Goal: Task Accomplishment & Management: Use online tool/utility

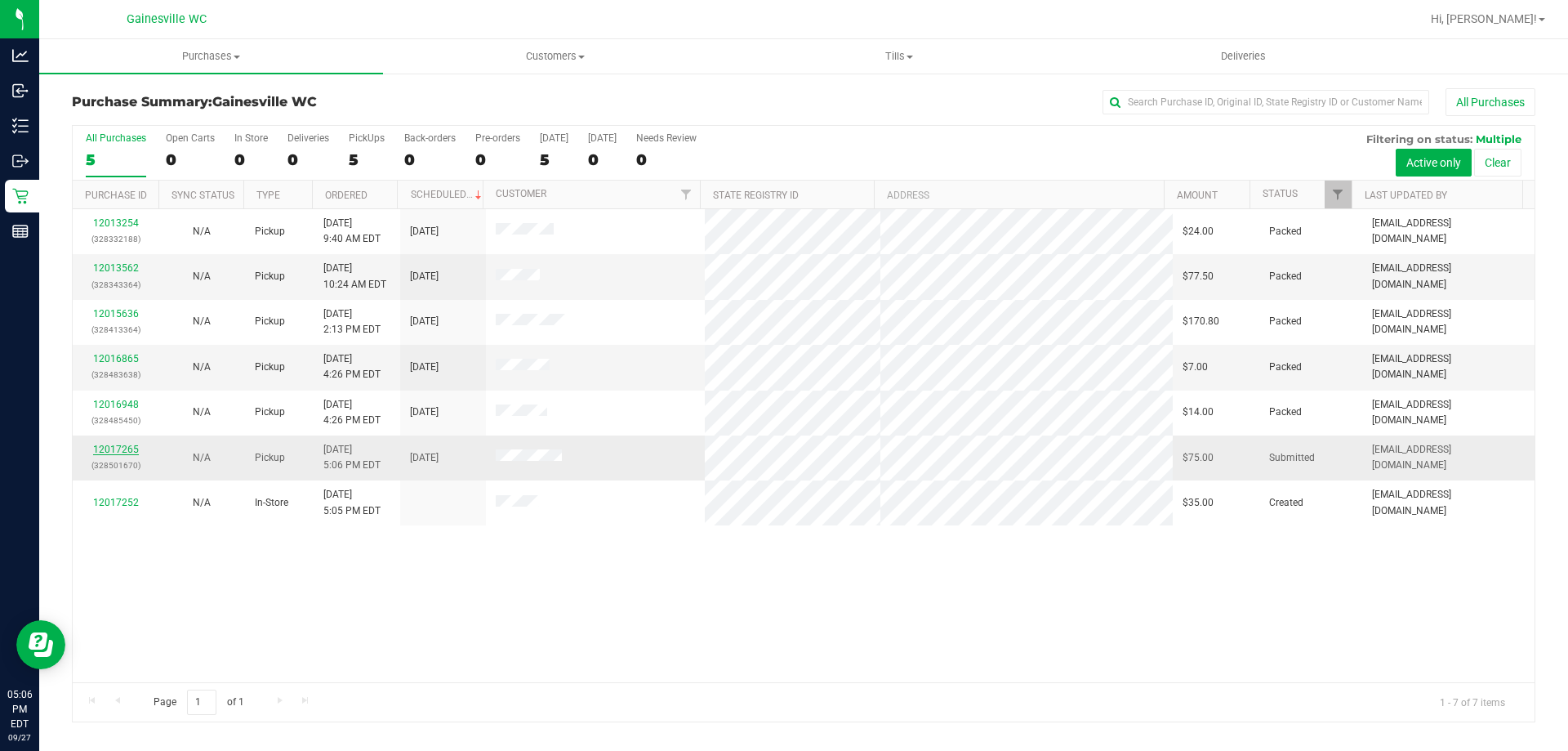
click at [129, 444] on link "12017265" at bounding box center [115, 449] width 45 height 12
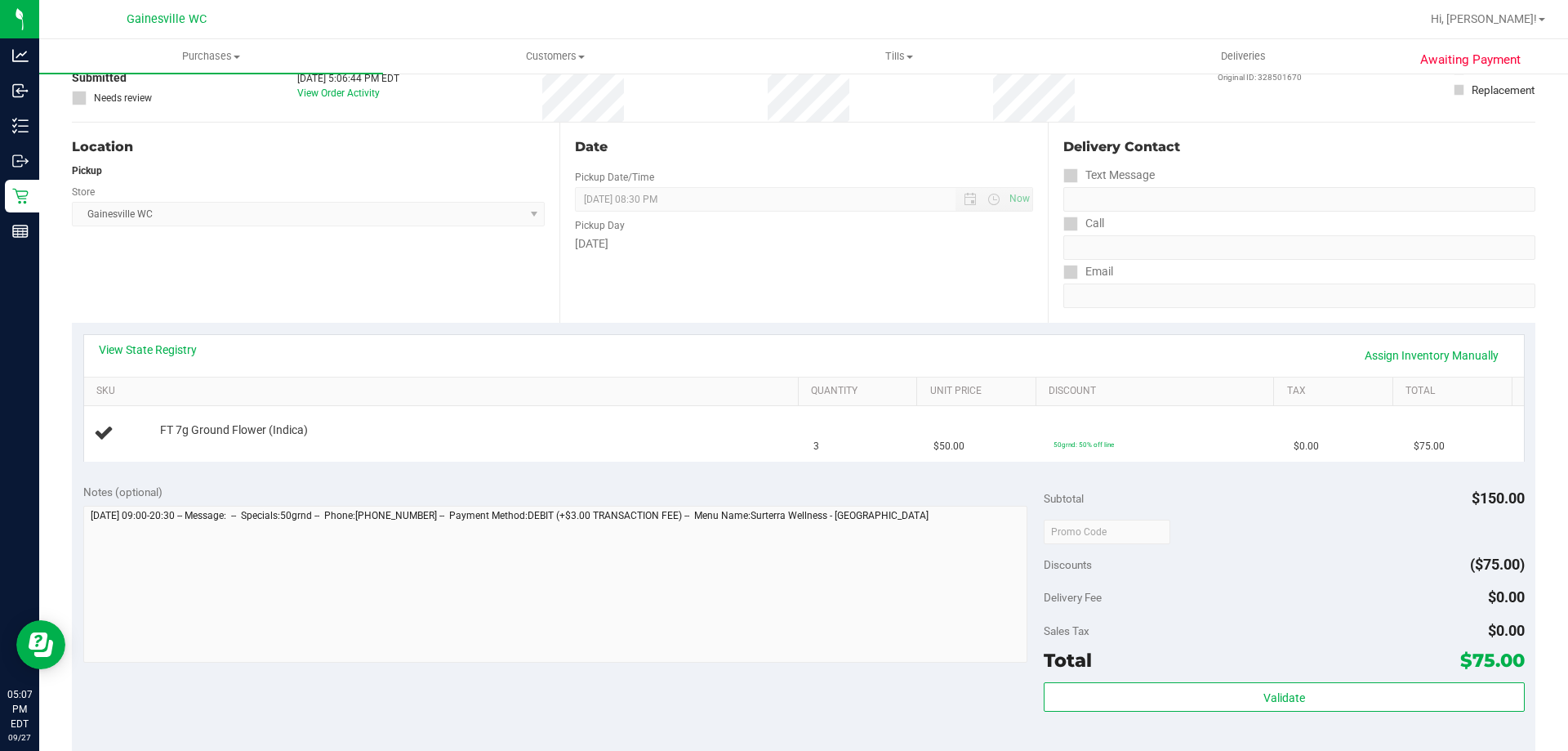
scroll to position [490, 0]
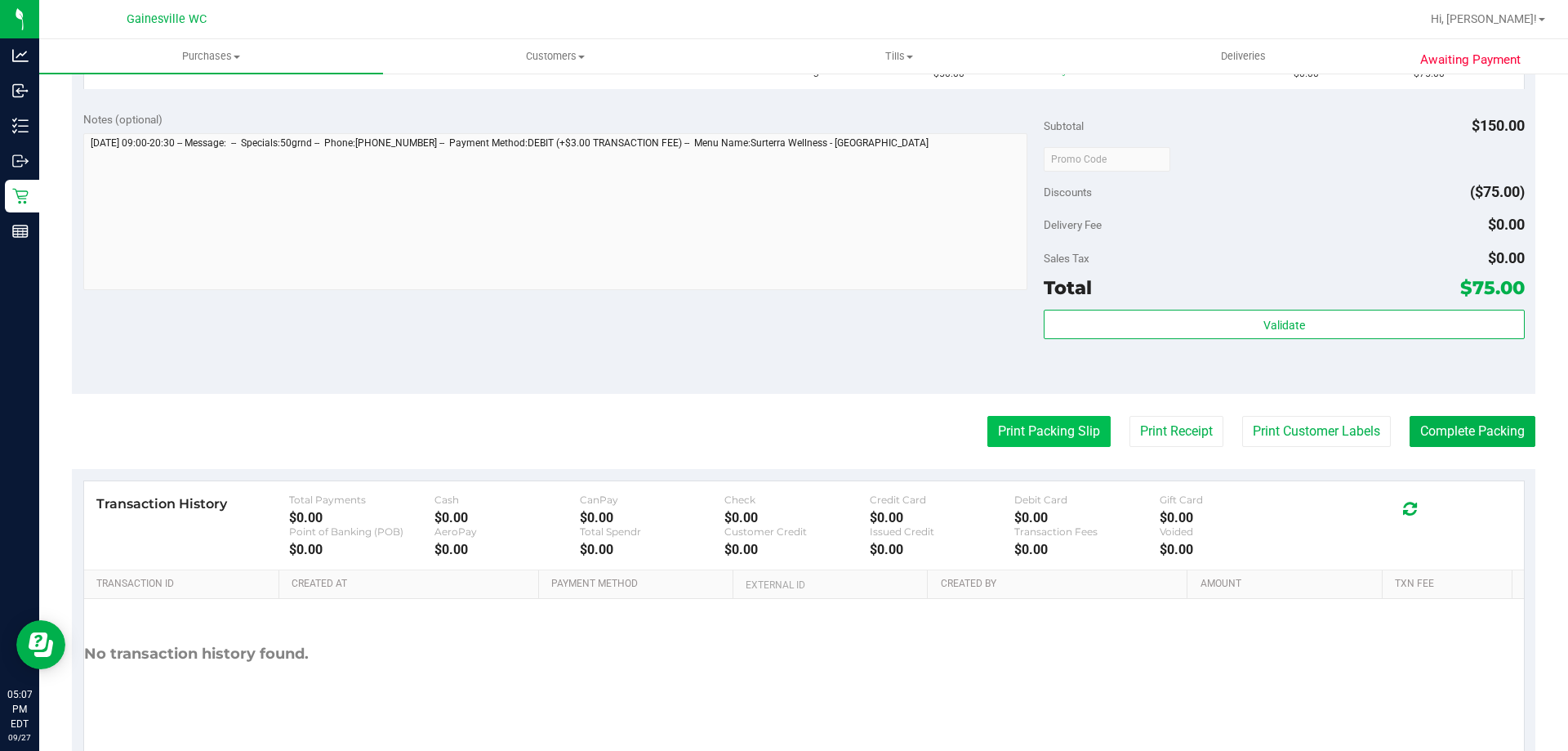
click at [1034, 433] on button "Print Packing Slip" at bounding box center [1048, 432] width 123 height 31
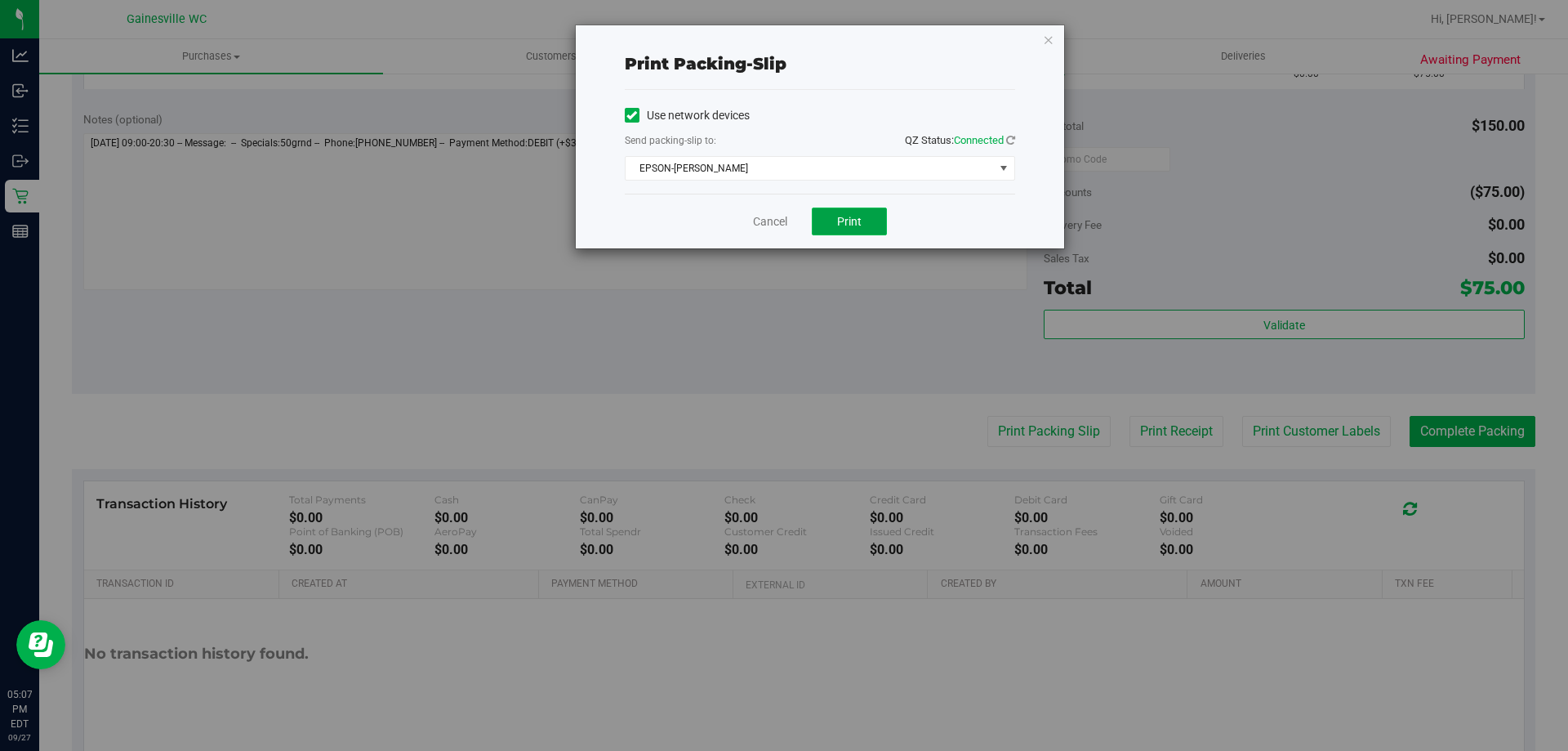
click at [832, 220] on button "Print" at bounding box center [849, 221] width 75 height 28
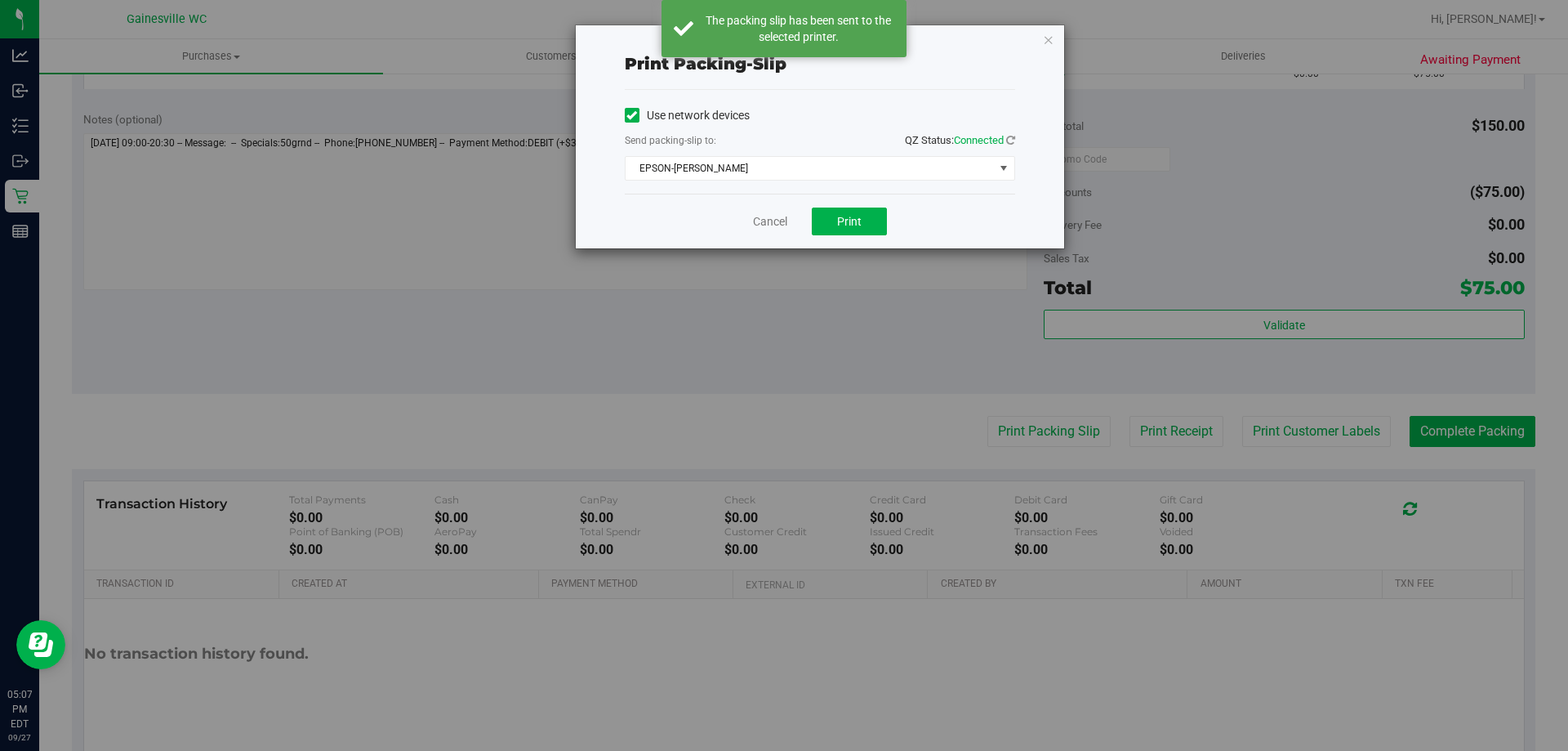
drag, startPoint x: 1048, startPoint y: 40, endPoint x: 1050, endPoint y: 48, distance: 8.2
click at [1049, 35] on icon "button" at bounding box center [1049, 39] width 12 height 19
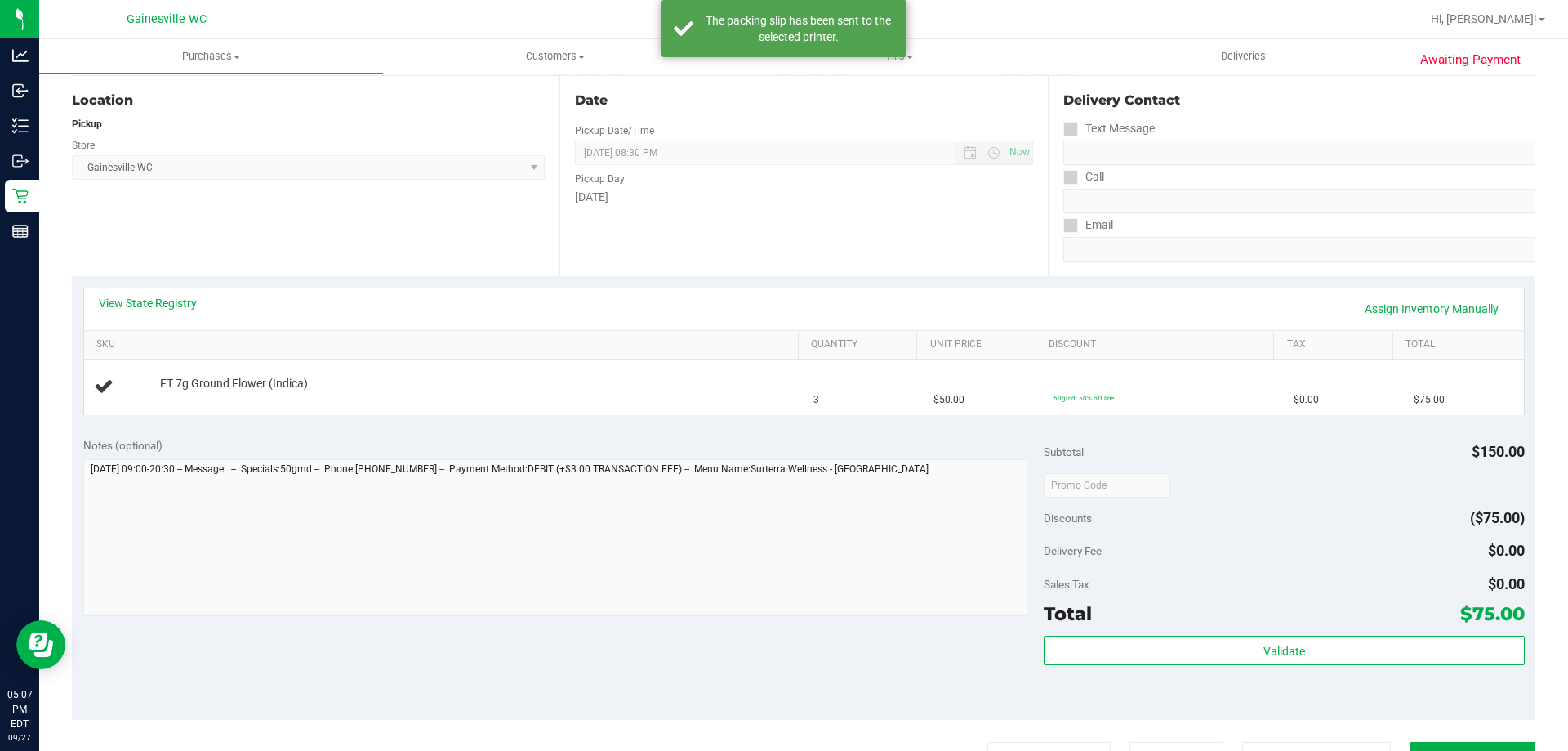
scroll to position [164, 0]
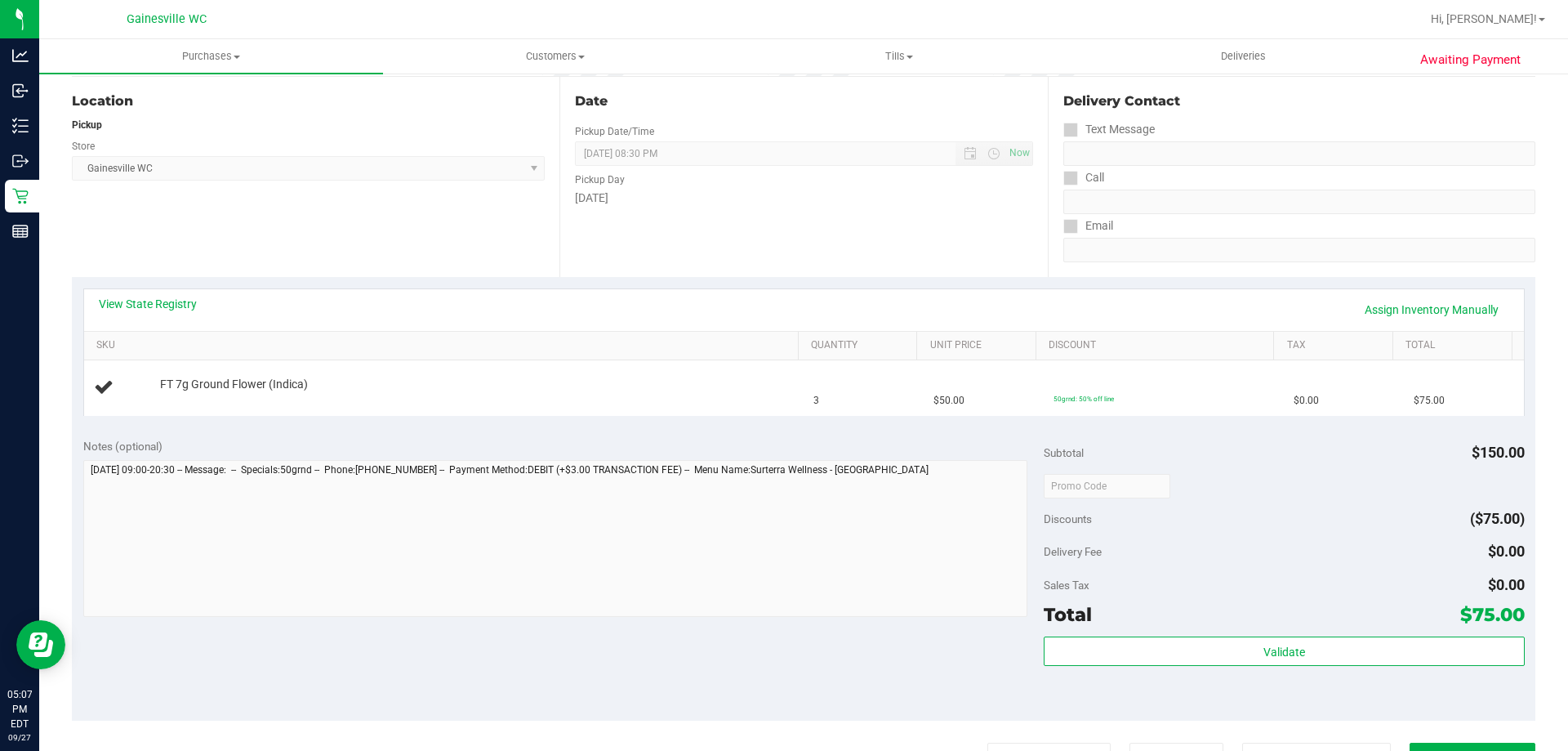
click at [987, 742] on button "Print Packing Slip" at bounding box center [1048, 758] width 123 height 31
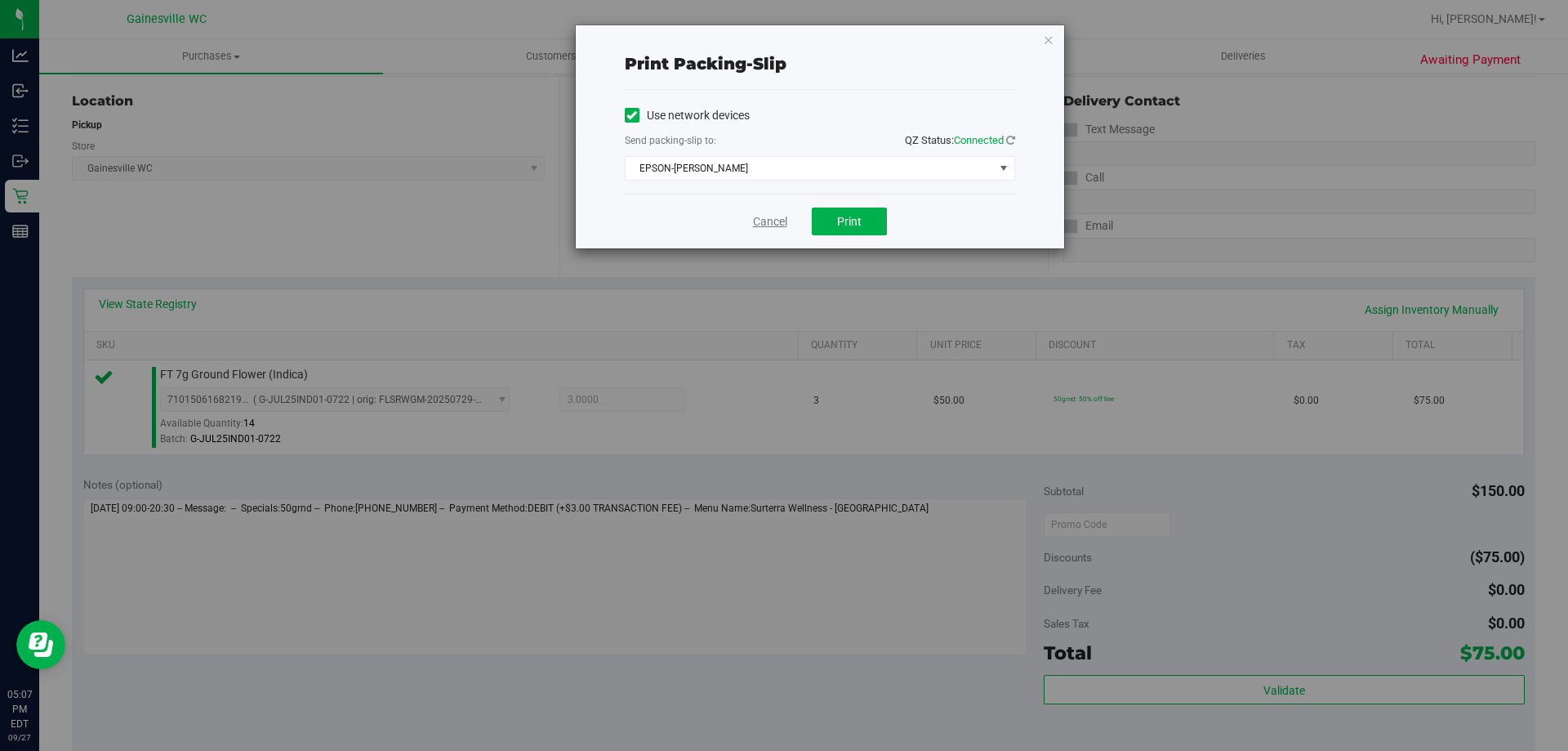
click at [780, 215] on link "Cancel" at bounding box center [769, 222] width 34 height 17
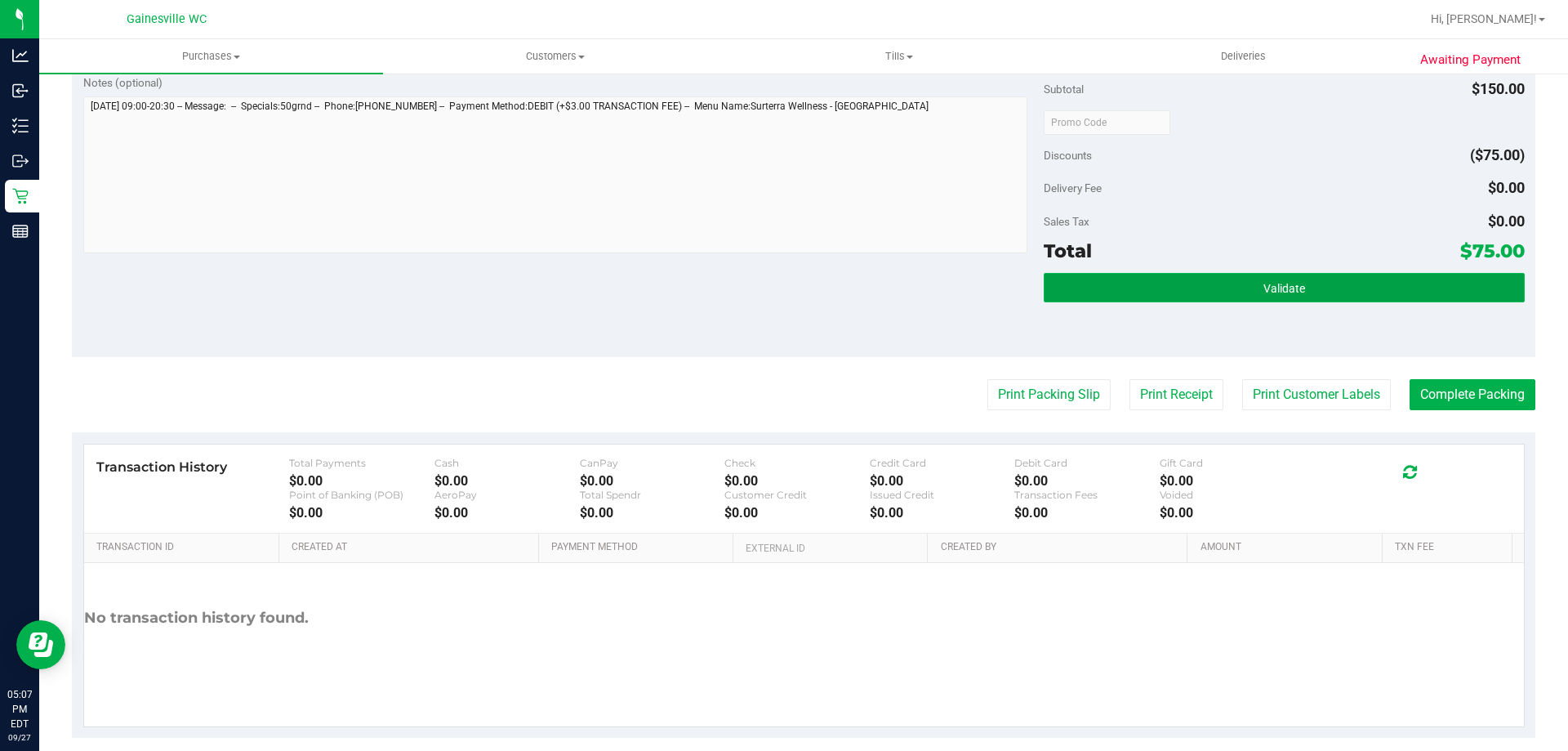
click at [1293, 301] on button "Validate" at bounding box center [1284, 287] width 480 height 29
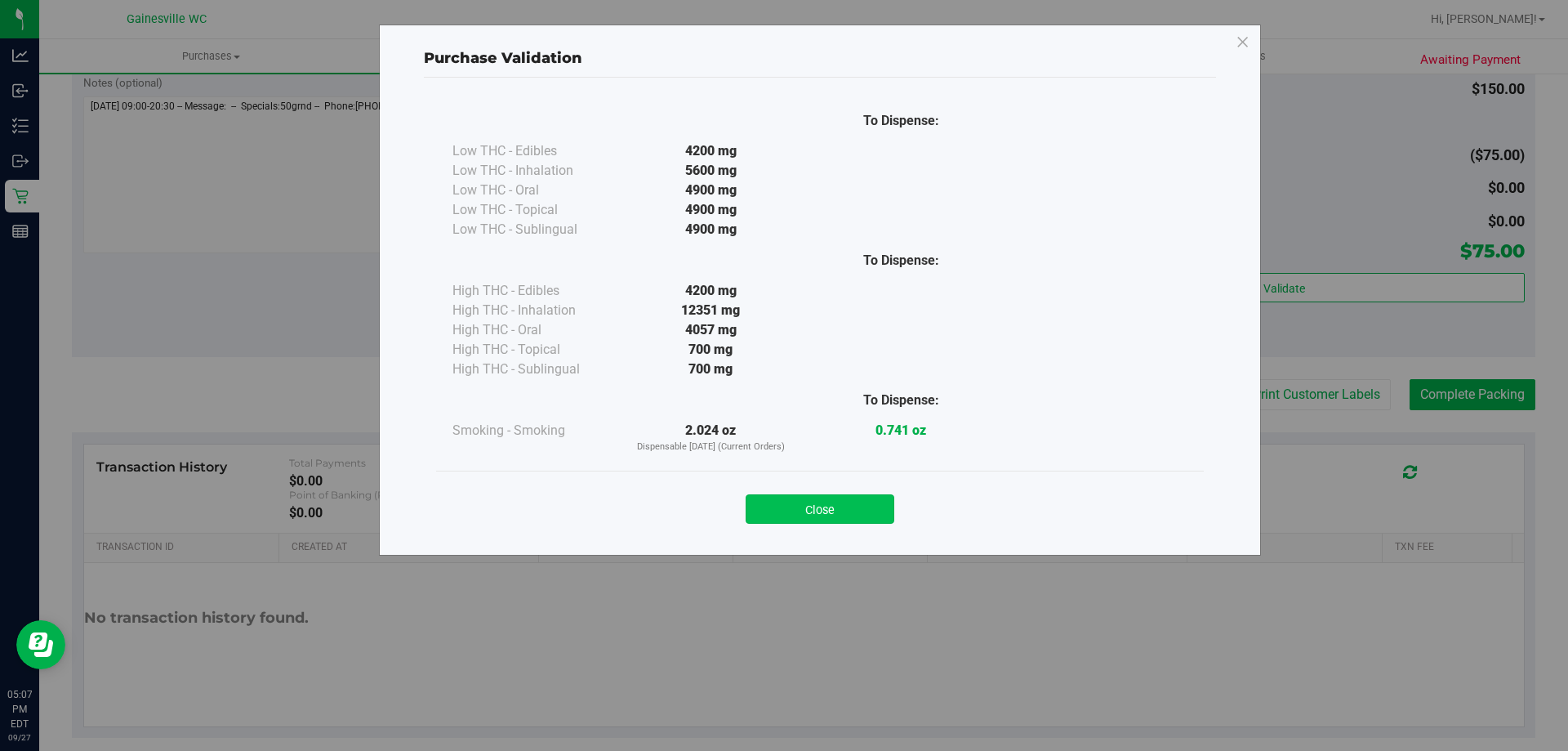
click at [856, 503] on button "Close" at bounding box center [820, 509] width 149 height 29
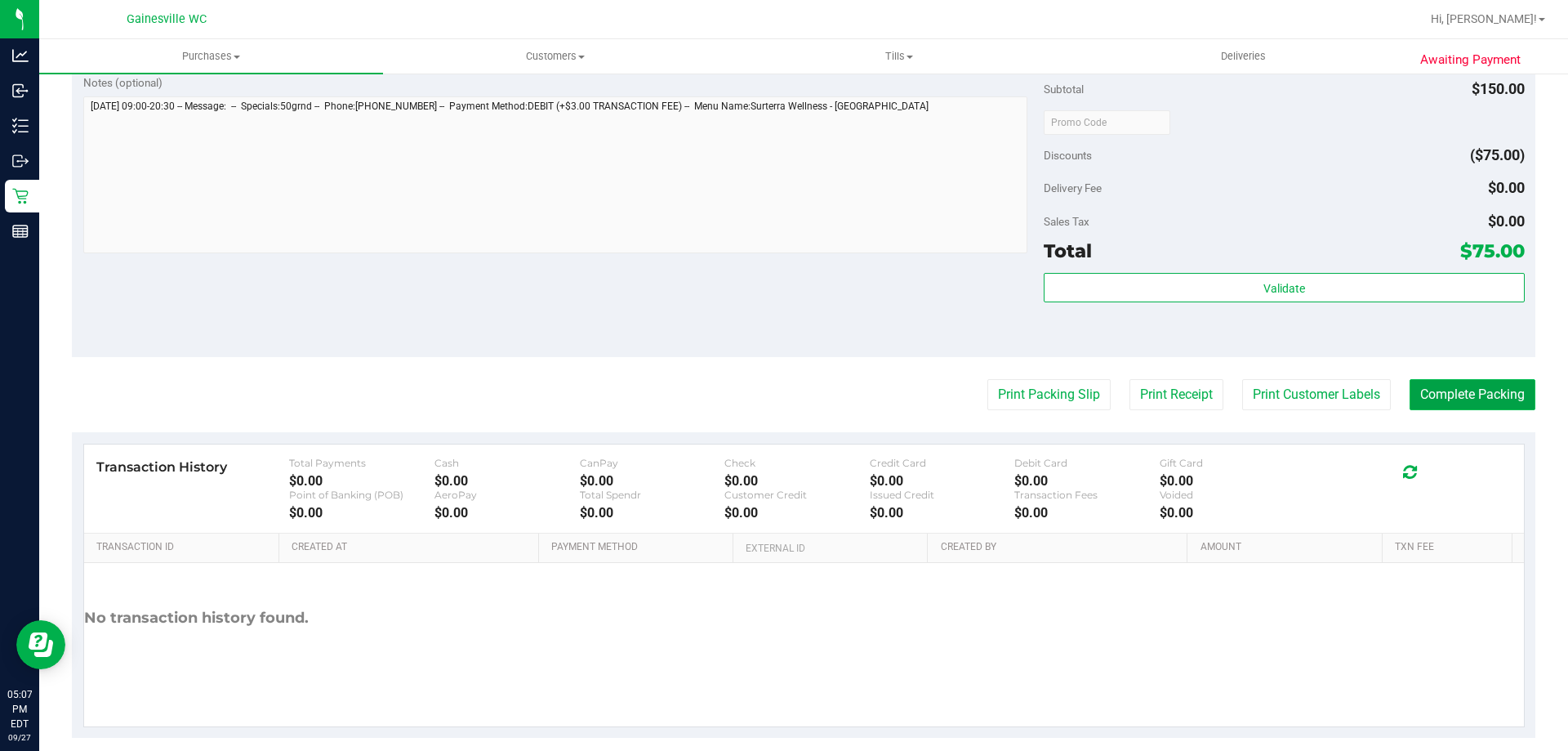
click at [1504, 401] on button "Complete Packing" at bounding box center [1472, 395] width 126 height 31
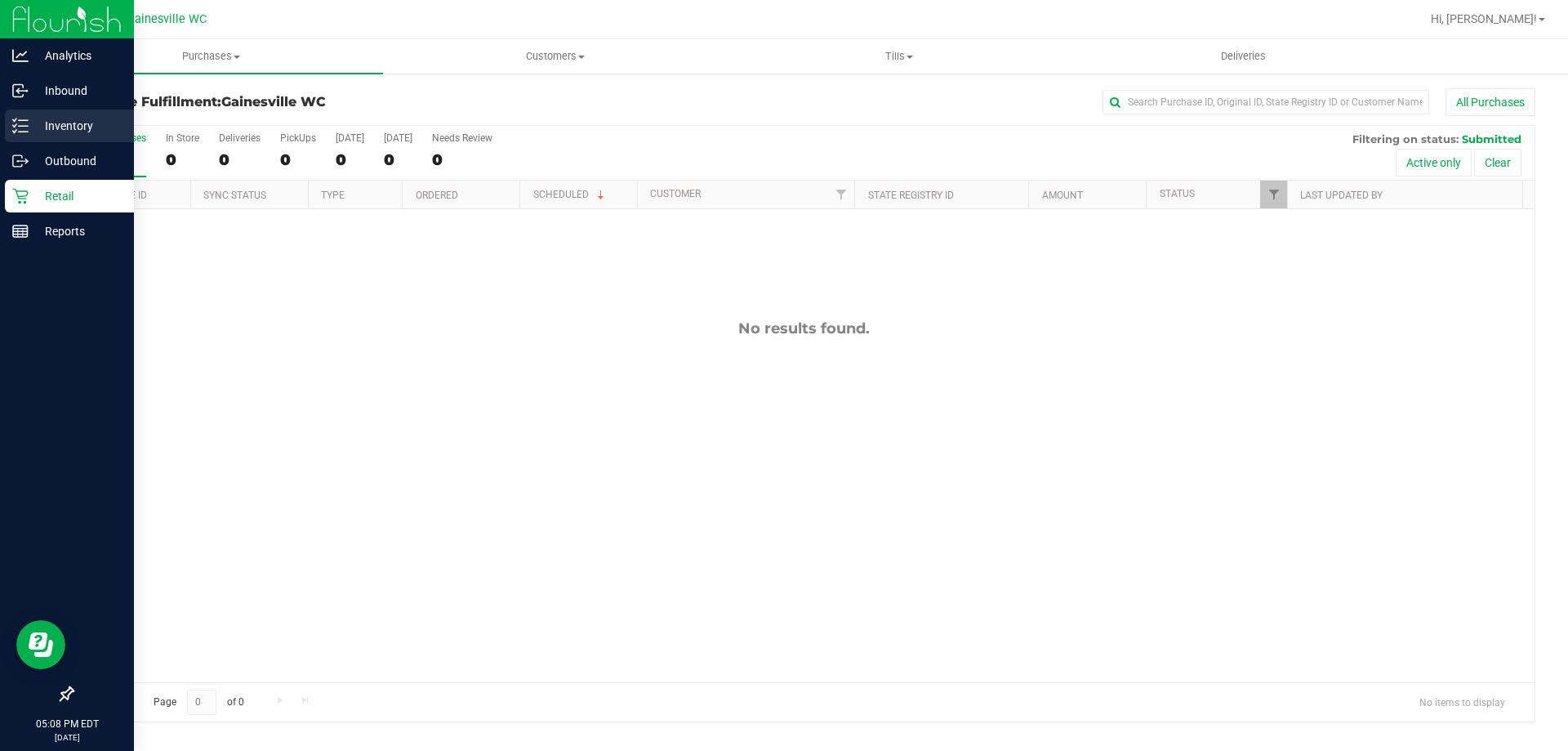
click at [32, 118] on p "Inventory" at bounding box center [77, 126] width 98 height 19
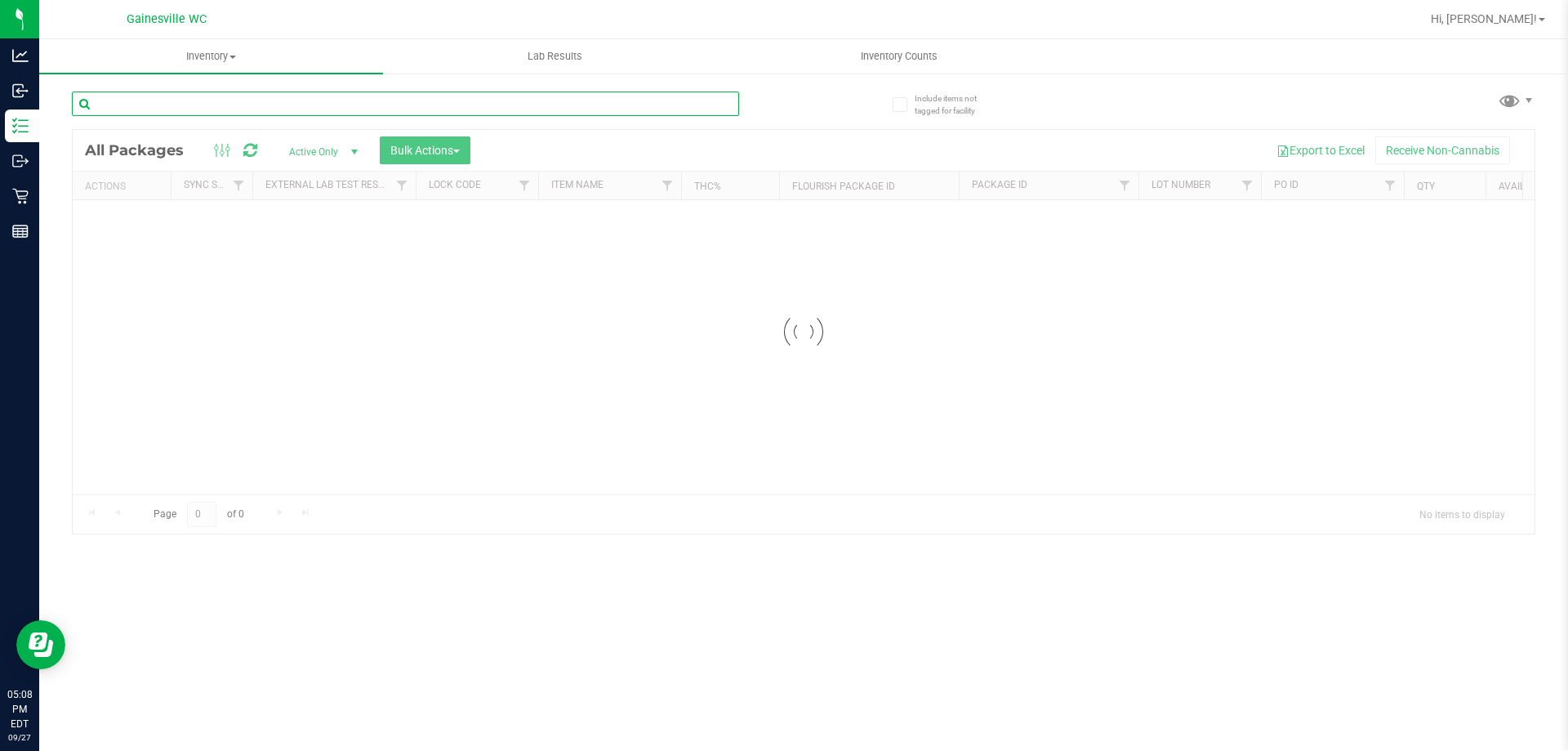
click at [311, 105] on input "text" at bounding box center [405, 104] width 667 height 24
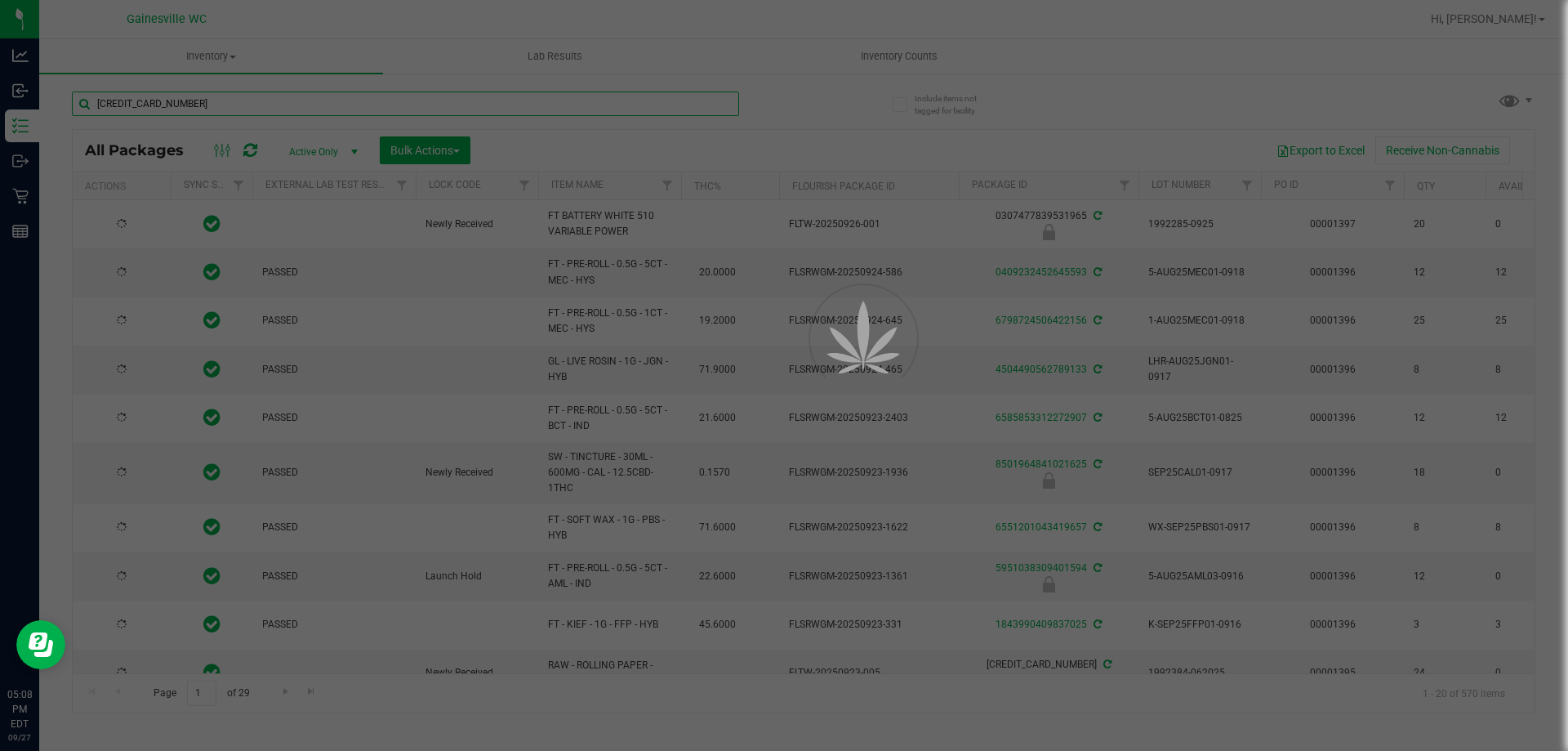
type input "[CREDIT_CARD_NUMBER]"
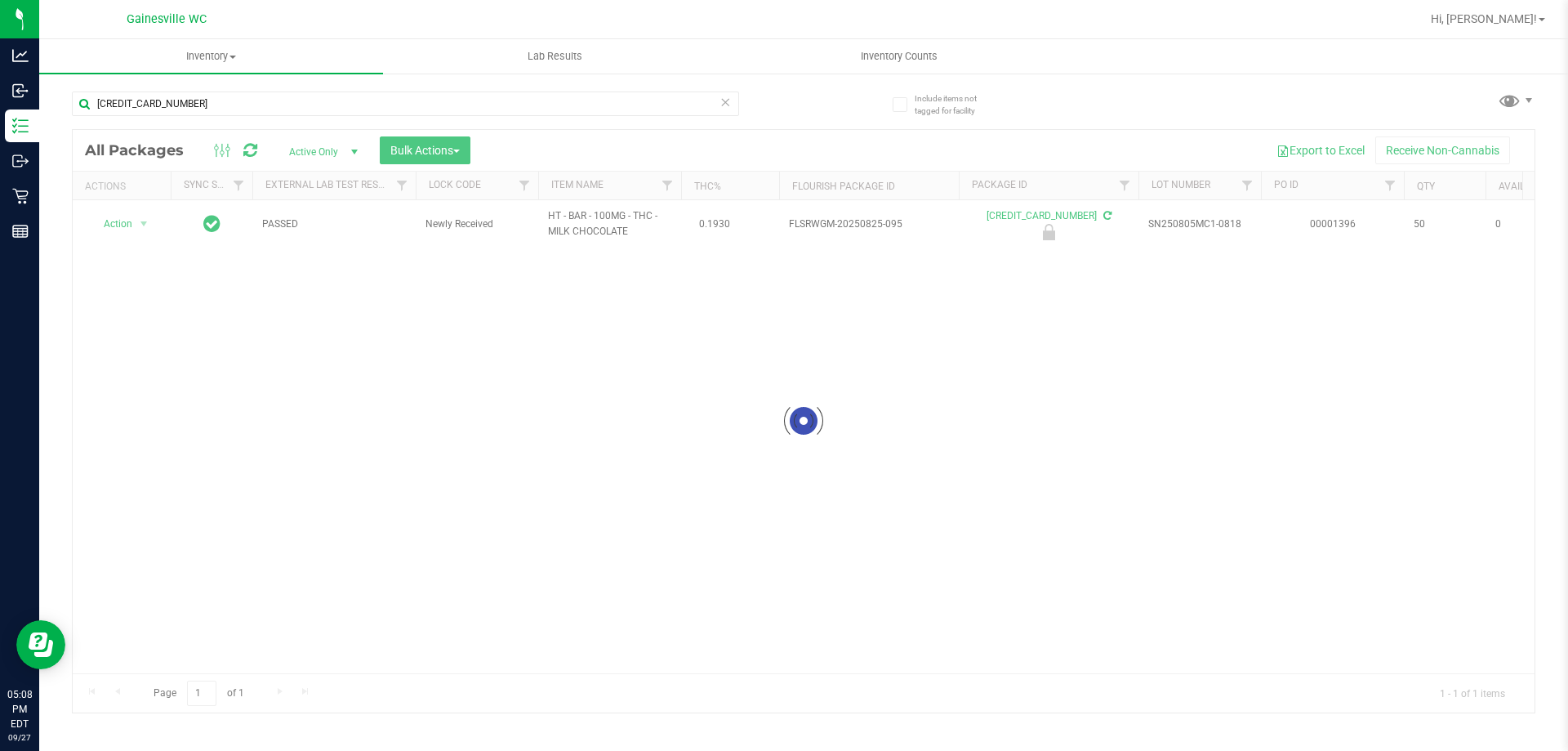
click at [126, 223] on div at bounding box center [803, 421] width 1462 height 583
click at [126, 228] on span "Action" at bounding box center [111, 224] width 44 height 23
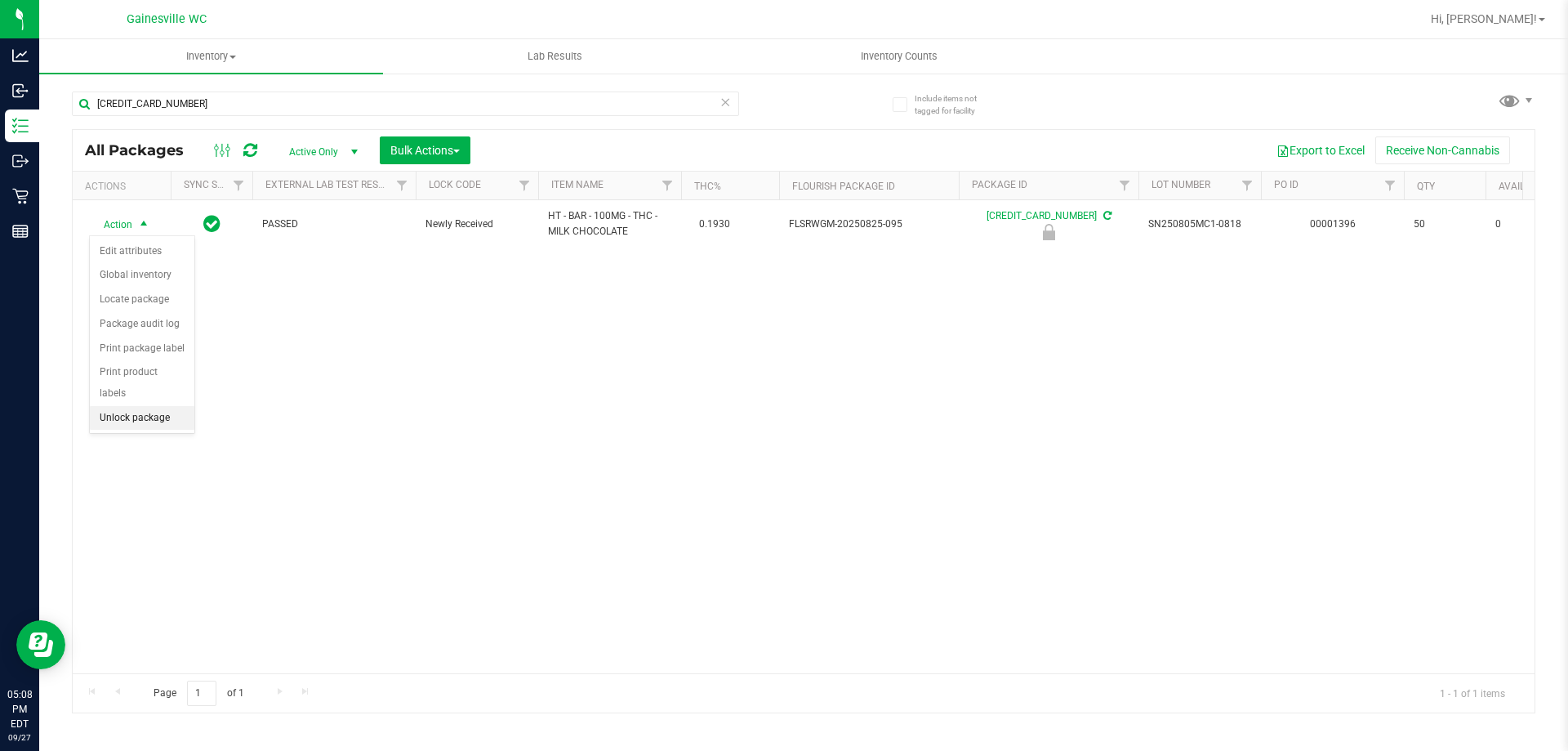
click at [144, 406] on li "Unlock package" at bounding box center [142, 417] width 104 height 24
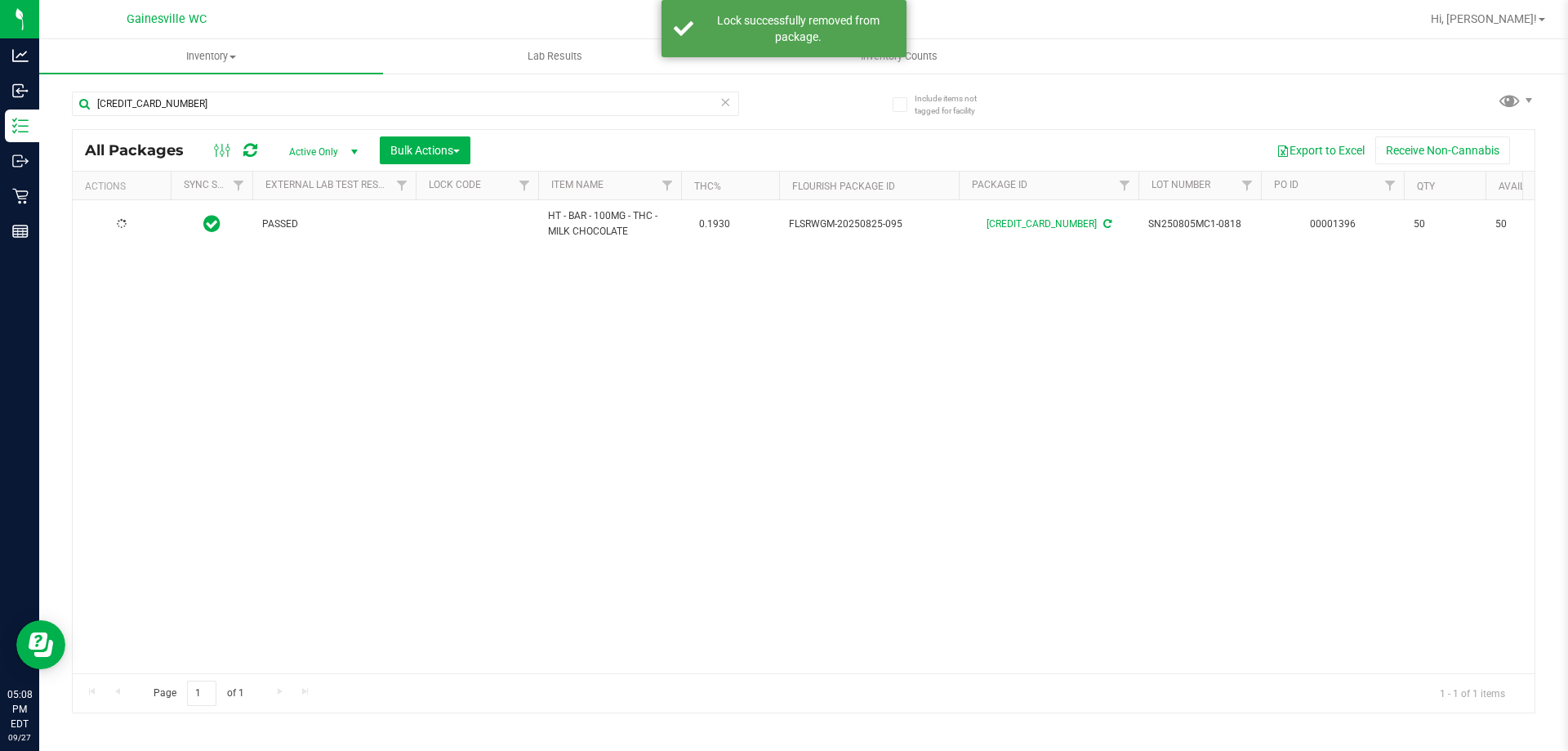
drag, startPoint x: 746, startPoint y: 107, endPoint x: 726, endPoint y: 107, distance: 20.0
click at [726, 107] on icon at bounding box center [725, 102] width 12 height 19
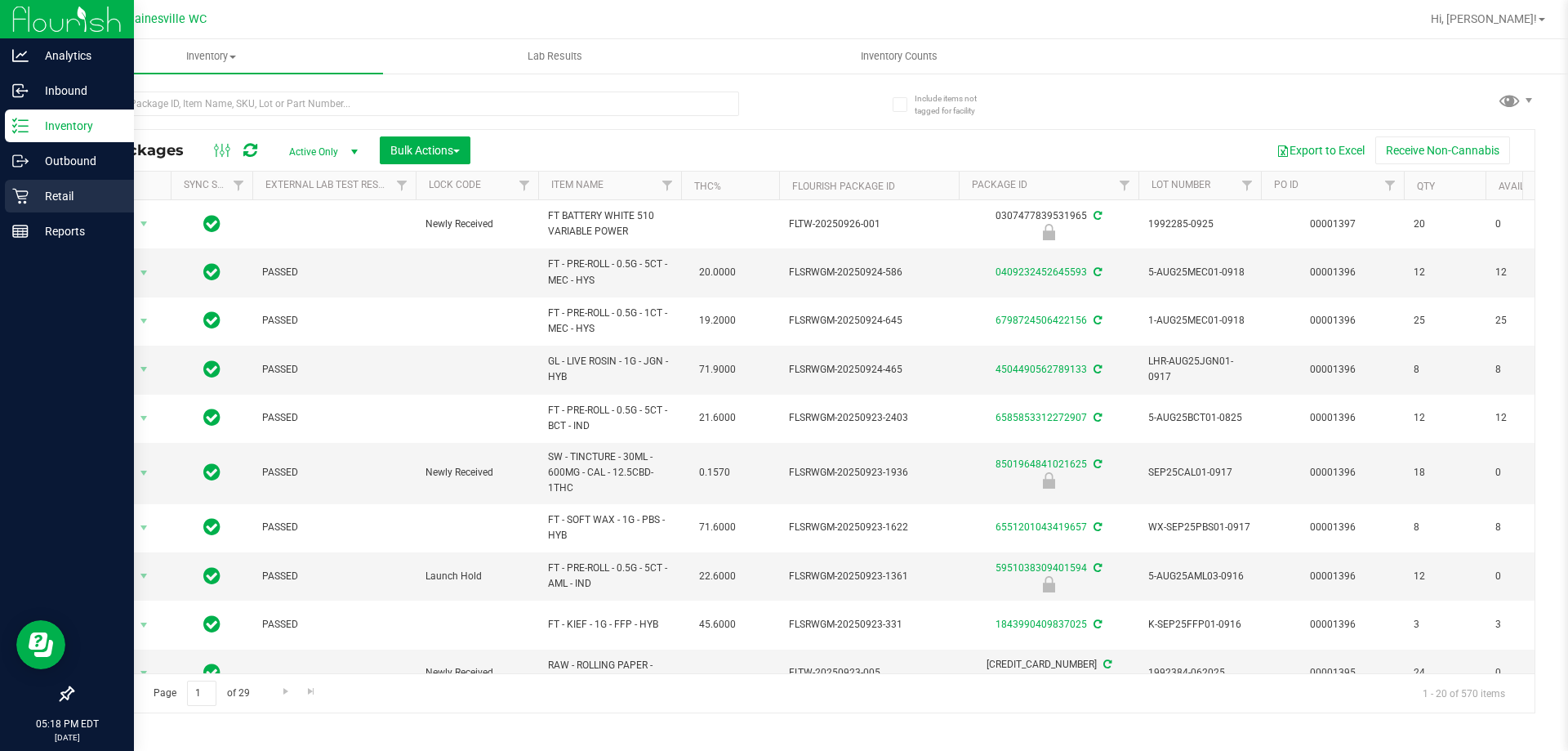
click at [35, 186] on div "Retail" at bounding box center [69, 196] width 129 height 33
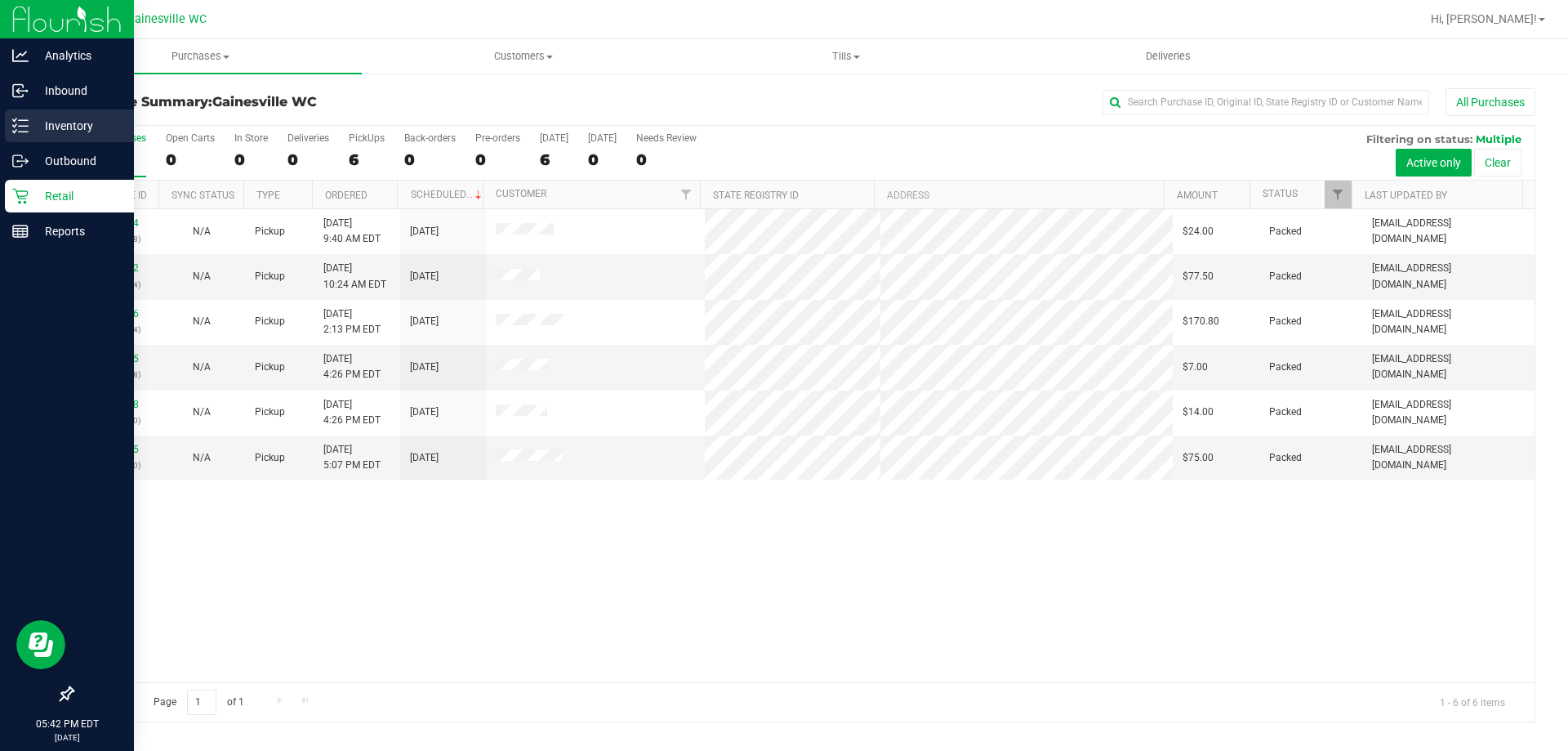
click at [75, 132] on p "Inventory" at bounding box center [77, 126] width 98 height 19
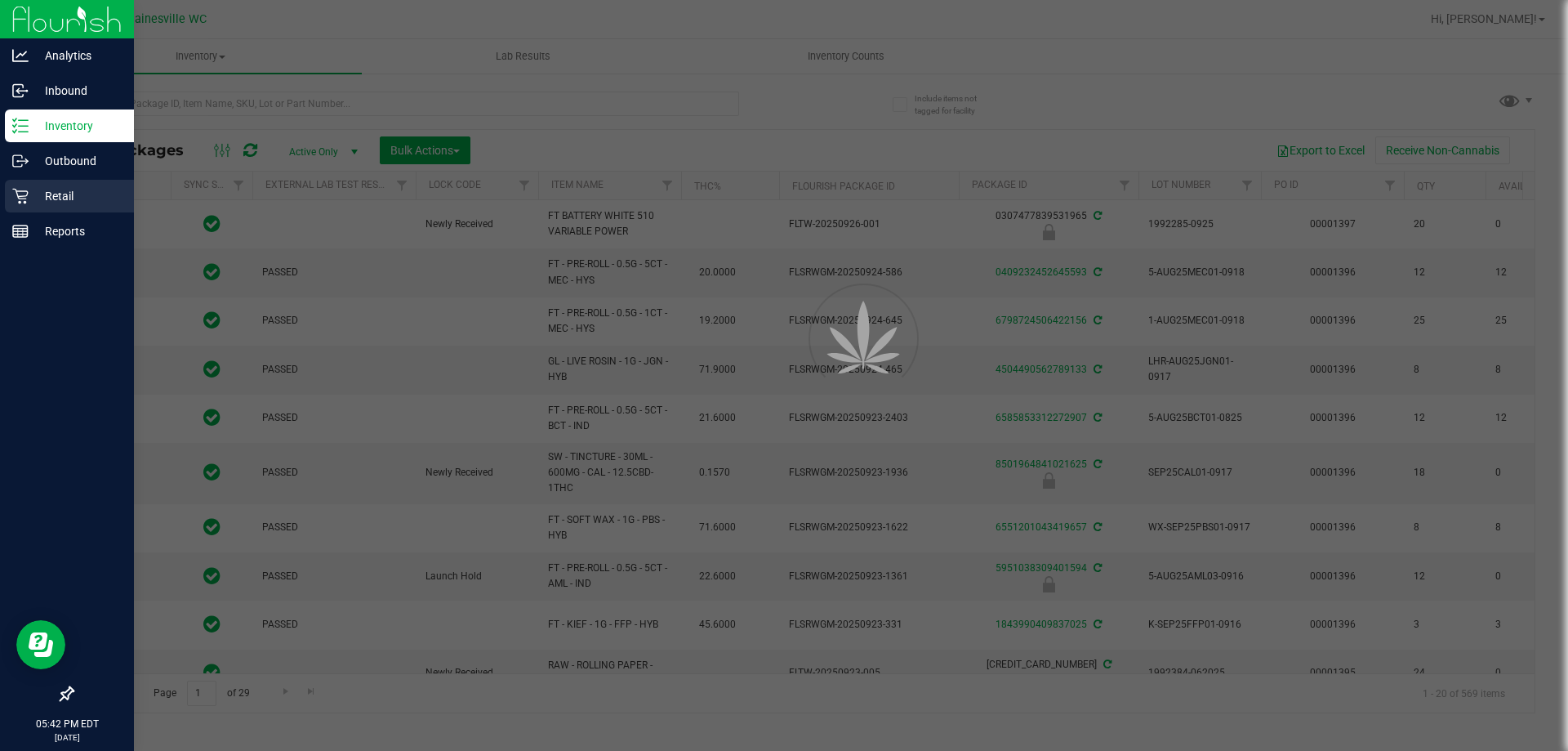
click at [100, 194] on p "Retail" at bounding box center [77, 195] width 98 height 19
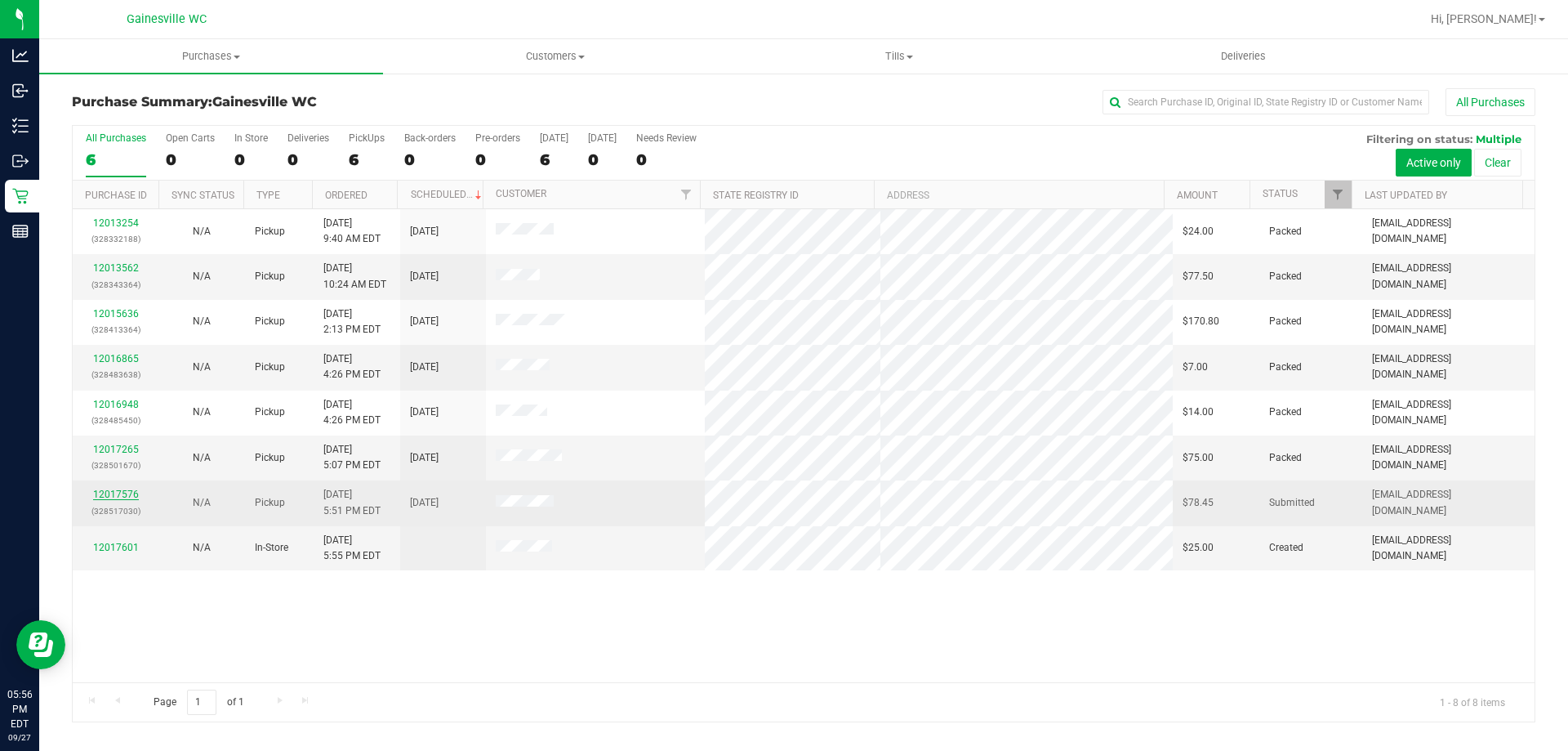
click at [108, 495] on link "12017576" at bounding box center [115, 495] width 45 height 12
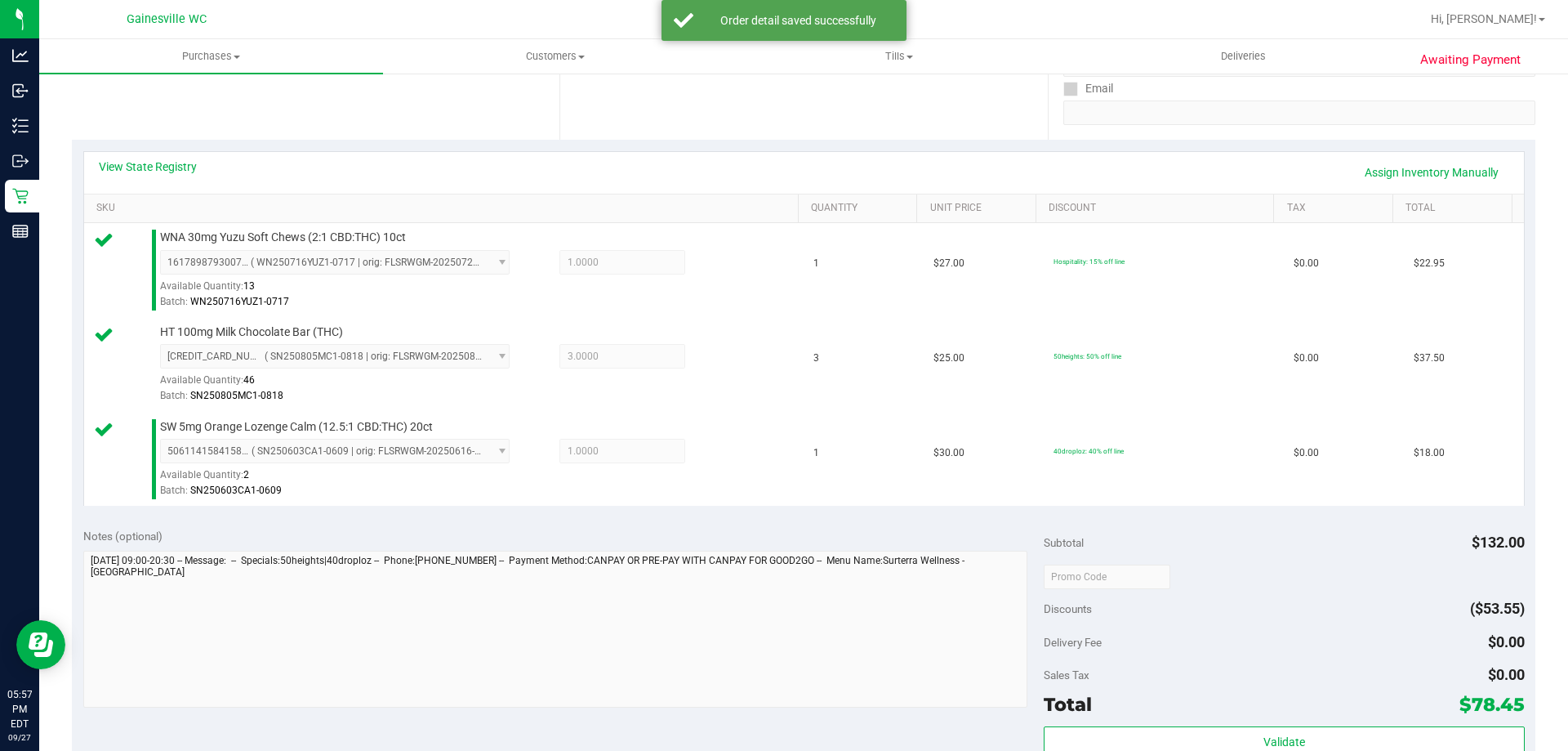
scroll to position [408, 0]
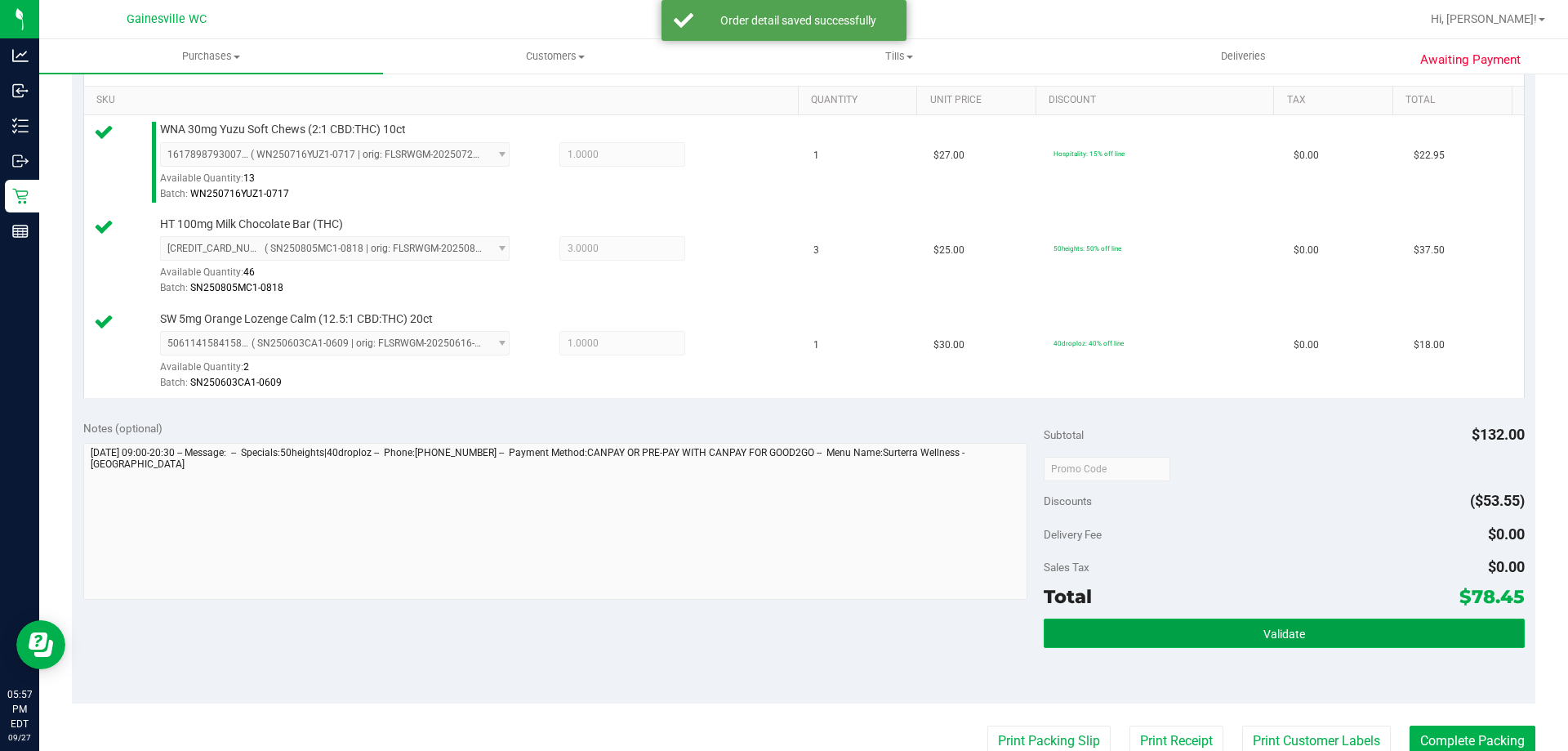
click at [1335, 622] on button "Validate" at bounding box center [1284, 633] width 480 height 29
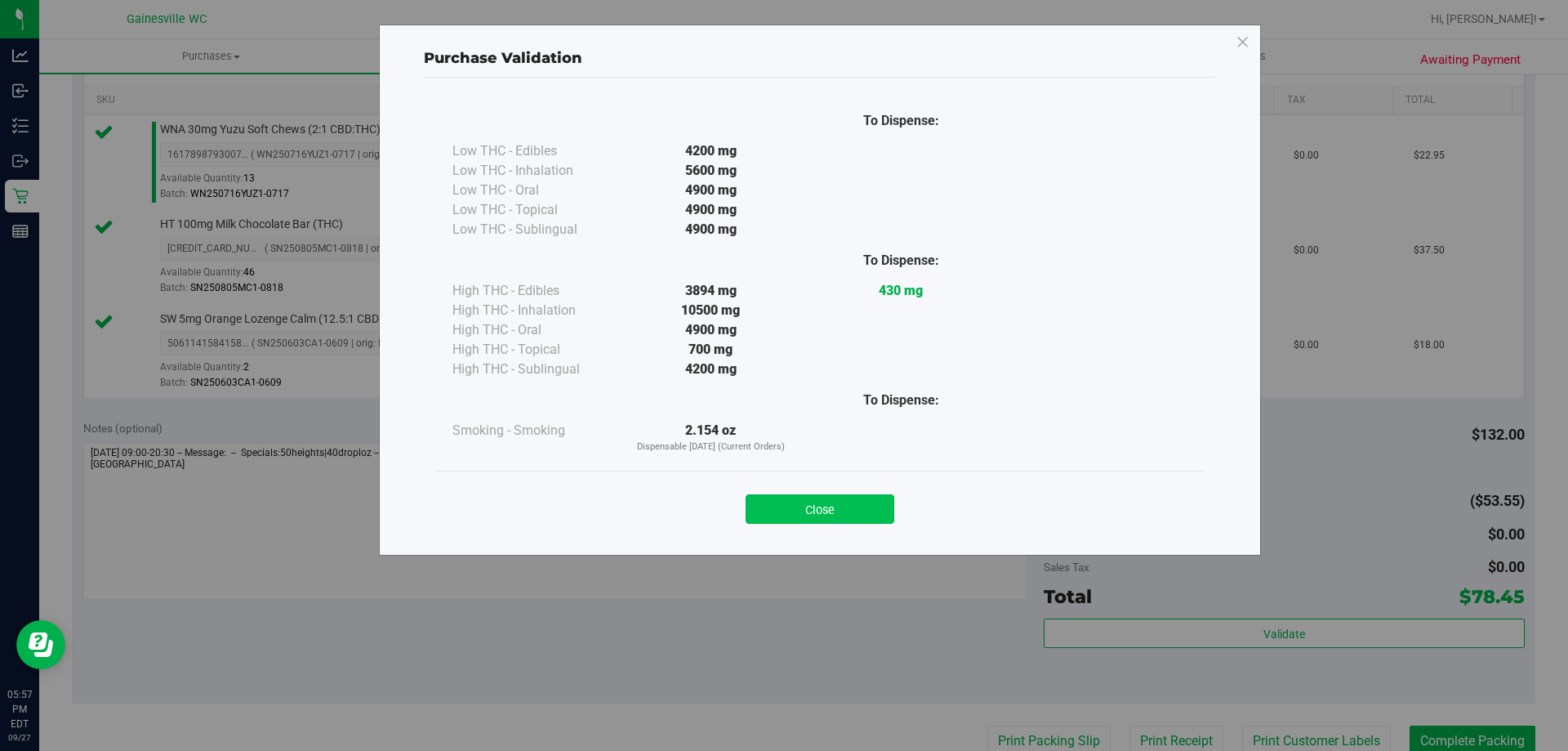
click at [877, 516] on button "Close" at bounding box center [820, 509] width 149 height 29
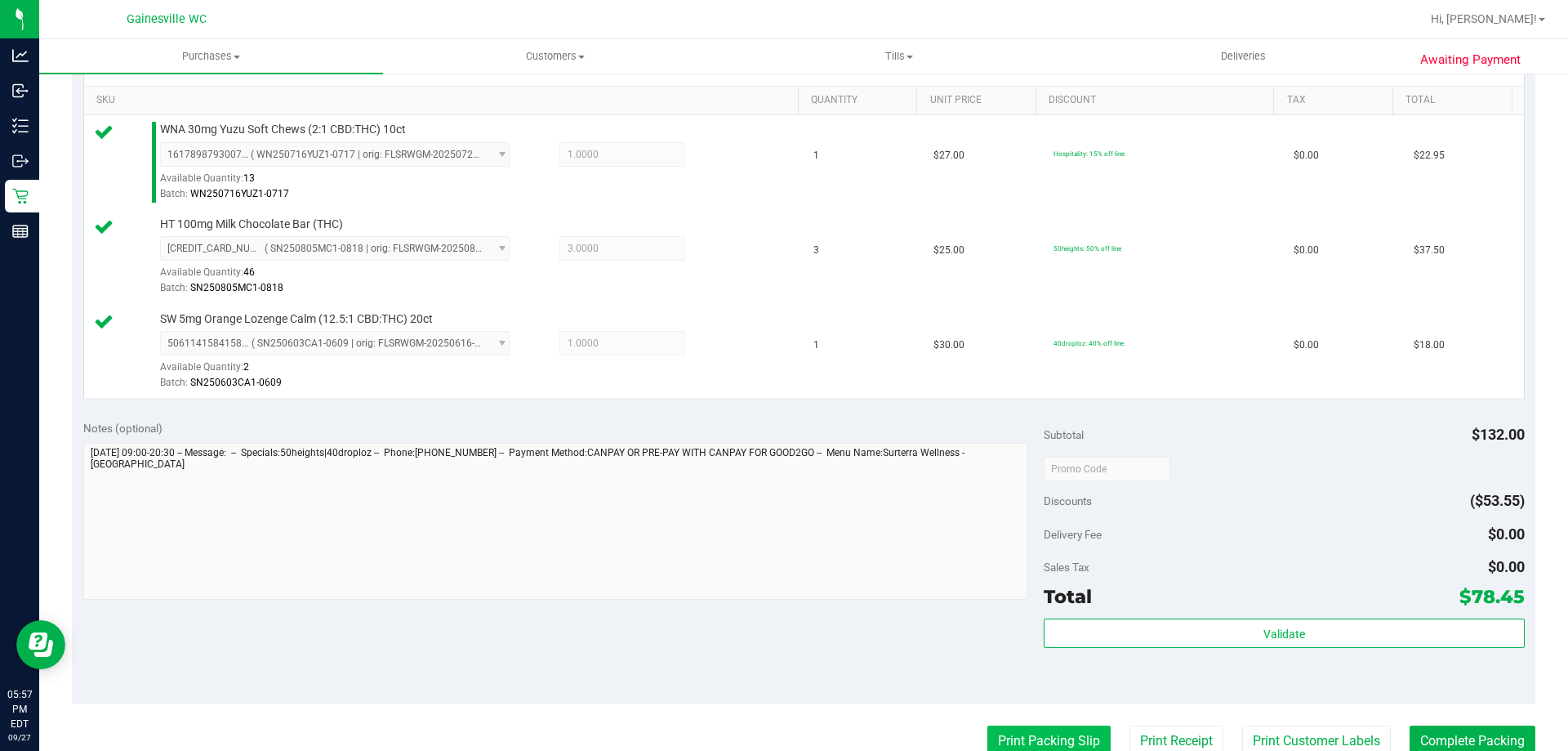
click at [1009, 734] on button "Print Packing Slip" at bounding box center [1048, 741] width 123 height 31
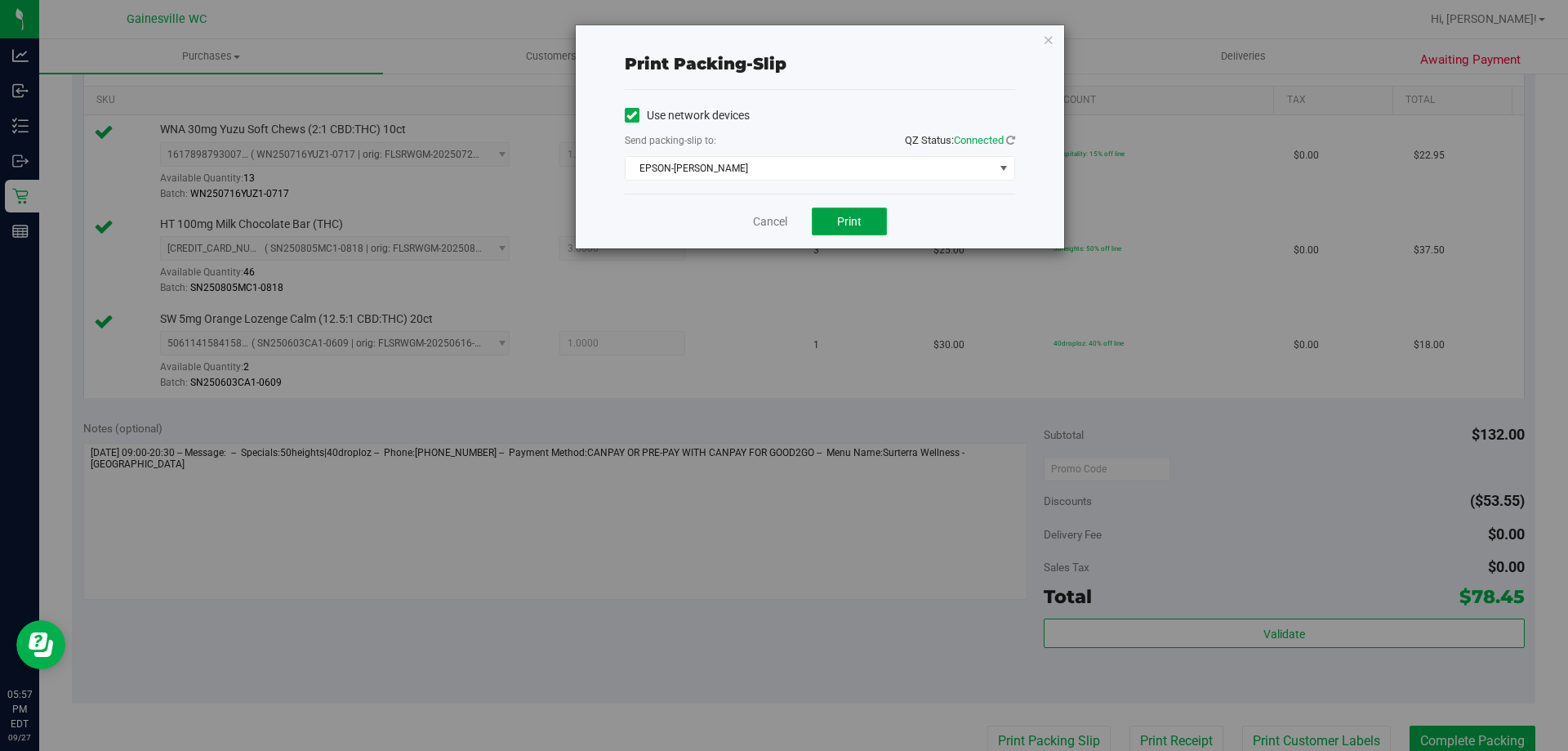
click at [864, 220] on button "Print" at bounding box center [849, 221] width 75 height 28
click at [781, 228] on link "Cancel" at bounding box center [769, 222] width 34 height 17
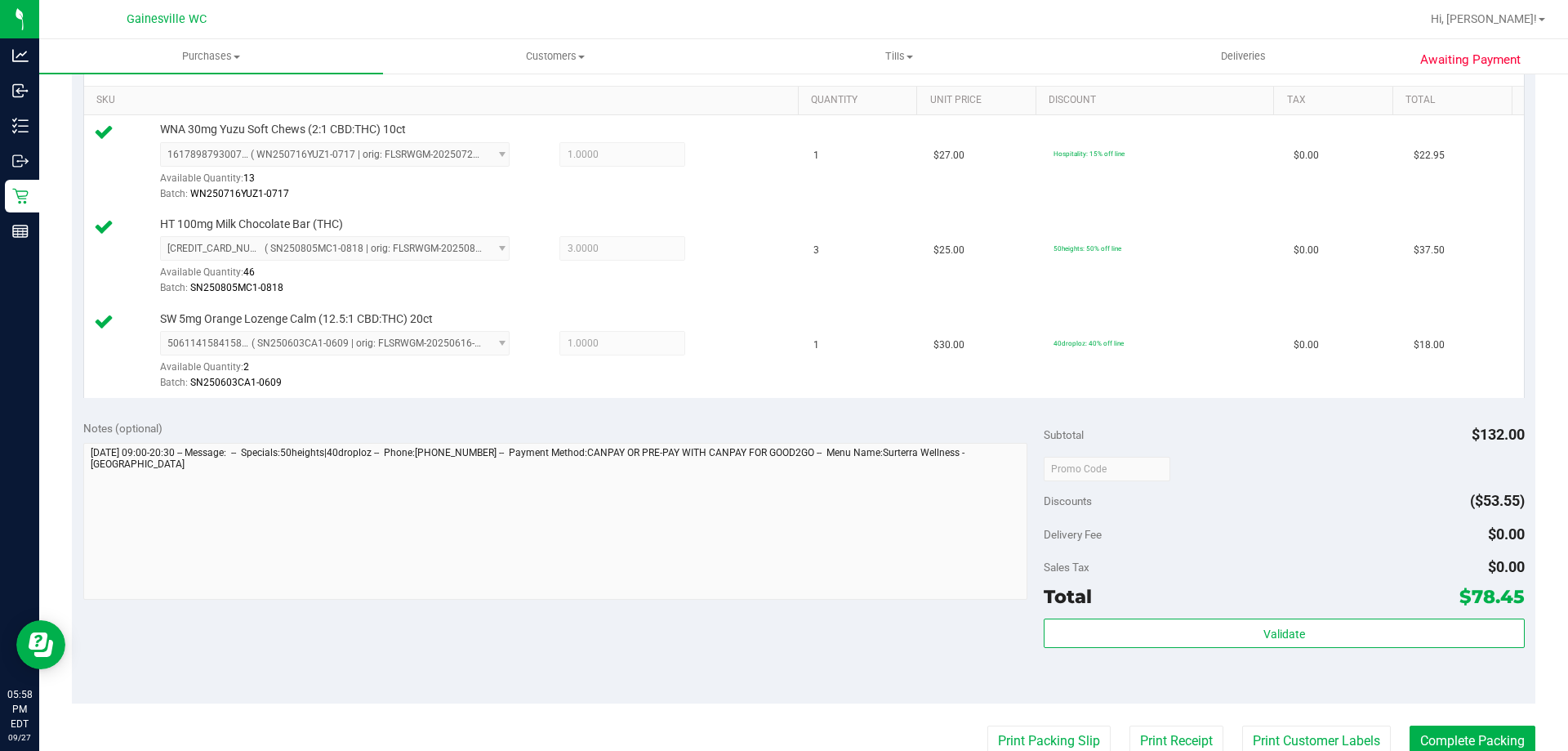
scroll to position [414, 0]
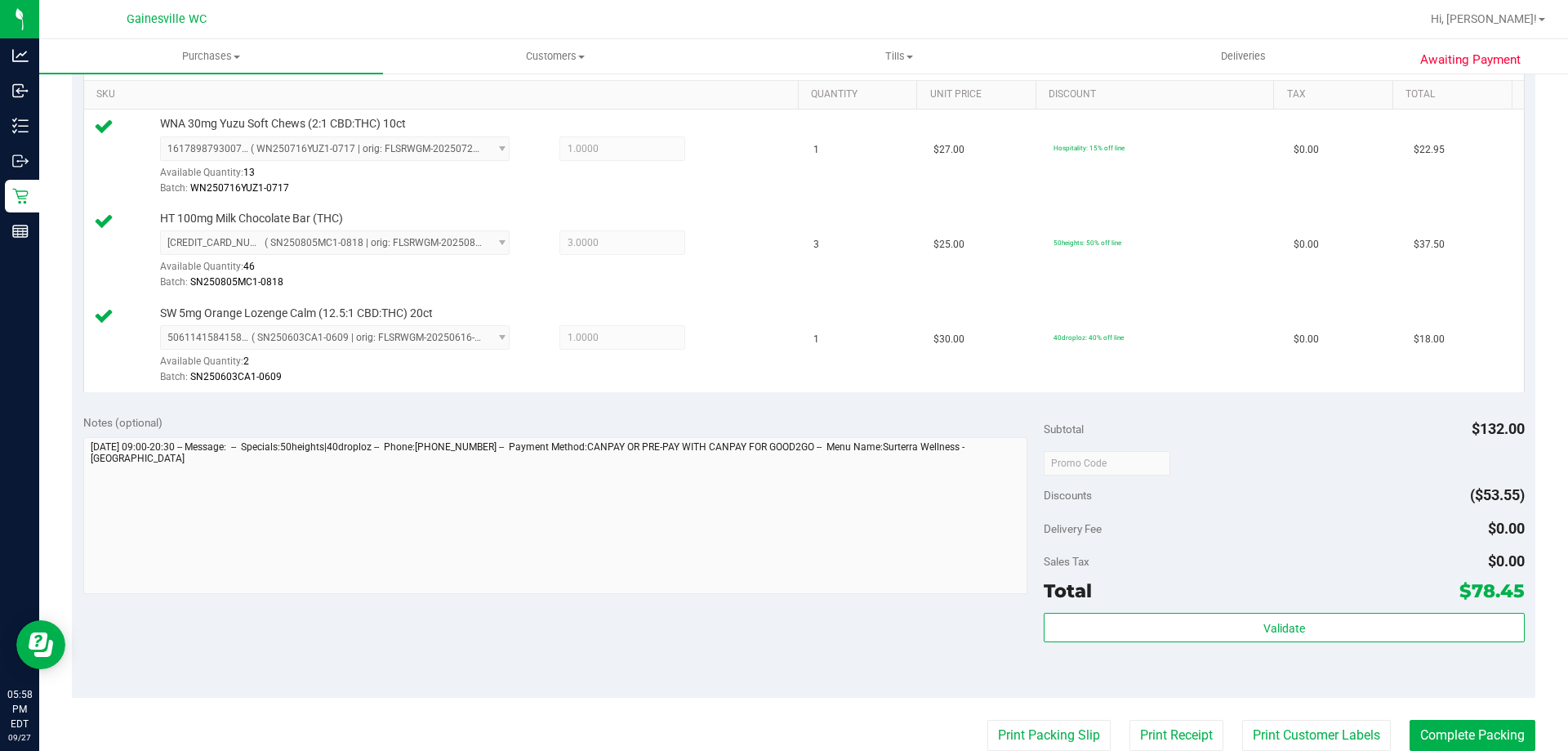
click at [1259, 609] on div "Subtotal $132.00 Discounts ($53.55) Delivery Fee $0.00 Sales Tax $0.00 Total $7…" at bounding box center [1284, 550] width 480 height 272
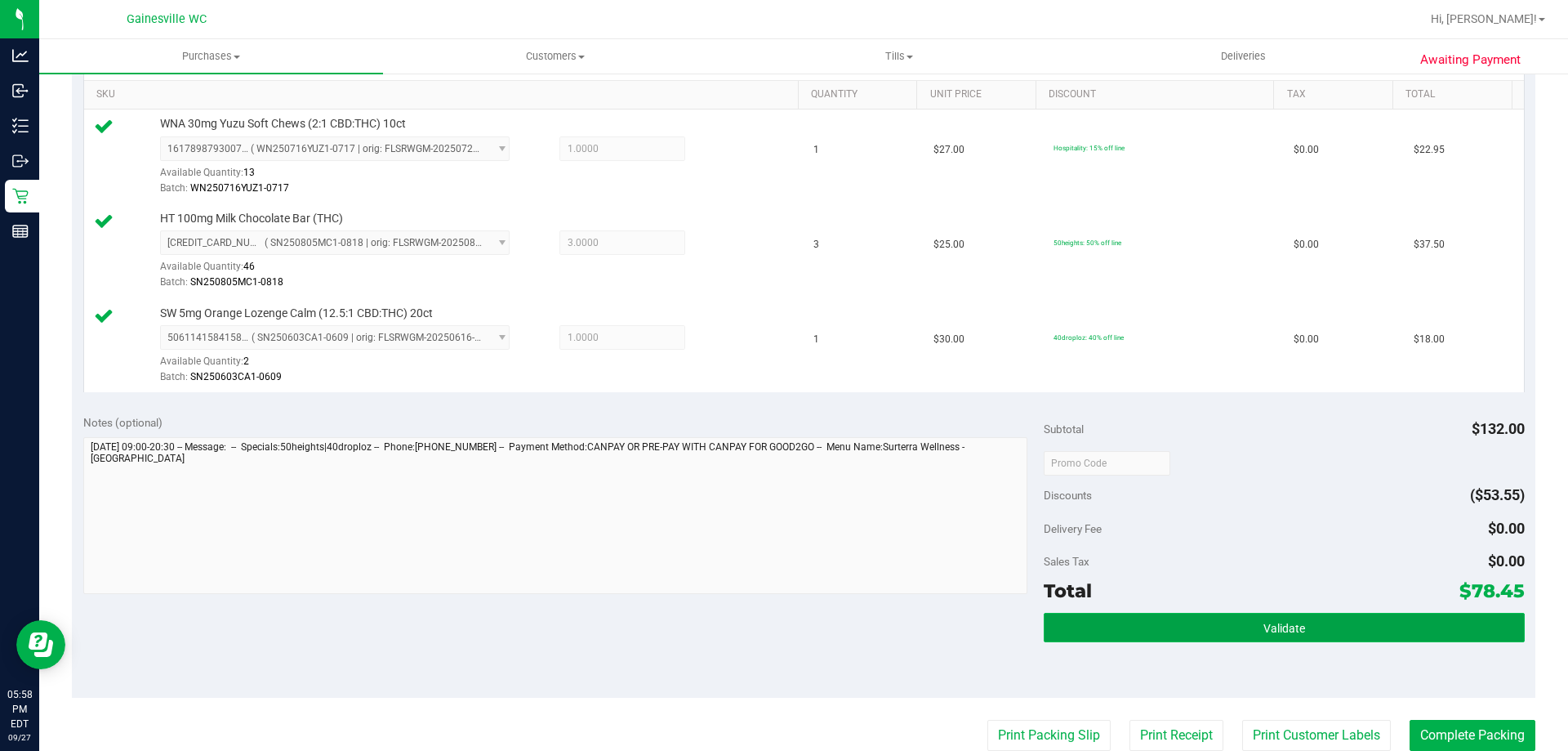
click at [1263, 621] on span "Validate" at bounding box center [1284, 628] width 42 height 14
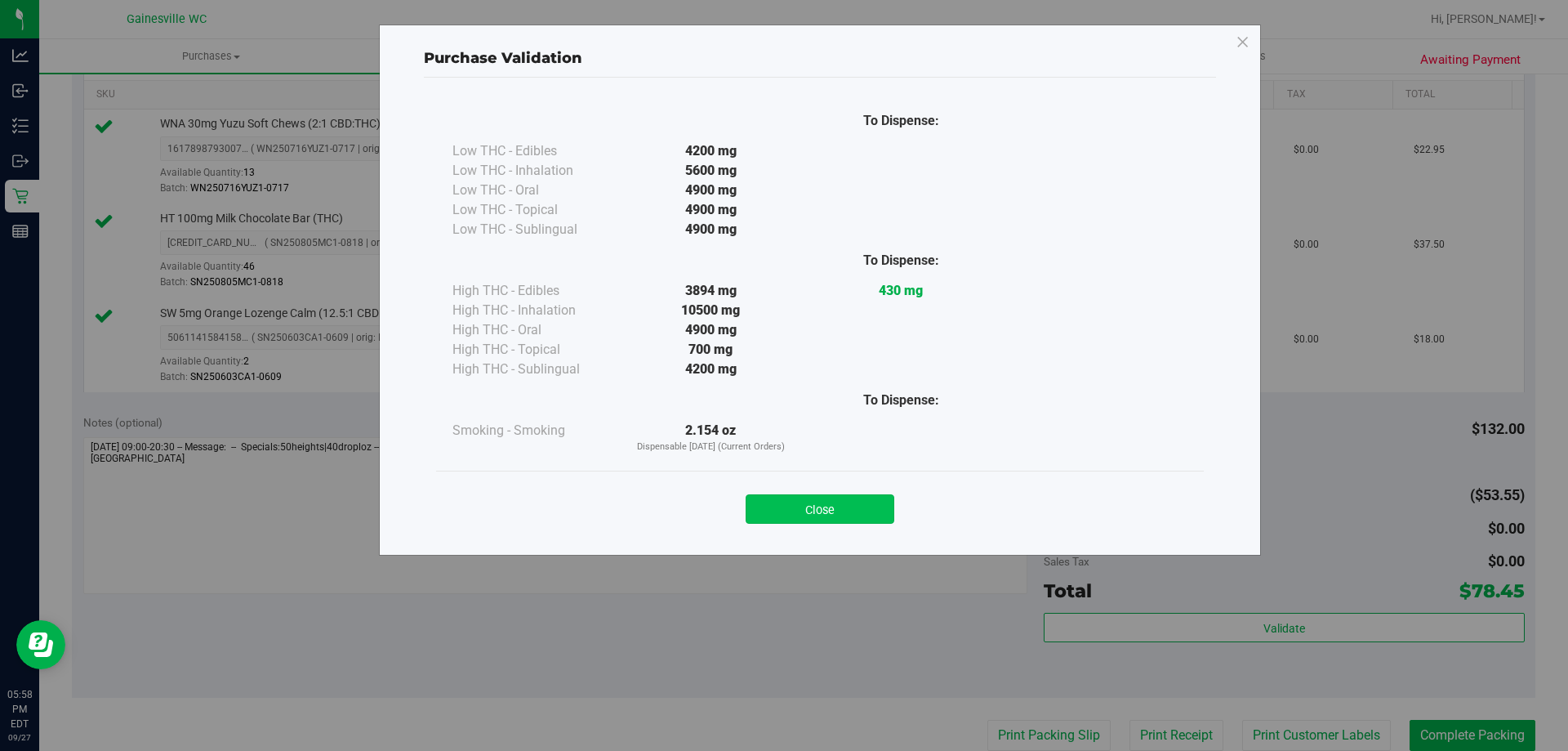
click at [885, 506] on button "Close" at bounding box center [820, 509] width 149 height 29
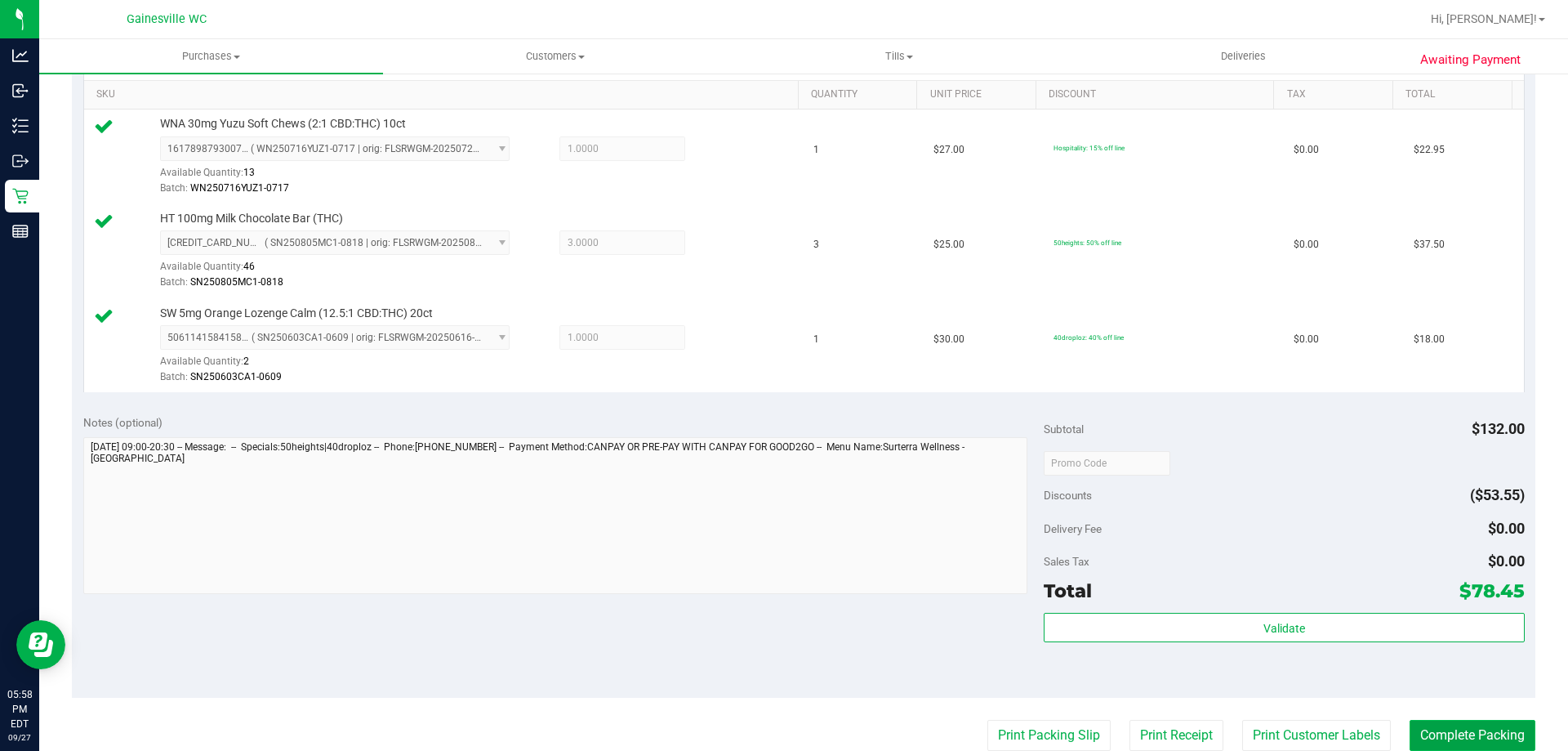
click at [1462, 736] on button "Complete Packing" at bounding box center [1472, 736] width 126 height 31
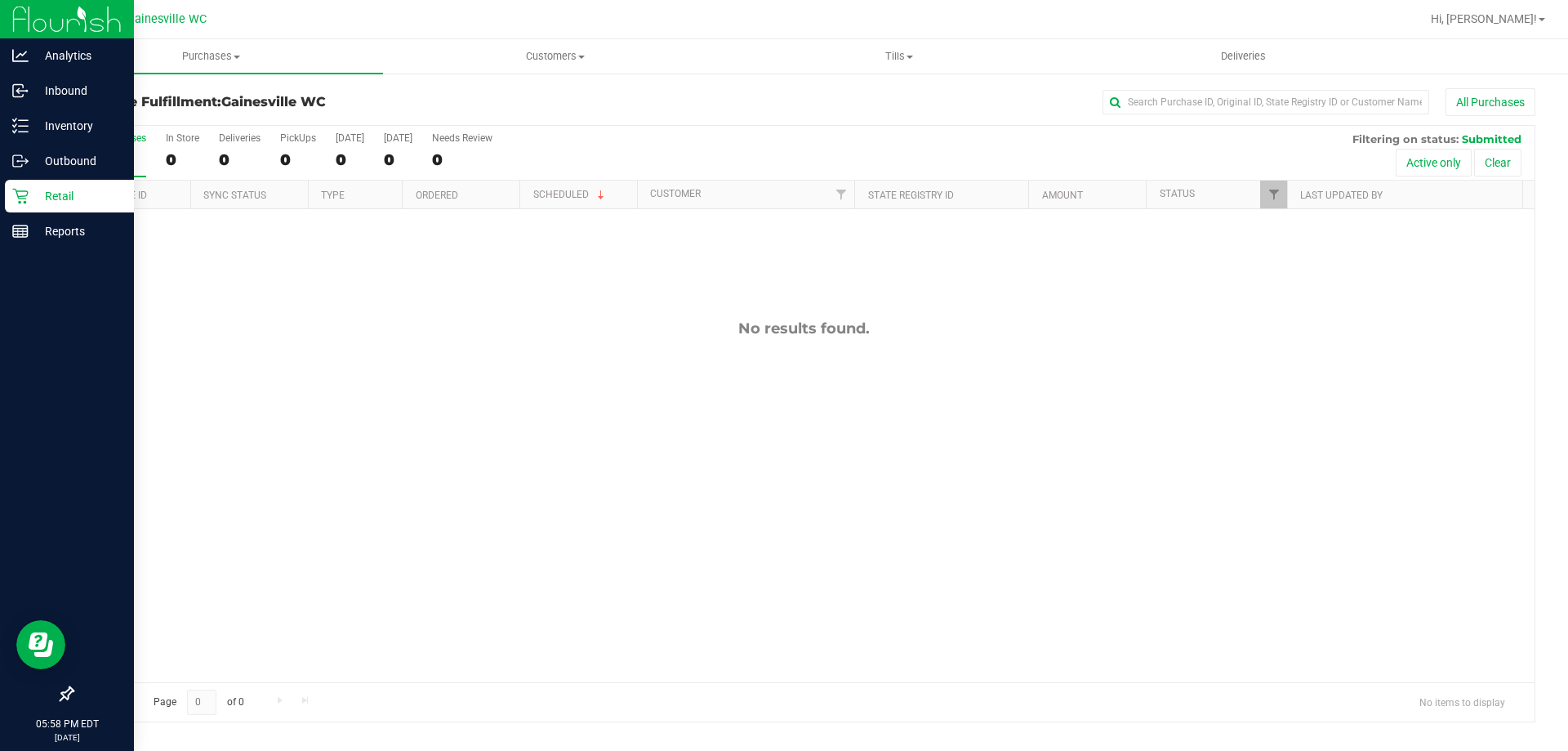
click at [64, 206] on div "Retail" at bounding box center [69, 196] width 129 height 33
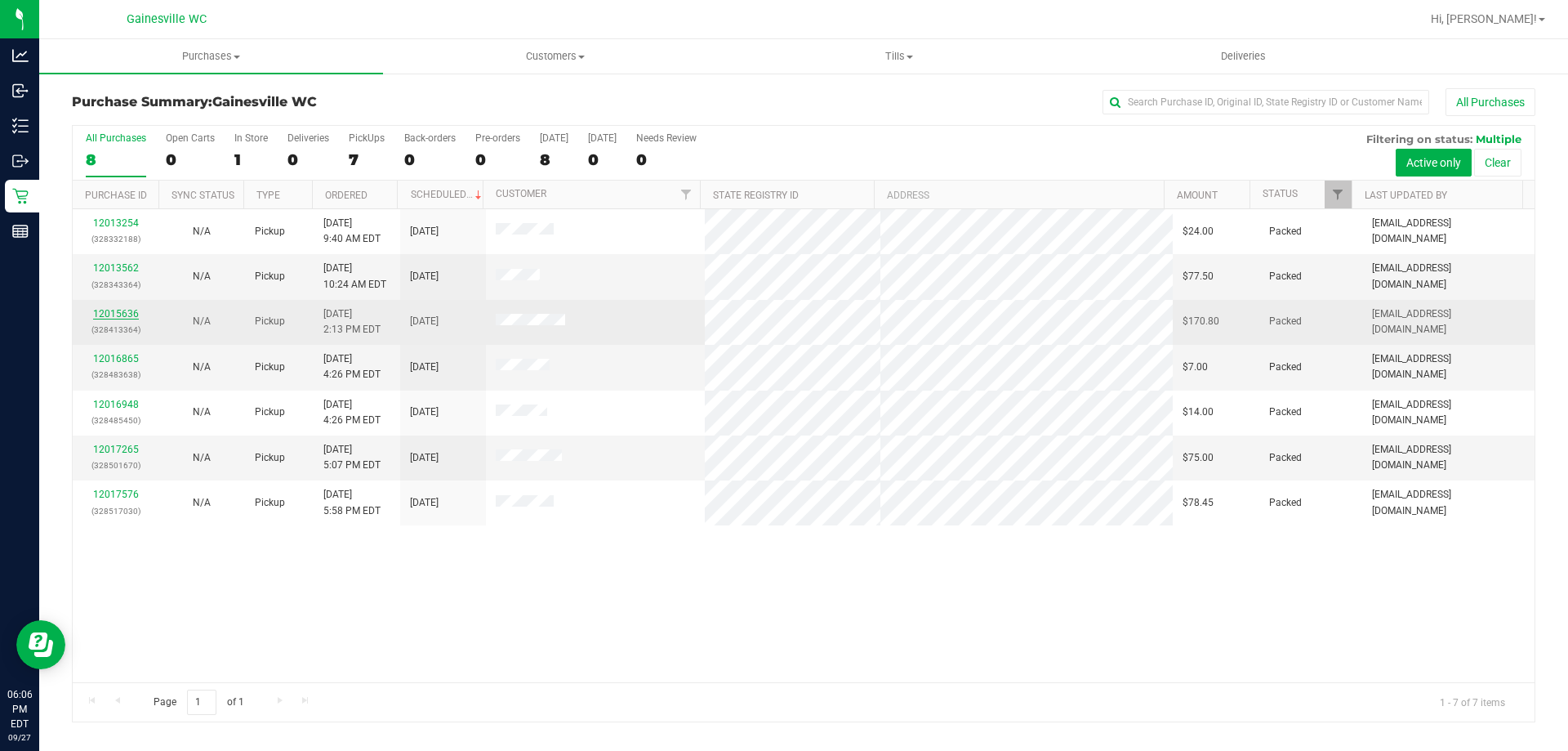
click at [105, 312] on link "12015636" at bounding box center [115, 314] width 45 height 12
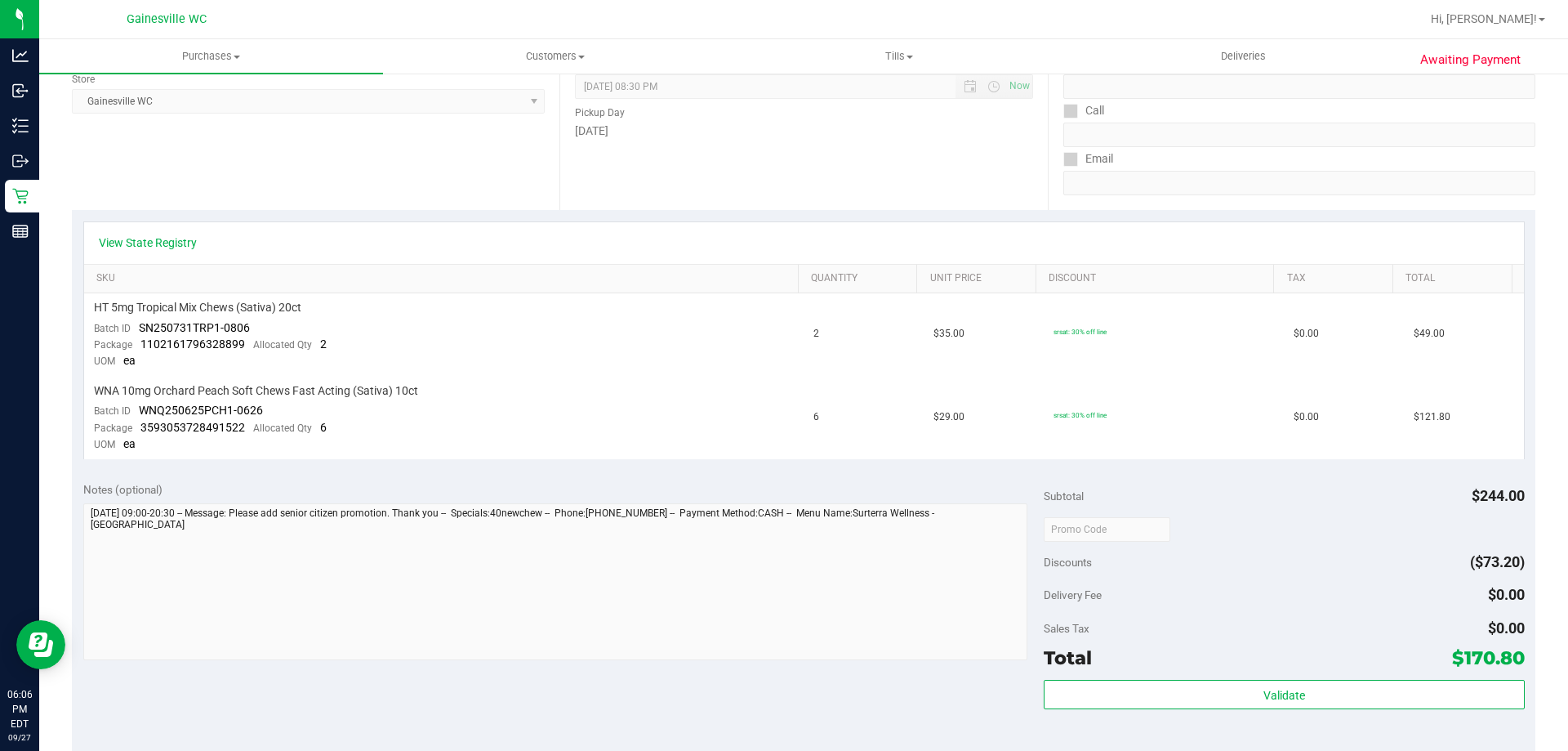
scroll to position [3, 0]
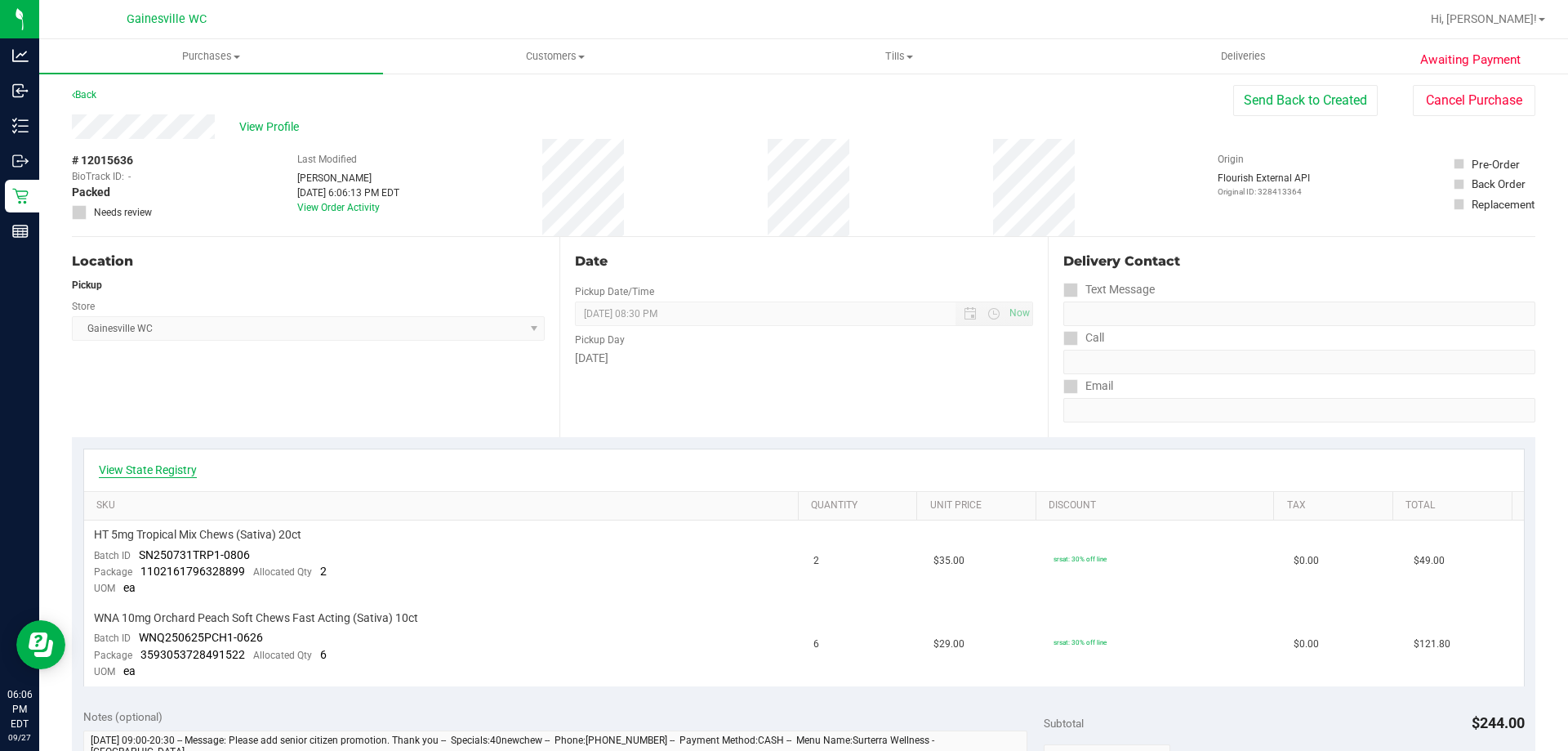
click at [171, 475] on link "View State Registry" at bounding box center [147, 469] width 98 height 16
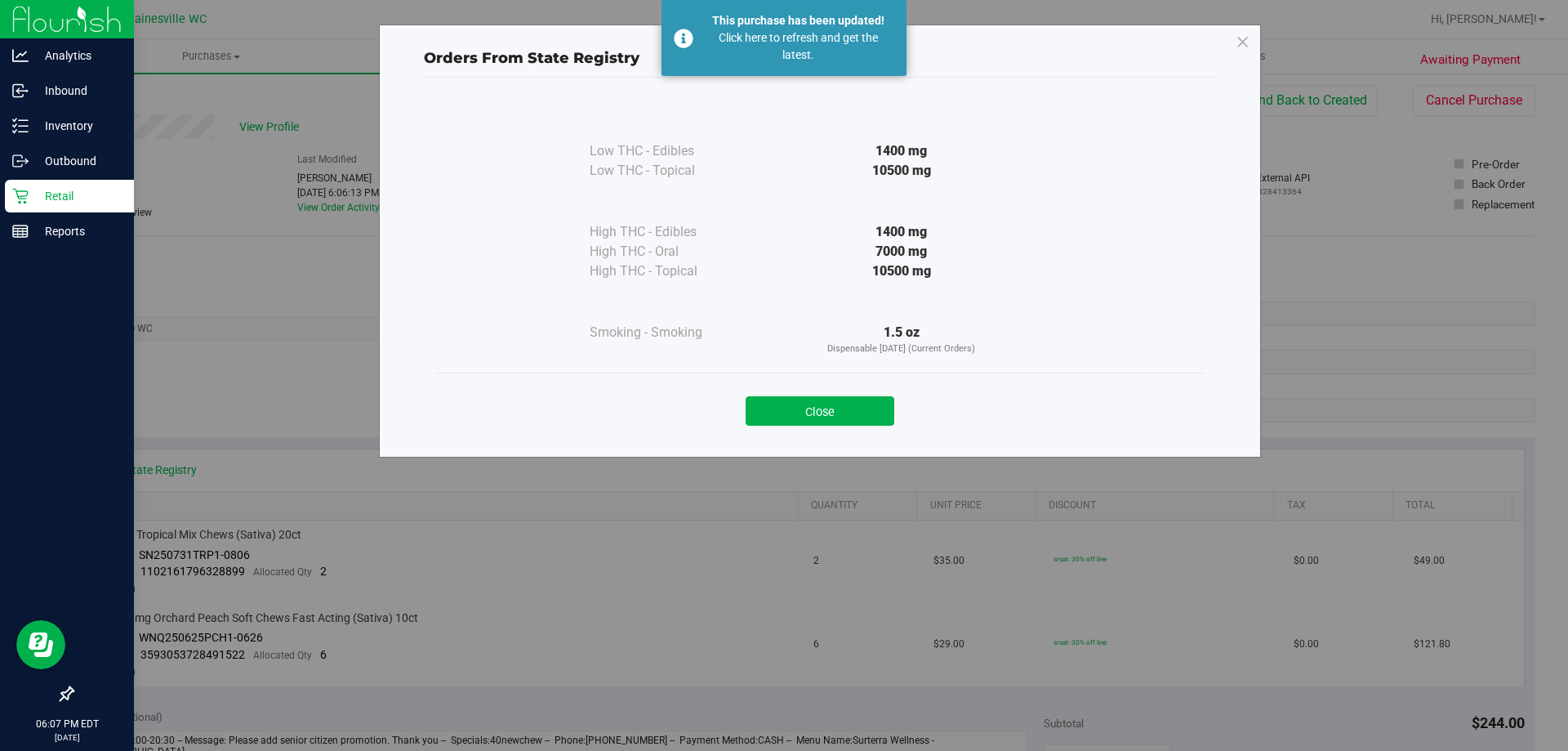
drag, startPoint x: 768, startPoint y: 408, endPoint x: 3, endPoint y: 207, distance: 791.0
click at [768, 407] on button "Close" at bounding box center [820, 410] width 149 height 29
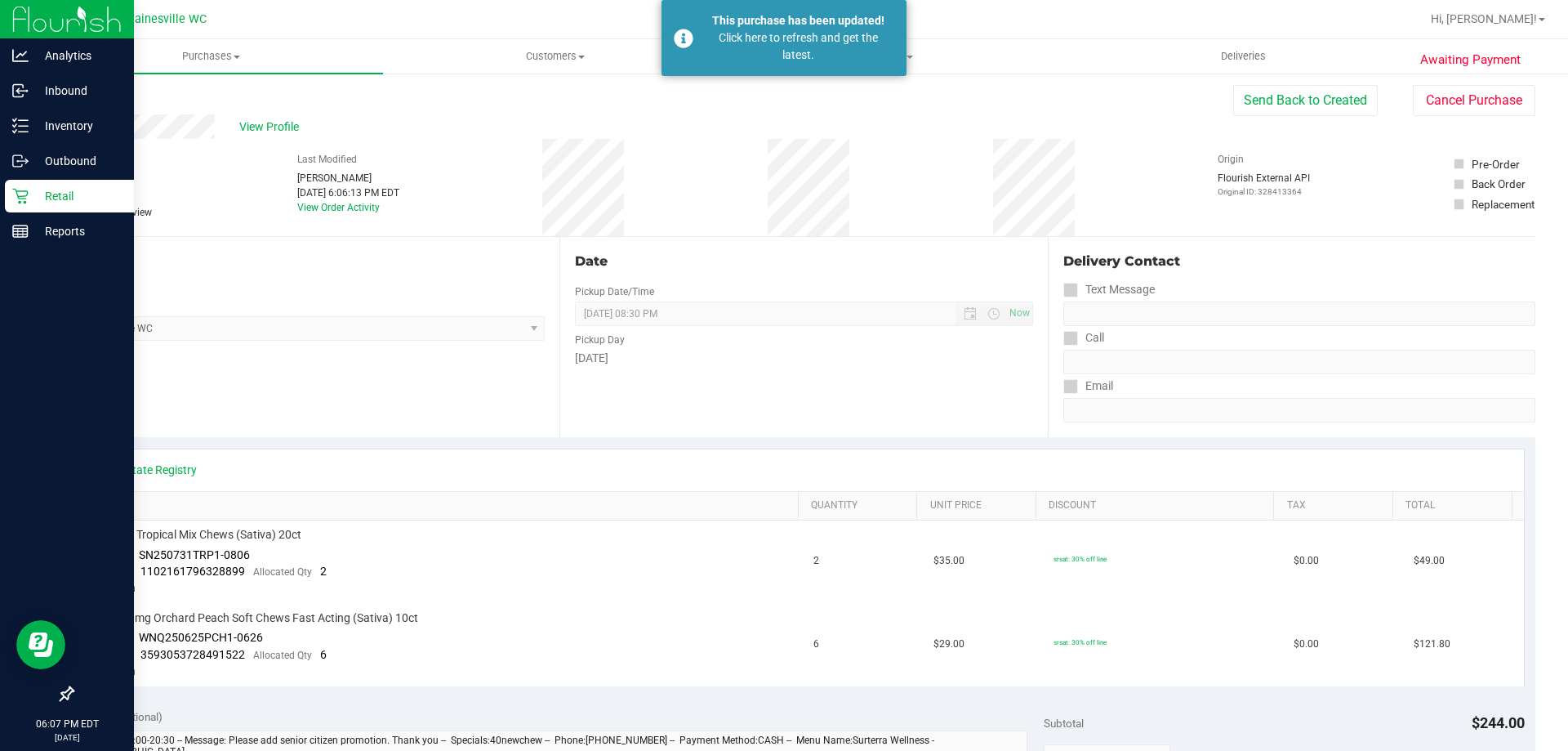
click at [50, 201] on p "Retail" at bounding box center [77, 195] width 98 height 19
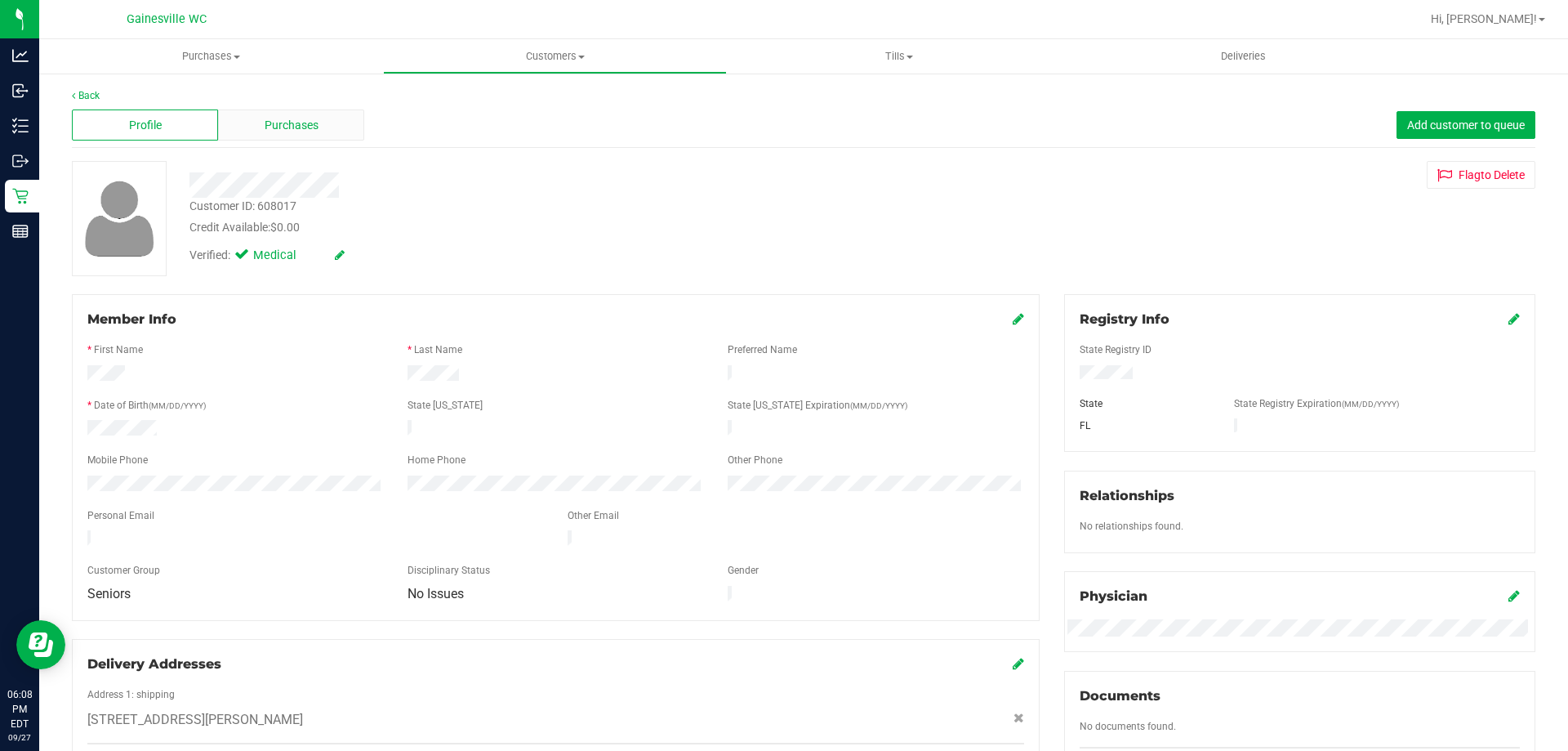
click at [324, 111] on div "Purchases" at bounding box center [290, 125] width 146 height 31
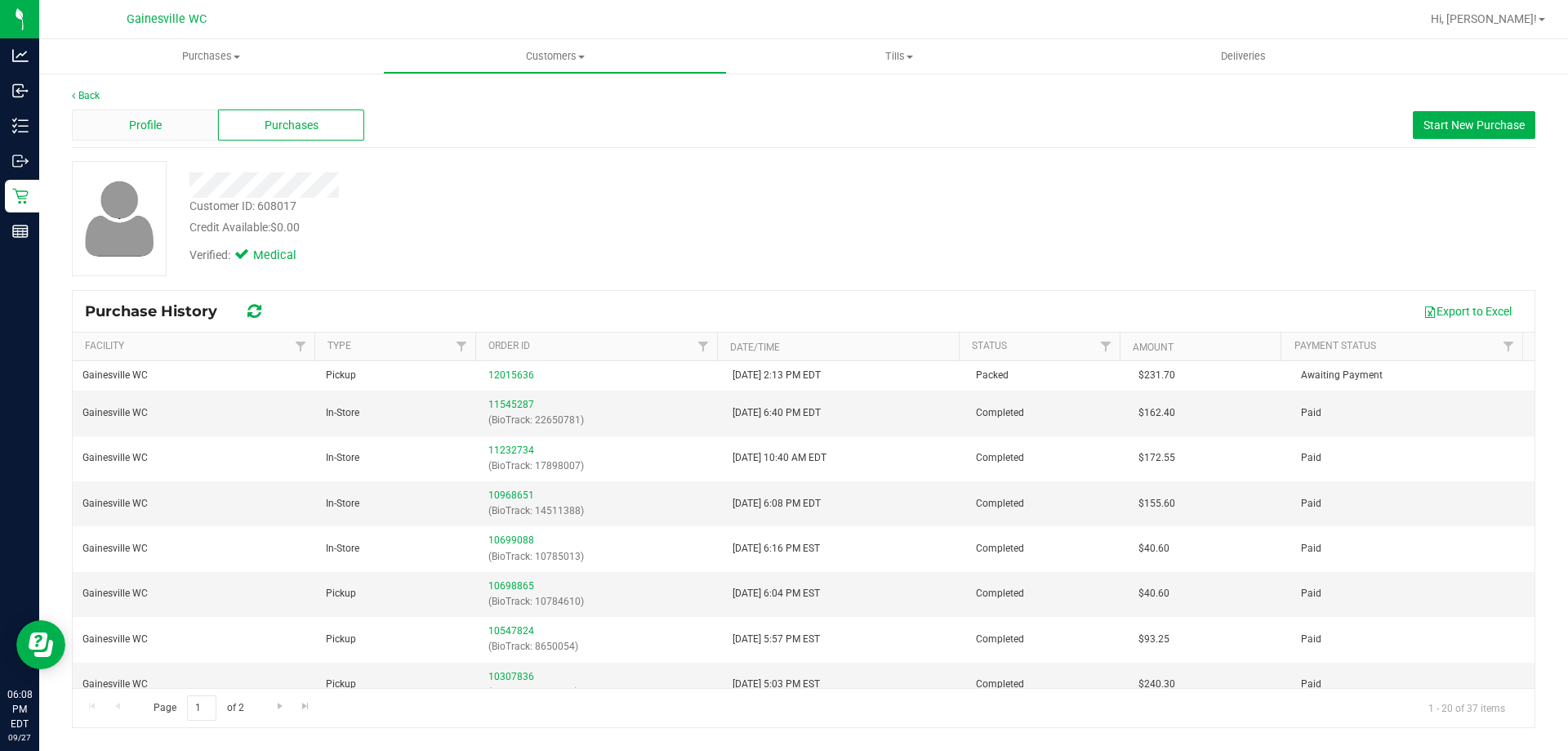
click at [184, 121] on div "Profile" at bounding box center [144, 125] width 146 height 31
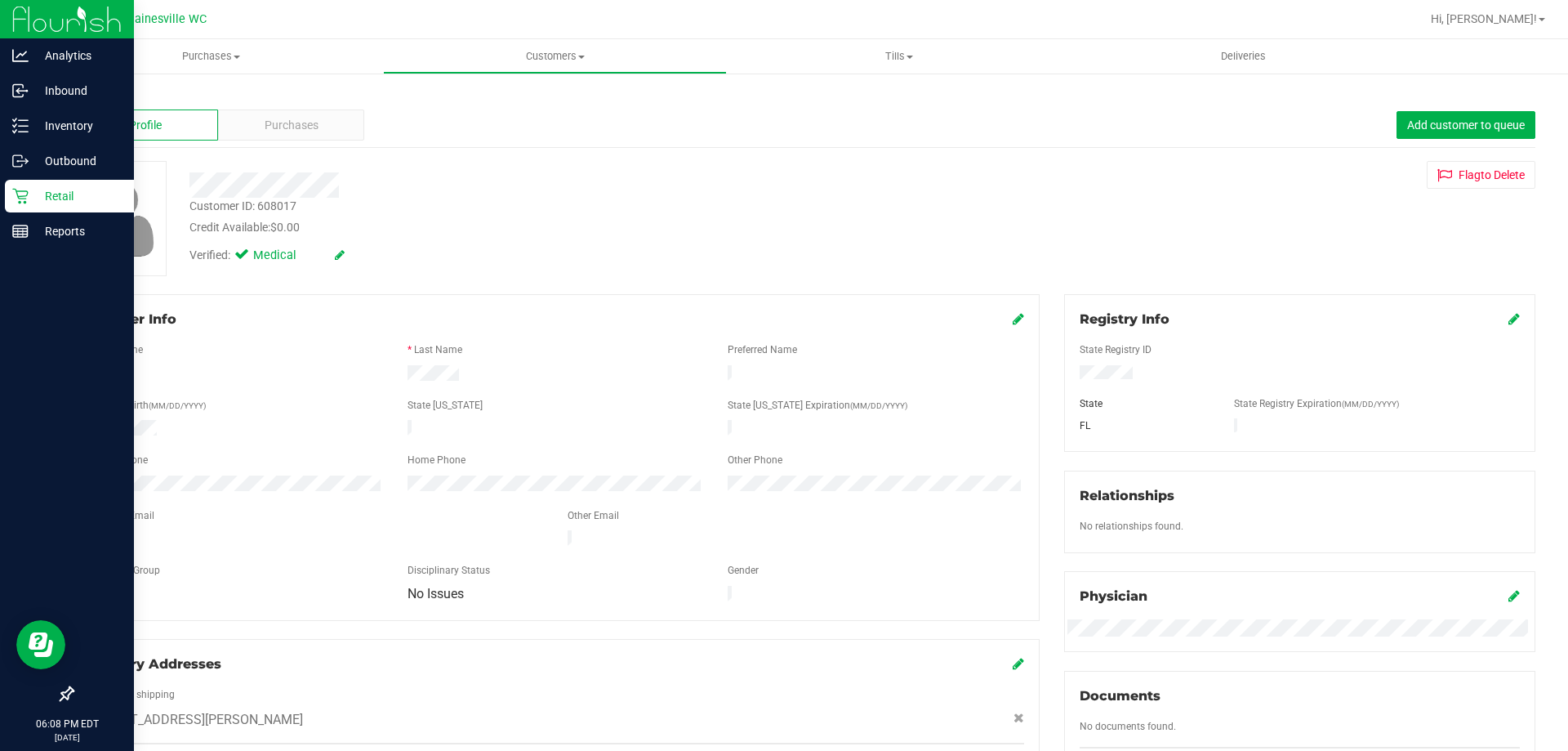
click at [44, 205] on p "Retail" at bounding box center [77, 195] width 98 height 19
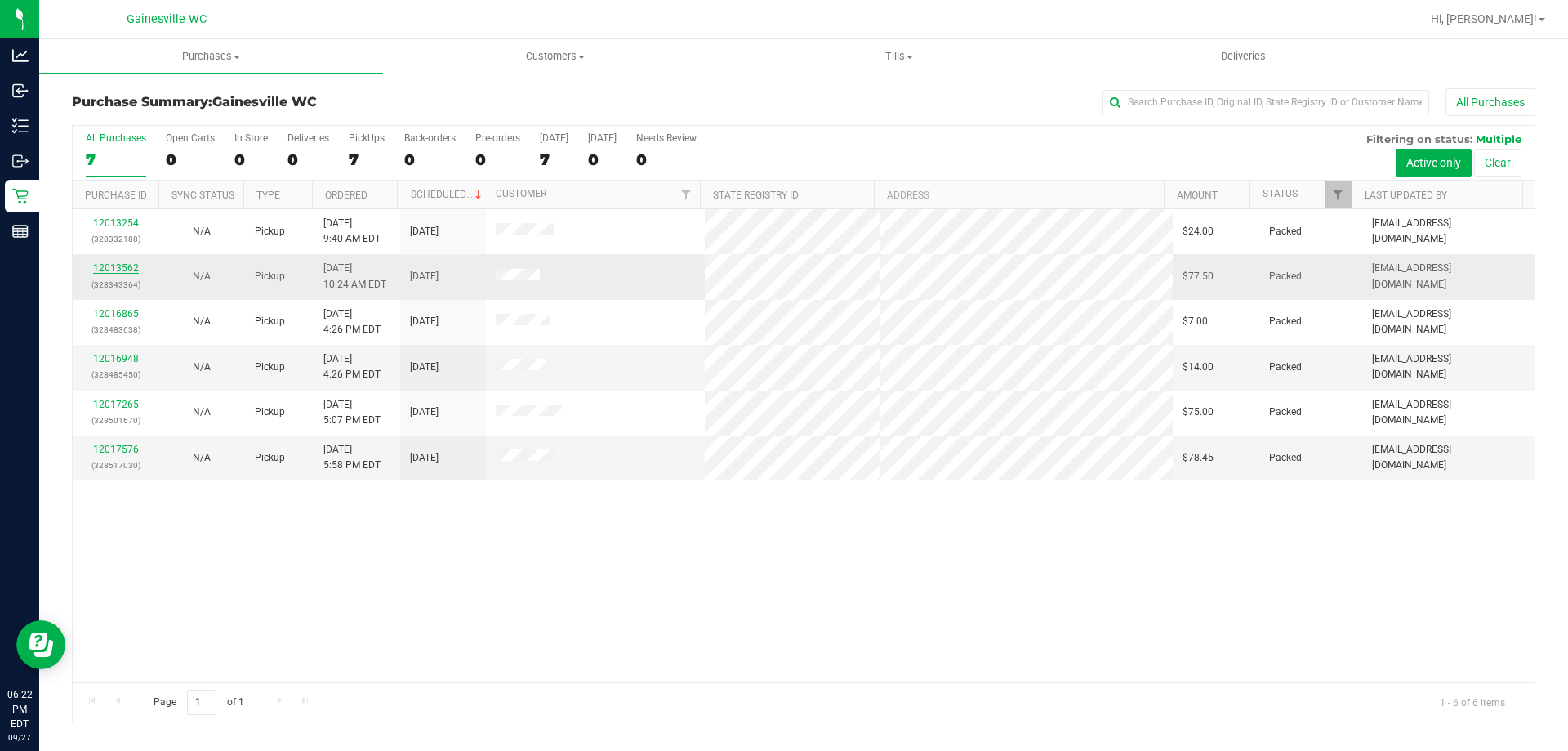
click at [116, 266] on link "12013562" at bounding box center [115, 268] width 45 height 12
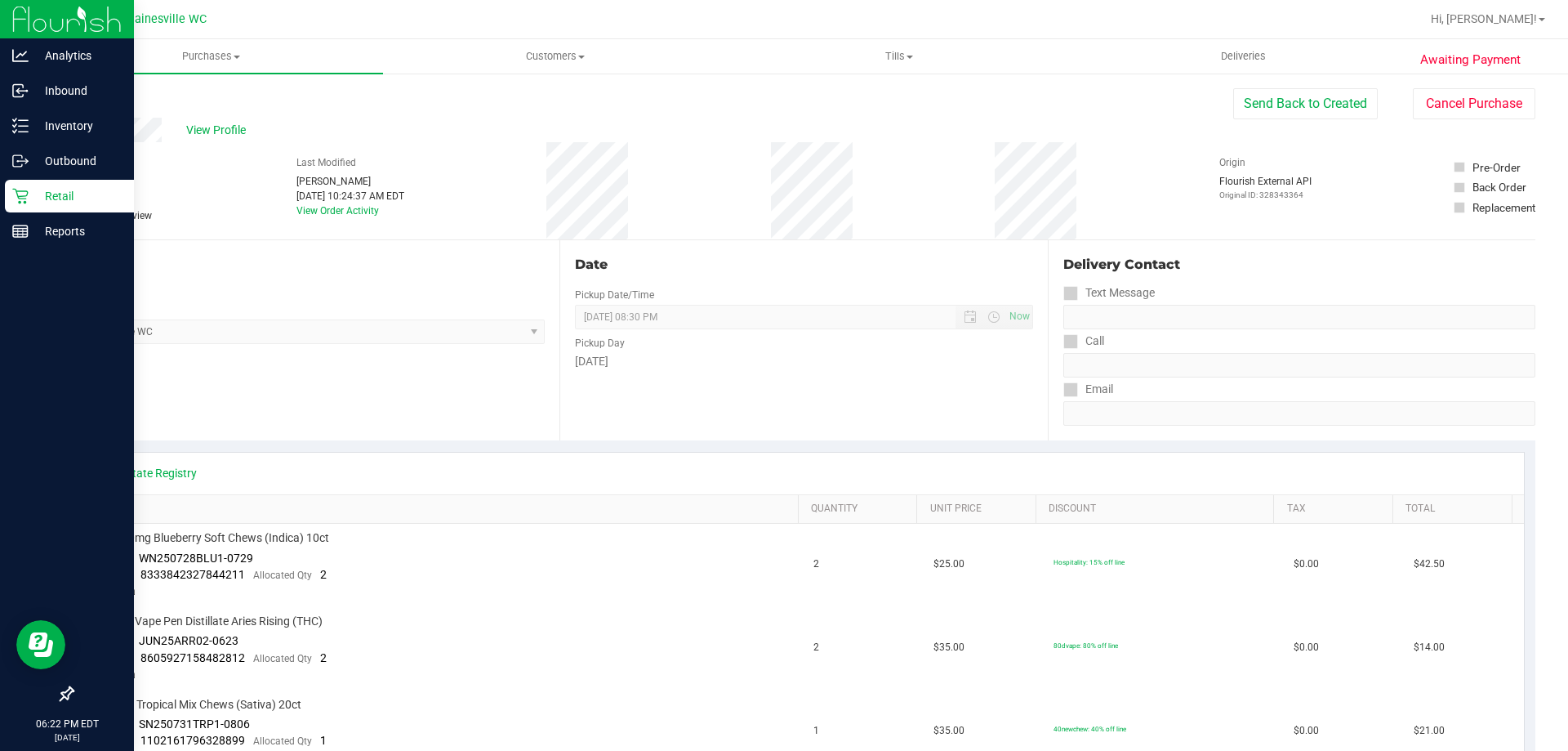
click at [11, 196] on div "Retail" at bounding box center [69, 196] width 129 height 33
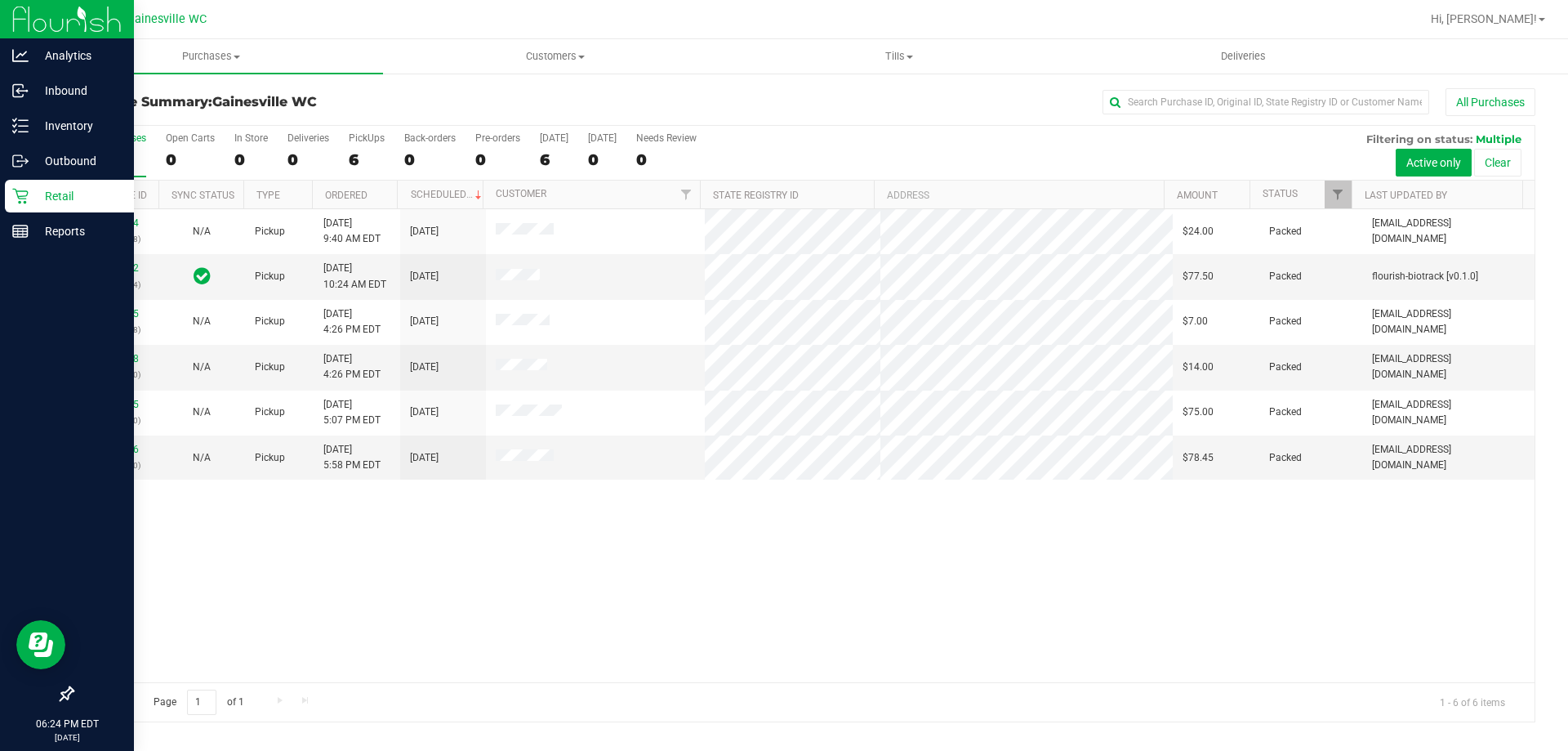
click at [24, 198] on icon at bounding box center [20, 196] width 15 height 15
click at [26, 232] on icon at bounding box center [20, 230] width 16 height 16
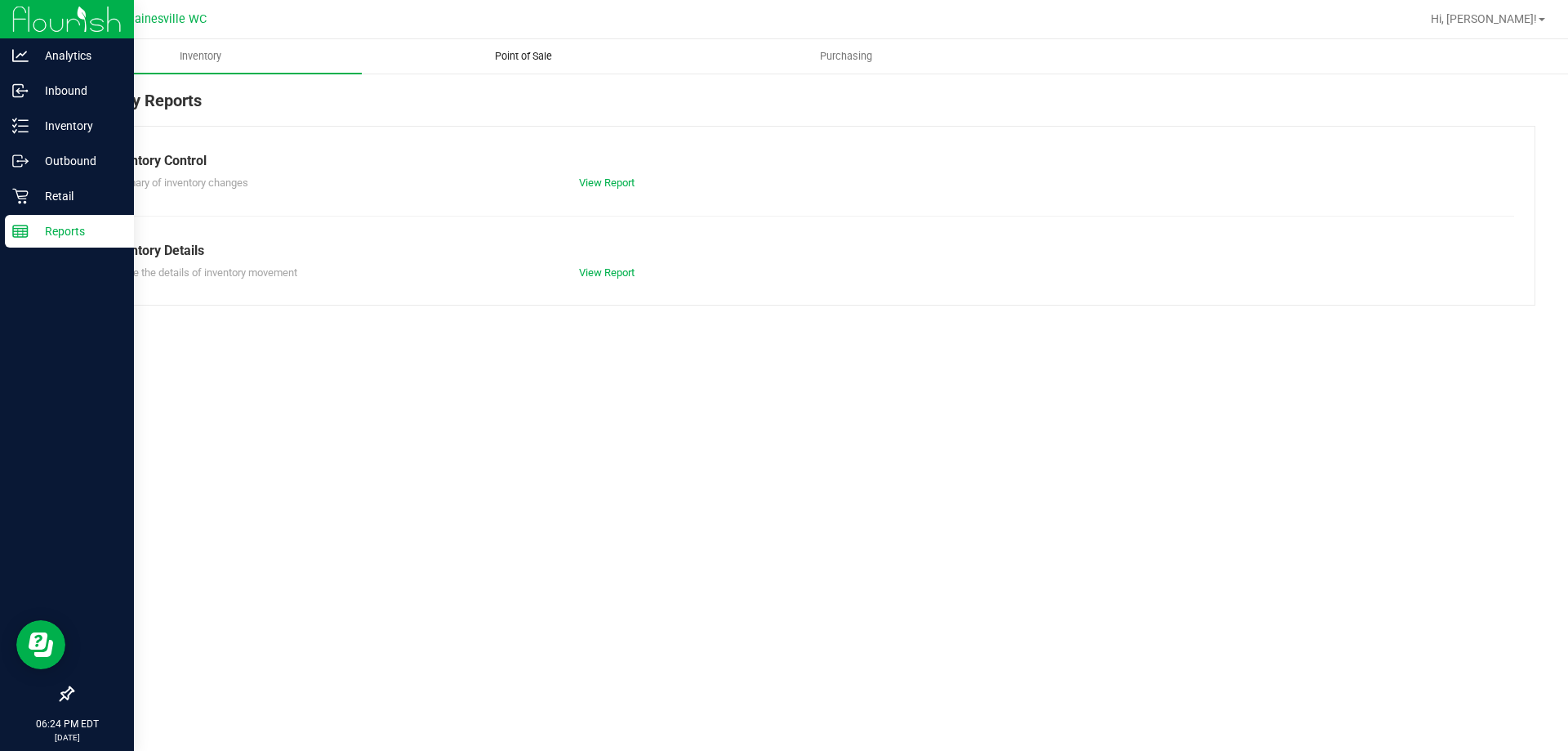
click at [493, 65] on uib-tab-heading "Point of Sale" at bounding box center [523, 56] width 321 height 33
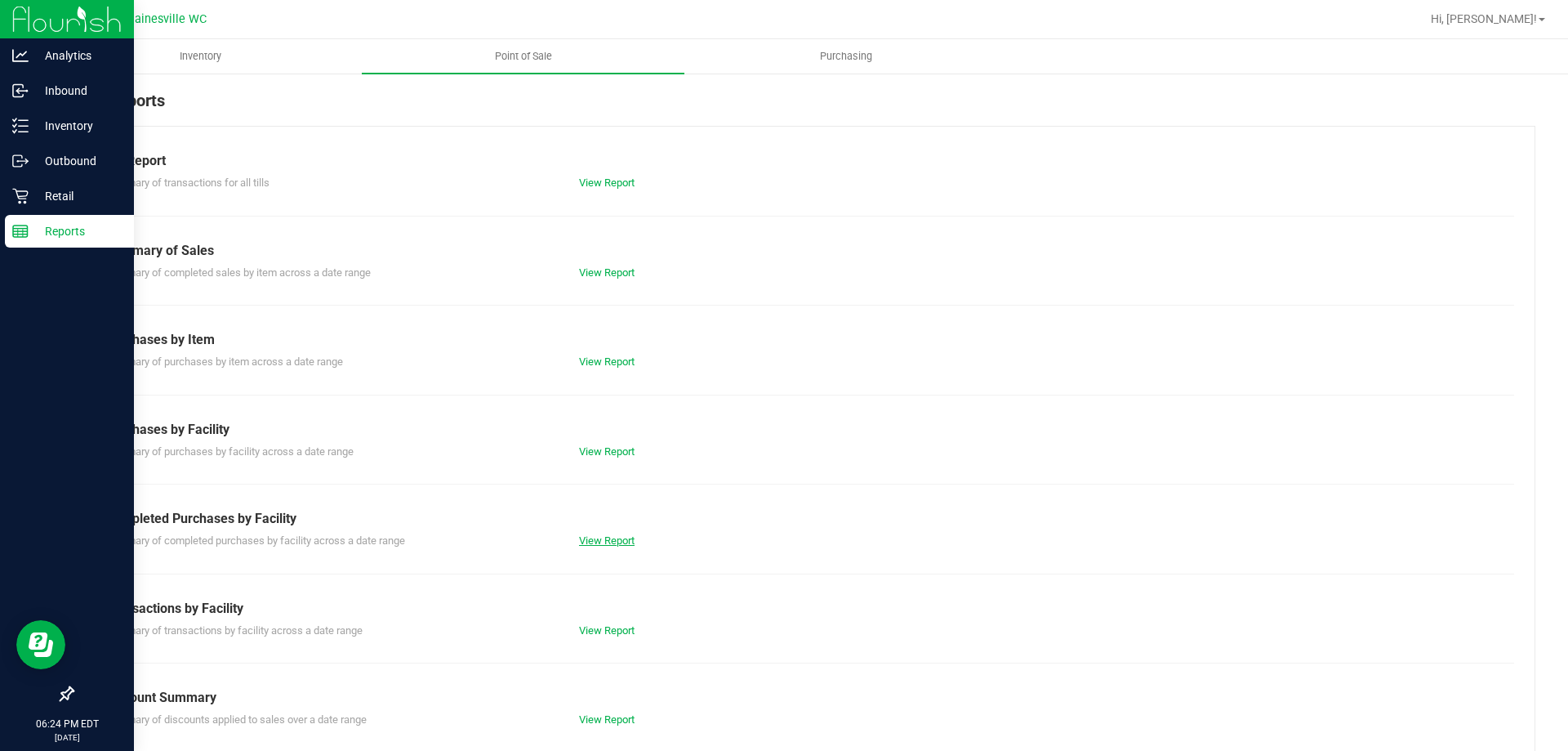
click at [620, 538] on link "View Report" at bounding box center [606, 540] width 55 height 13
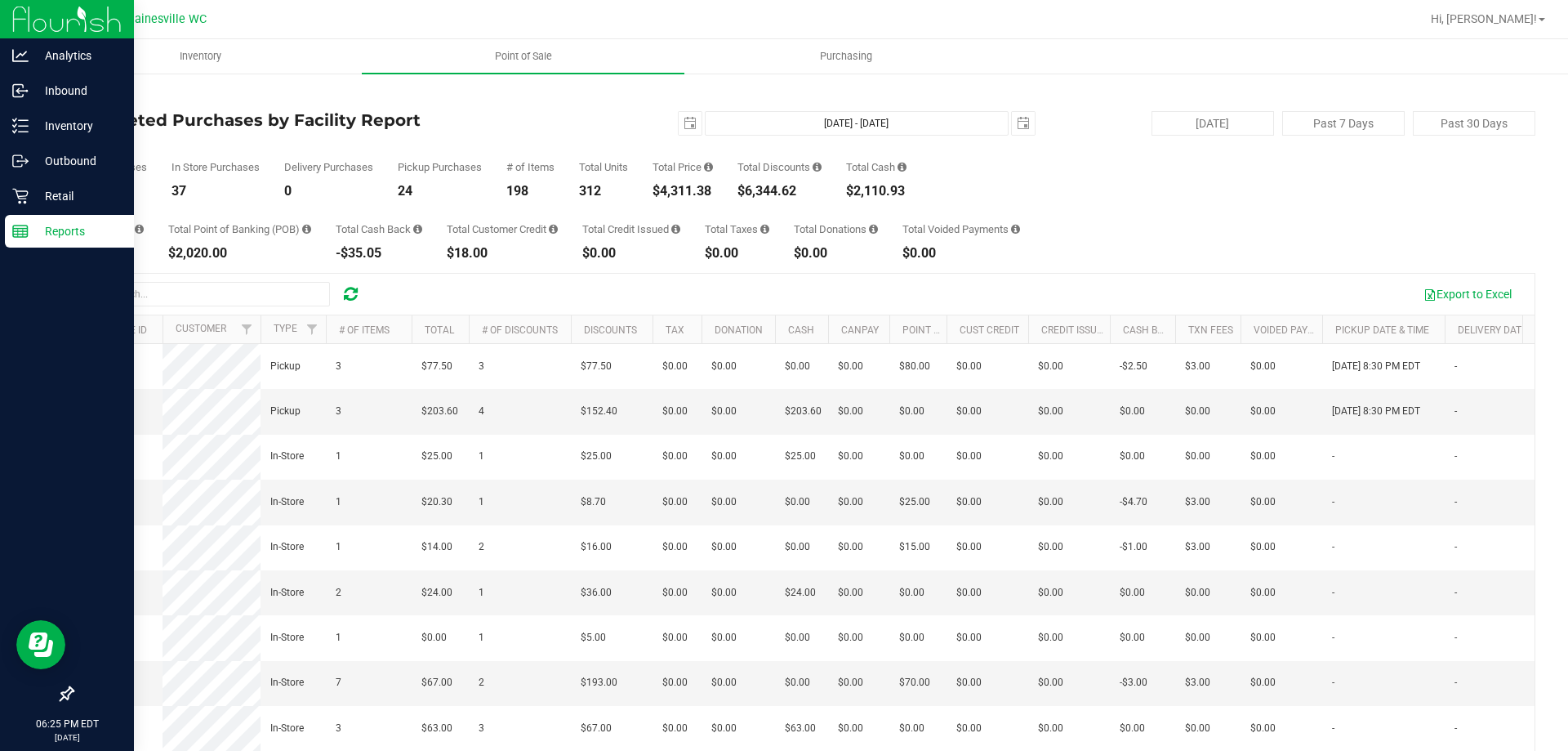
click at [1150, 254] on div "Total CanPay $197.50 Total Point of Banking (POB) $2,020.00 Total Cash Back -$3…" at bounding box center [803, 228] width 1464 height 62
click at [43, 205] on p "Retail" at bounding box center [77, 195] width 98 height 19
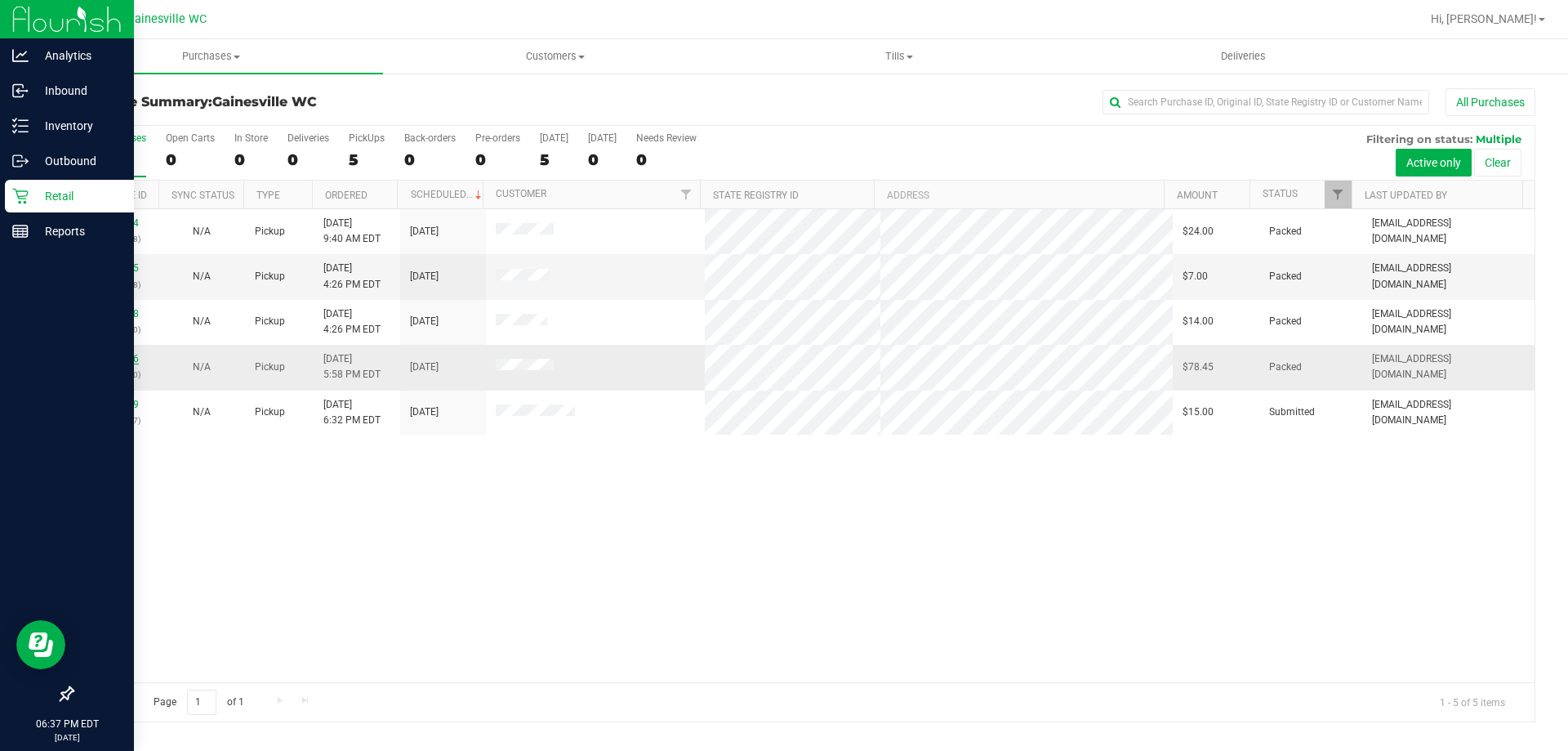
click at [129, 353] on link "12017576" at bounding box center [115, 359] width 45 height 12
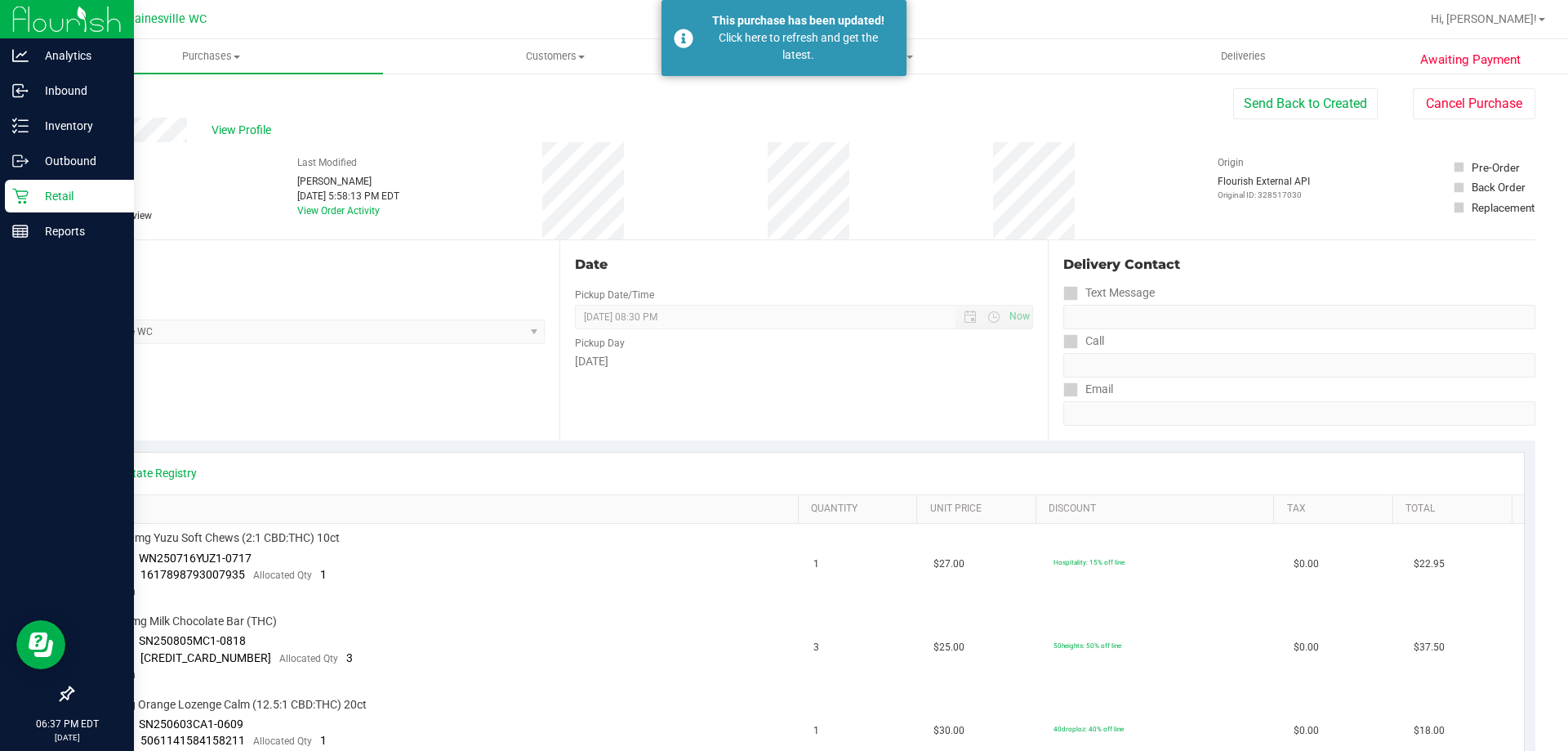
click at [18, 189] on icon at bounding box center [20, 195] width 16 height 16
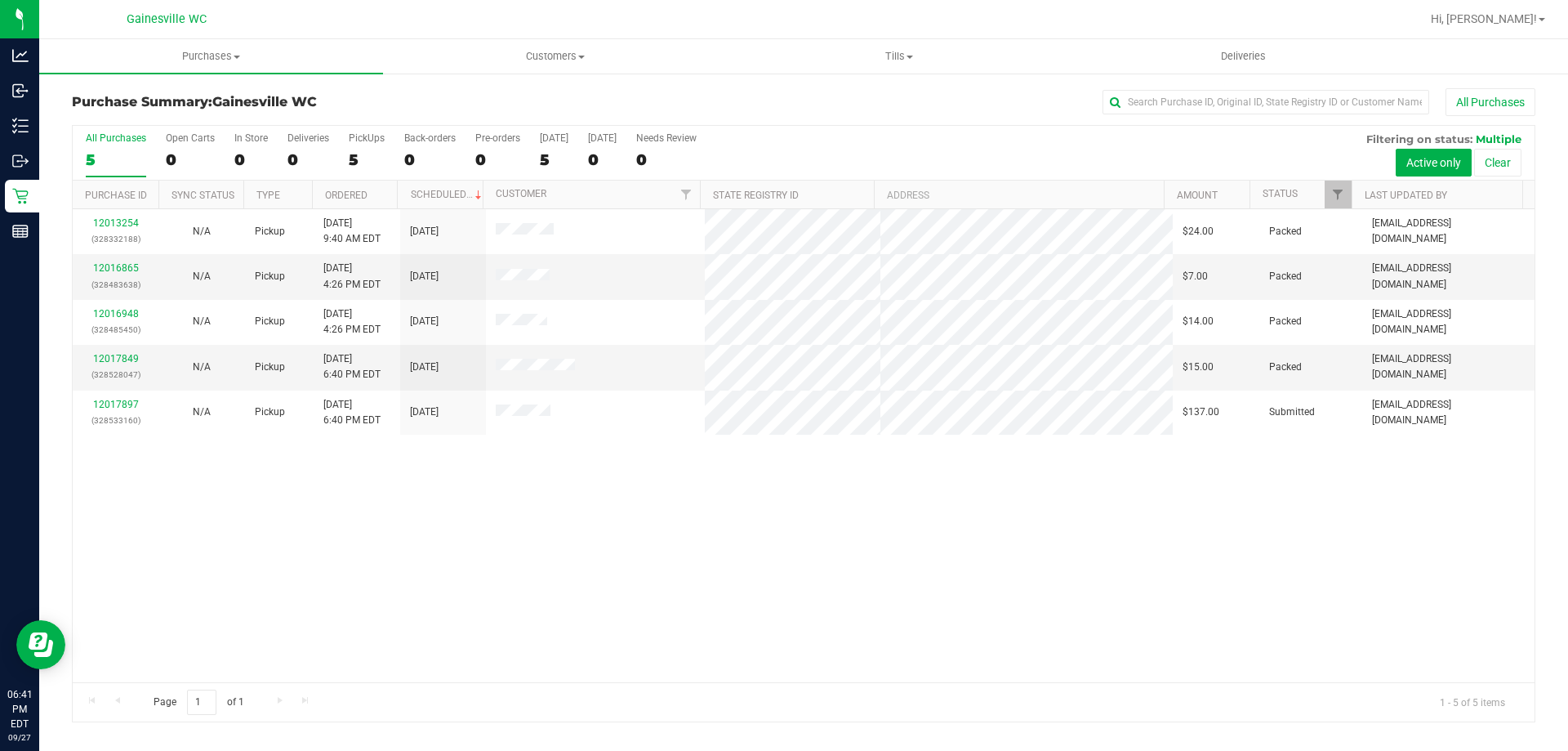
click at [1182, 562] on div "12013254 (328332188) N/A Pickup [DATE] 9:40 AM EDT 9/27/2025 $24.00 Packed [EMA…" at bounding box center [803, 445] width 1462 height 473
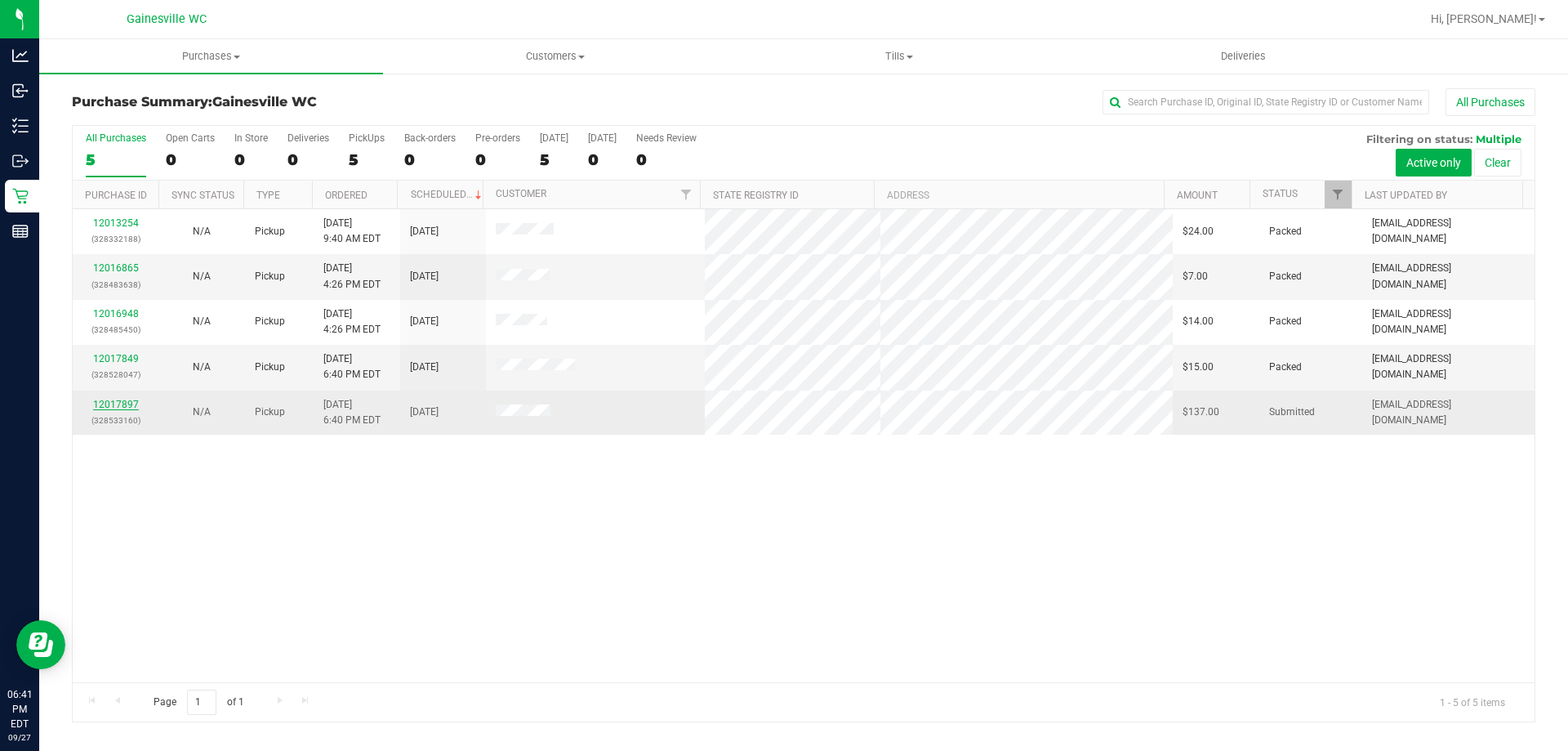
click at [136, 406] on link "12017897" at bounding box center [115, 405] width 45 height 12
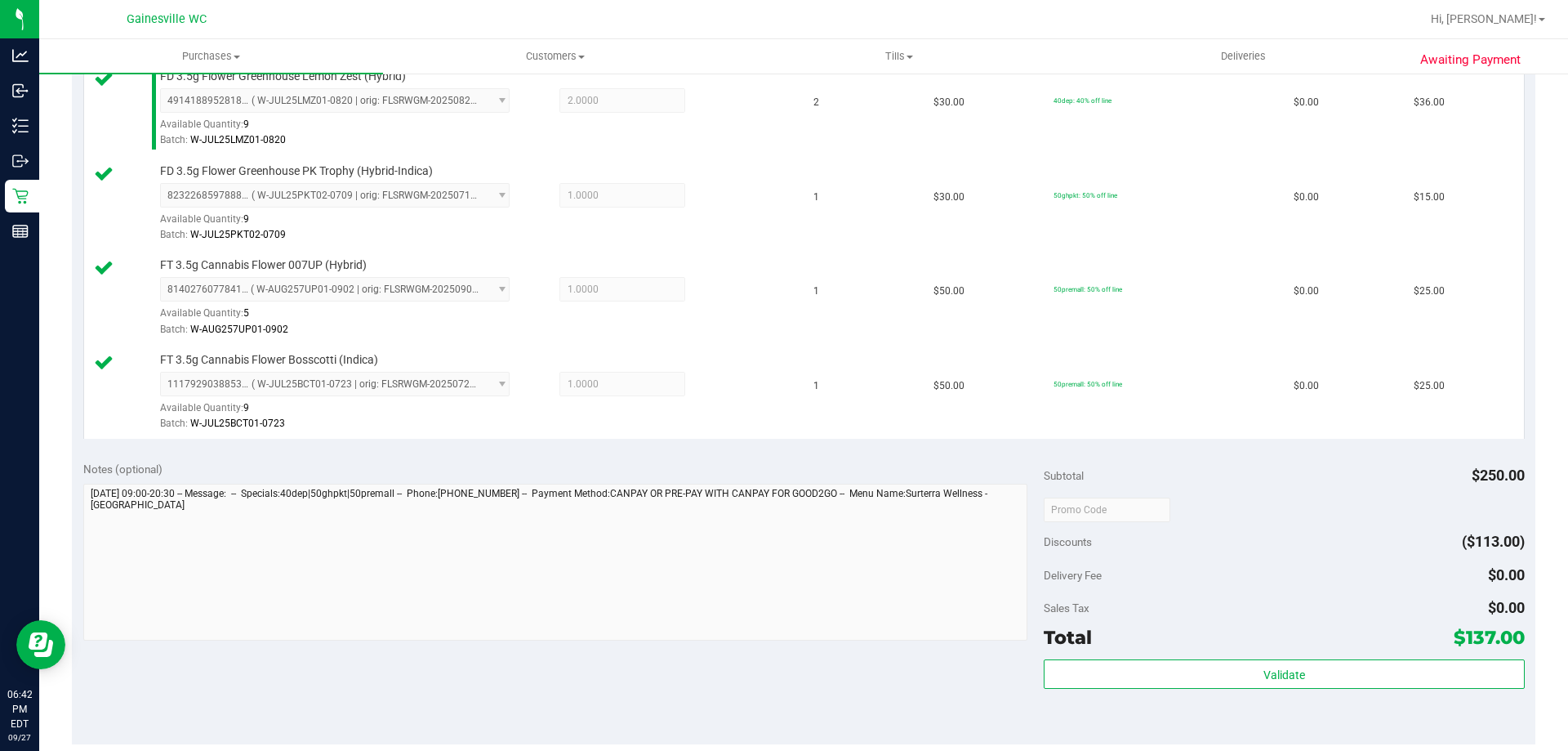
scroll to position [817, 0]
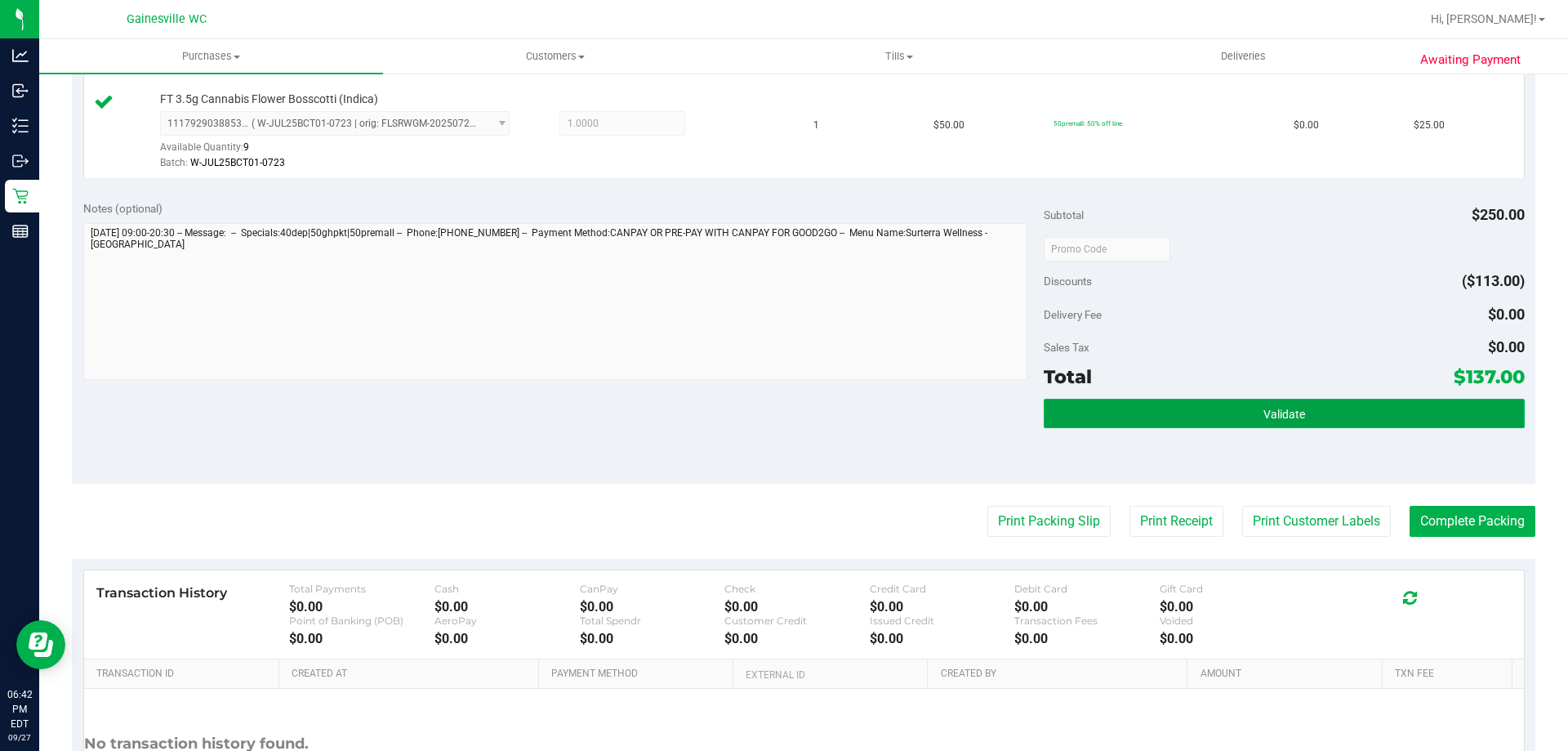
click at [1234, 422] on button "Validate" at bounding box center [1284, 413] width 480 height 29
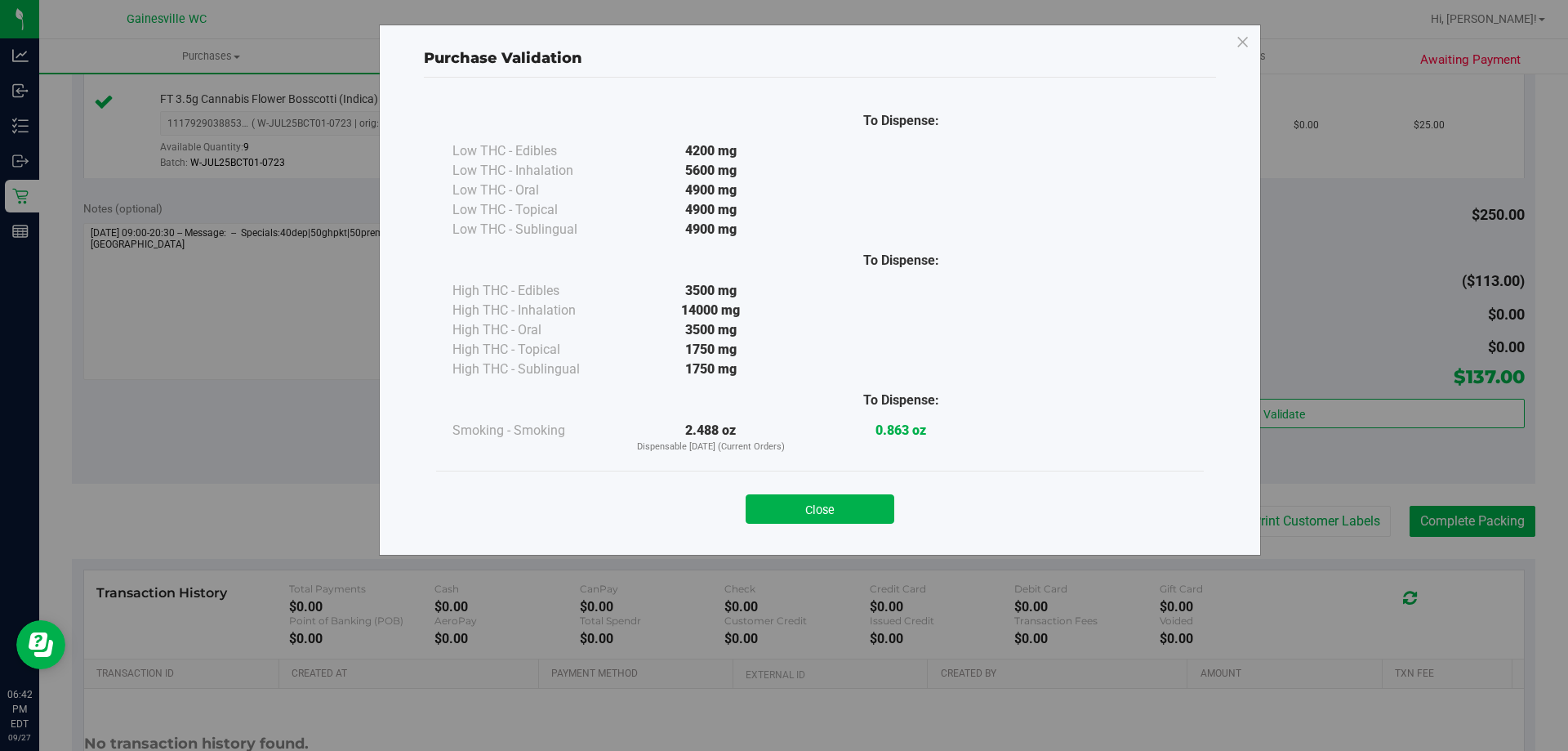
drag, startPoint x: 871, startPoint y: 517, endPoint x: 872, endPoint y: 526, distance: 9.1
click at [870, 517] on button "Close" at bounding box center [820, 509] width 149 height 29
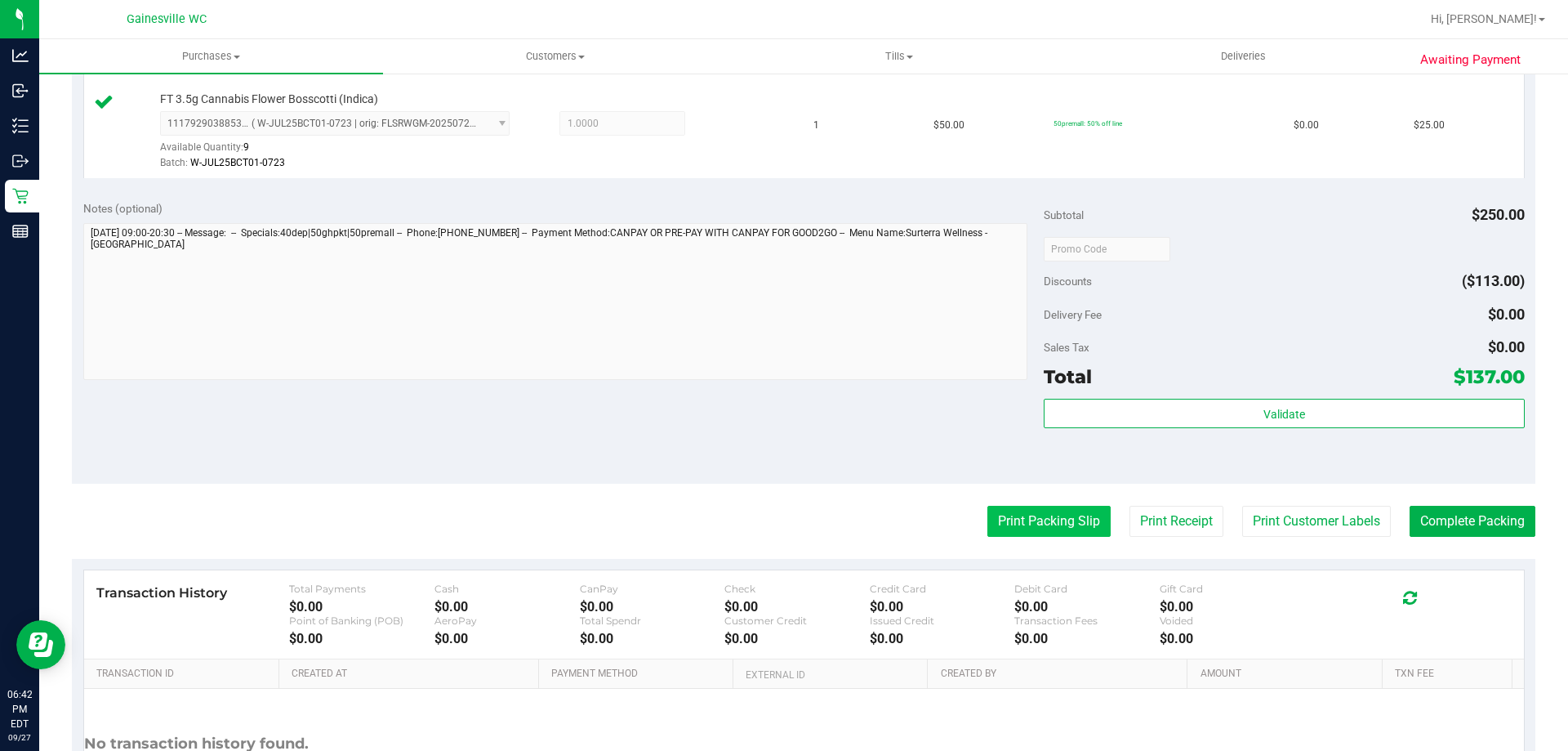
click at [987, 529] on button "Print Packing Slip" at bounding box center [1048, 521] width 123 height 31
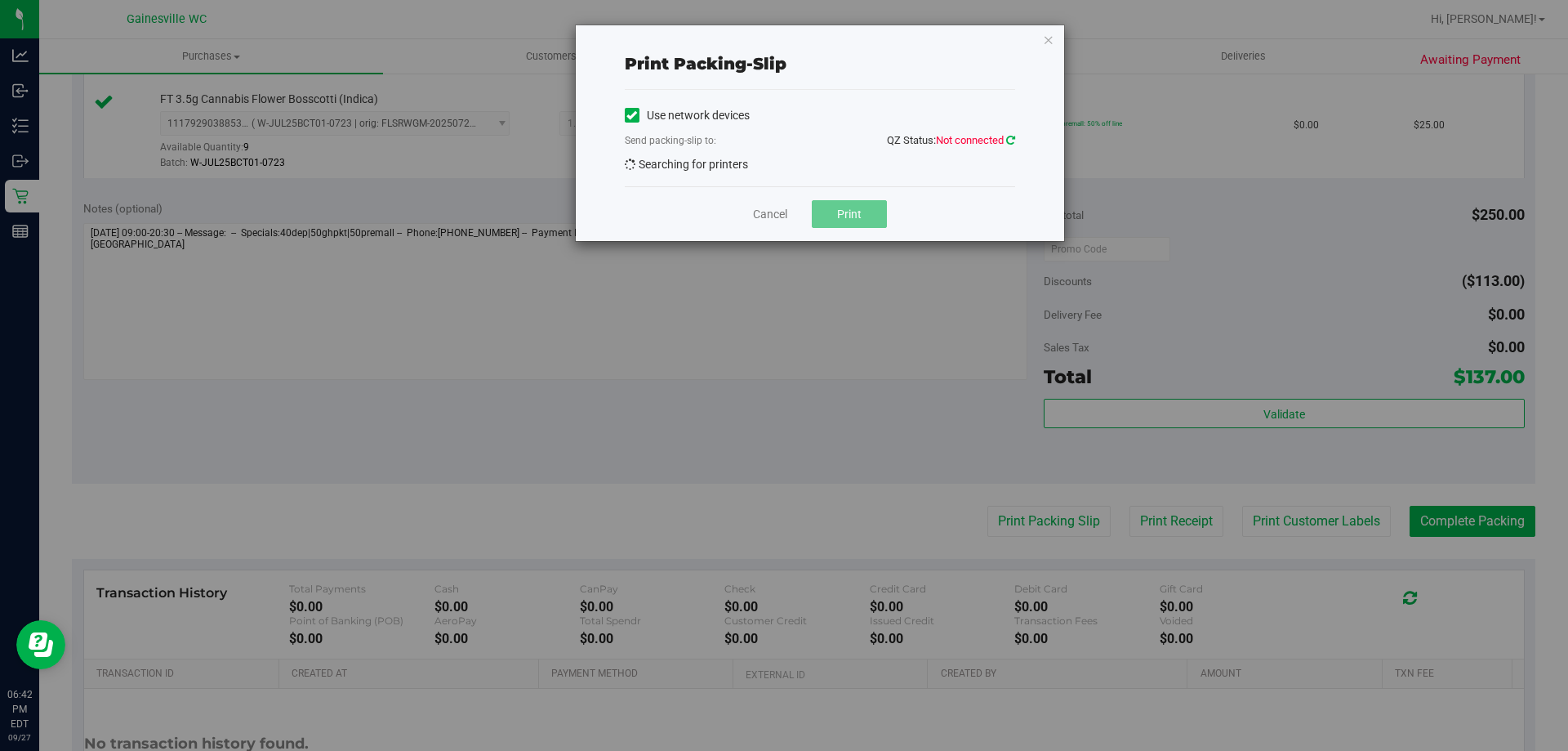
click at [1007, 140] on icon at bounding box center [1010, 139] width 9 height 11
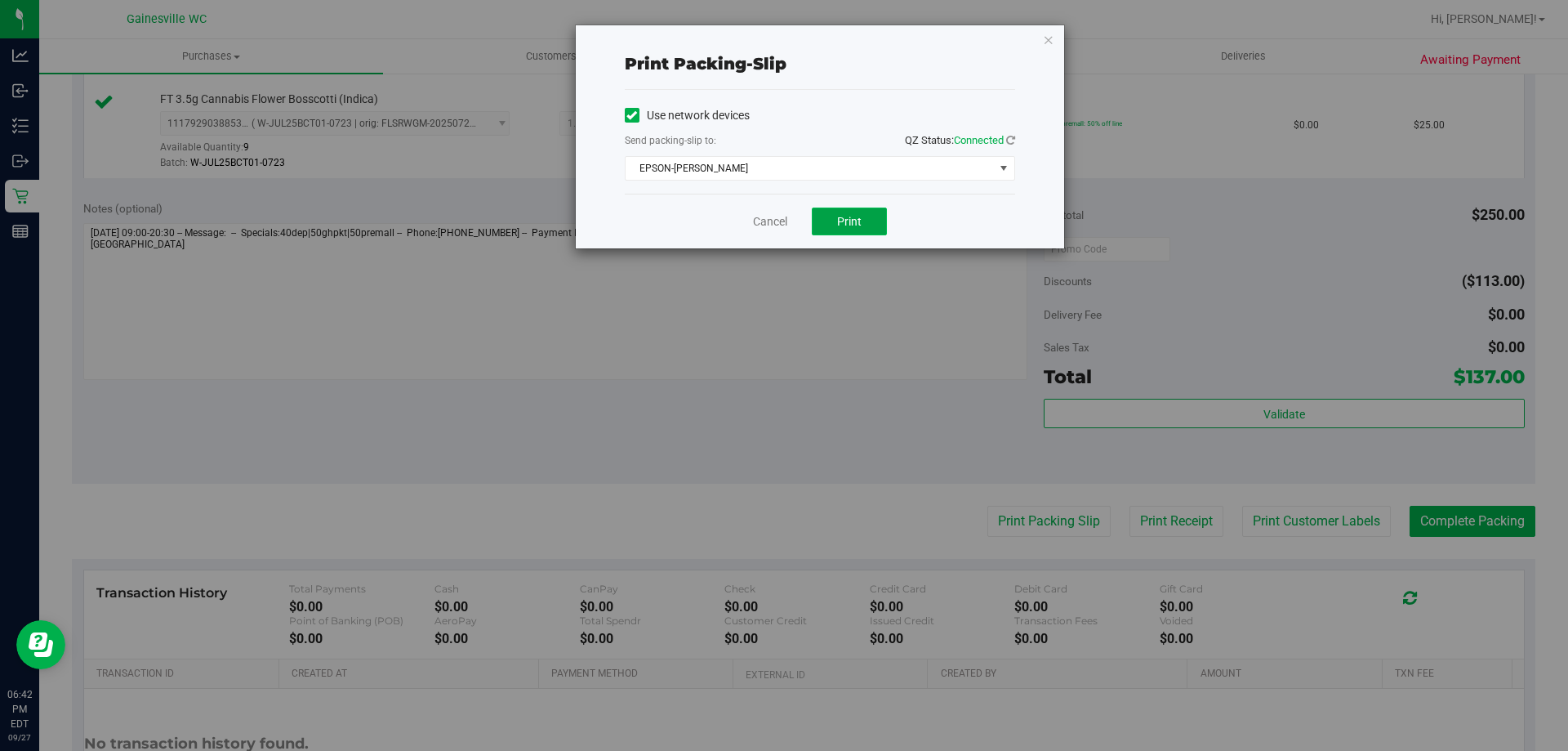
click at [849, 224] on span "Print" at bounding box center [848, 222] width 24 height 14
click at [778, 220] on link "Cancel" at bounding box center [769, 222] width 34 height 17
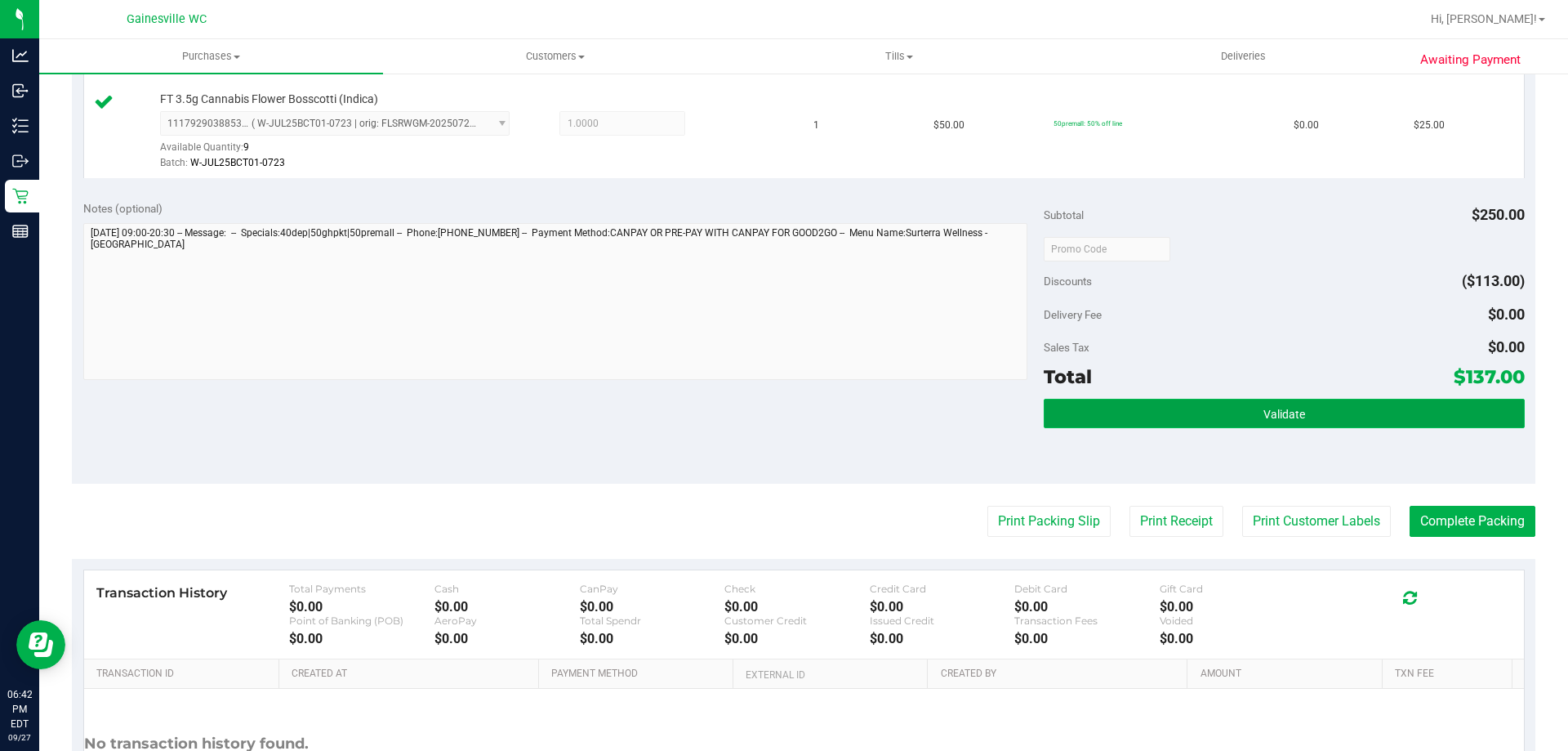
click at [1265, 408] on span "Validate" at bounding box center [1284, 414] width 42 height 14
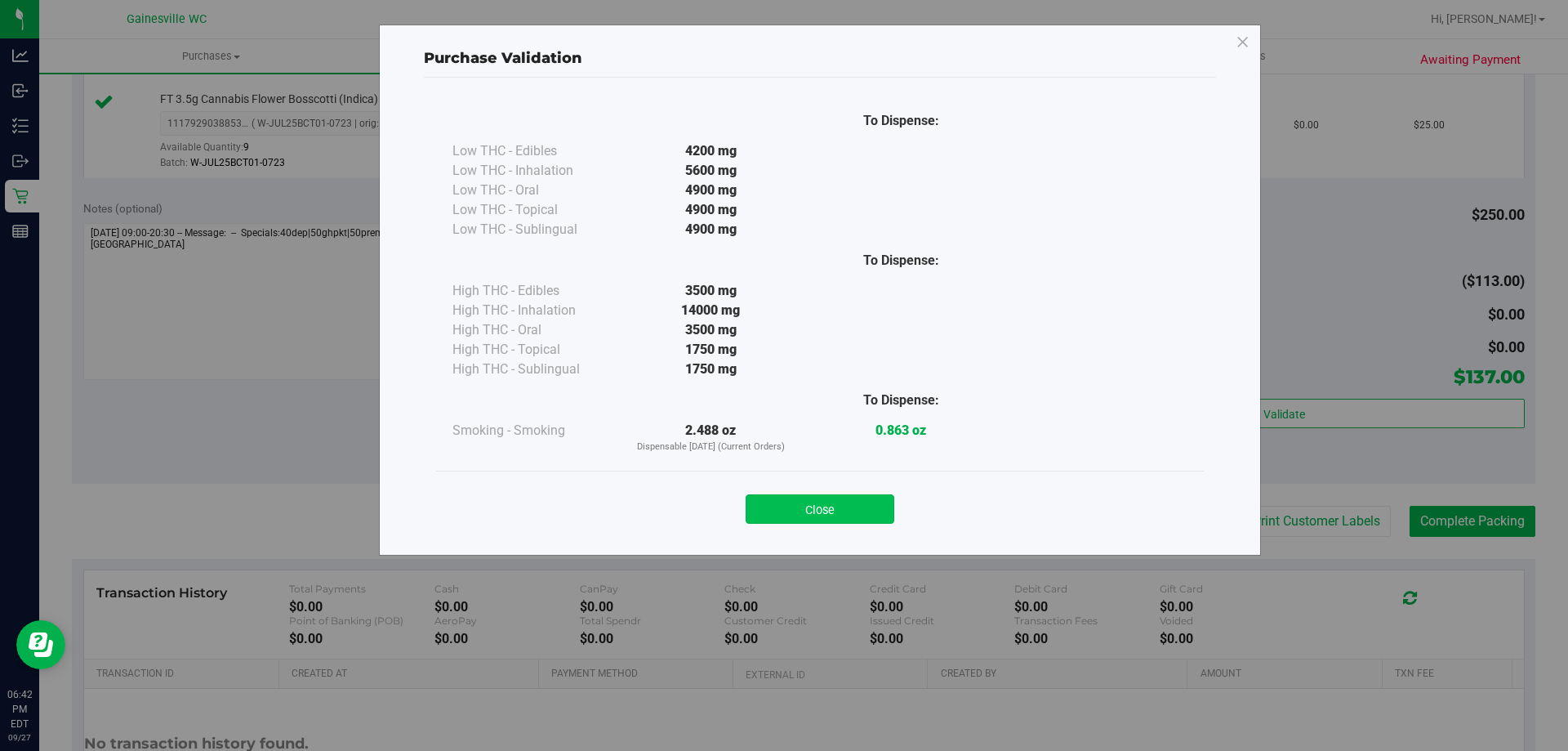
click at [826, 523] on button "Close" at bounding box center [820, 509] width 149 height 29
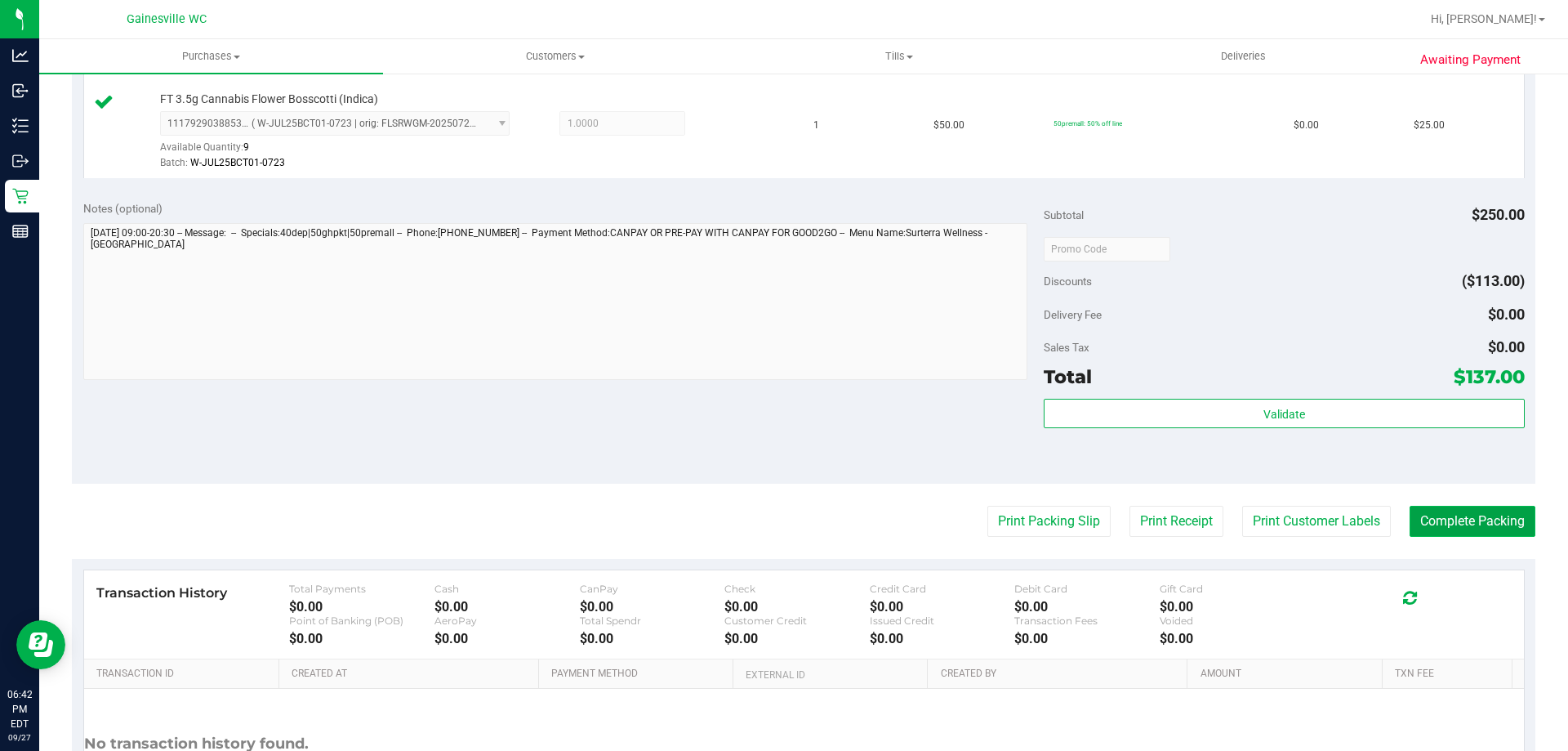
click at [1465, 521] on button "Complete Packing" at bounding box center [1472, 521] width 126 height 31
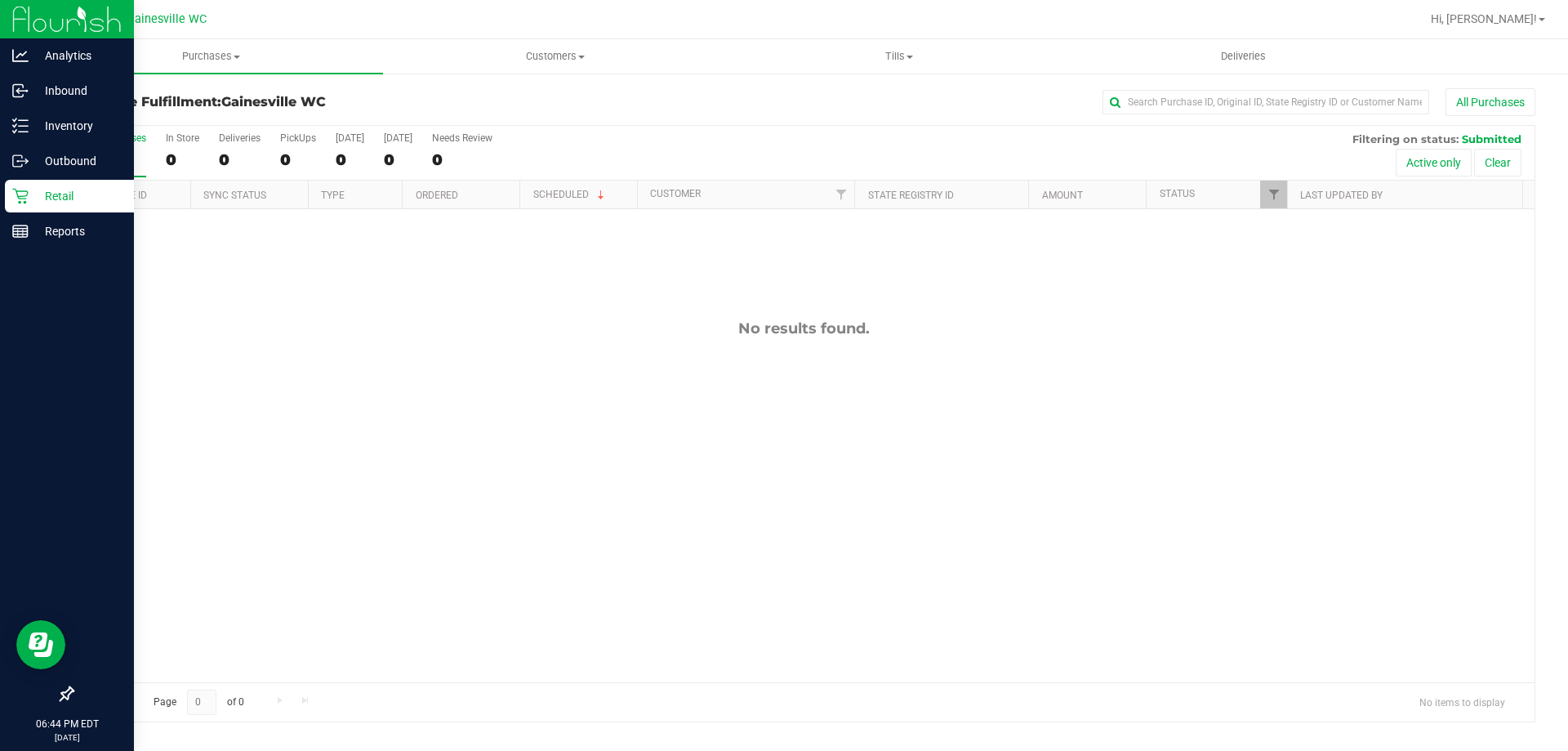
click at [41, 208] on div "Retail" at bounding box center [69, 196] width 129 height 33
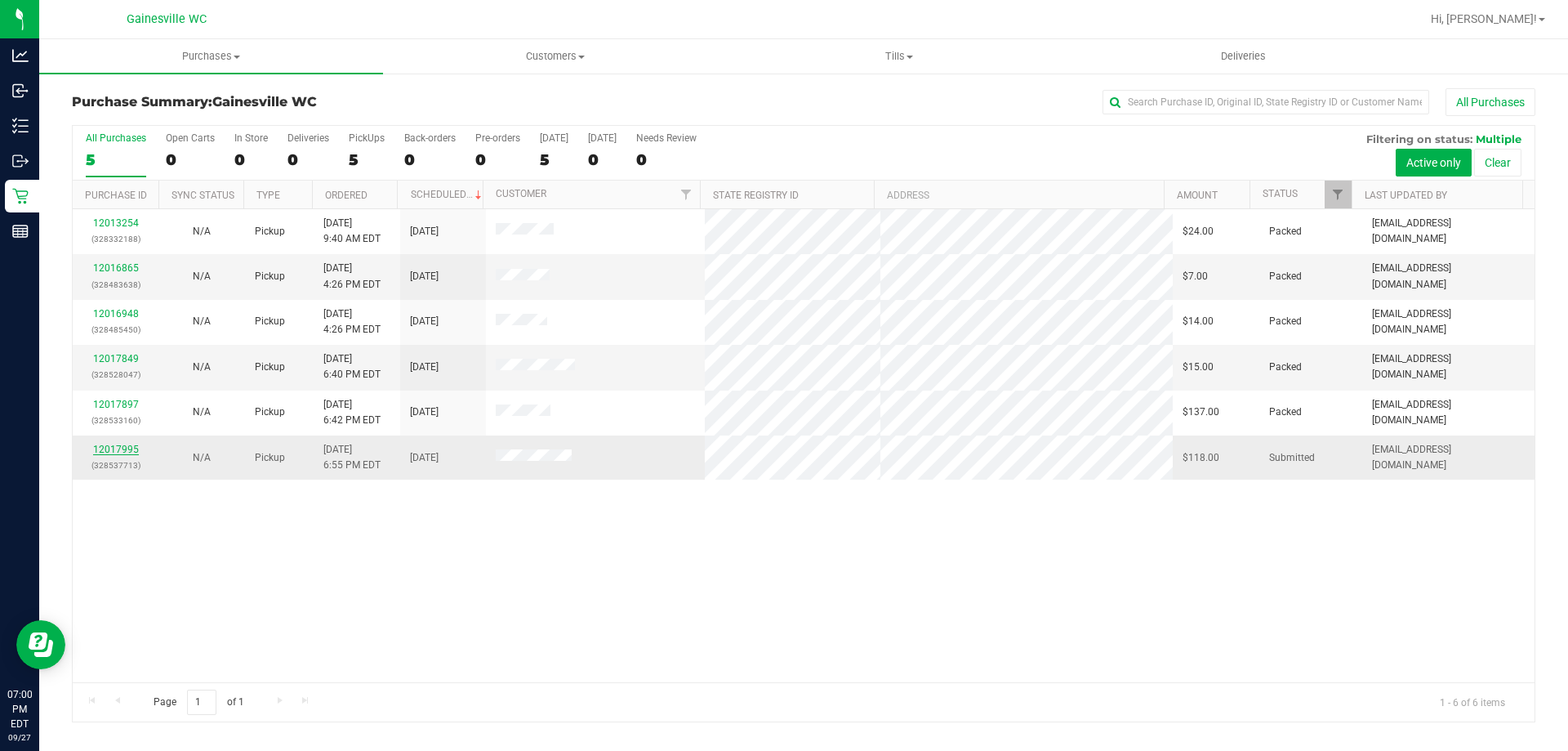
click at [118, 446] on link "12017995" at bounding box center [115, 449] width 45 height 12
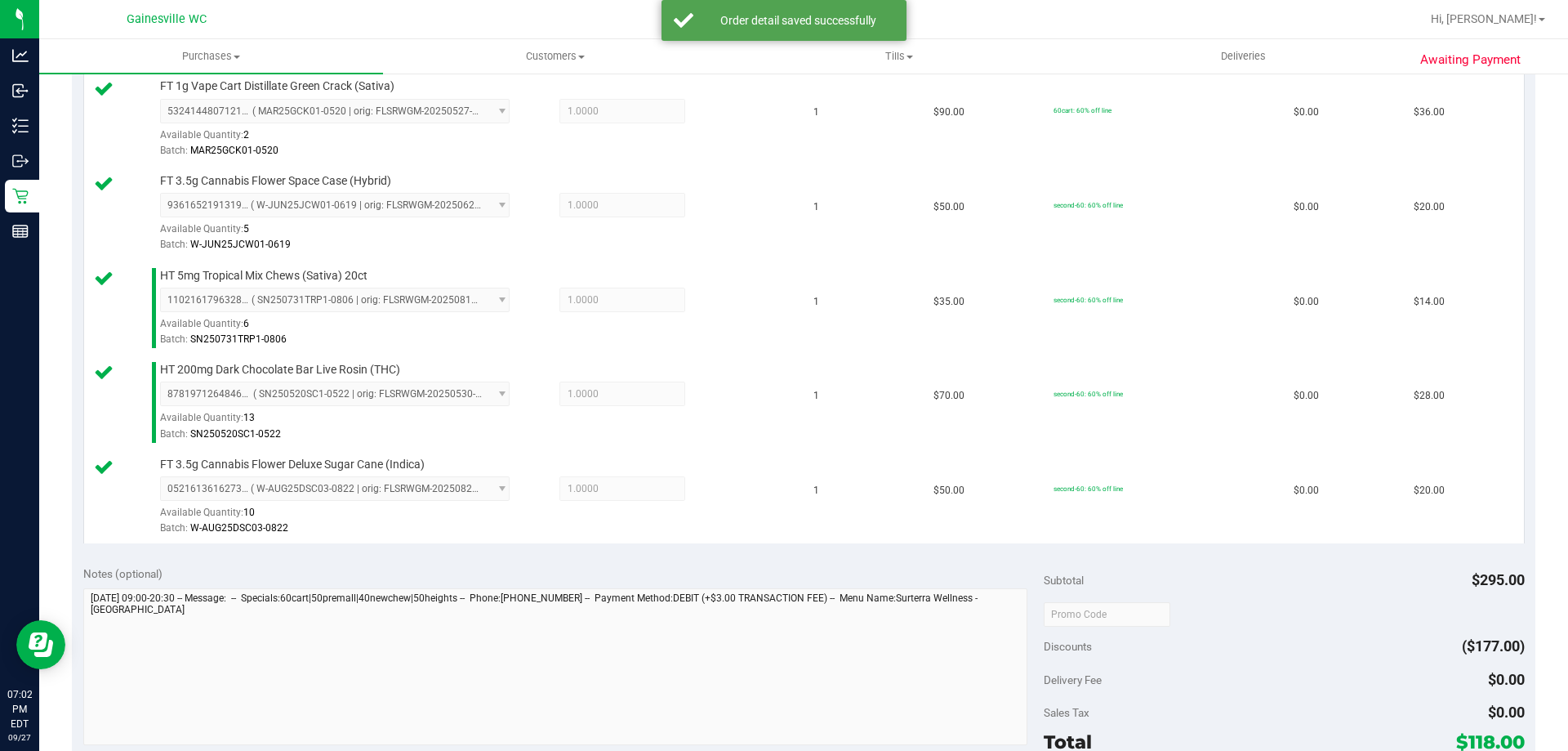
scroll to position [817, 0]
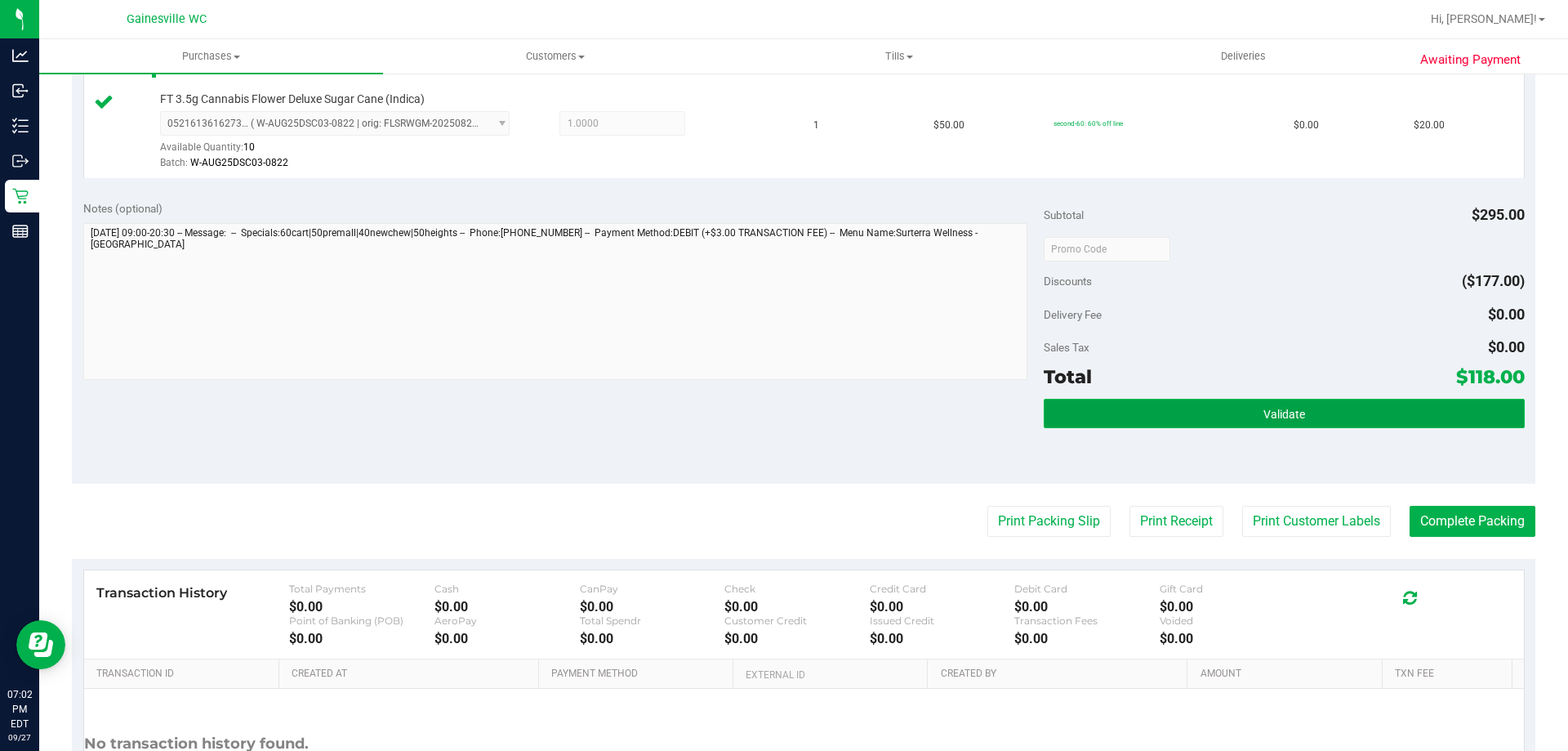
click at [1306, 416] on button "Validate" at bounding box center [1284, 413] width 480 height 29
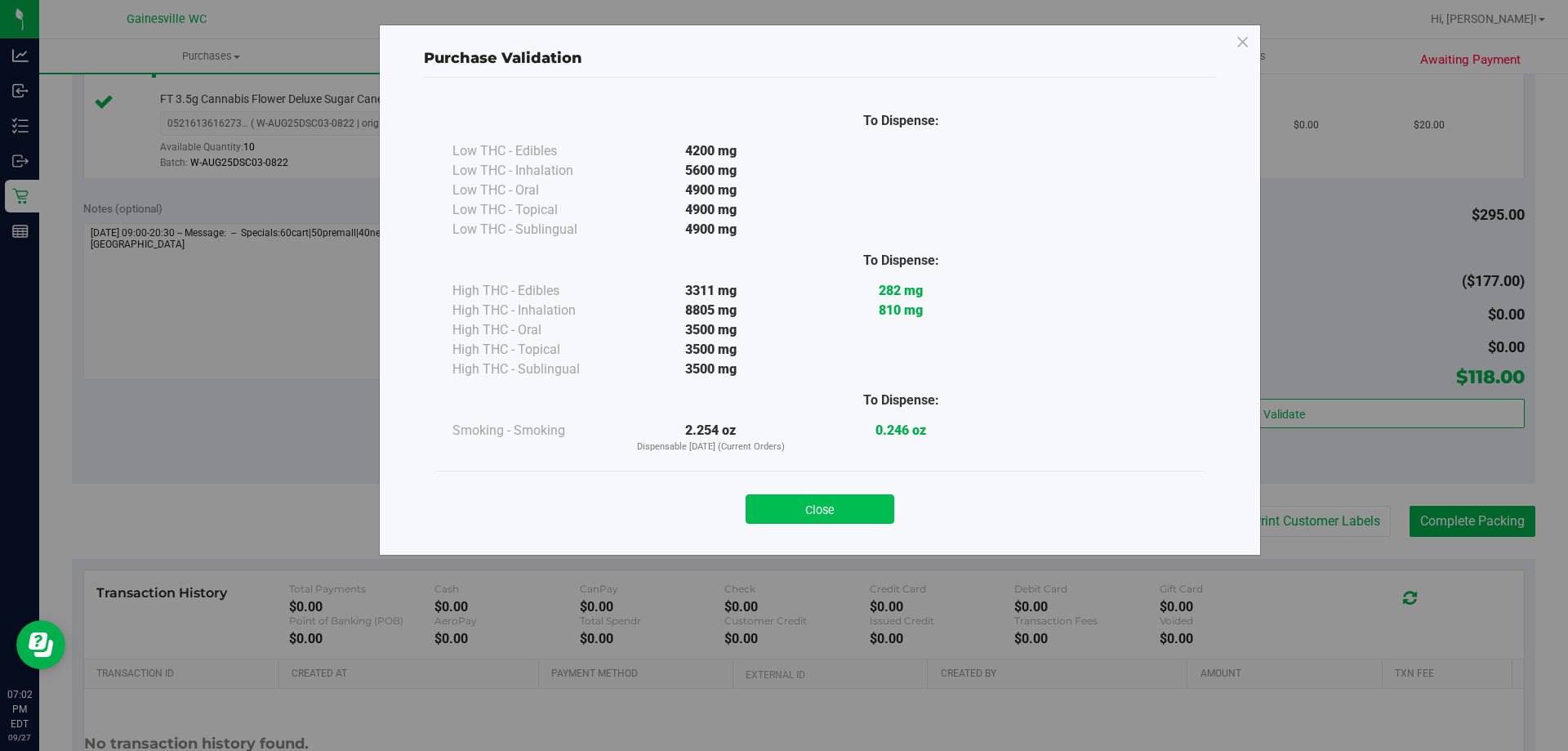
click at [848, 510] on button "Close" at bounding box center [820, 509] width 149 height 29
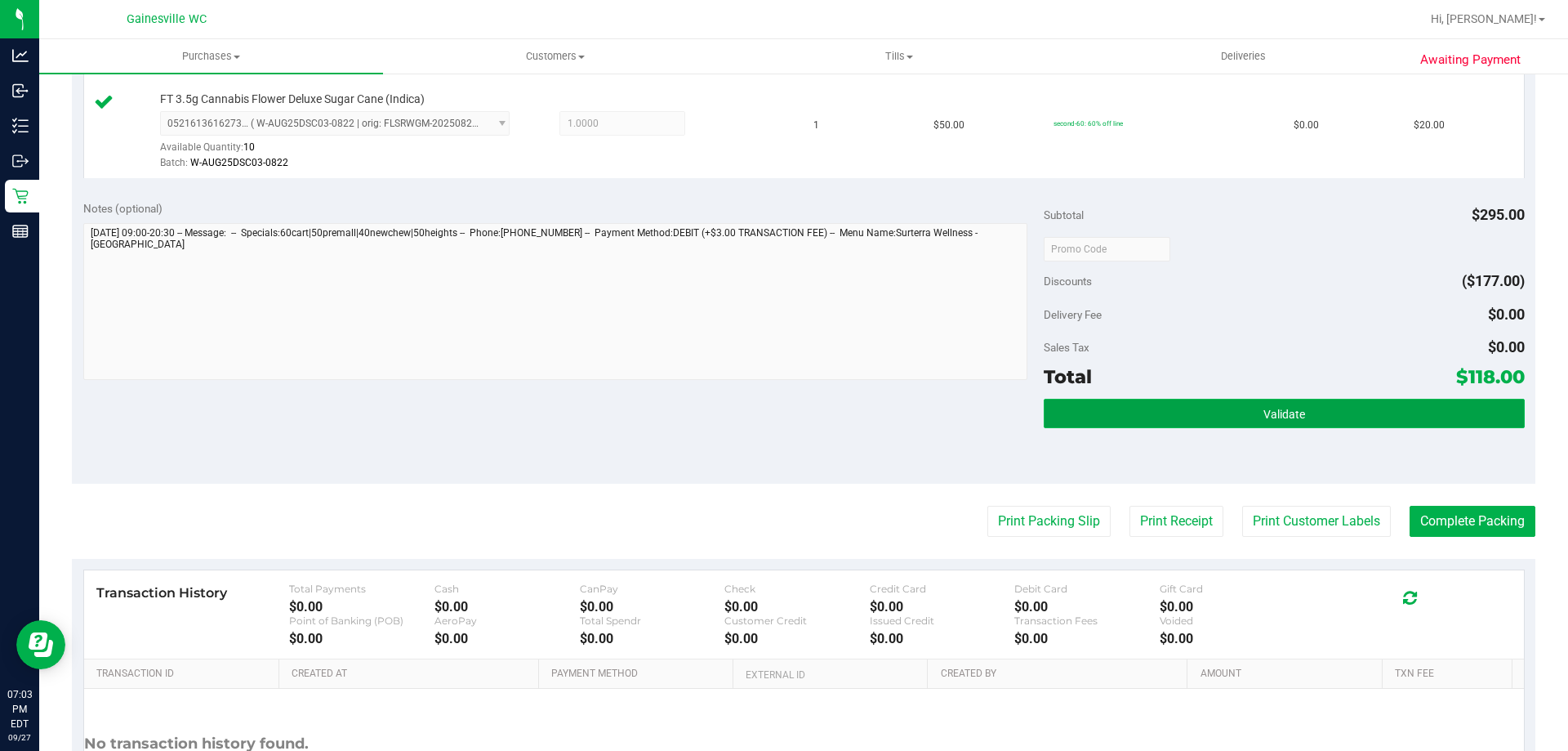
click at [1250, 410] on button "Validate" at bounding box center [1284, 413] width 480 height 29
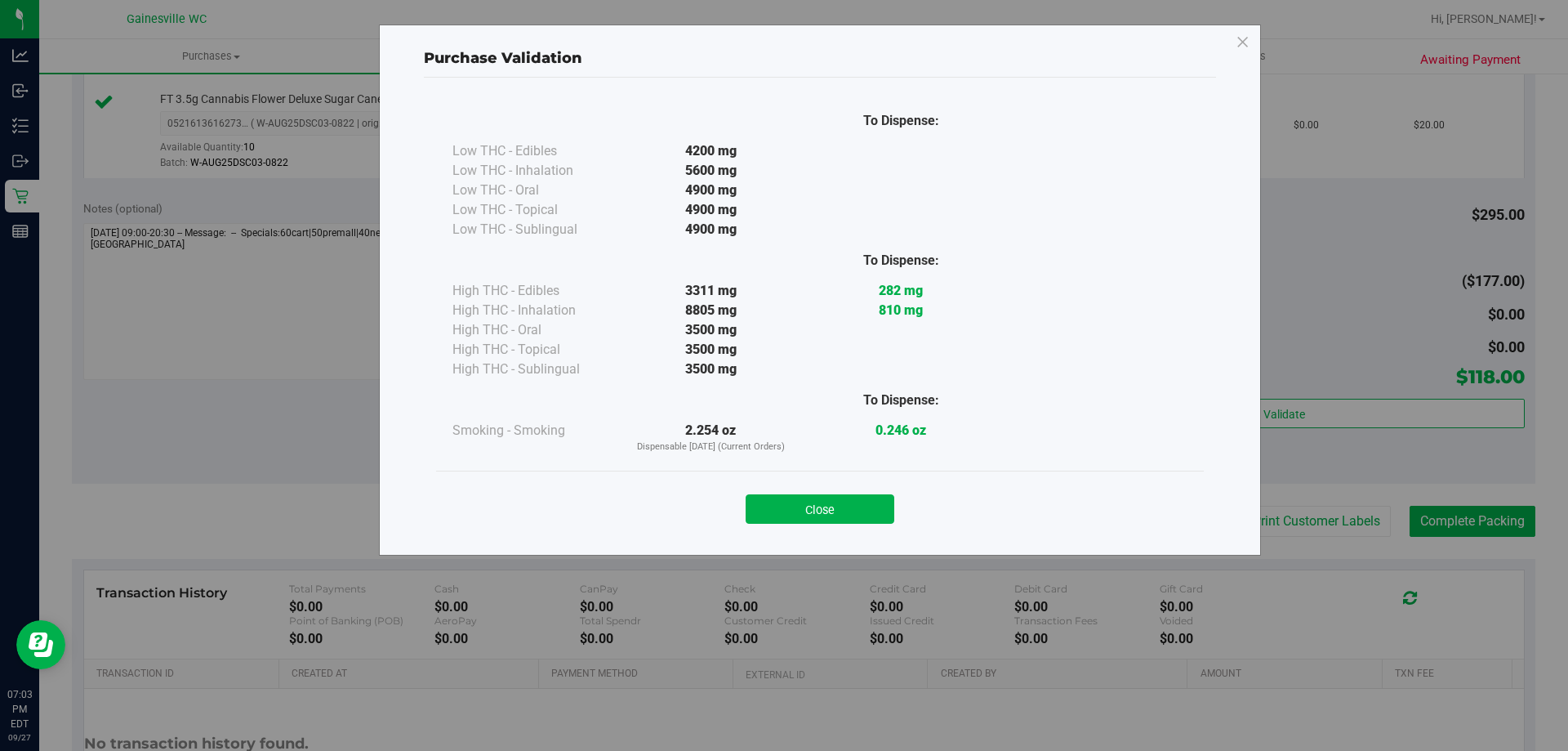
drag, startPoint x: 861, startPoint y: 506, endPoint x: 898, endPoint y: 502, distance: 37.2
click at [861, 505] on button "Close" at bounding box center [820, 509] width 149 height 29
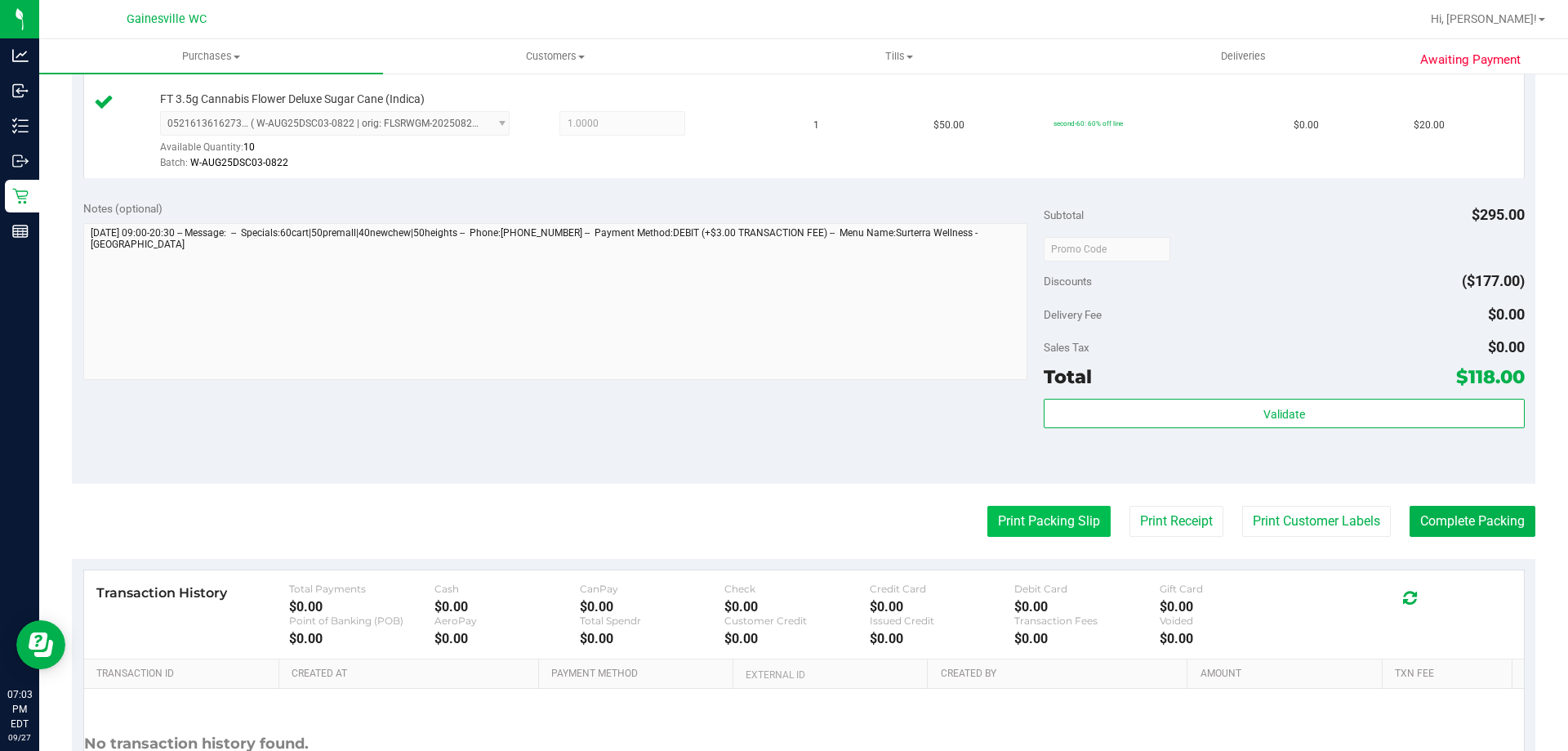
click at [1012, 513] on button "Print Packing Slip" at bounding box center [1048, 521] width 123 height 31
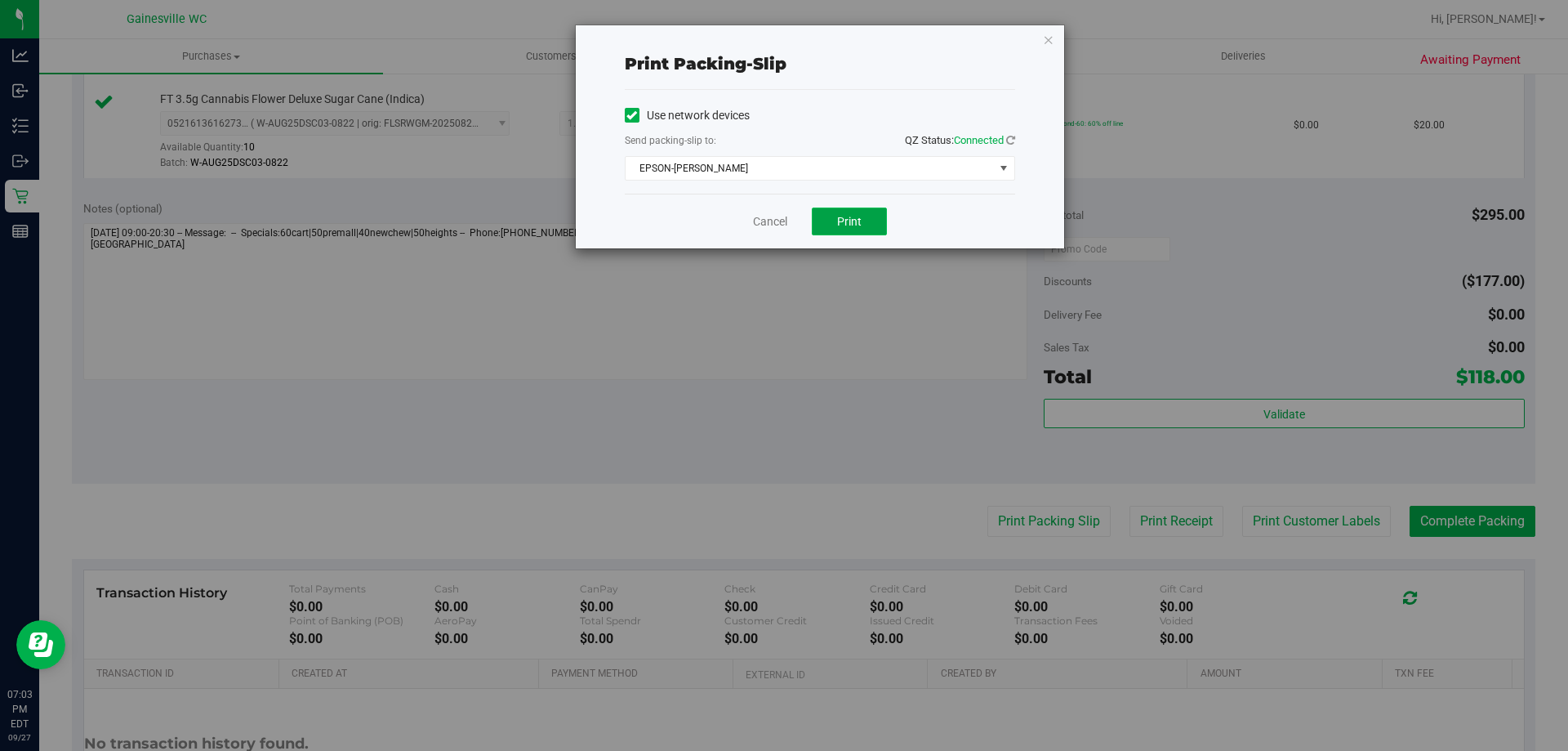
click at [839, 225] on span "Print" at bounding box center [848, 222] width 24 height 14
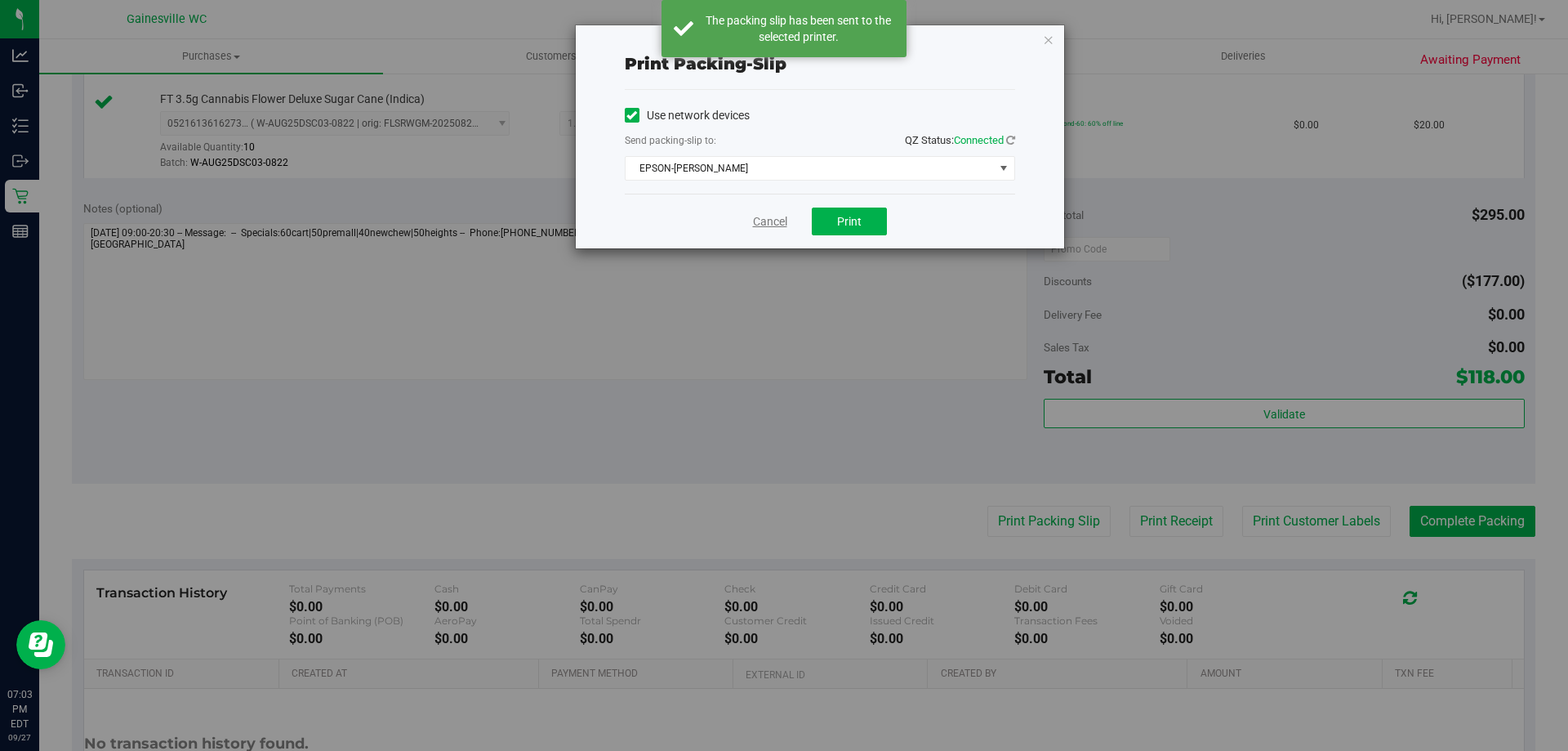
click at [777, 217] on link "Cancel" at bounding box center [769, 222] width 34 height 17
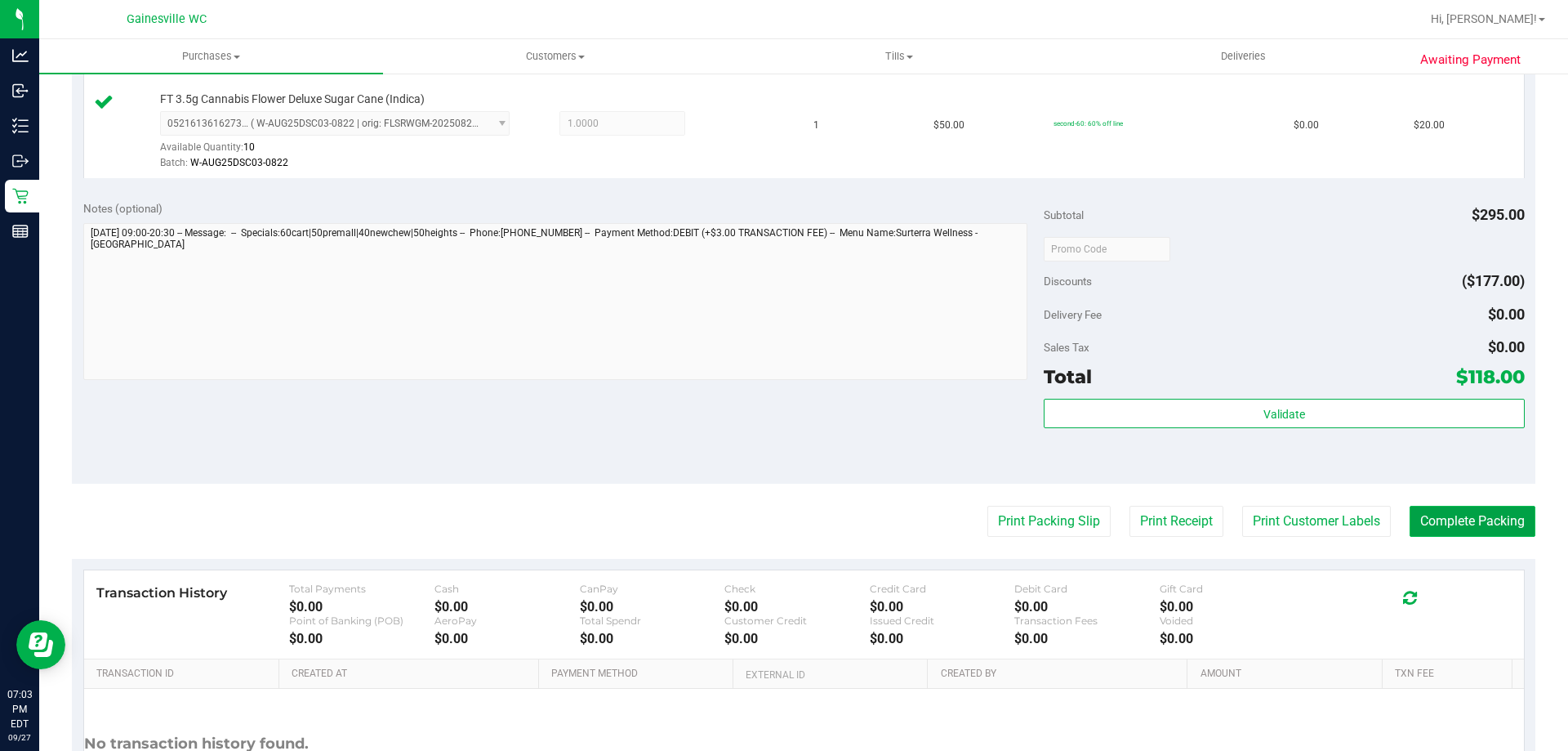
click at [1511, 516] on button "Complete Packing" at bounding box center [1472, 521] width 126 height 31
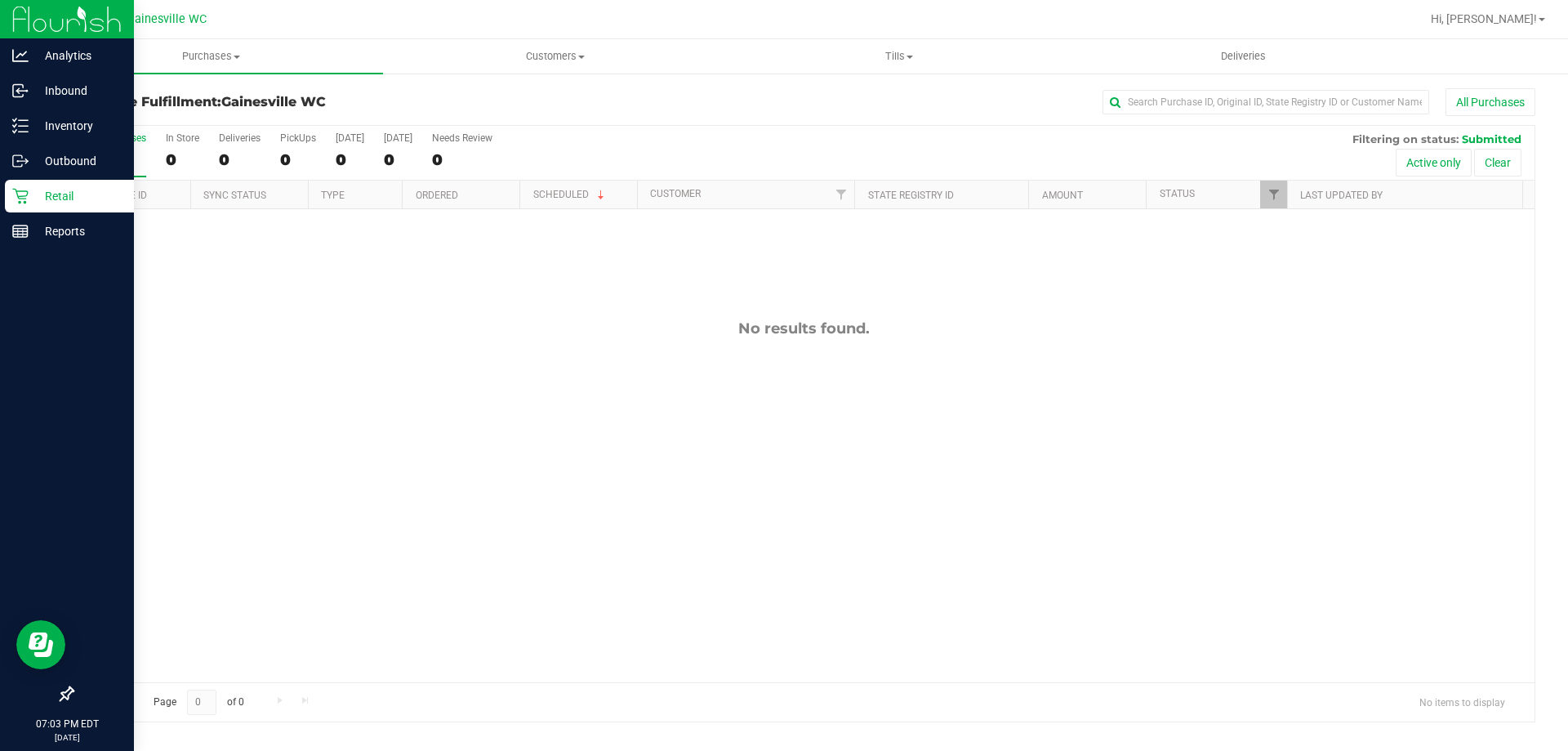
click at [50, 202] on p "Retail" at bounding box center [77, 195] width 98 height 19
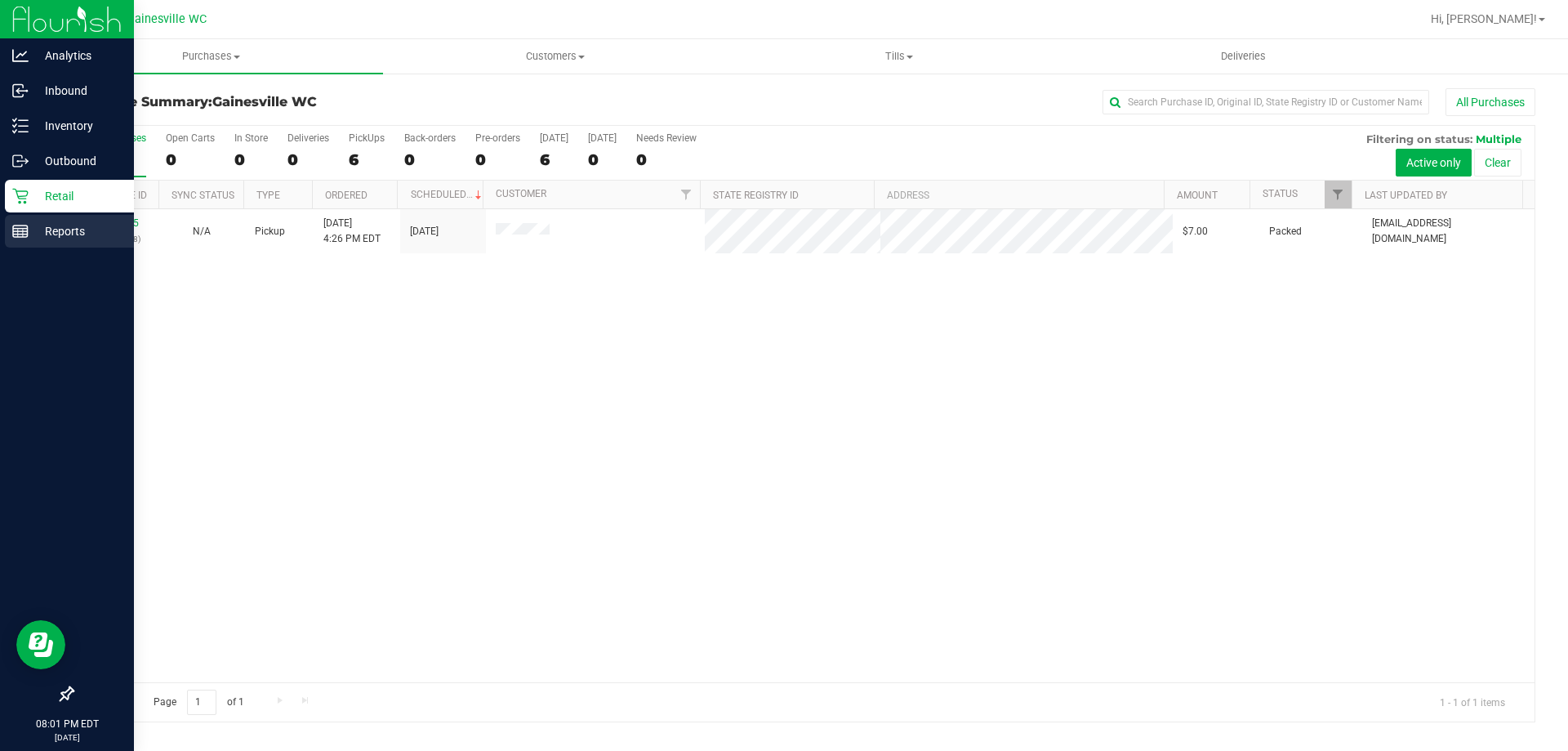
click at [16, 238] on icon at bounding box center [20, 230] width 16 height 16
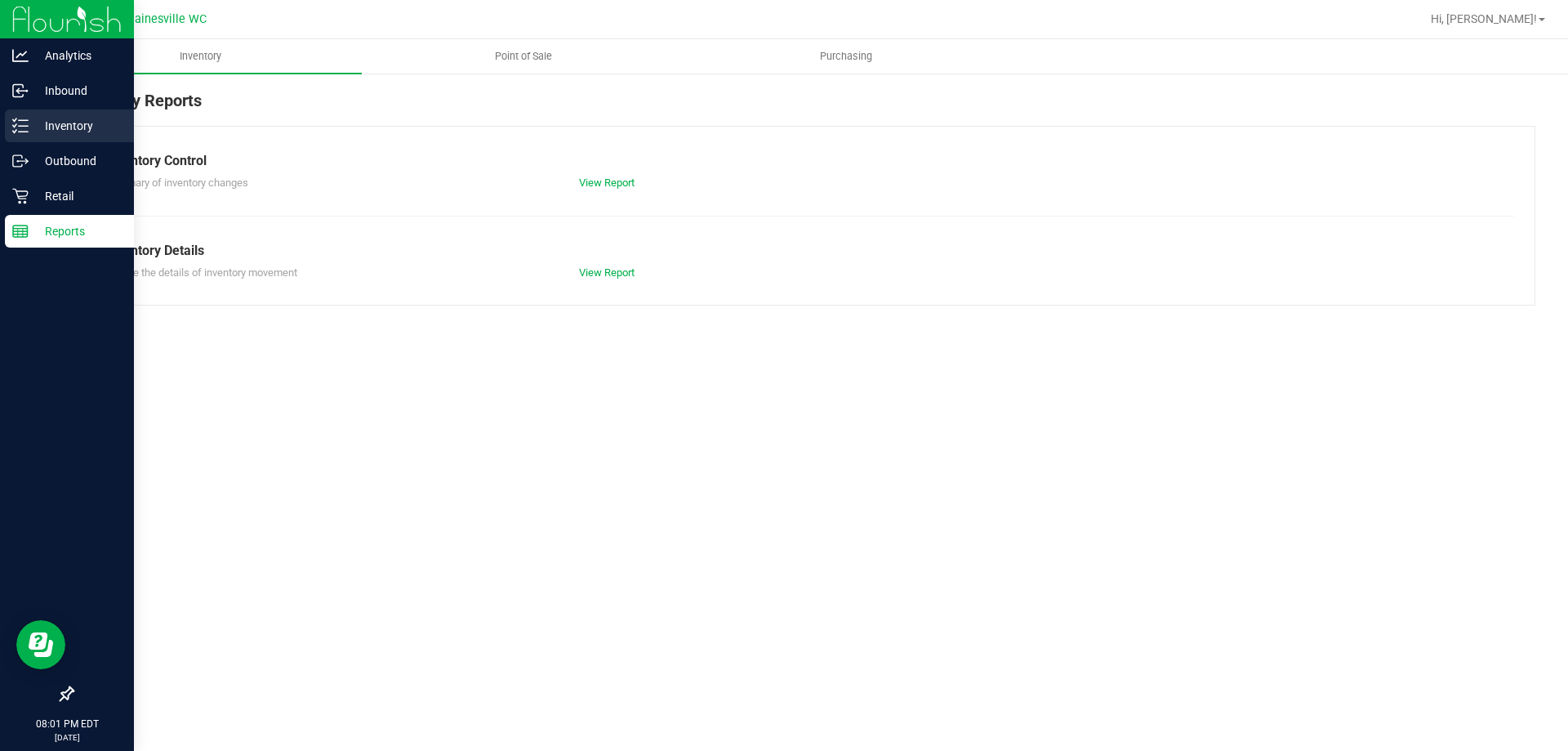
click at [69, 130] on p "Inventory" at bounding box center [77, 126] width 98 height 19
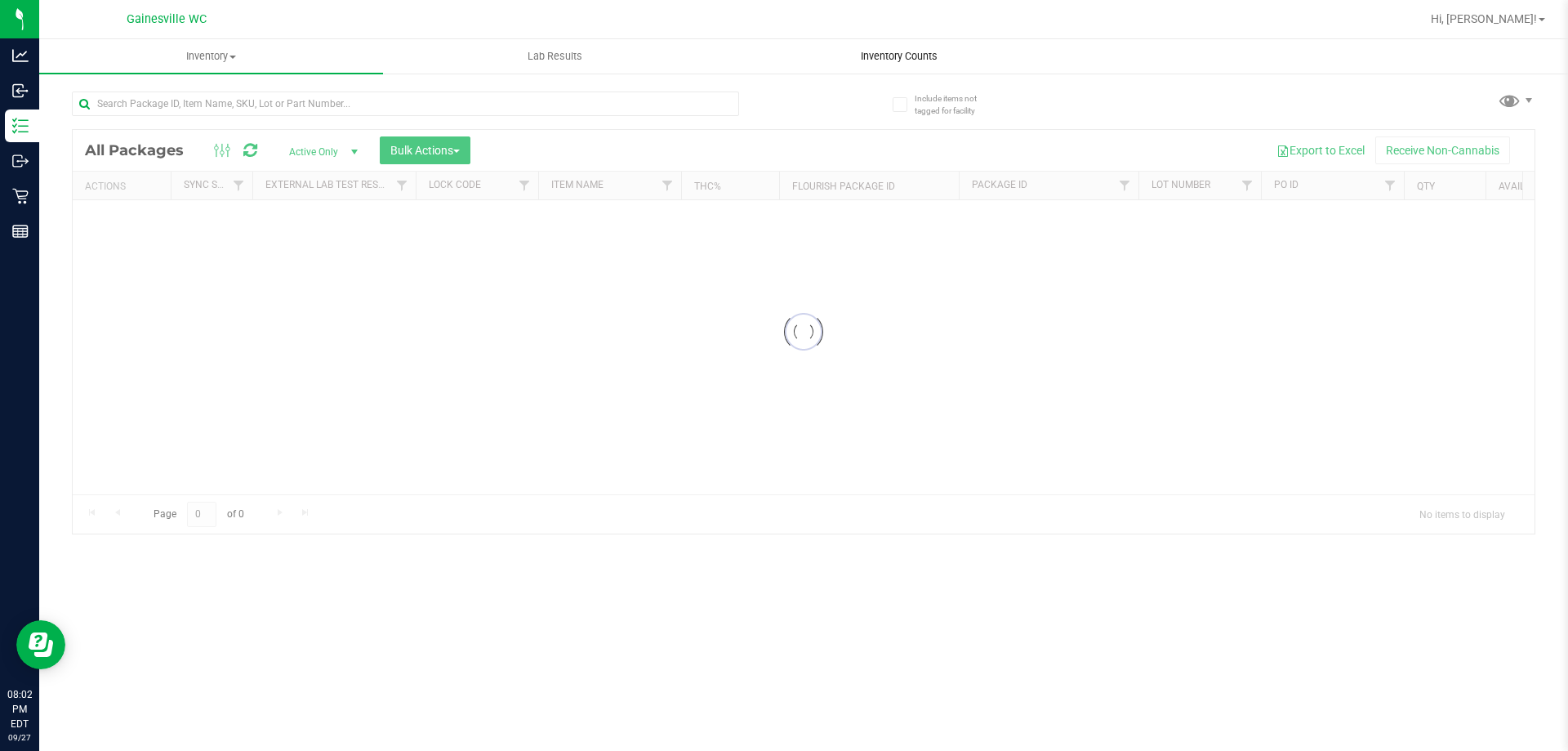
click at [862, 58] on span "Inventory Counts" at bounding box center [899, 56] width 121 height 15
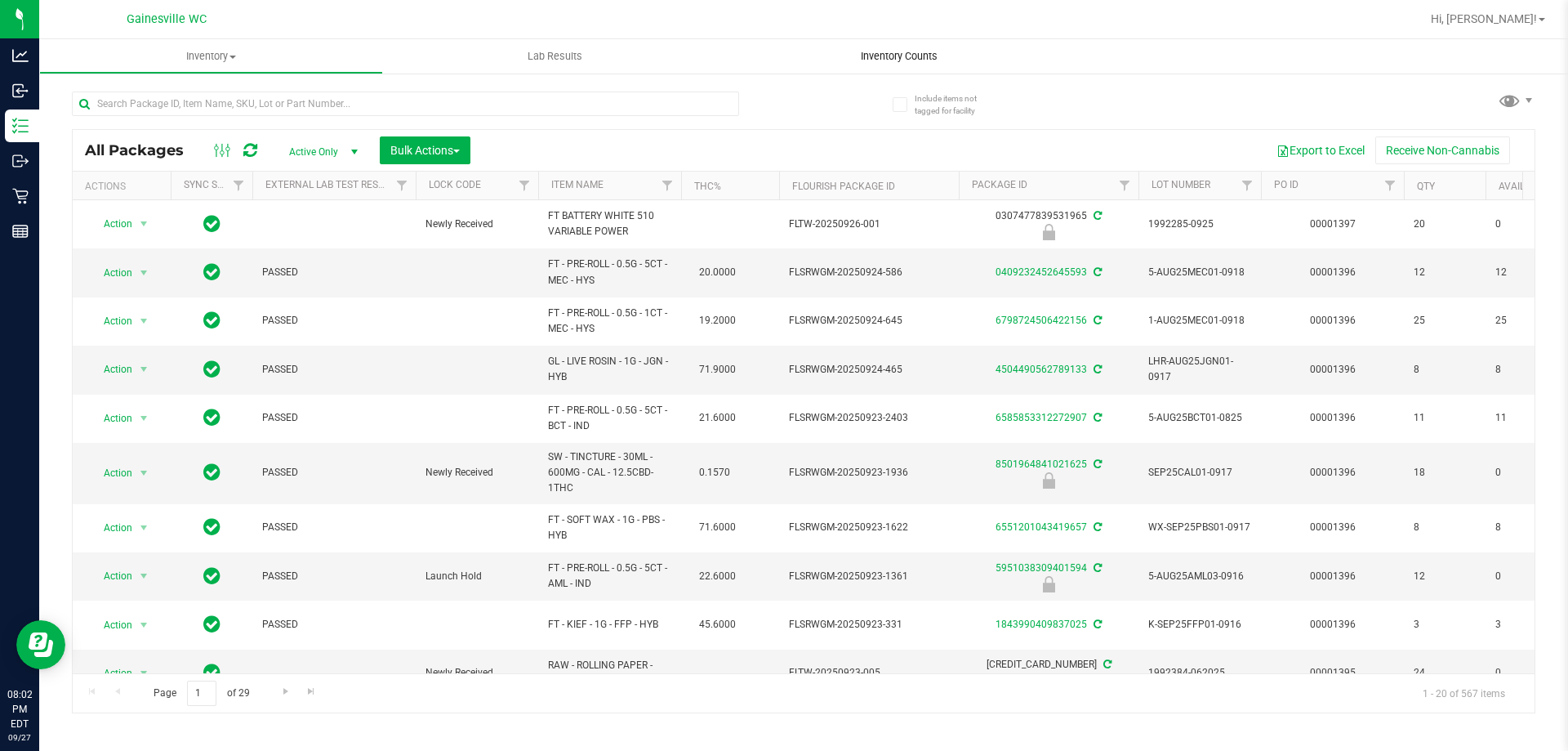
click at [878, 58] on span "Inventory Counts" at bounding box center [899, 56] width 121 height 15
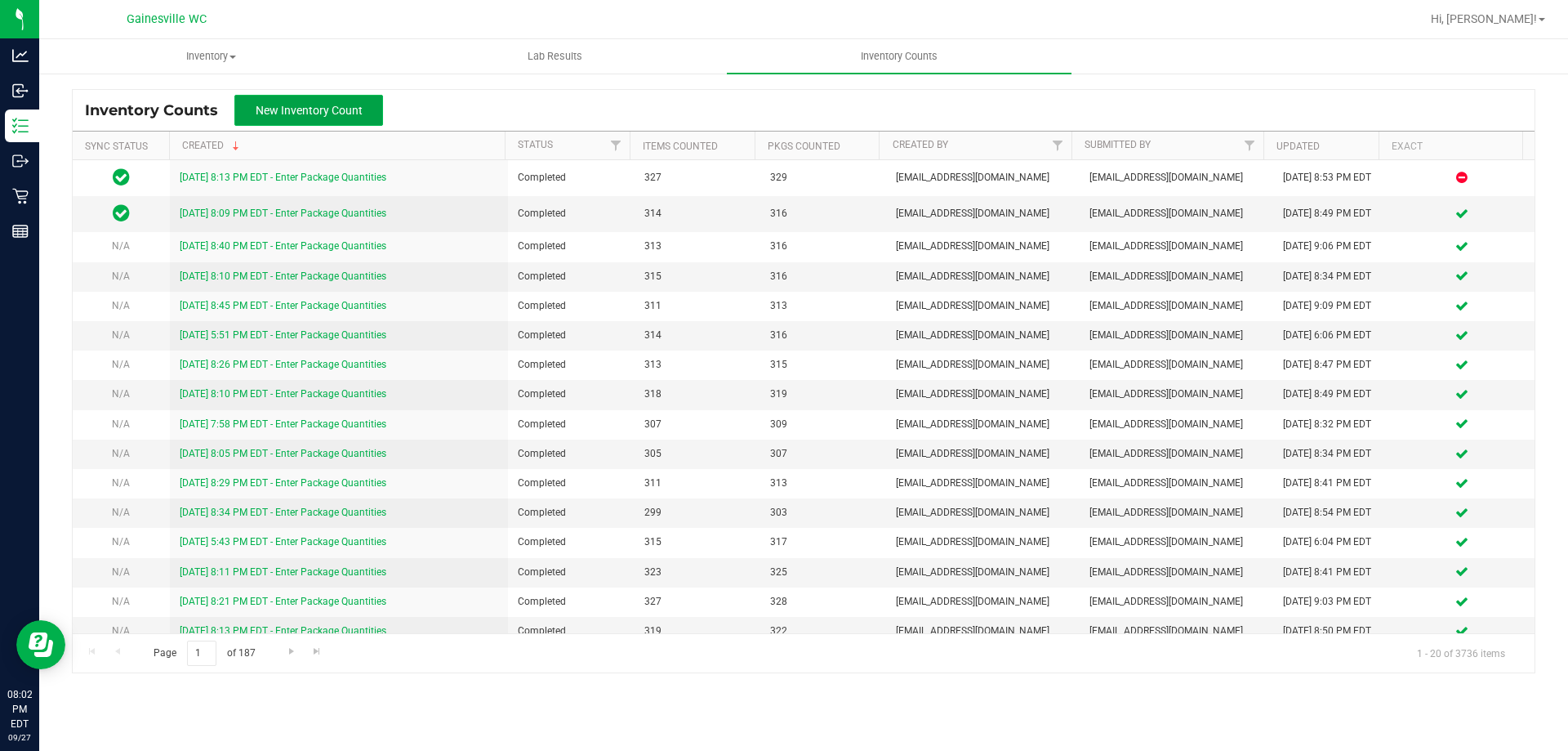
click at [298, 115] on span "New Inventory Count" at bounding box center [309, 110] width 107 height 14
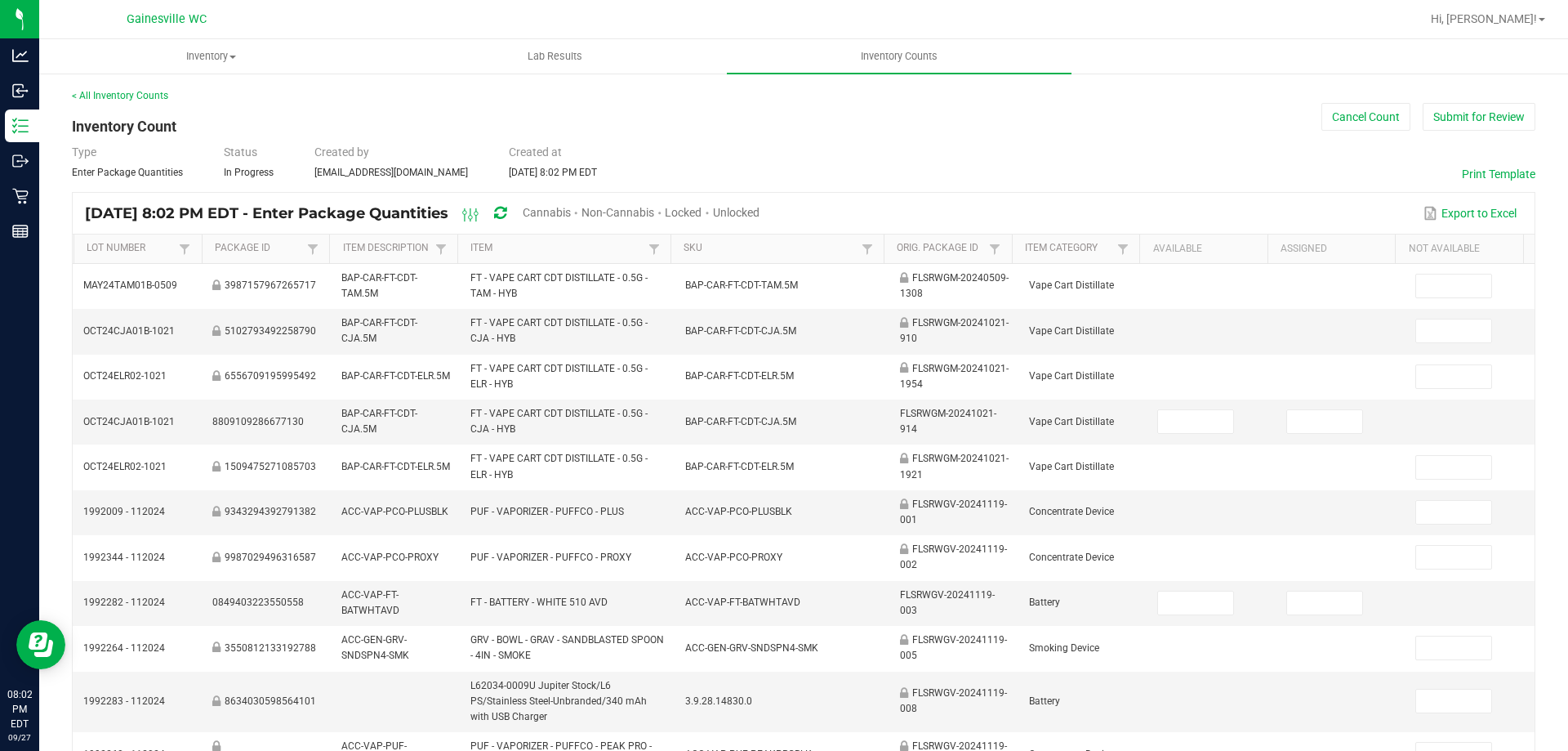
click at [759, 212] on span "Unlocked" at bounding box center [736, 213] width 46 height 14
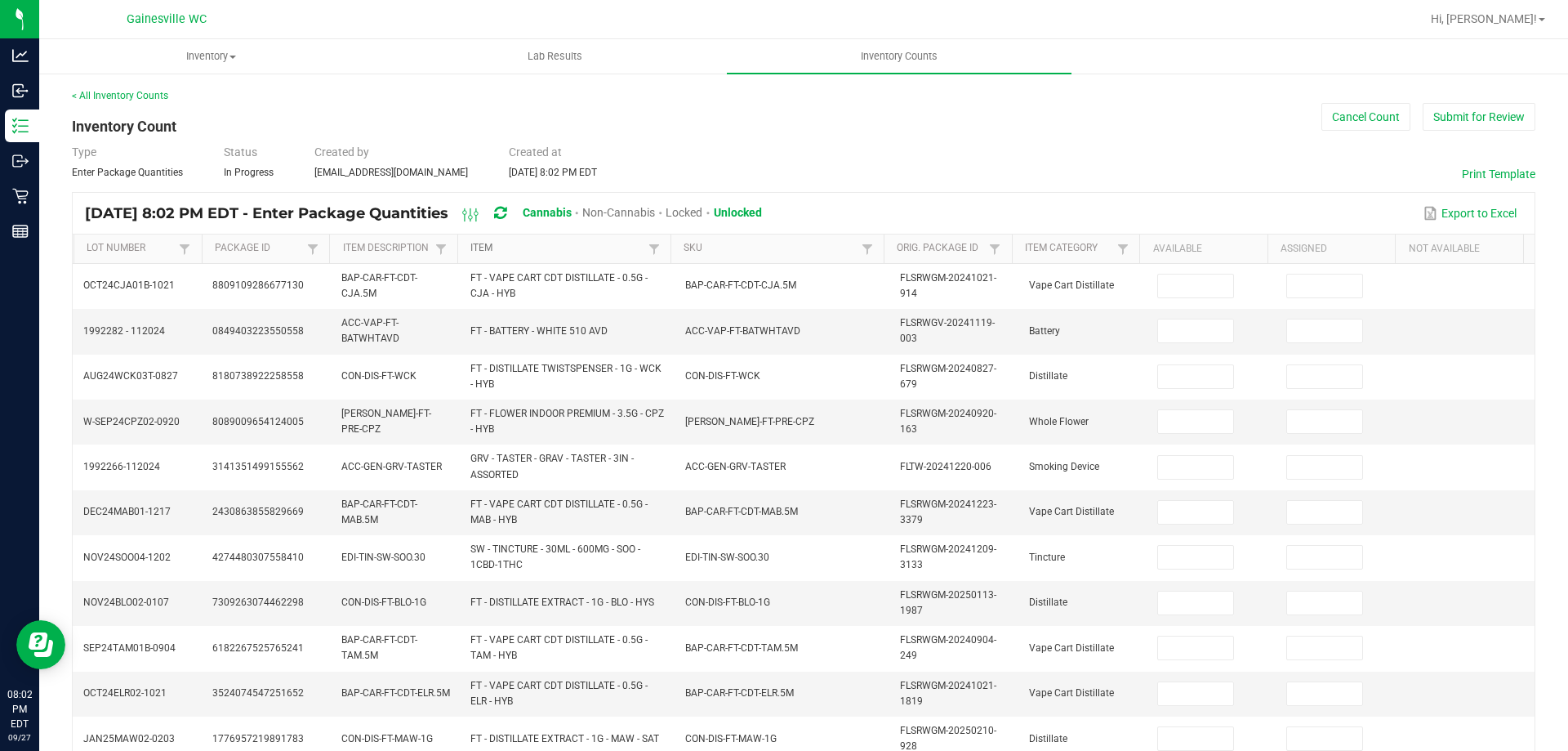
click at [519, 246] on link "Item" at bounding box center [556, 249] width 173 height 14
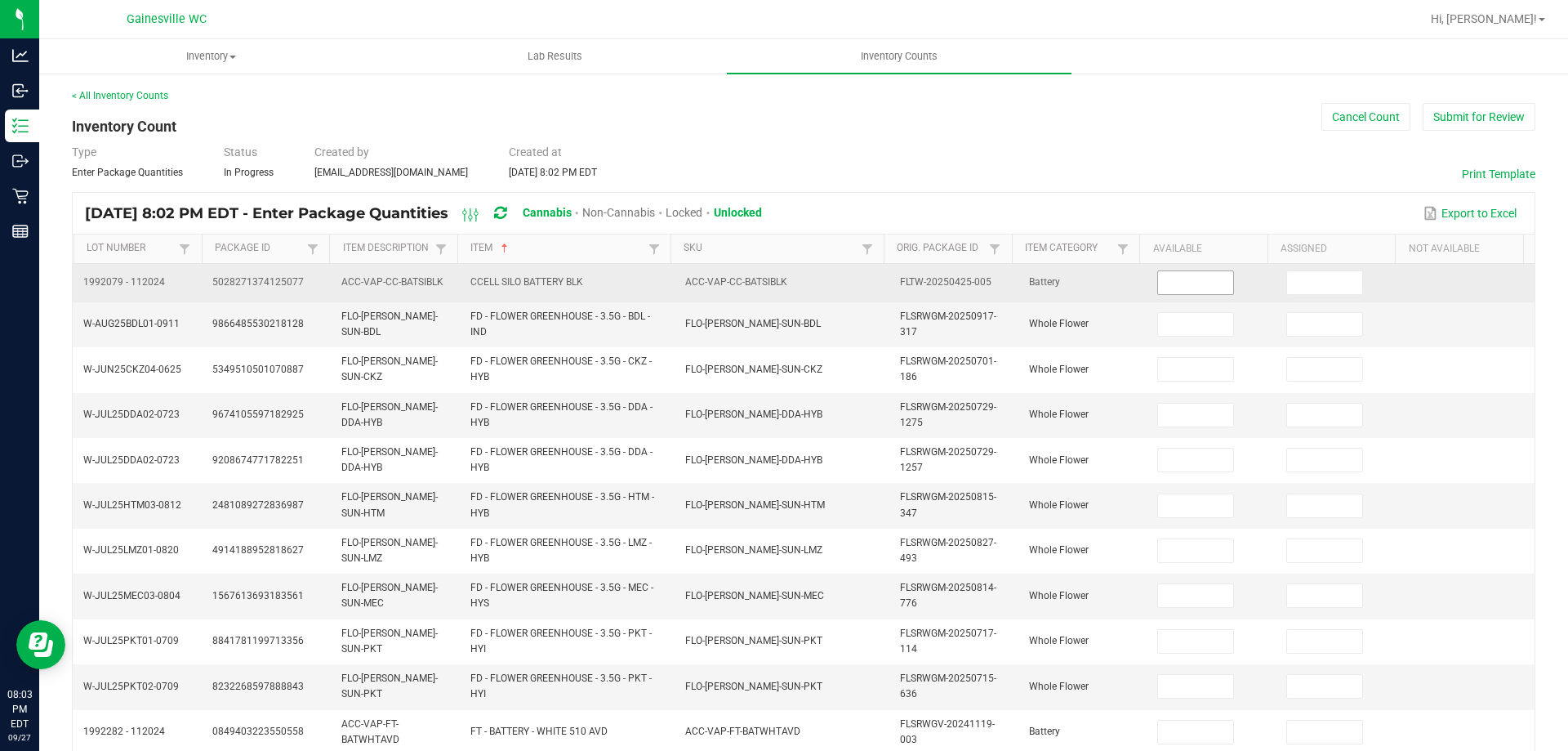
click at [1158, 290] on input at bounding box center [1196, 283] width 75 height 23
type input "6"
type input "11"
type input "16"
type input "13"
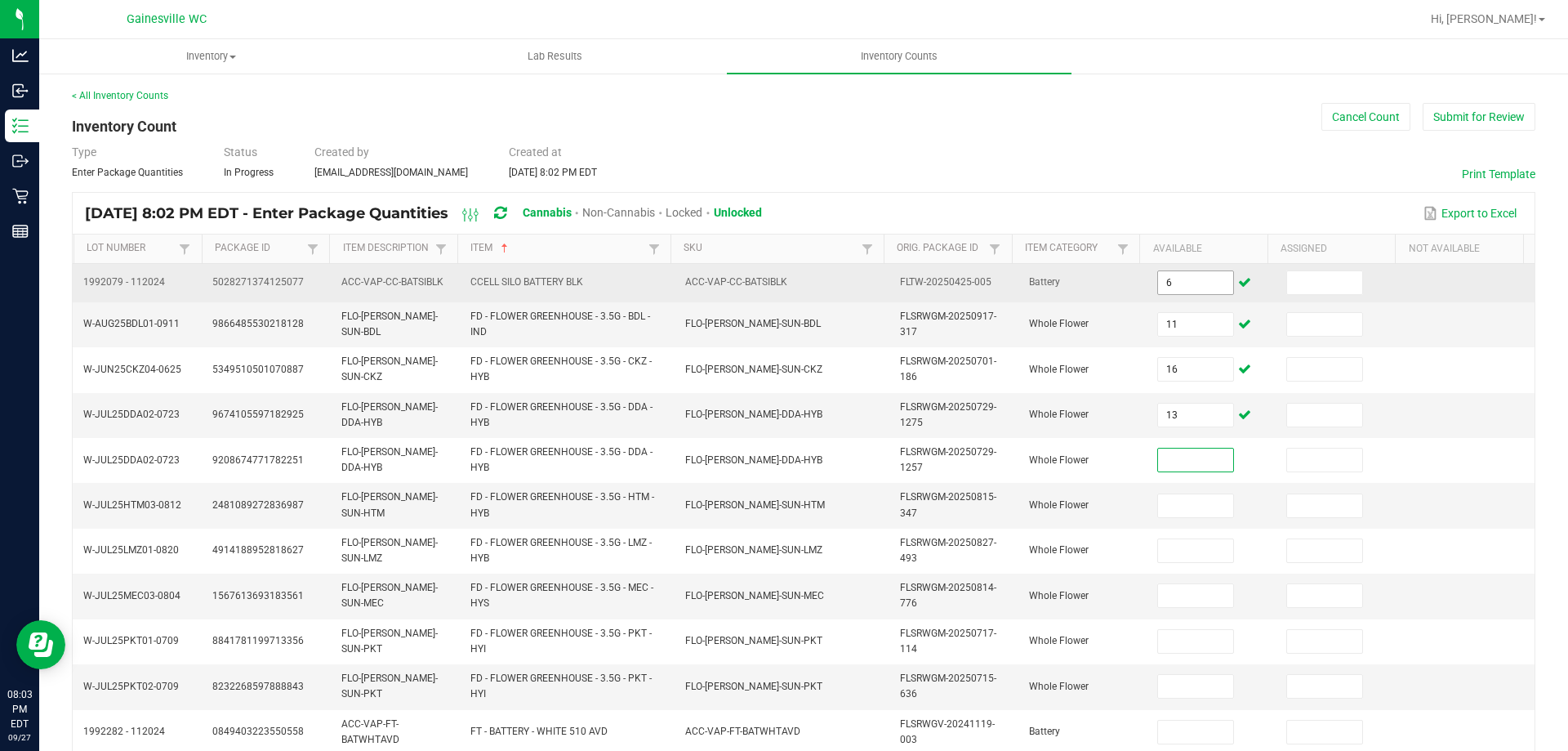
type input "9"
type input "13"
type input "9"
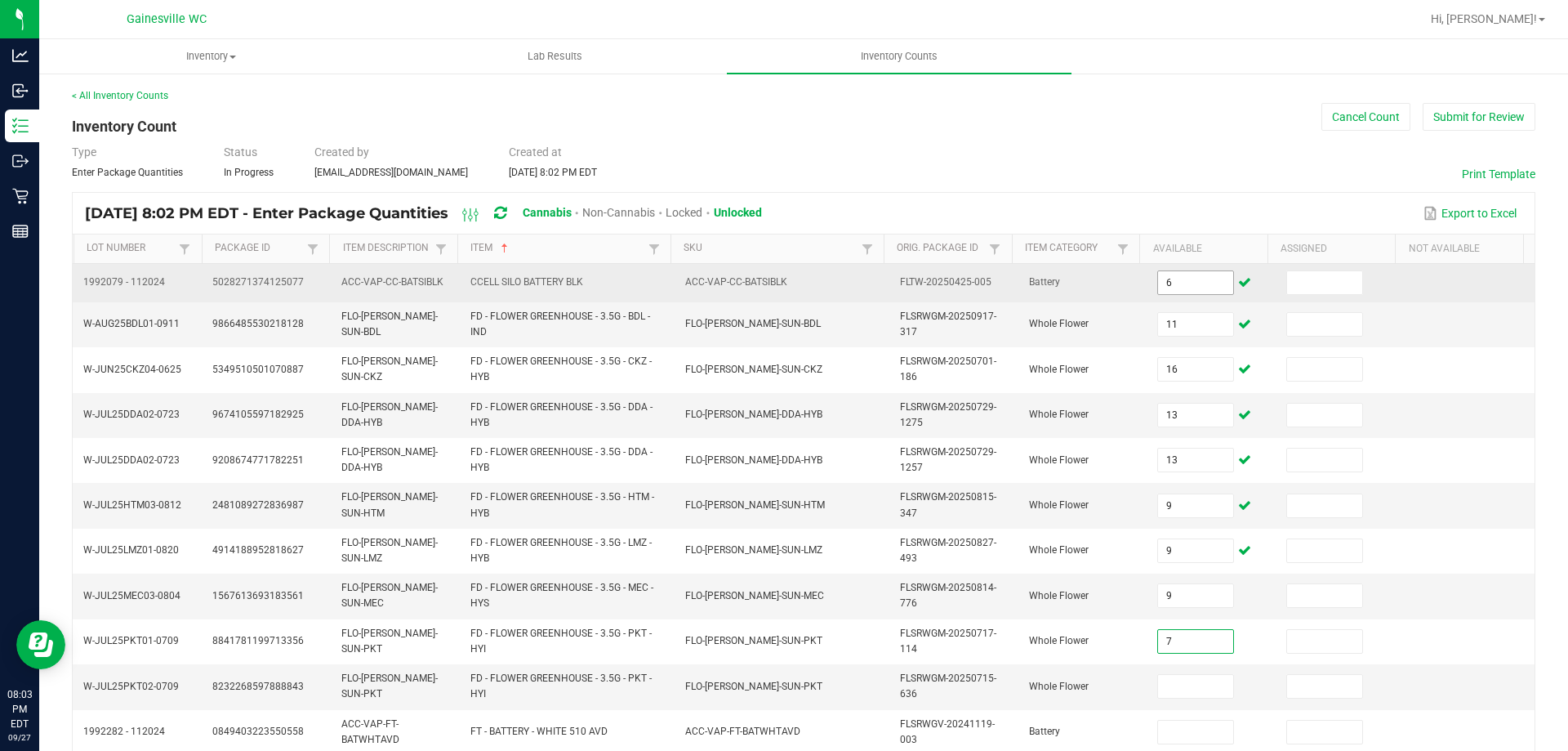
type input "7"
type input "14"
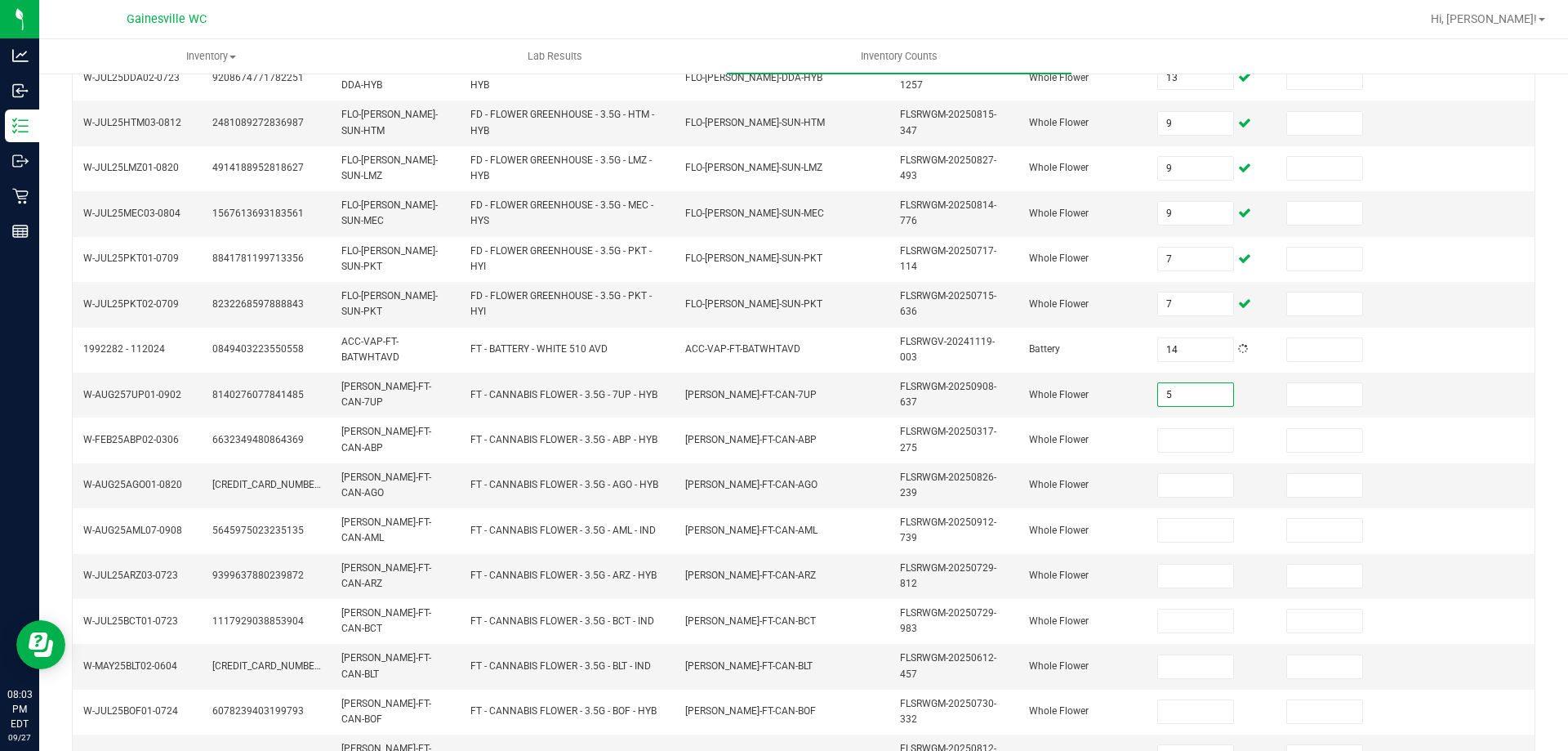
type input "5"
type input "13"
type input "19"
type input "20"
type input "6"
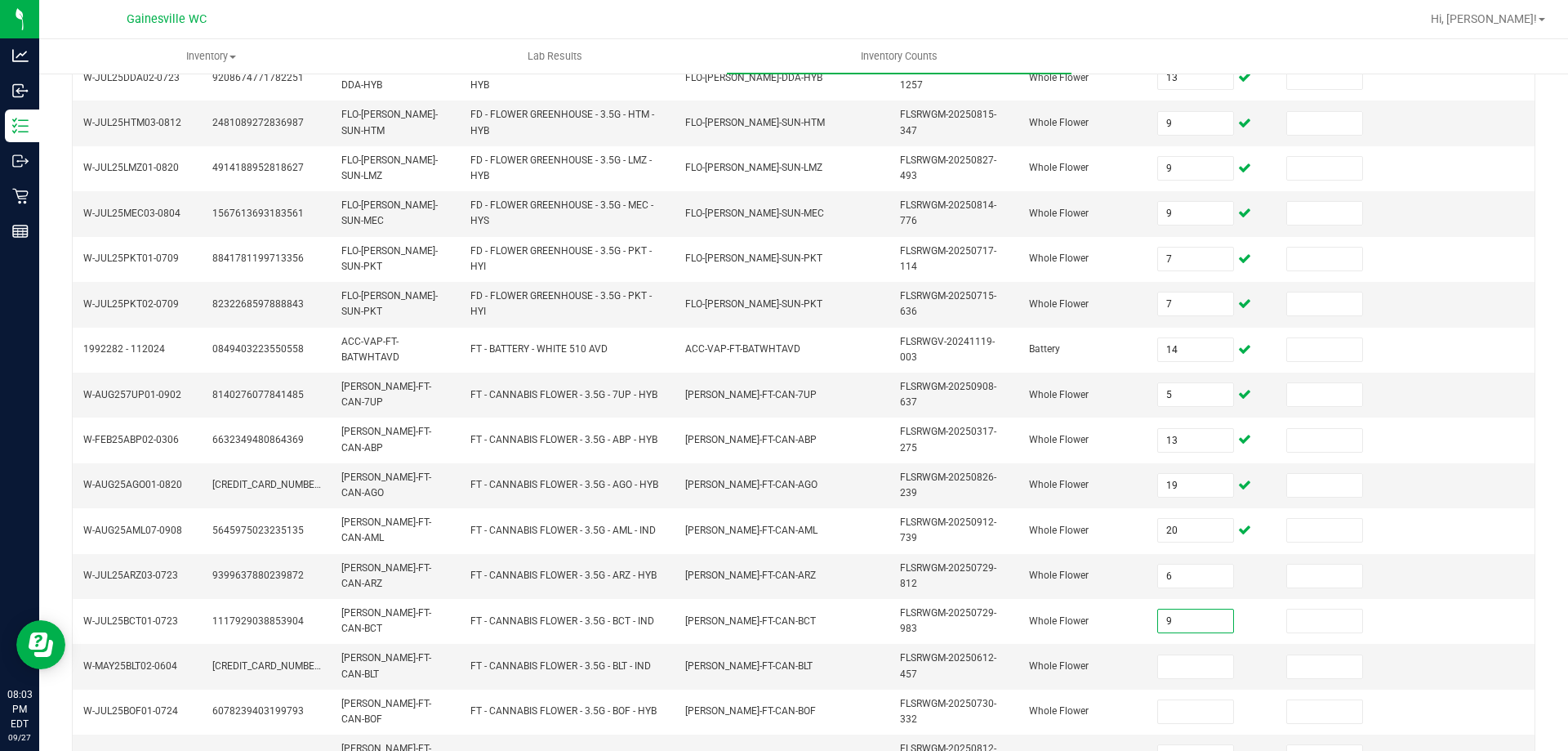
type input "9"
type input "13"
type input "4"
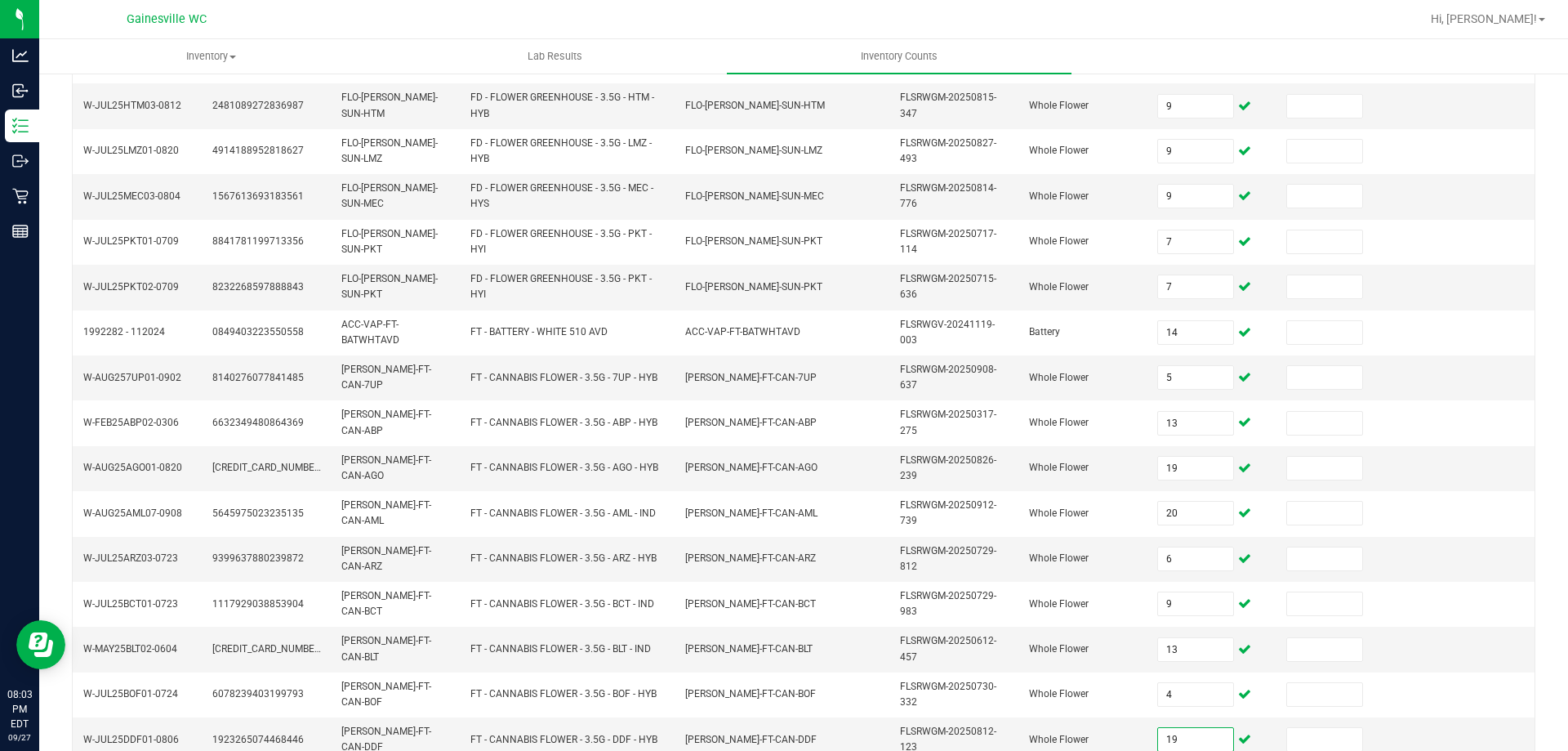
type input "19"
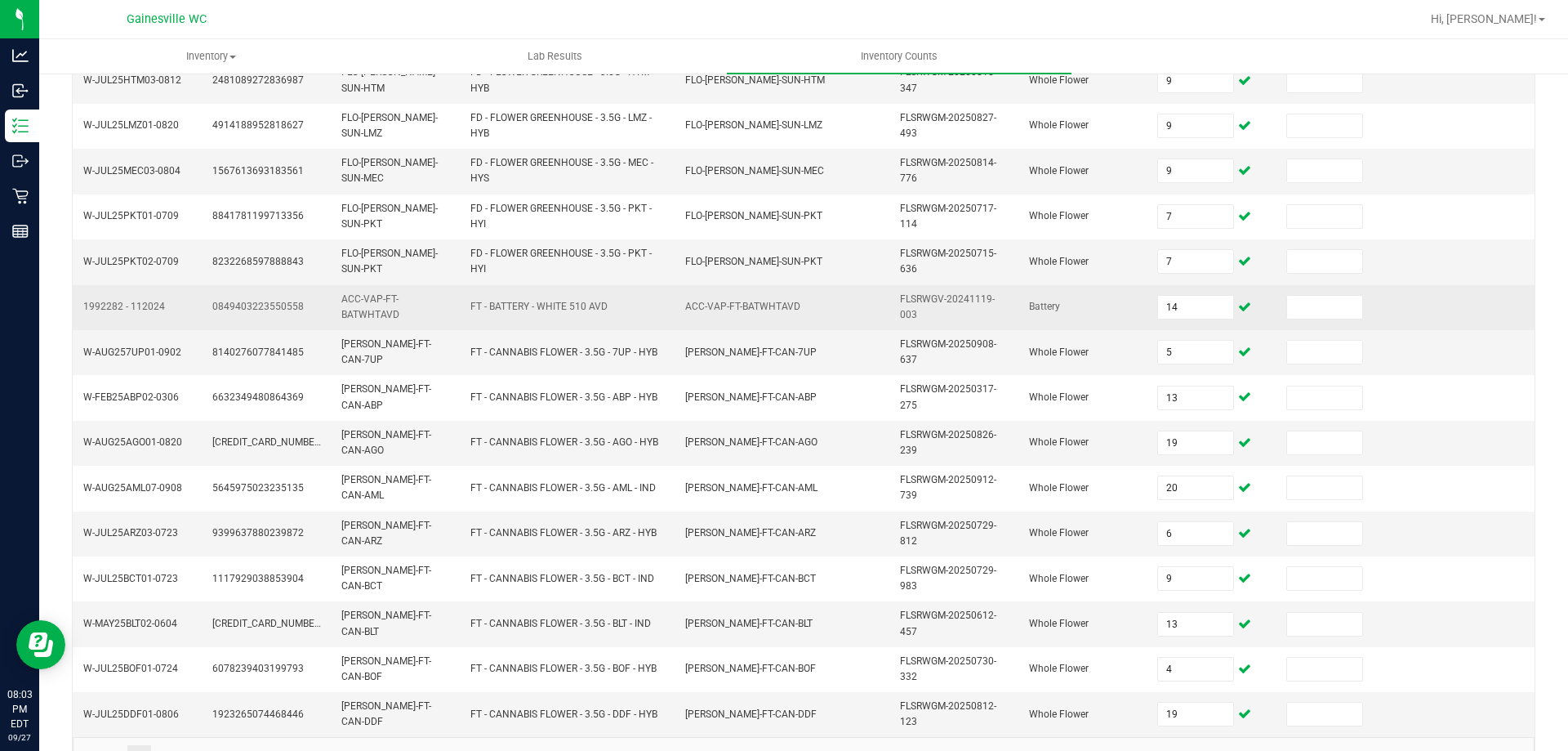
scroll to position [469, 0]
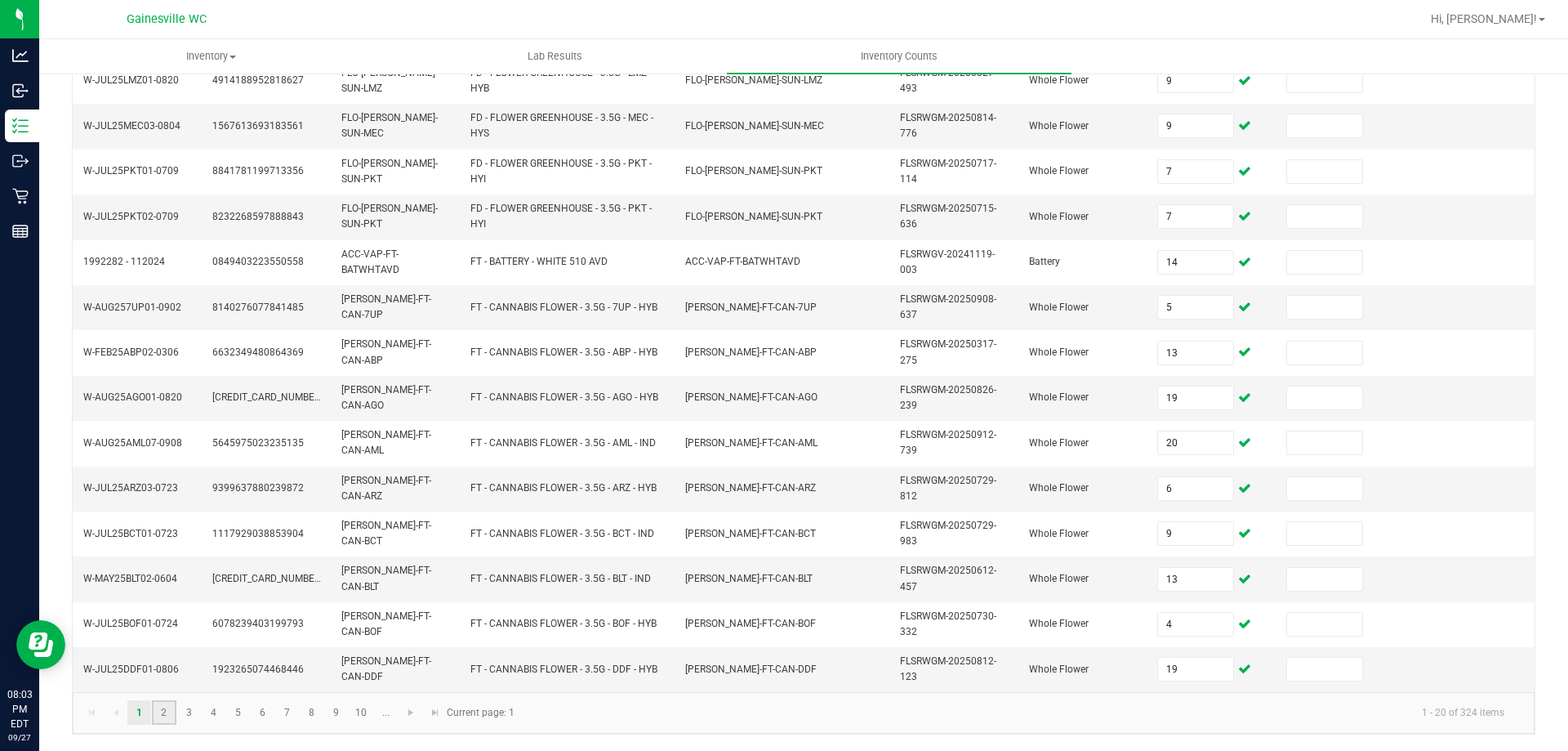
click at [161, 715] on link "2" at bounding box center [163, 711] width 23 height 24
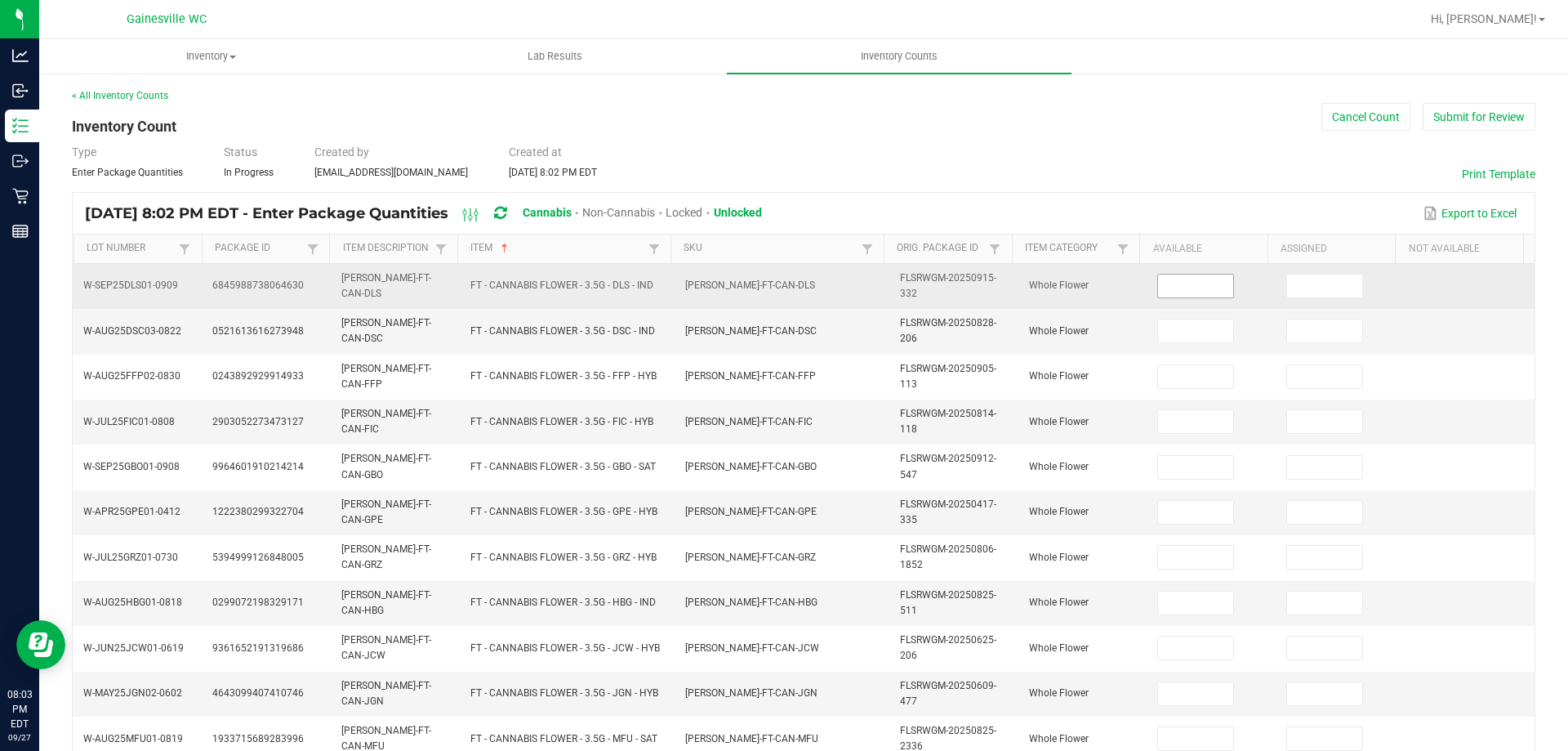
scroll to position [81, 0]
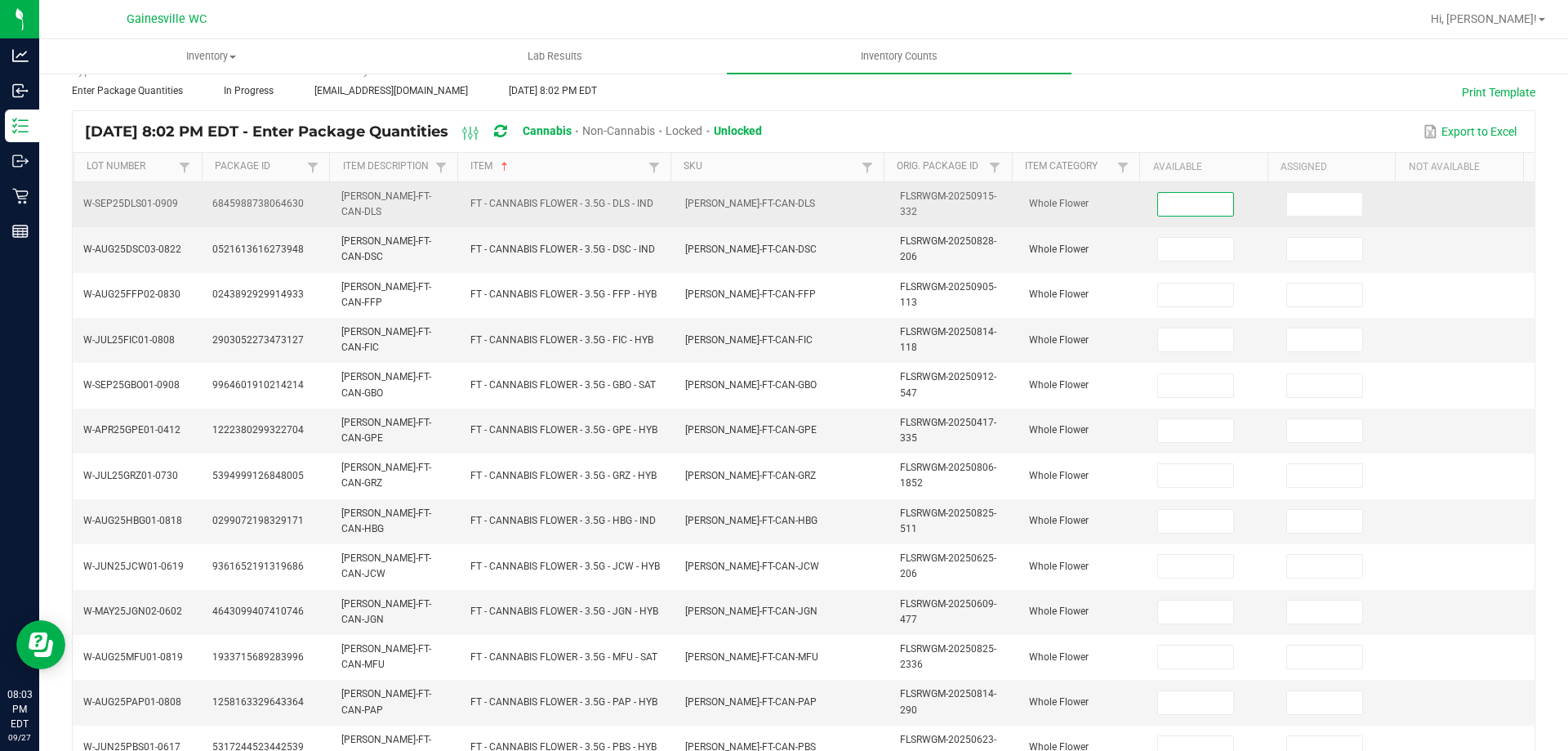
click at [1189, 202] on input at bounding box center [1196, 204] width 75 height 23
type input "17"
type input "10"
type input "16"
type input "2"
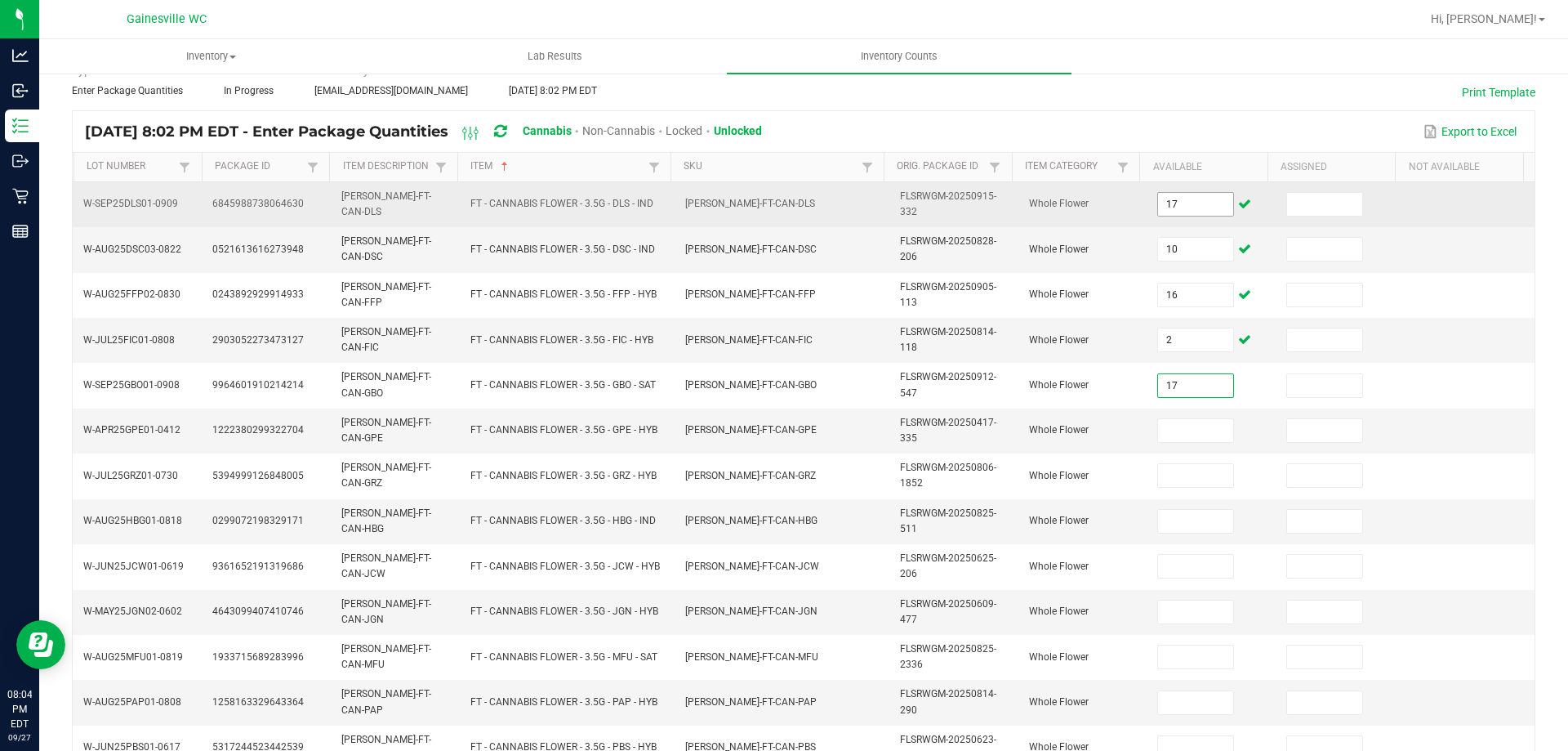
type input "17"
type input "11"
type input "18"
type input "8"
type input "5"
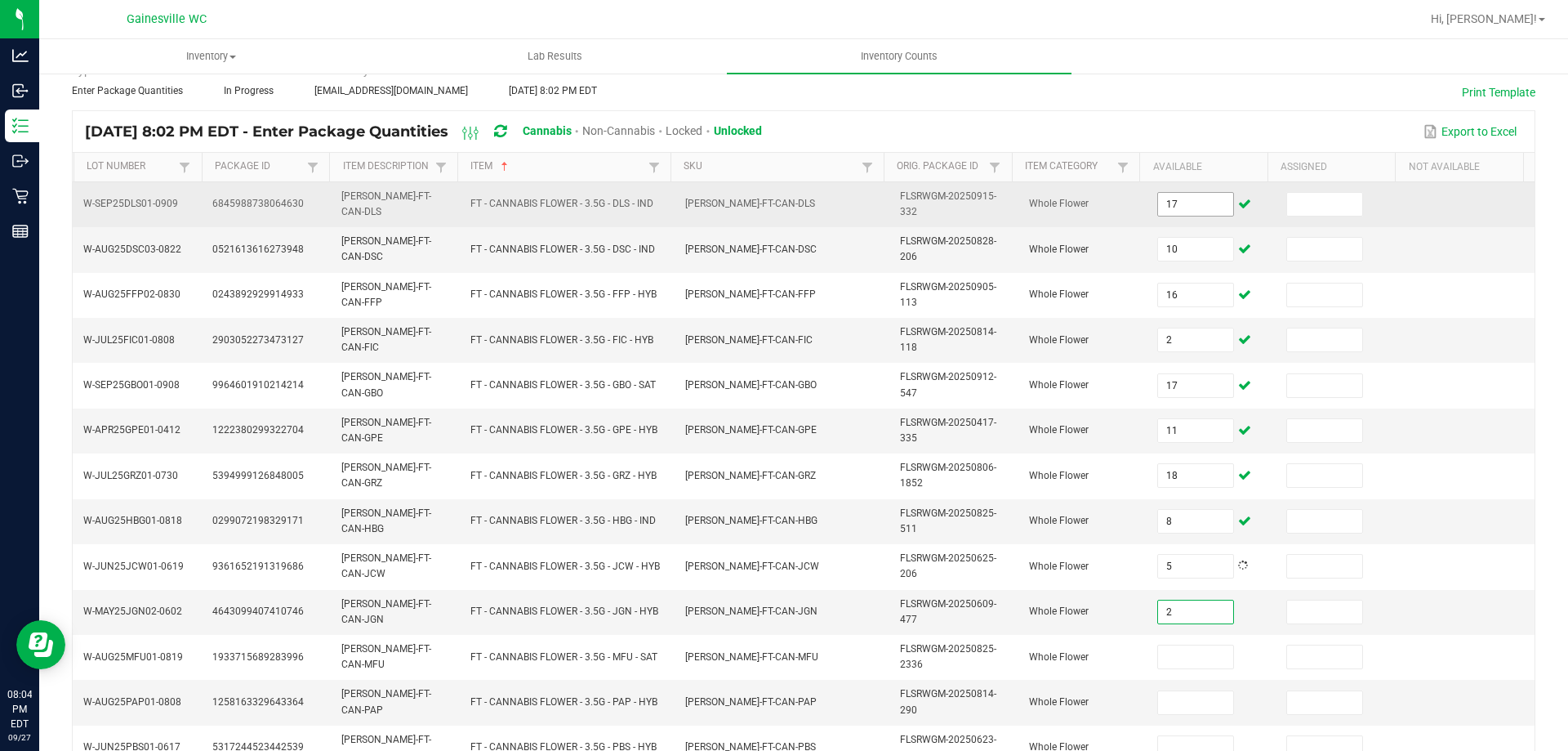
type input "2"
type input "15"
type input "8"
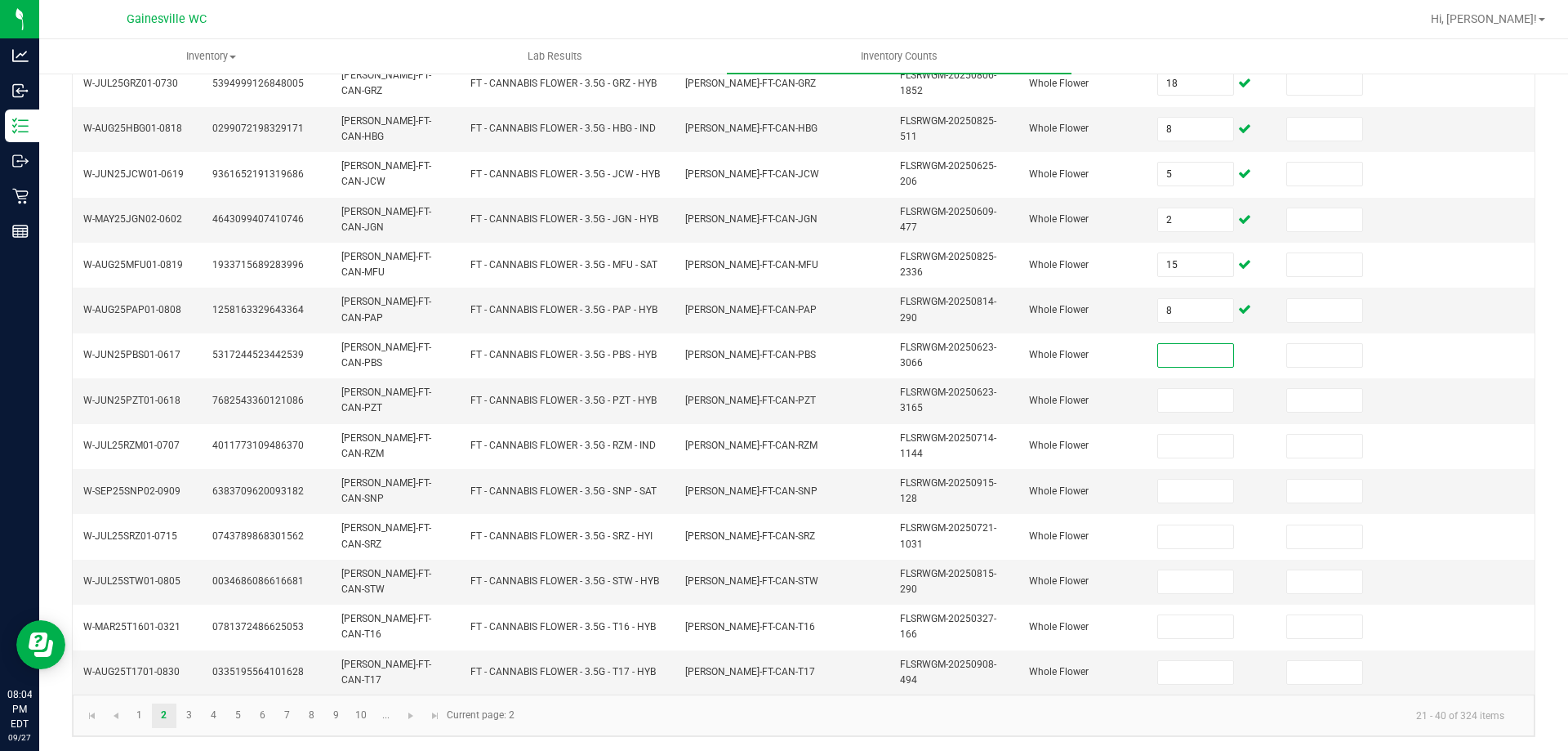
scroll to position [476, 0]
type input "2"
type input "1"
type input "8"
type input "11"
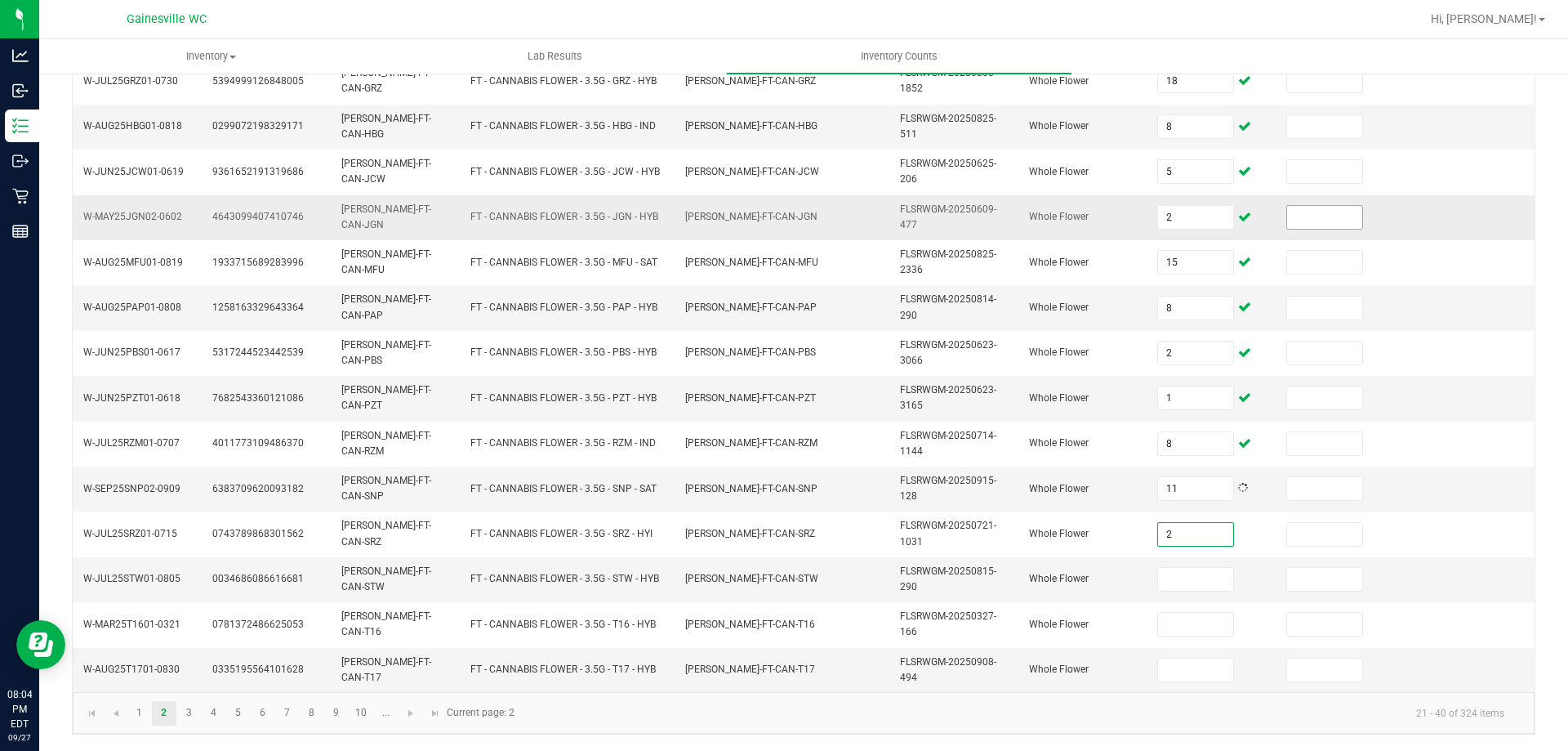
type input "2"
type input "20"
type input "7"
type input "25"
click at [184, 709] on link "3" at bounding box center [189, 712] width 23 height 24
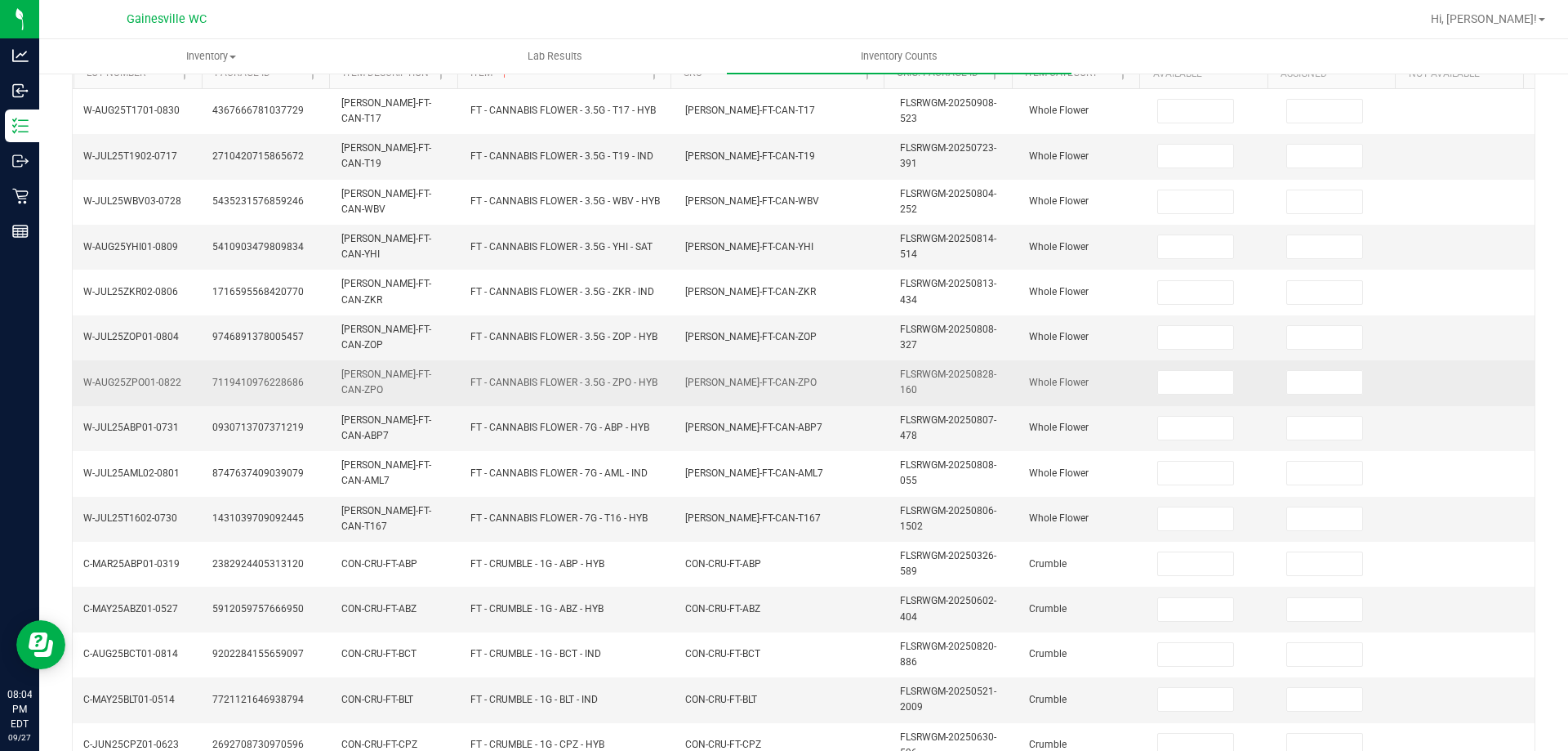
scroll to position [149, 0]
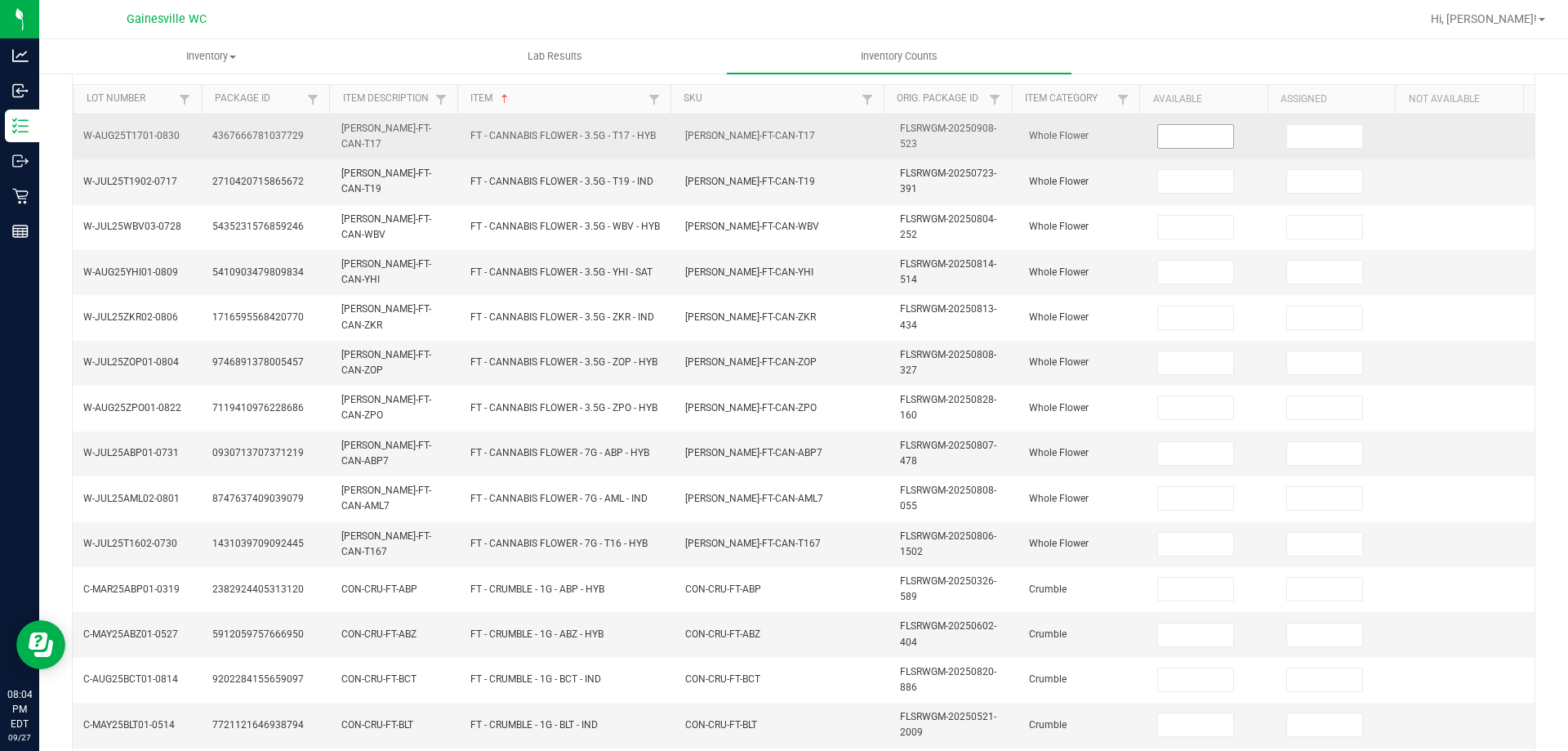
click at [1158, 145] on input at bounding box center [1196, 136] width 75 height 23
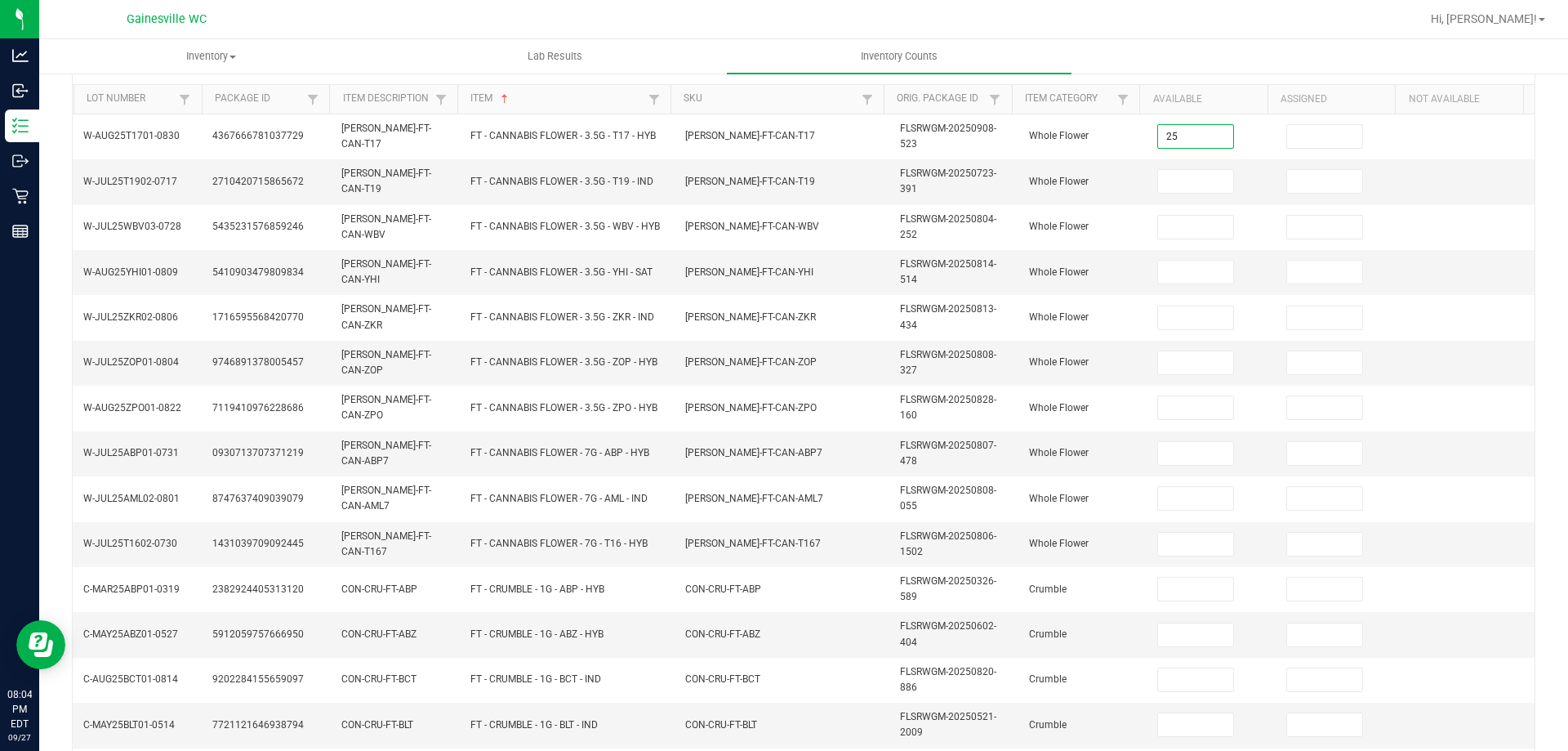
type input "25"
type input "9"
type input "3"
type input "1"
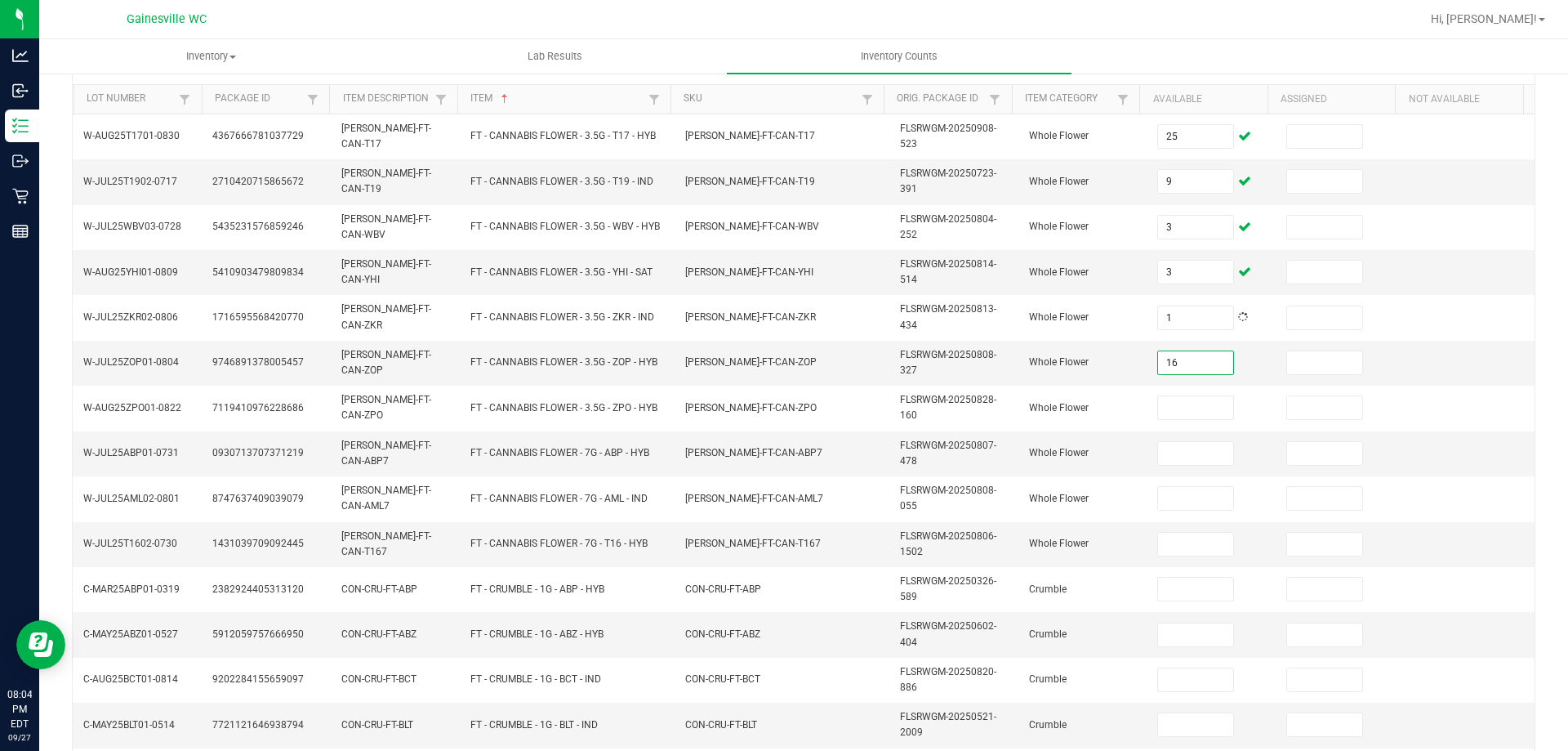
type input "16"
type input "21"
type input "15"
type input "4"
type input "16"
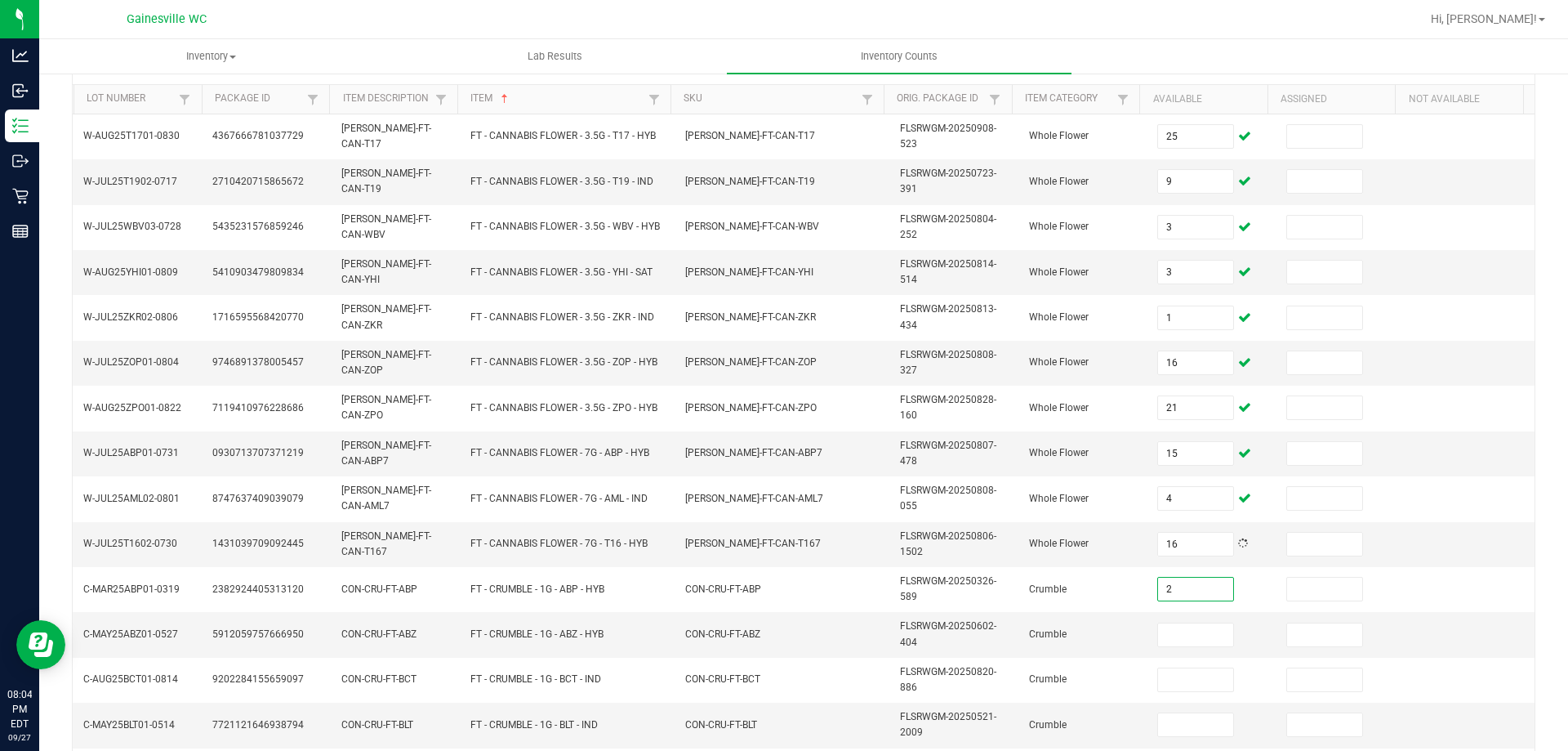
type input "2"
type input "5"
type input "3"
type input "1"
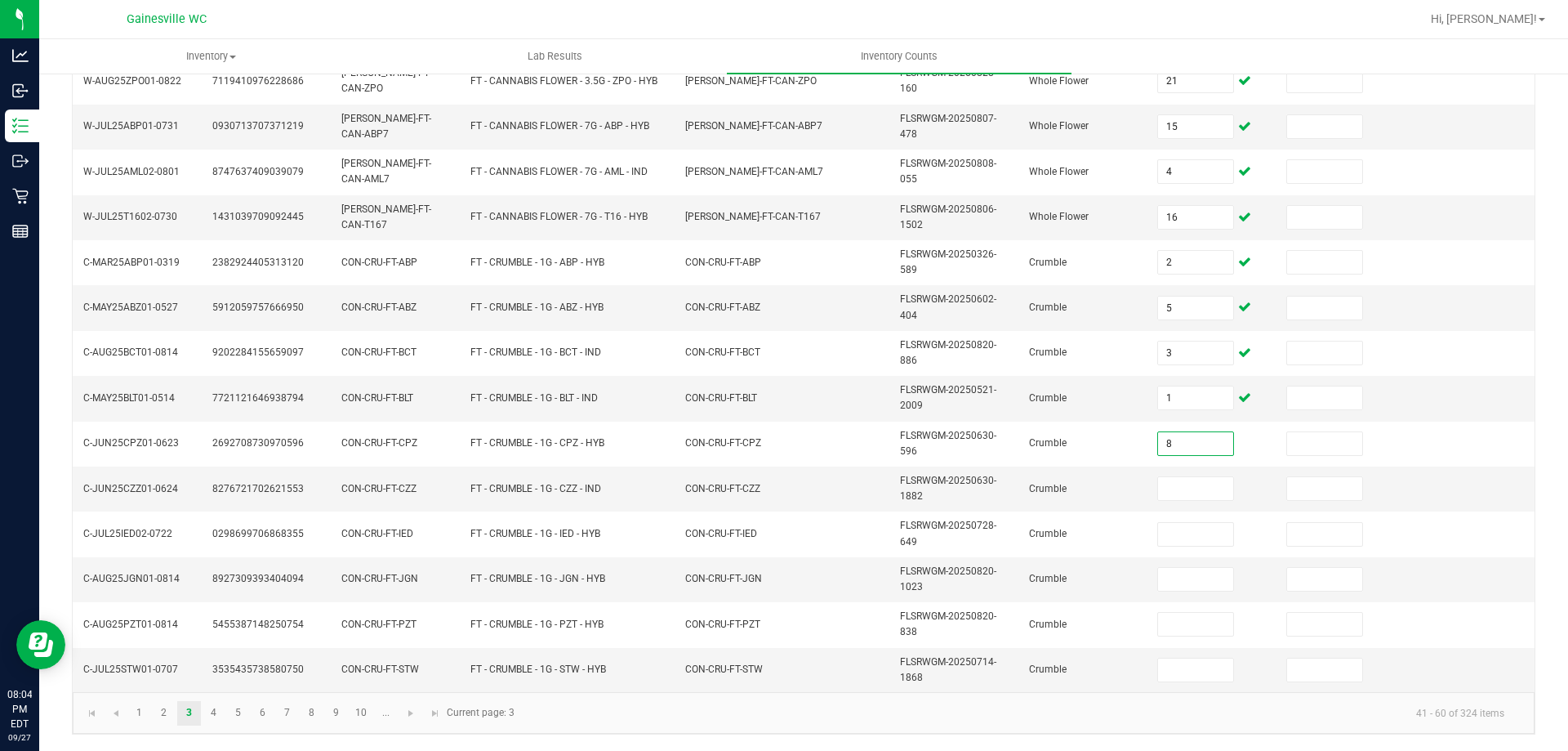
type input "8"
type input "3"
type input "5"
type input "1"
type input "3"
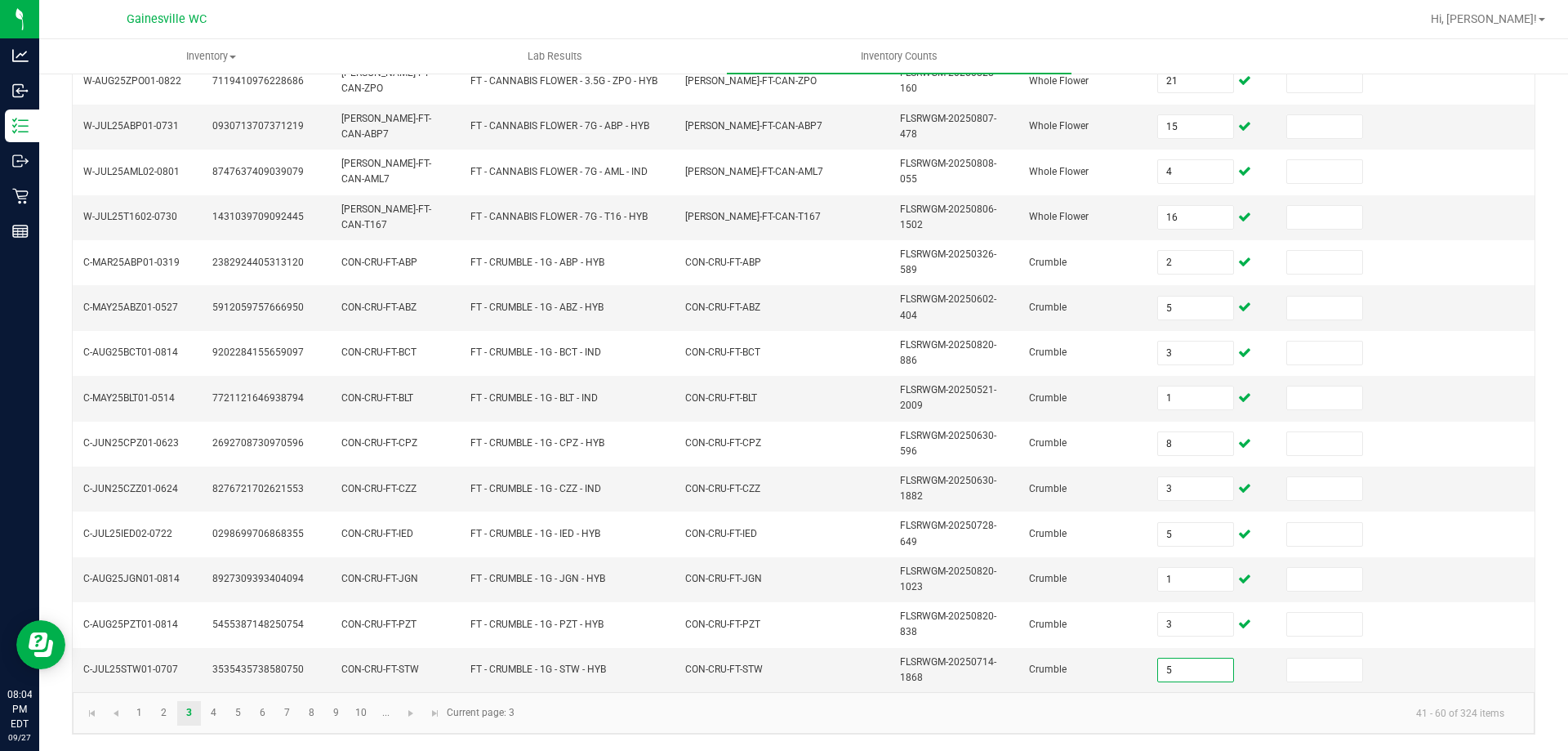
type input "5"
click at [204, 722] on link "4" at bounding box center [213, 712] width 23 height 24
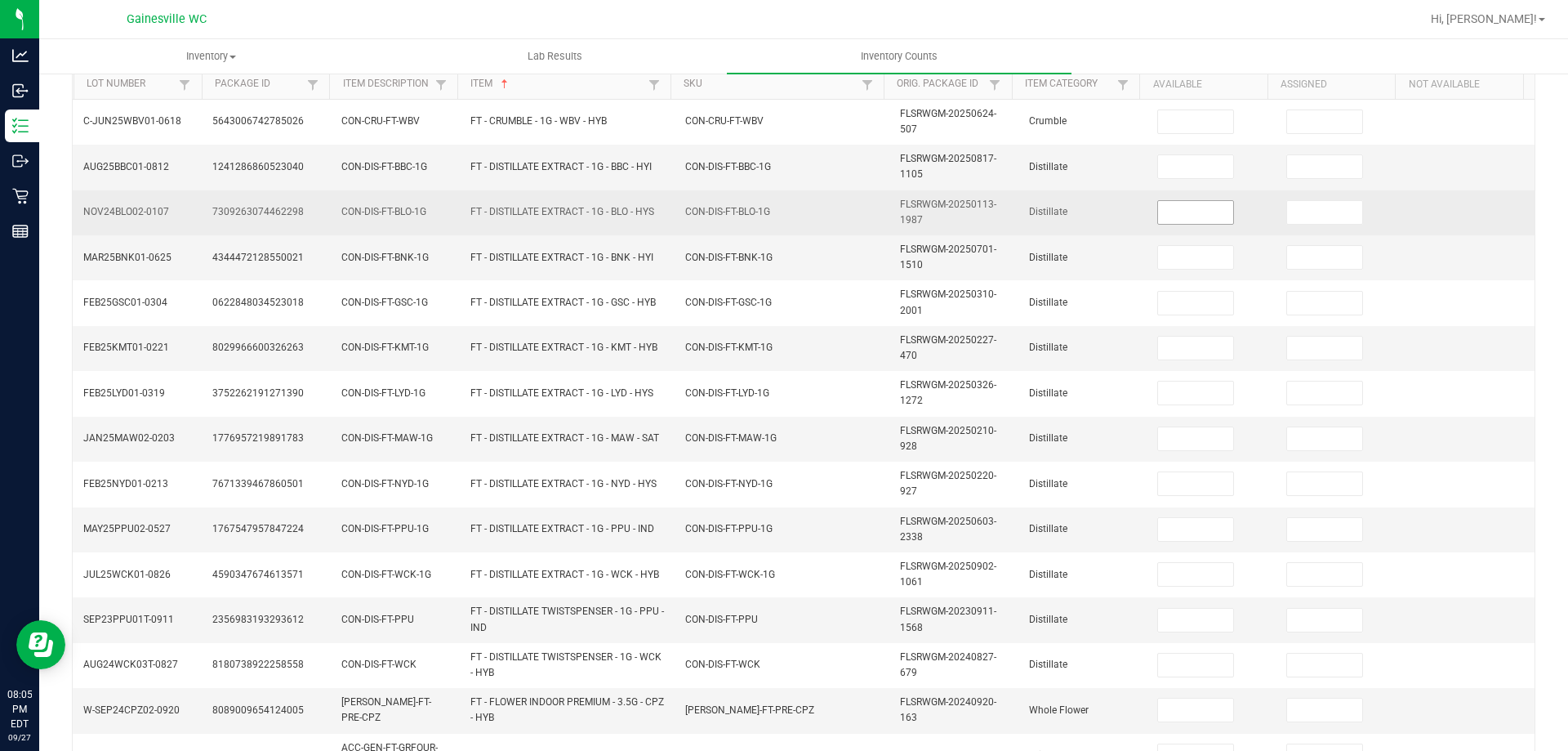
scroll to position [149, 0]
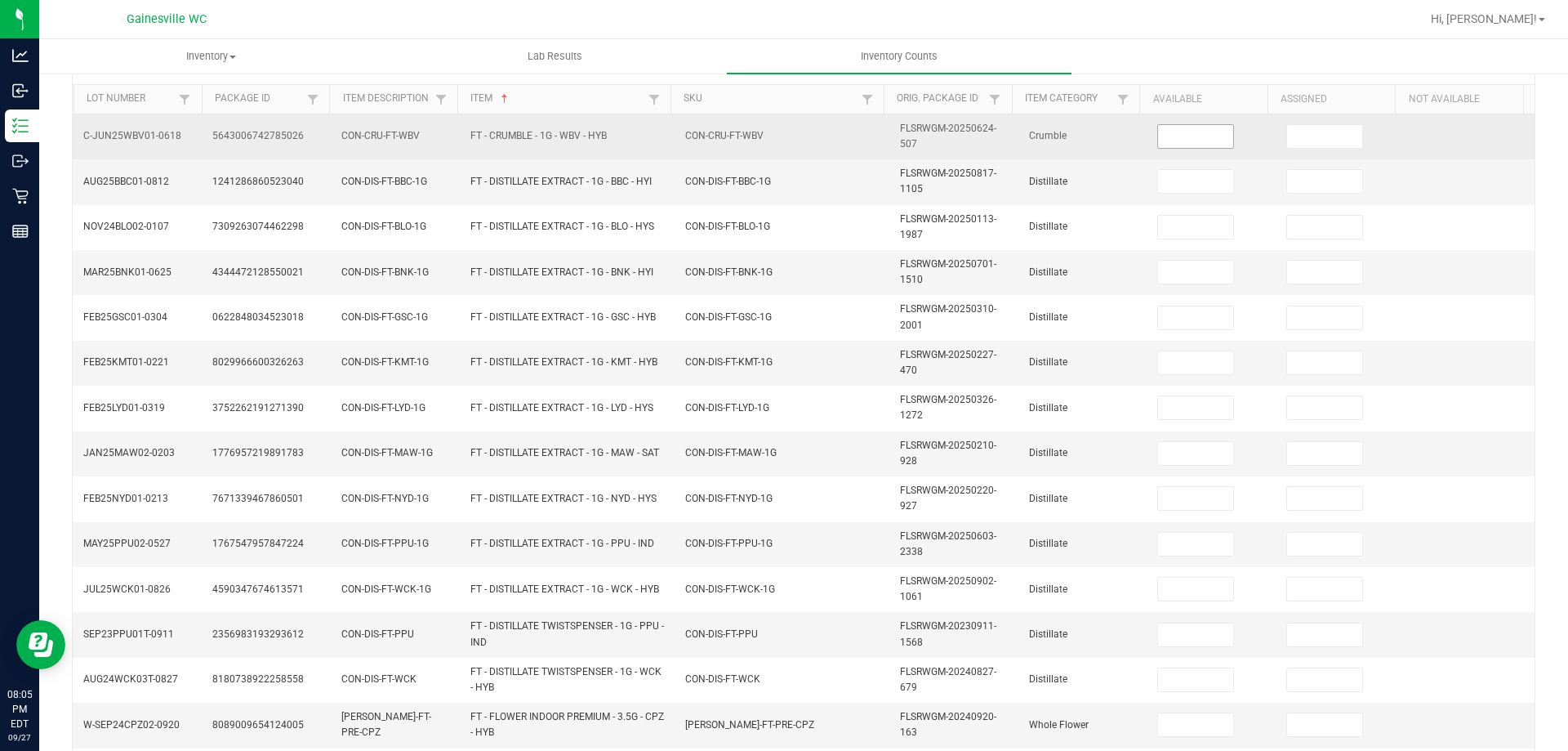
click at [1202, 141] on input at bounding box center [1196, 136] width 75 height 23
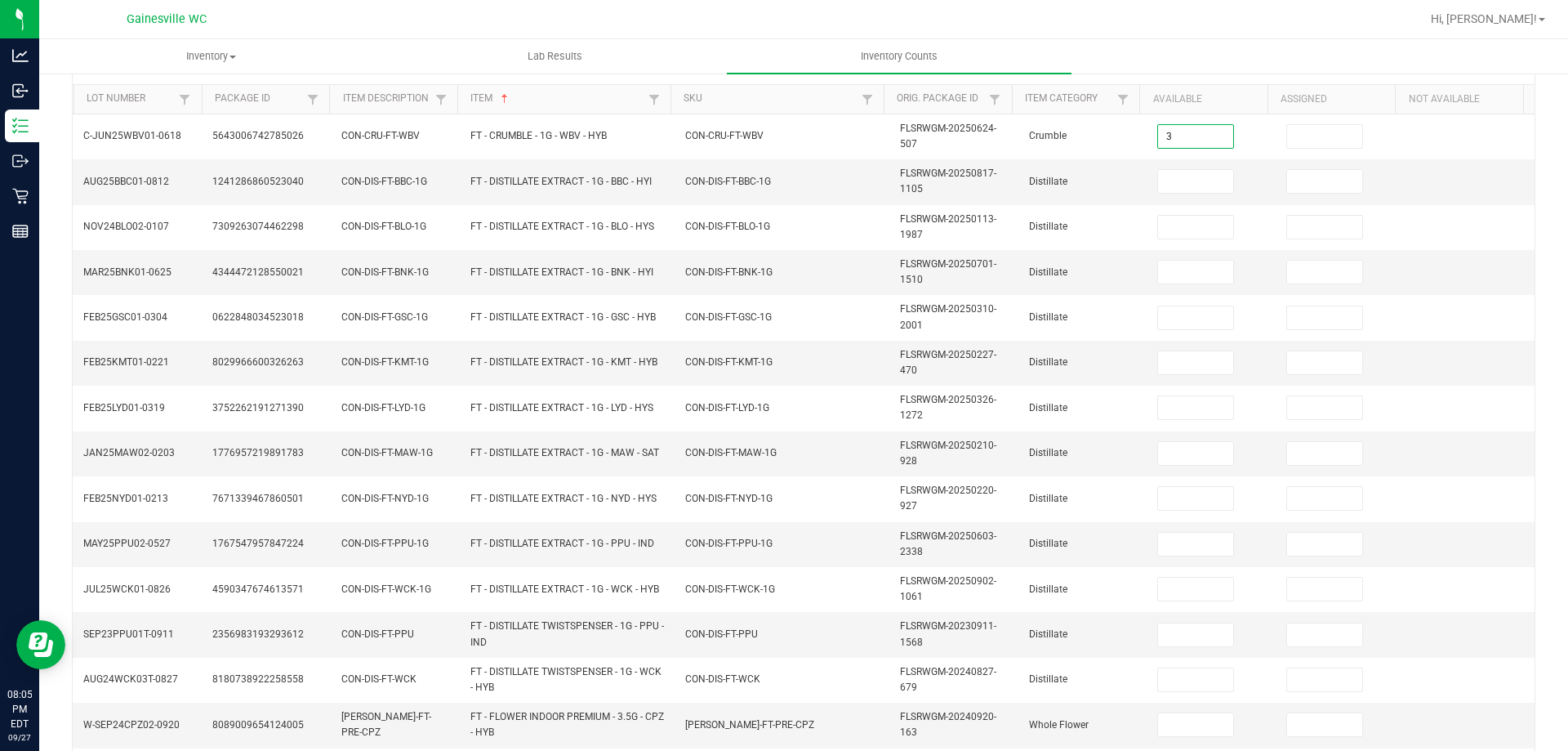
type input "3"
type input "8"
type input "6"
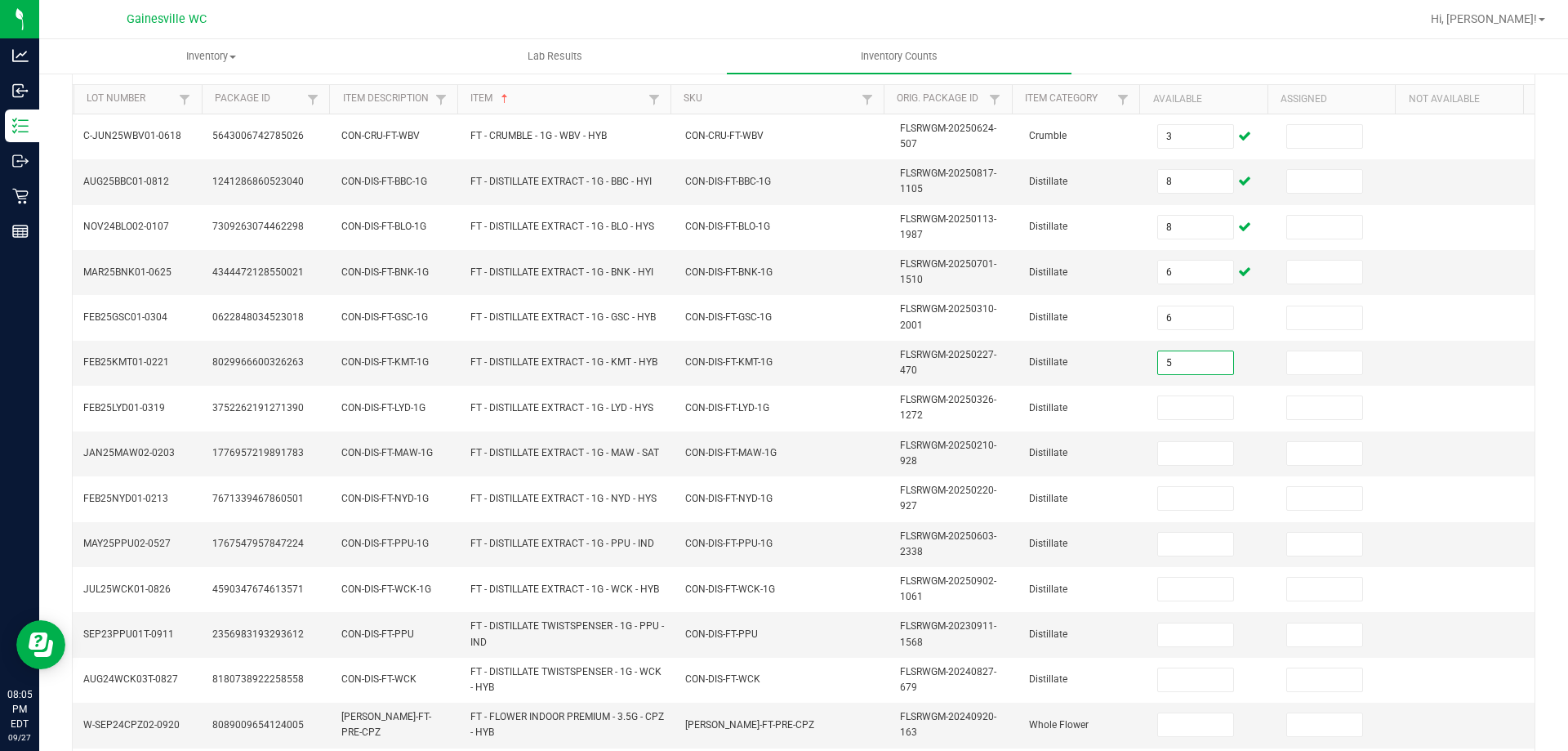
type input "5"
type input "11"
type input "5"
type input "4"
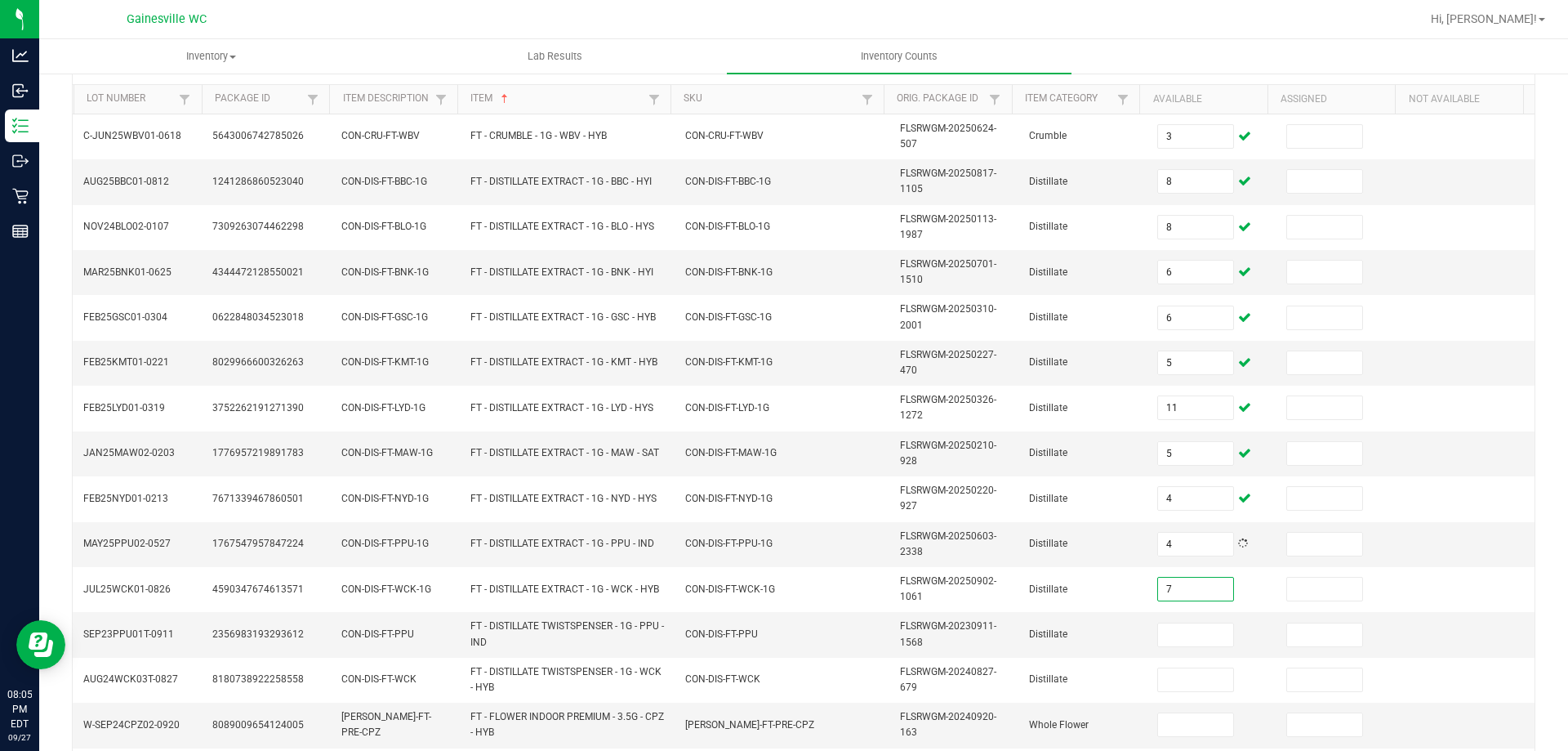
type input "7"
type input "9"
type input "1"
type input "3"
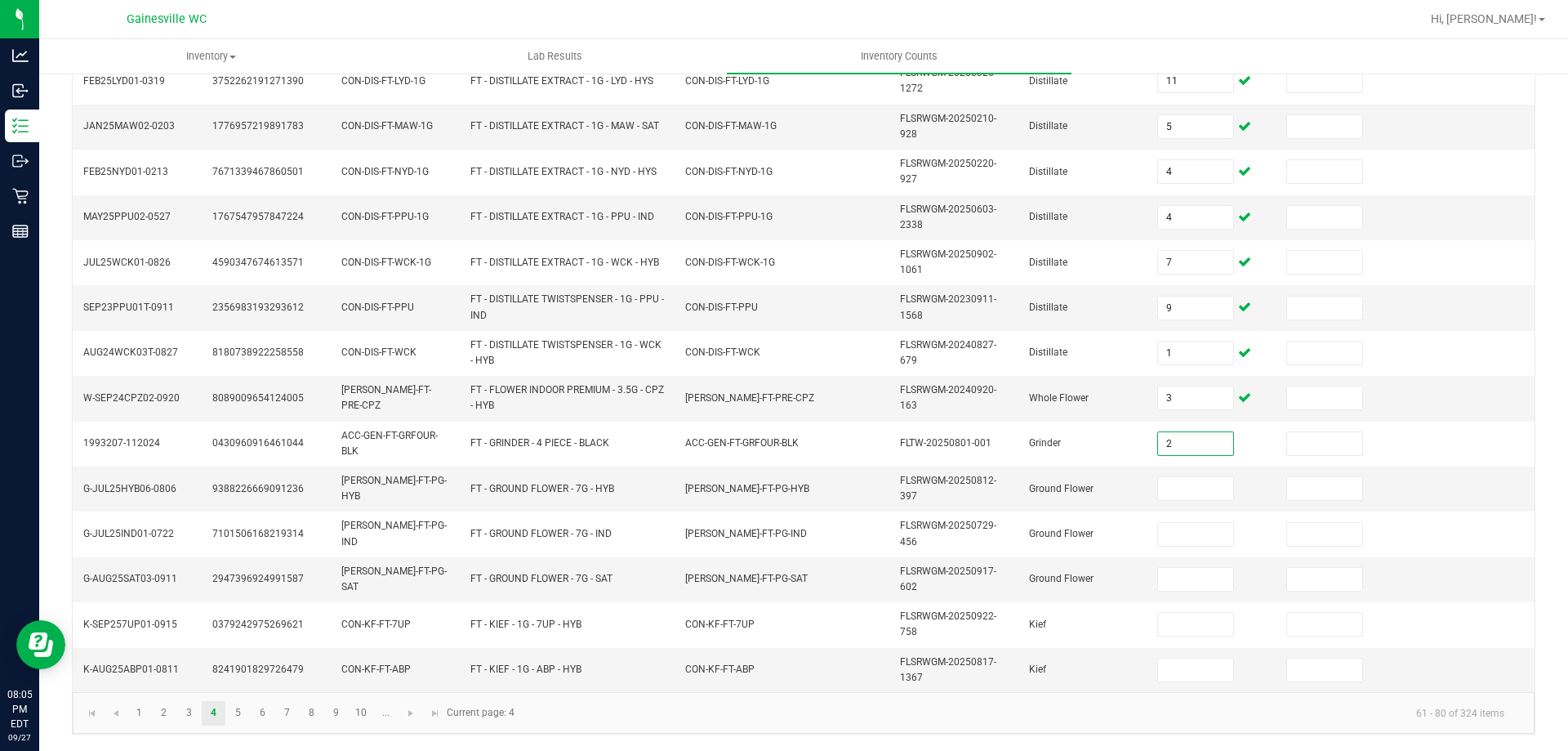
type input "2"
type input "3"
type input "14"
type input "10"
type input "8"
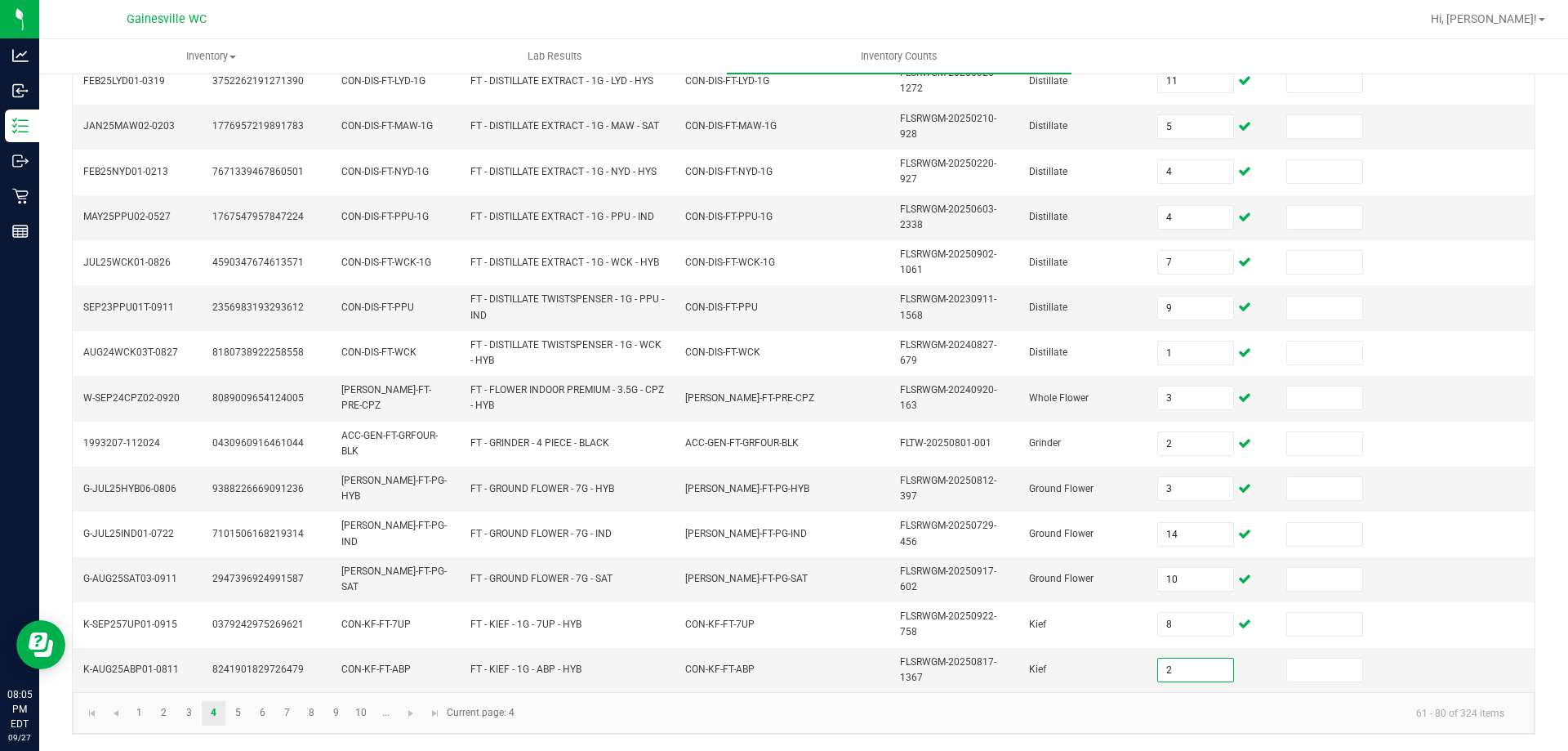
type input "2"
click at [243, 711] on link "5" at bounding box center [238, 712] width 23 height 24
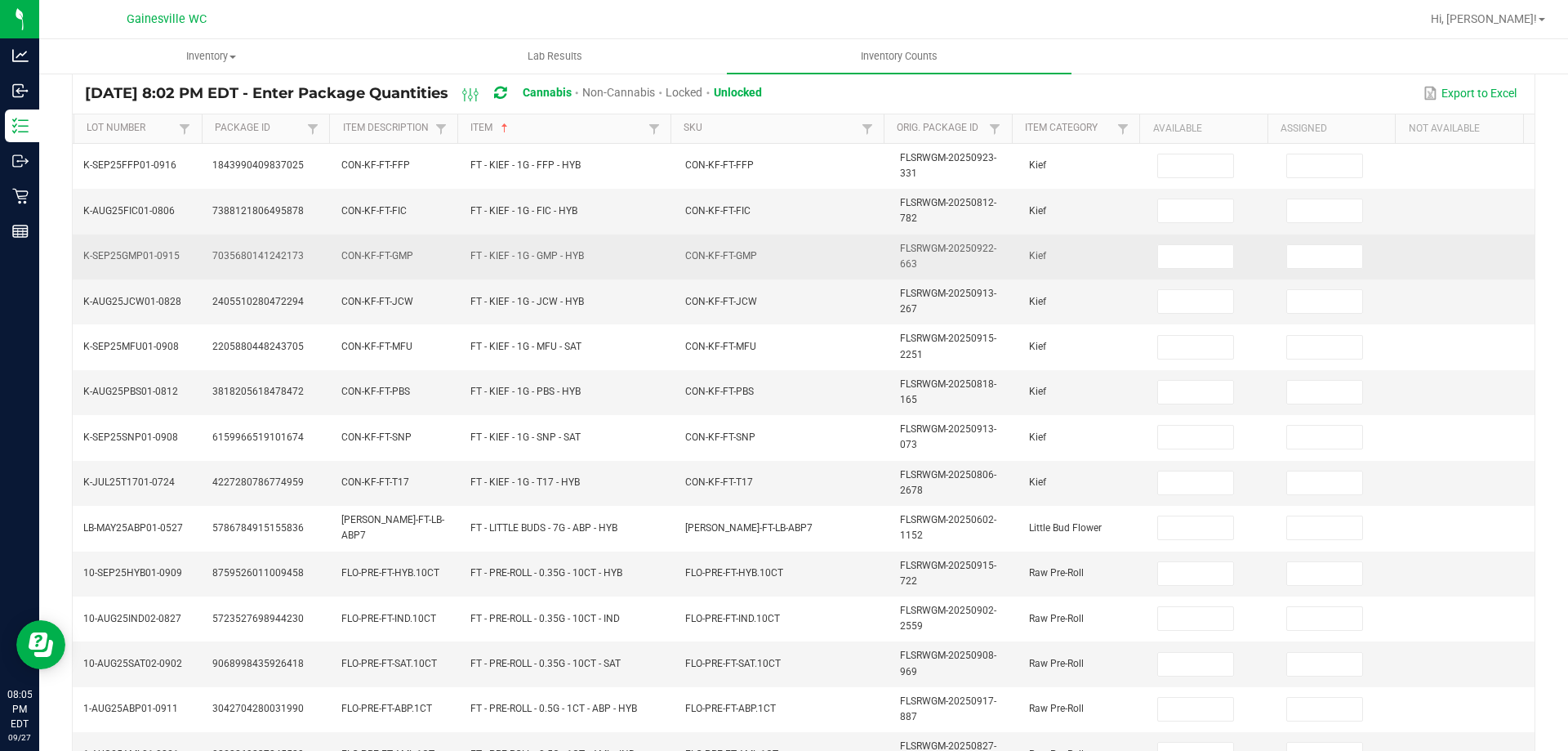
scroll to position [149, 0]
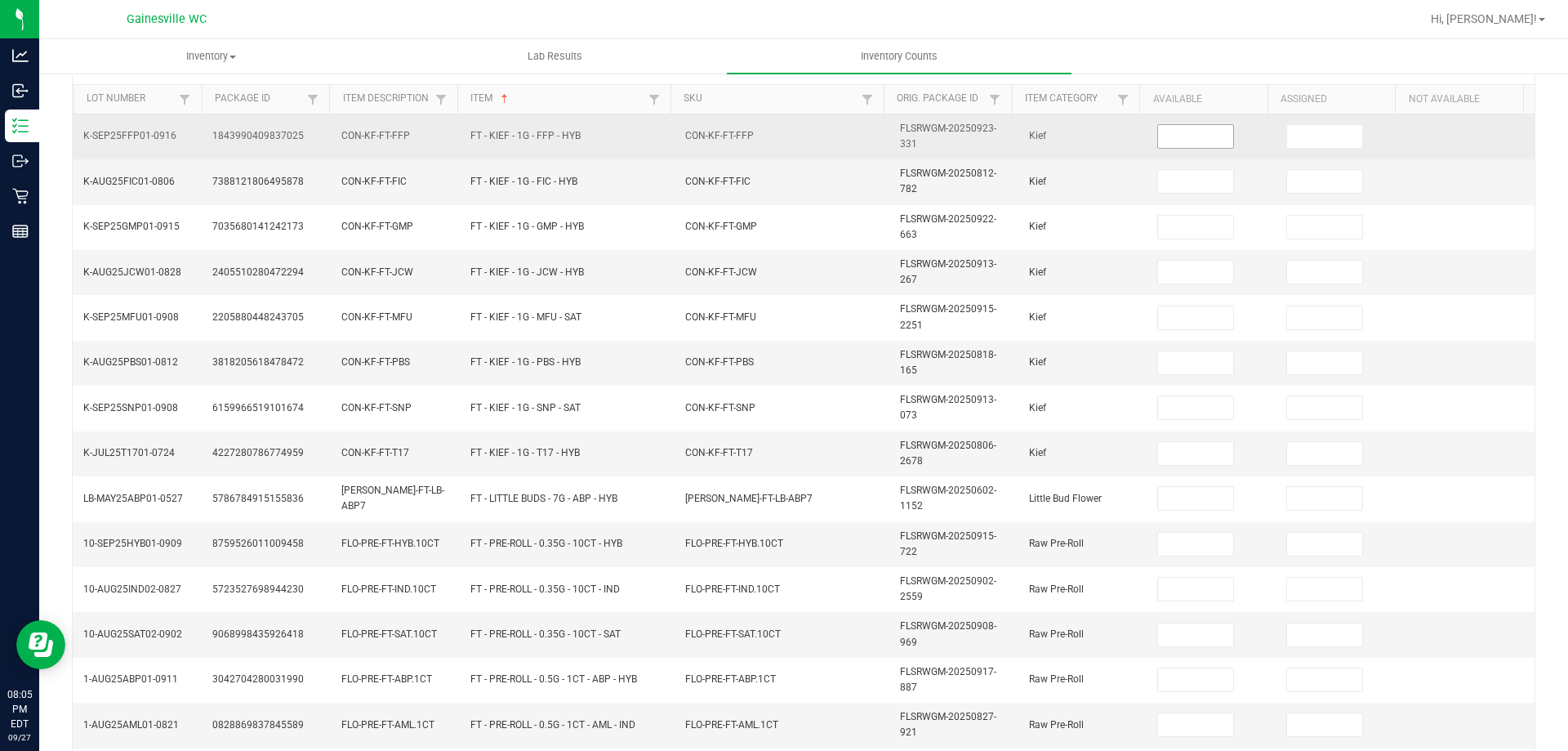
click at [1158, 144] on input at bounding box center [1196, 136] width 75 height 23
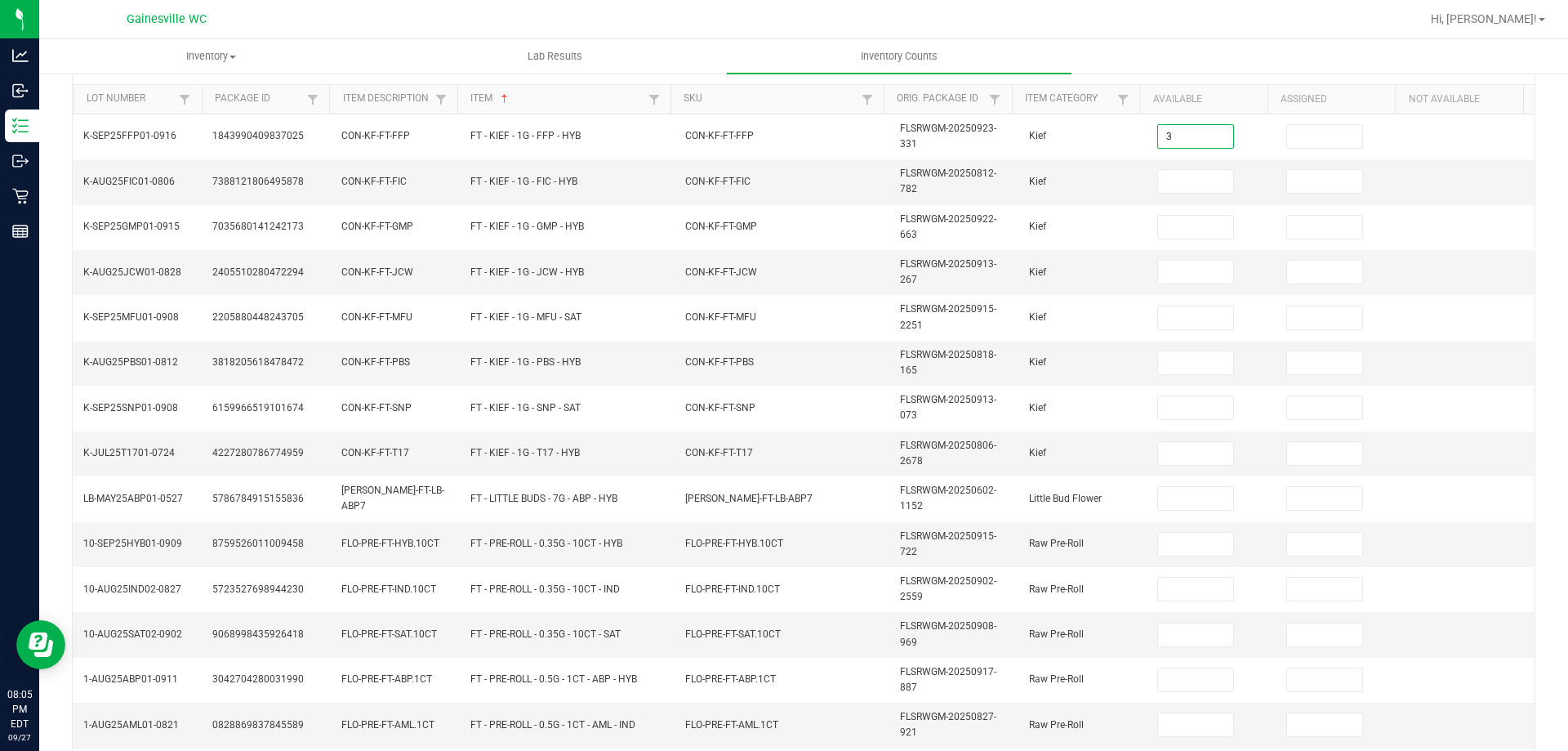
type input "3"
type input "6"
type input "5"
type input "6"
type input "3"
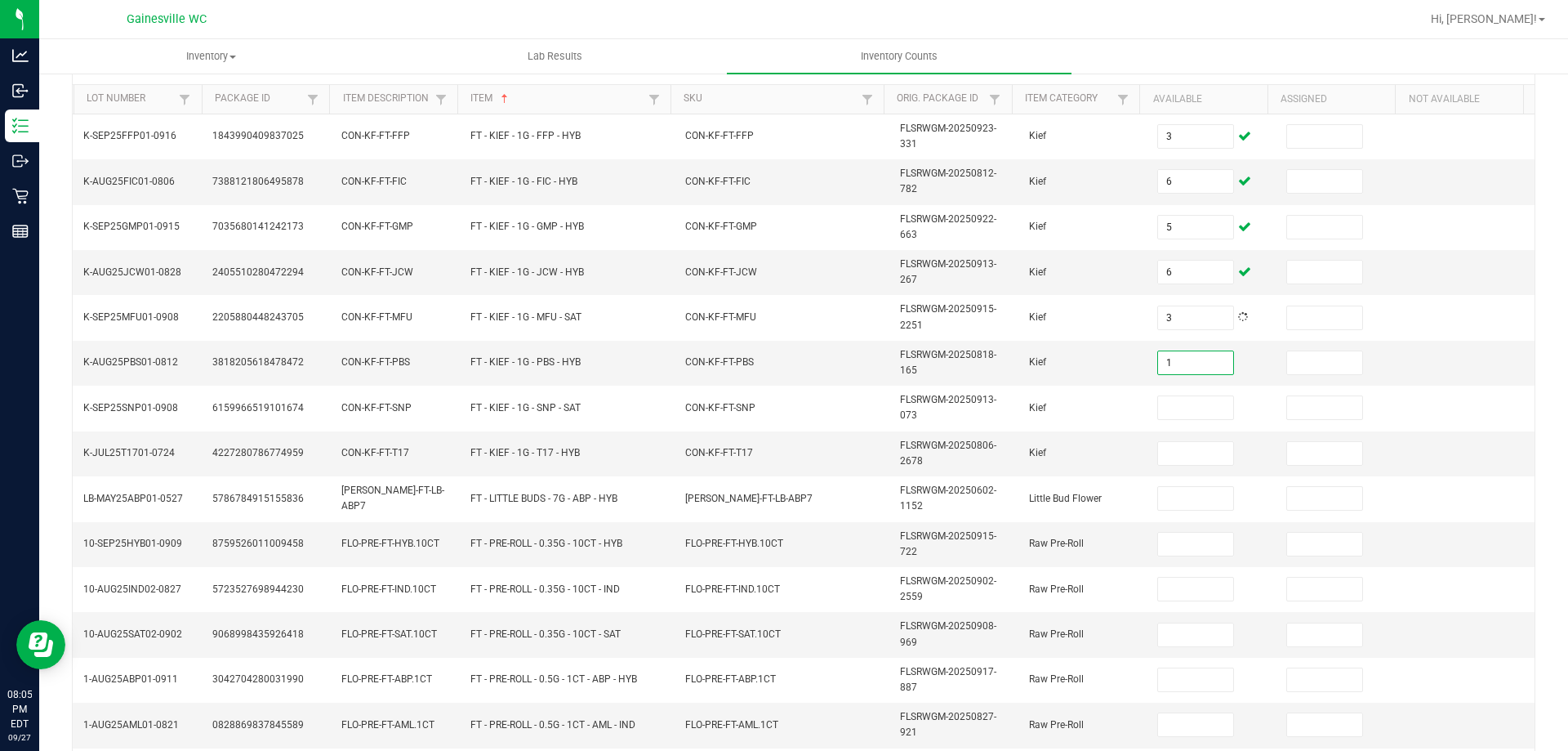
type input "1"
type input "8"
type input "2"
type input "18"
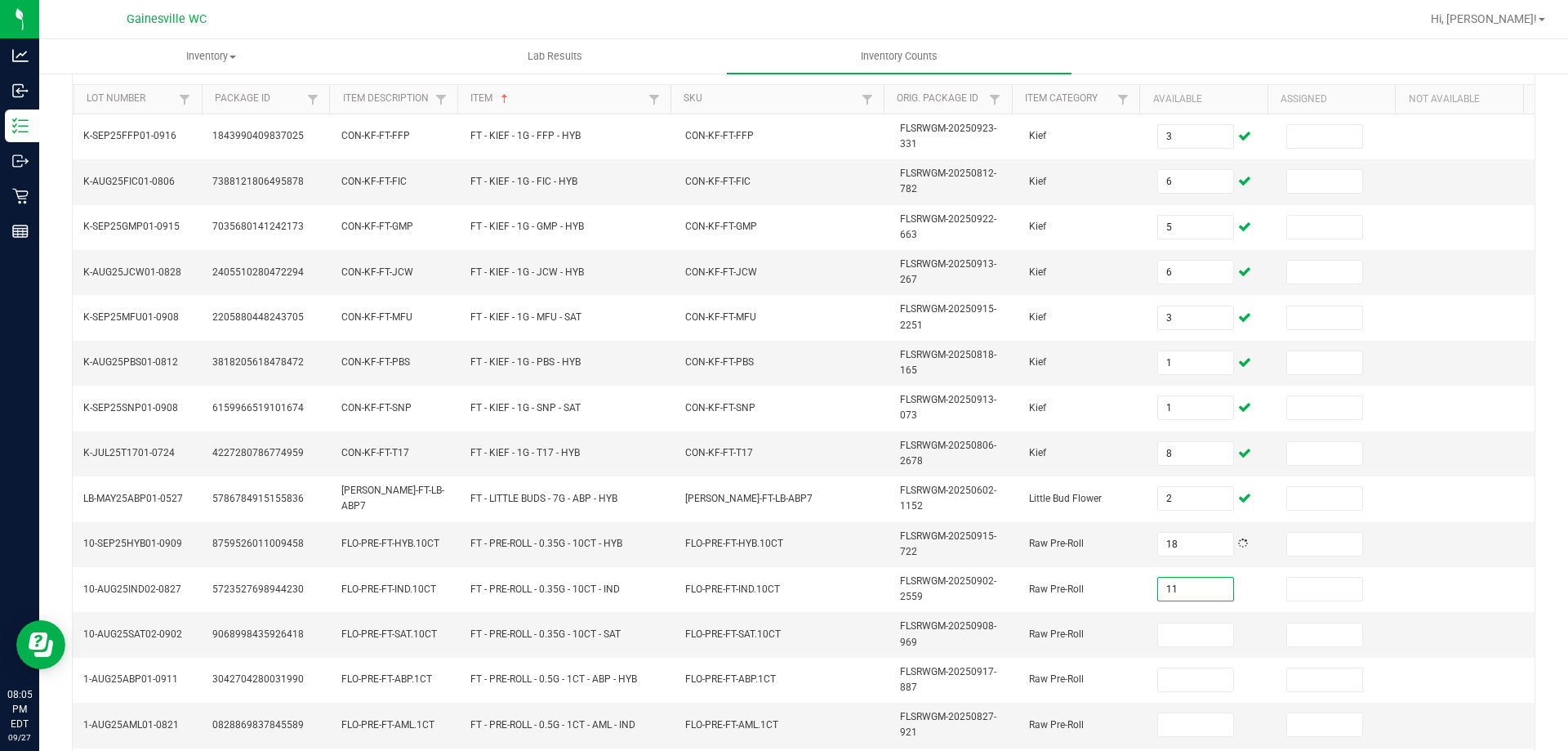
type input "11"
type input "7"
type input "17"
type input "18"
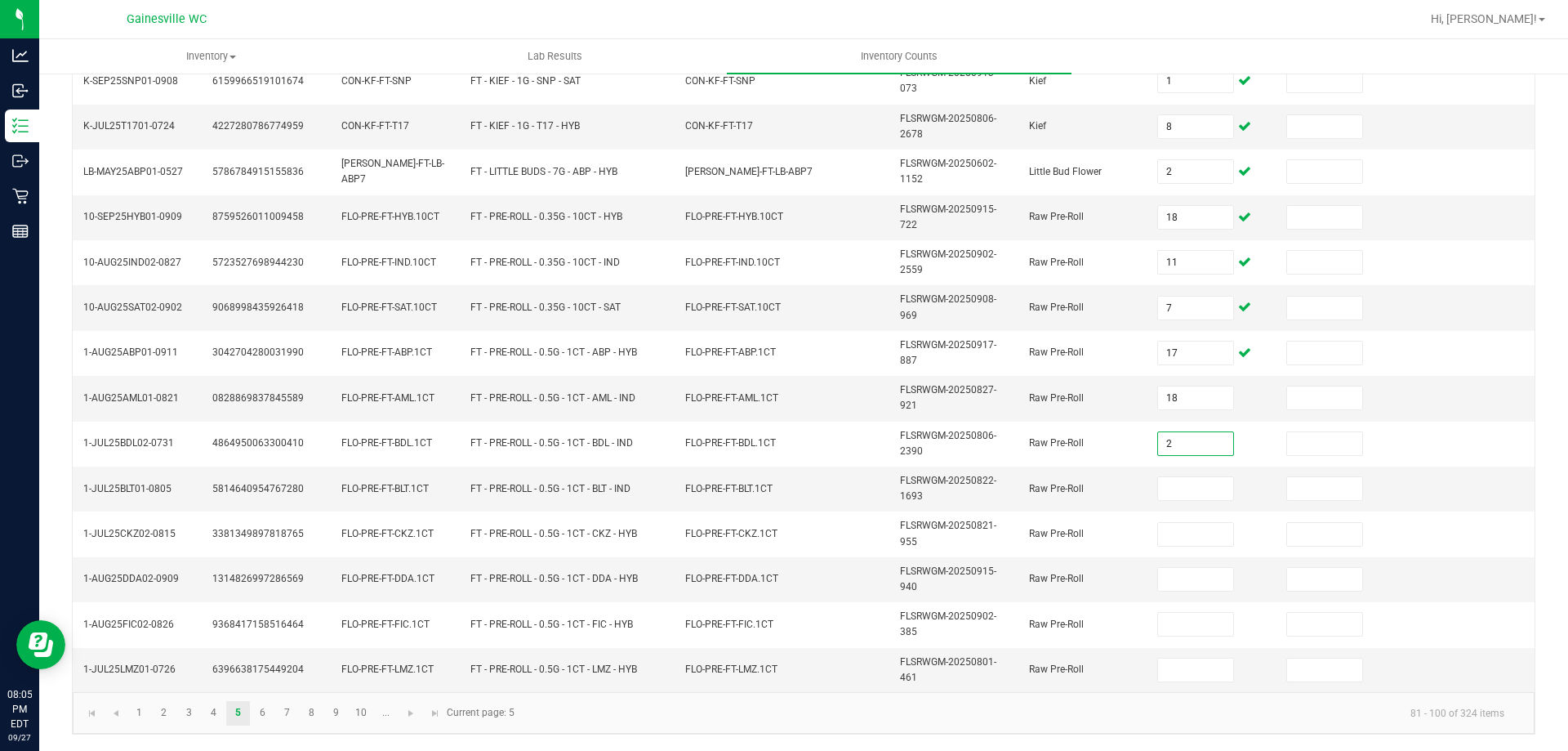
type input "2"
type input "19"
type input "21"
type input "23"
type input "16"
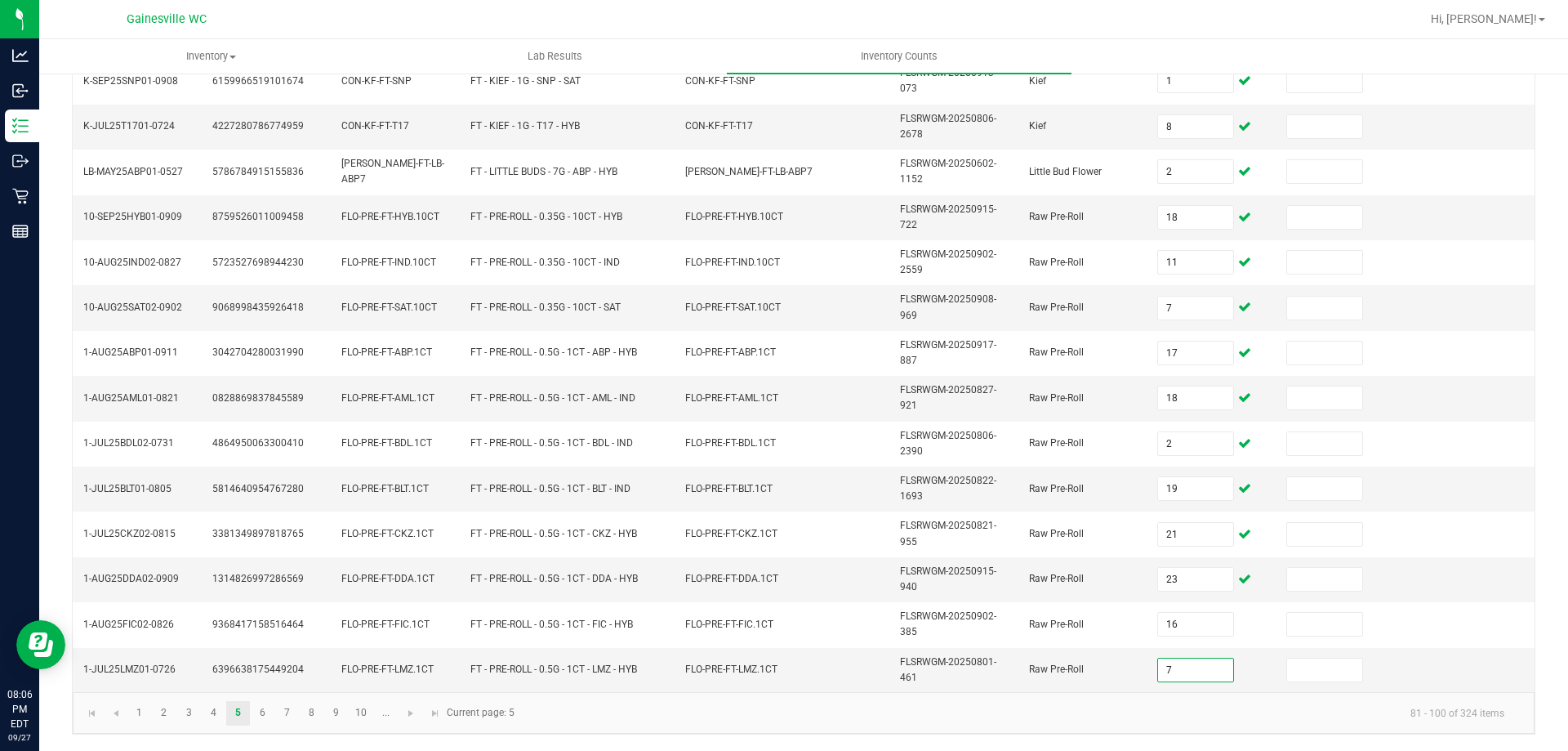
type input "7"
click at [270, 717] on link "6" at bounding box center [262, 712] width 23 height 24
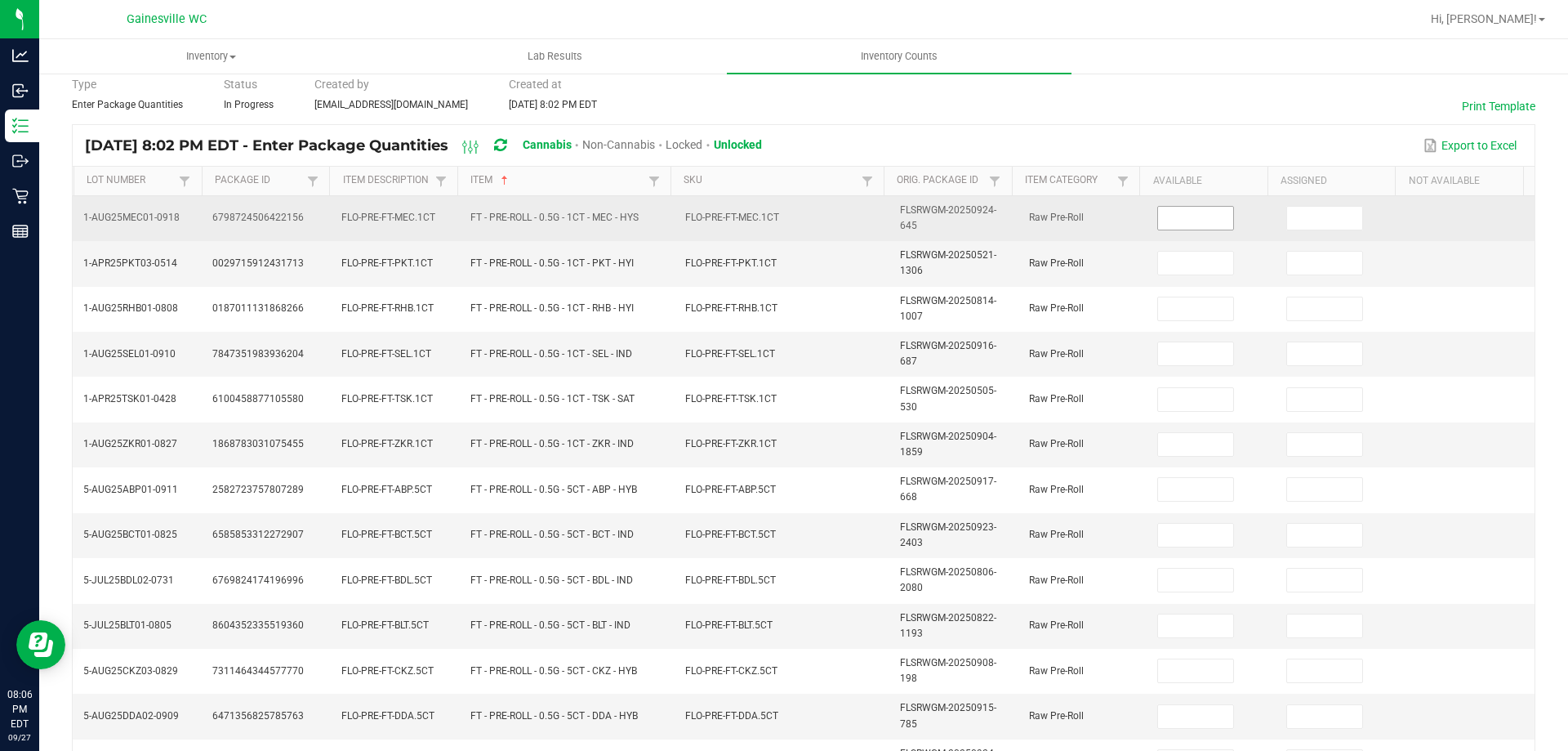
scroll to position [149, 0]
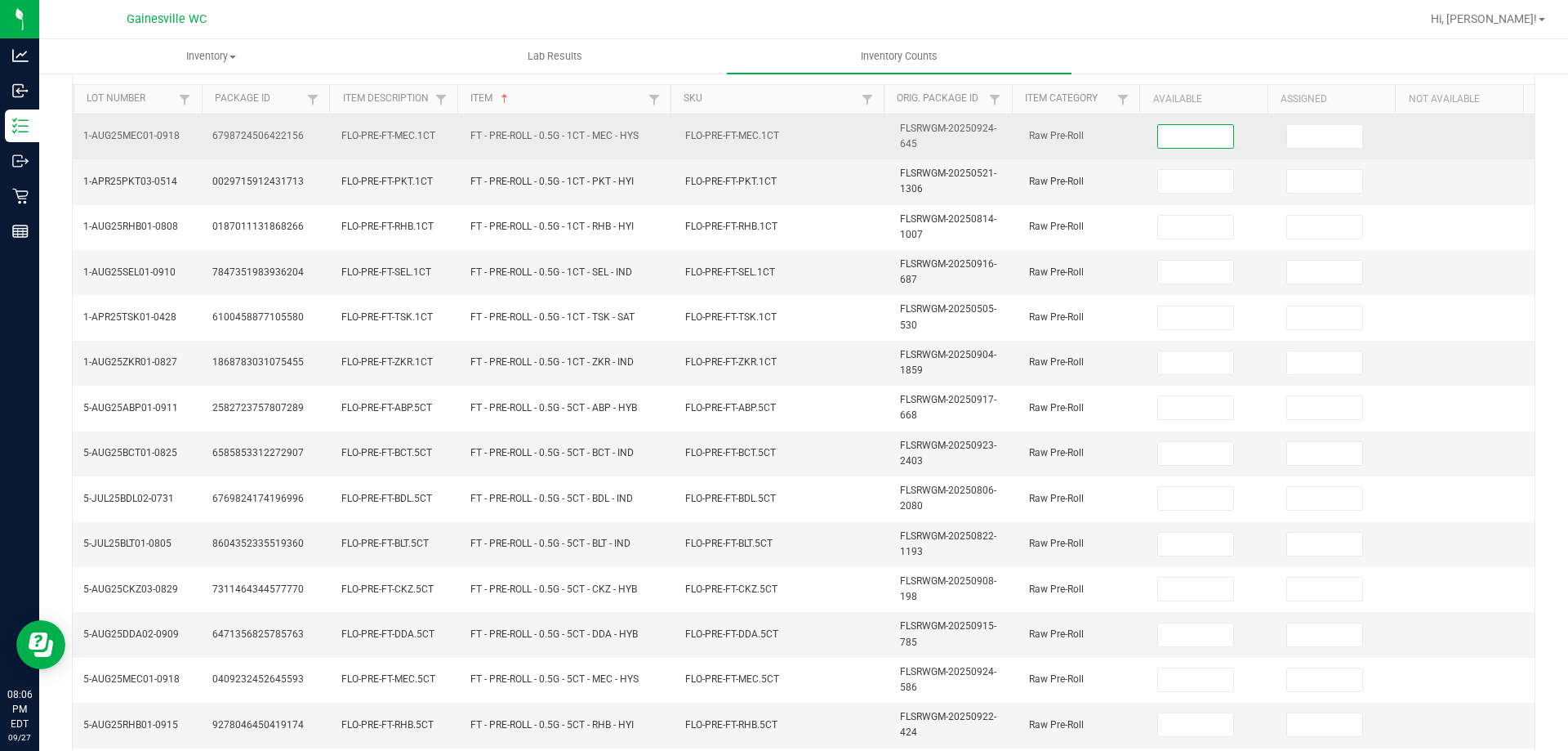
click at [1187, 144] on input at bounding box center [1196, 136] width 75 height 23
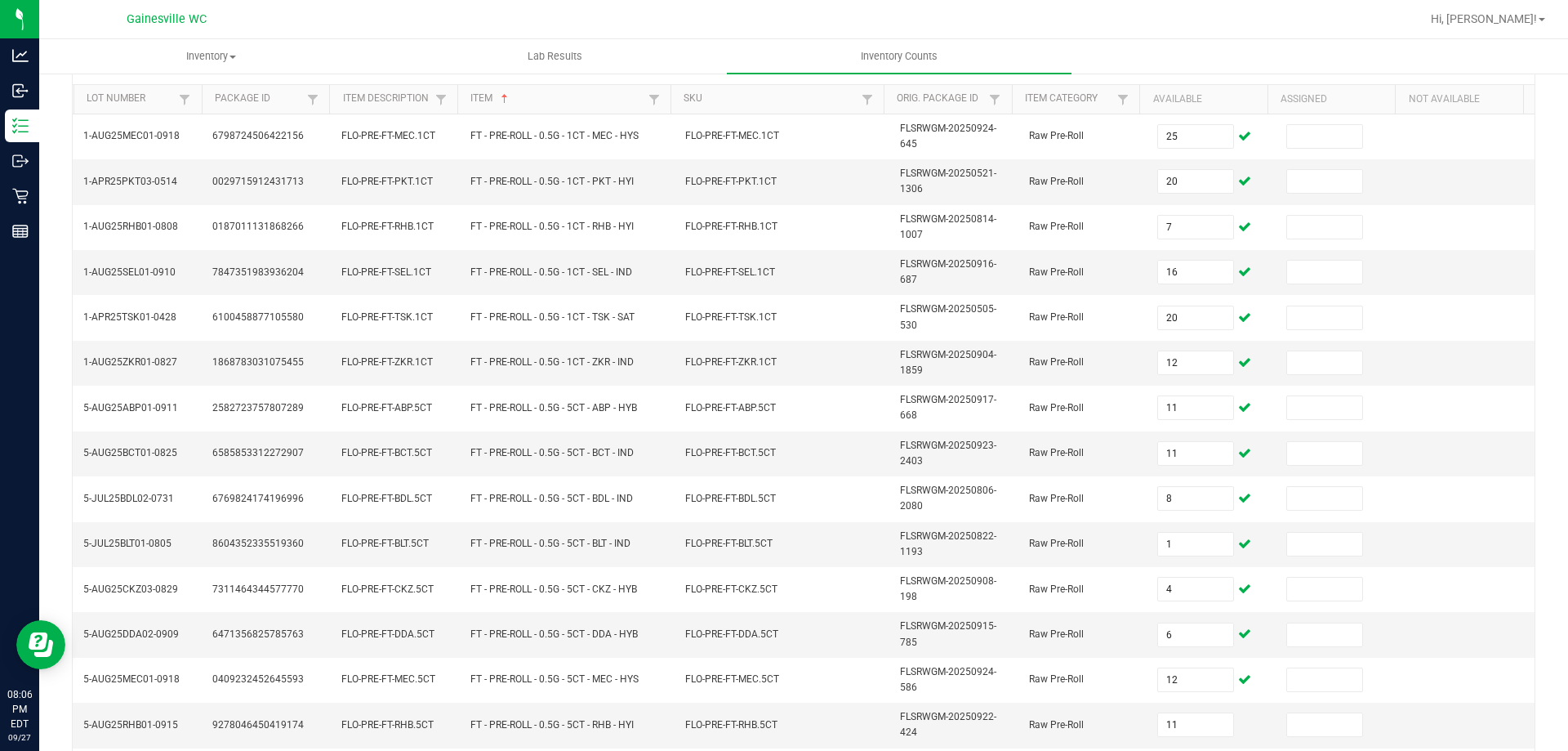
scroll to position [476, 0]
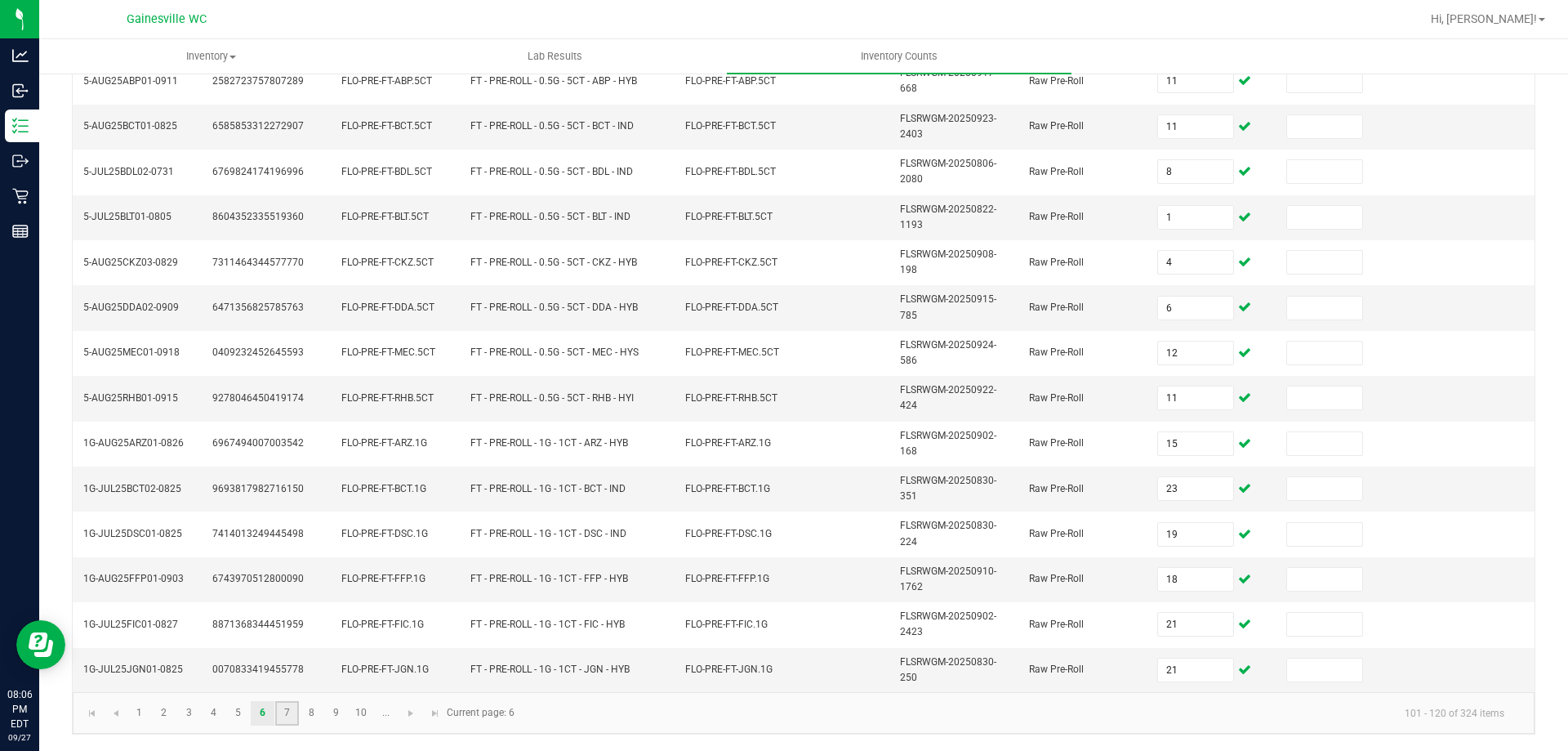
click at [280, 720] on link "7" at bounding box center [286, 712] width 23 height 24
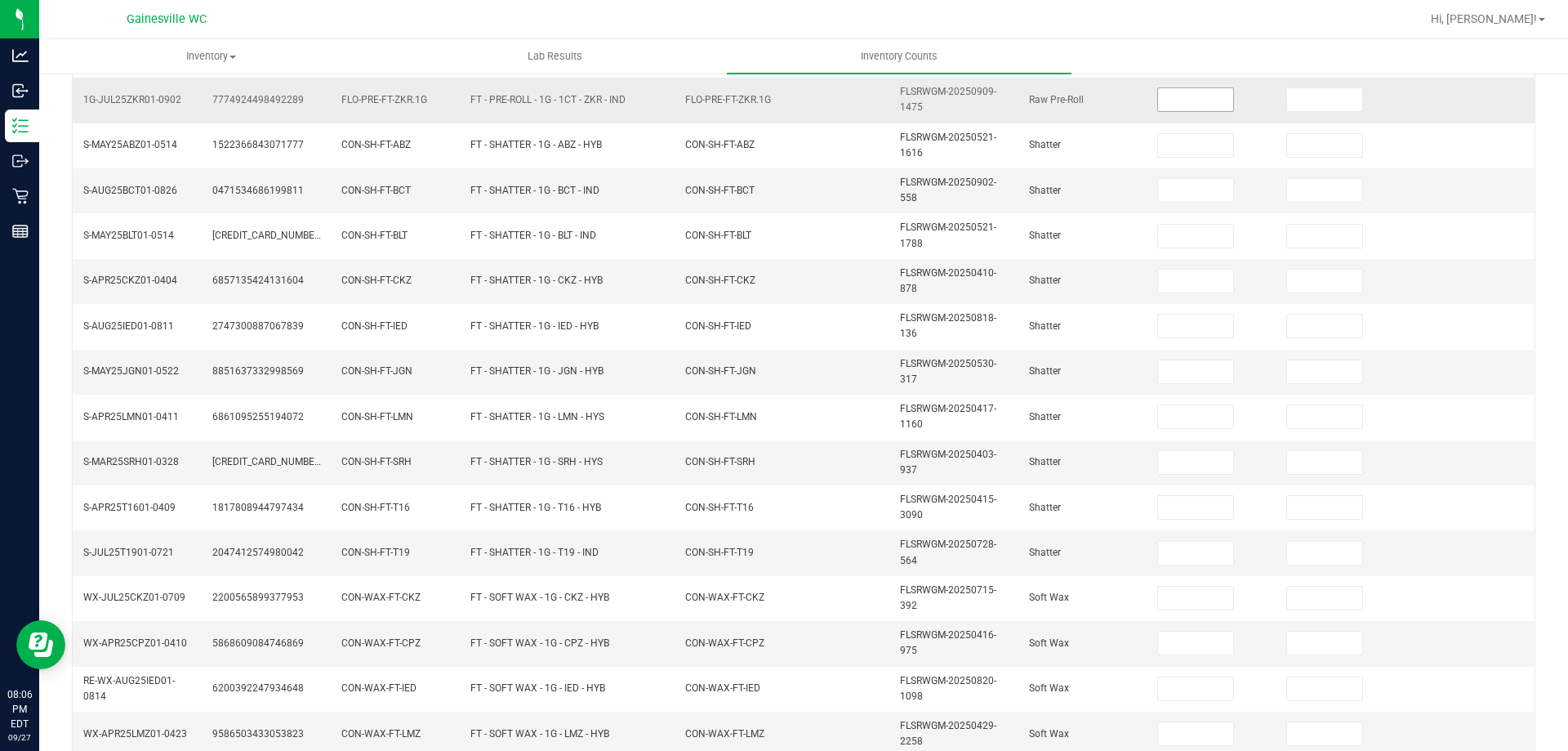
scroll to position [149, 0]
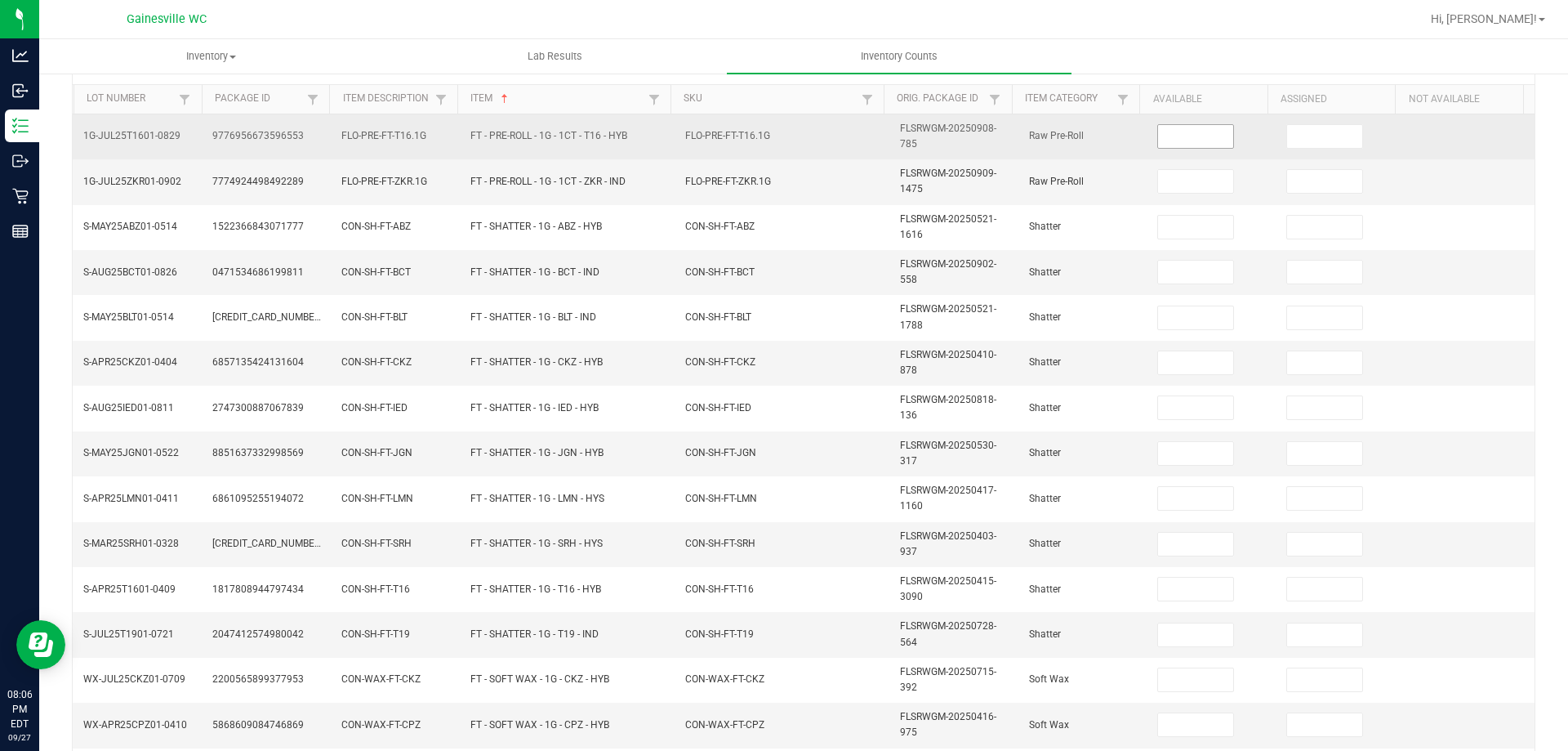
click at [1168, 140] on input at bounding box center [1196, 136] width 75 height 23
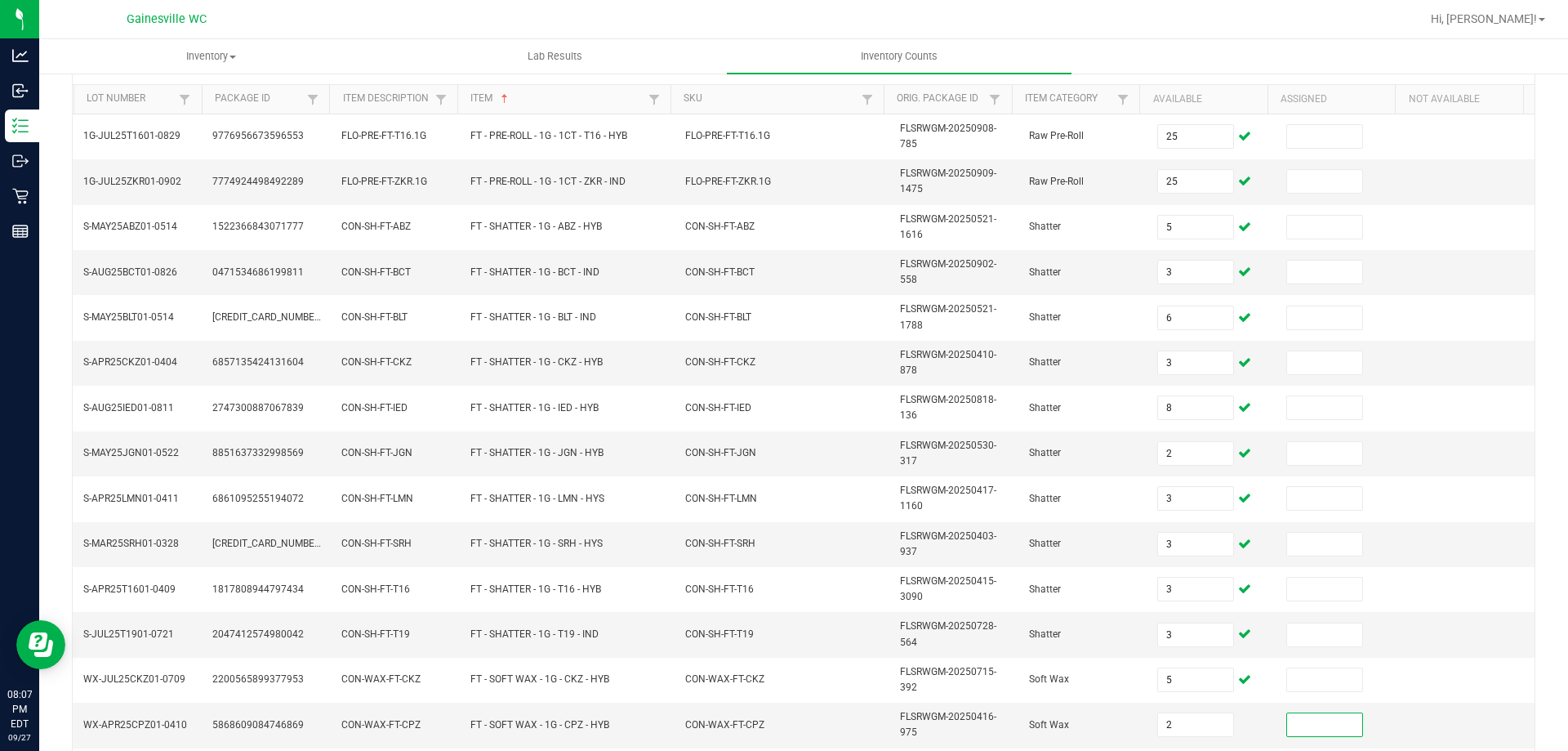
scroll to position [476, 0]
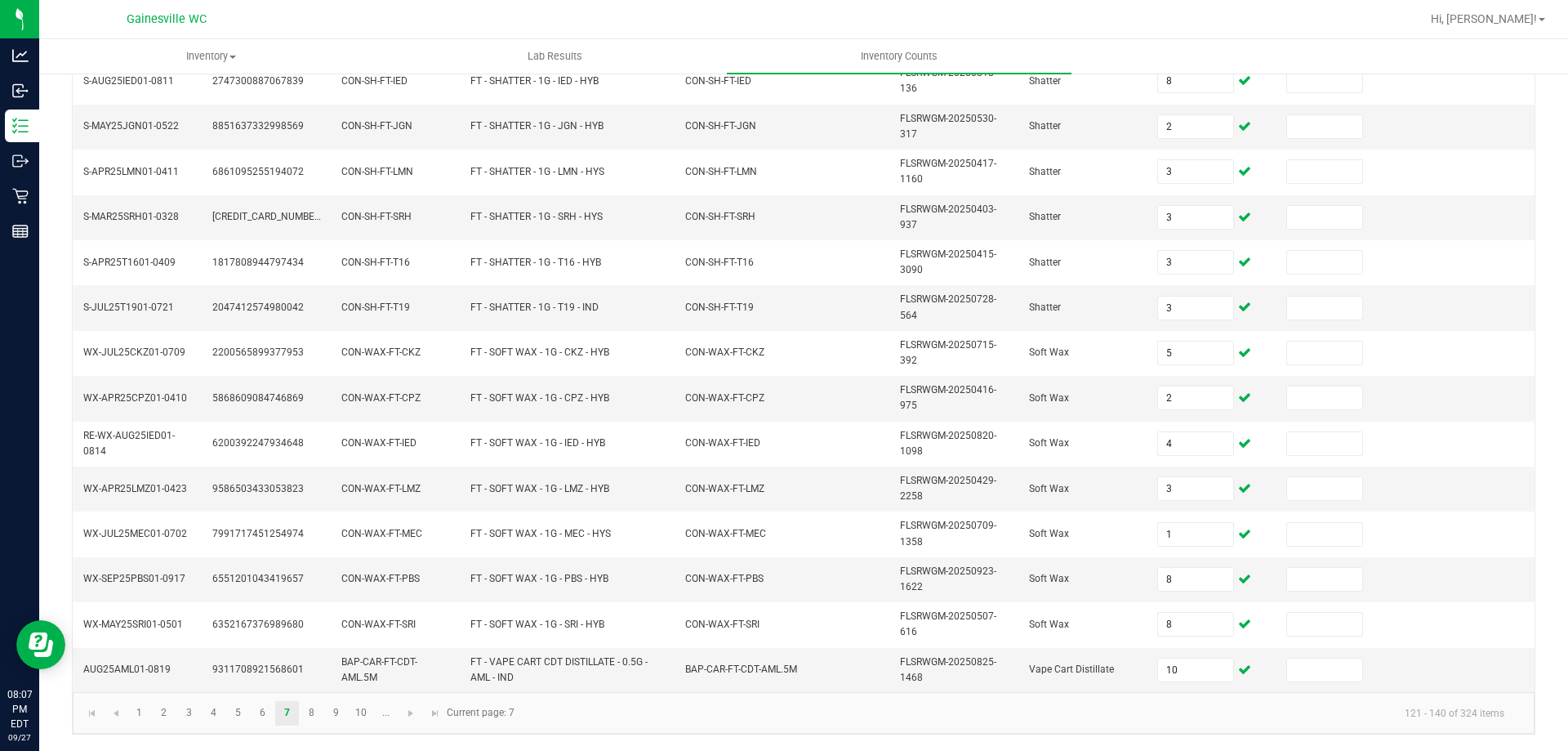
click at [316, 726] on kendo-pager "1 2 3 4 5 6 7 8 9 10 ... 121 - 140 of 324 items Current page: 7" at bounding box center [803, 712] width 1462 height 42
click at [315, 720] on link "8" at bounding box center [311, 712] width 23 height 24
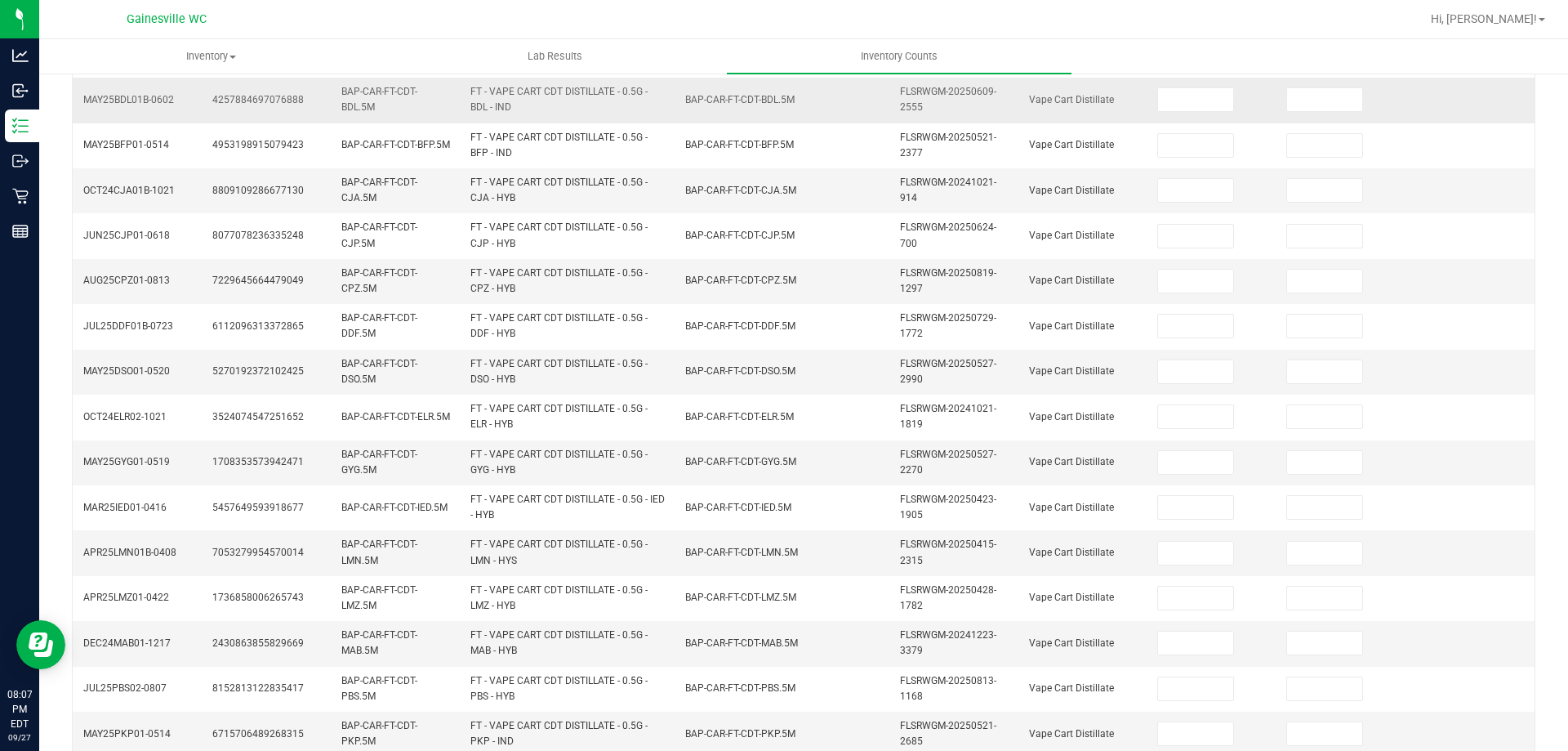
scroll to position [149, 0]
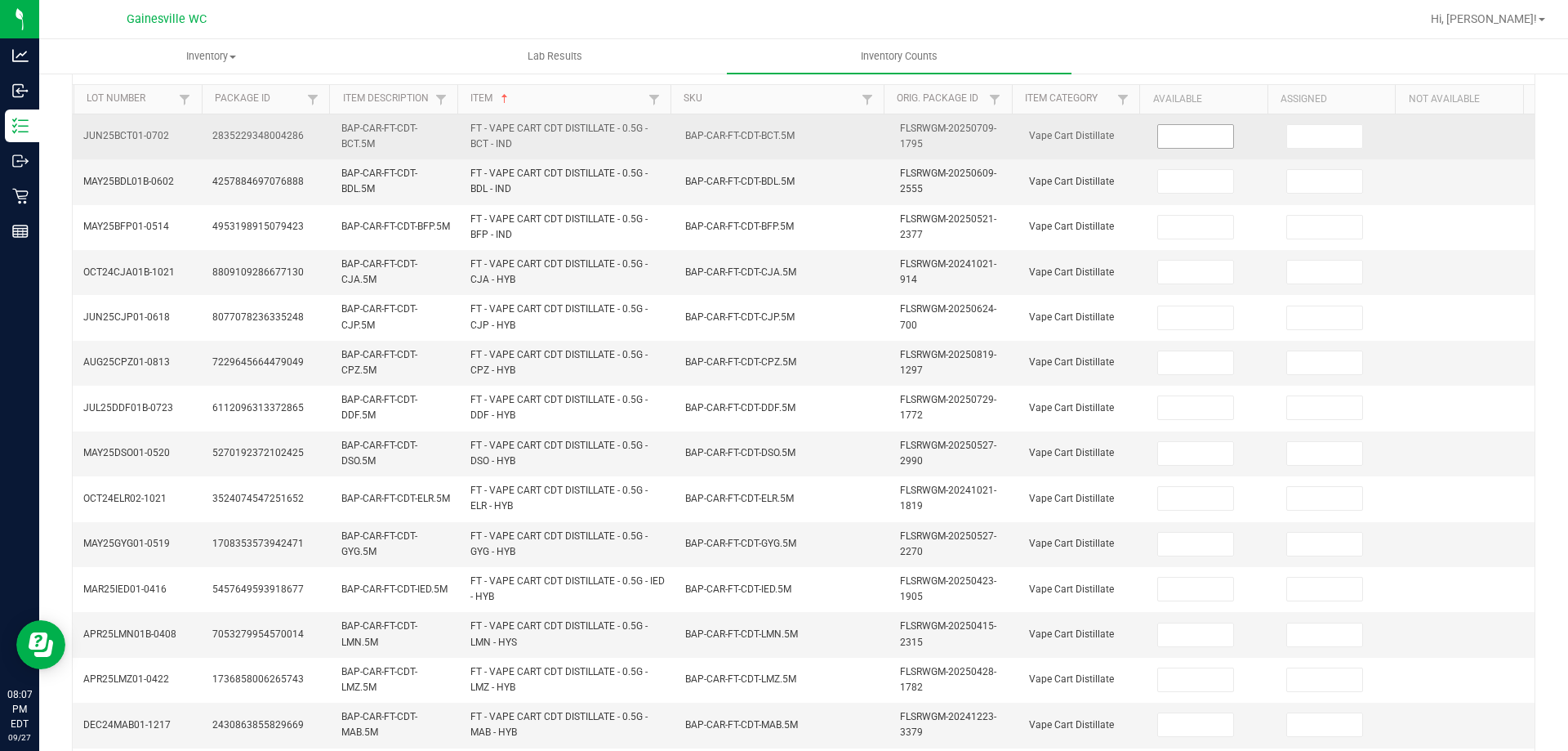
click at [1162, 136] on input at bounding box center [1196, 136] width 75 height 23
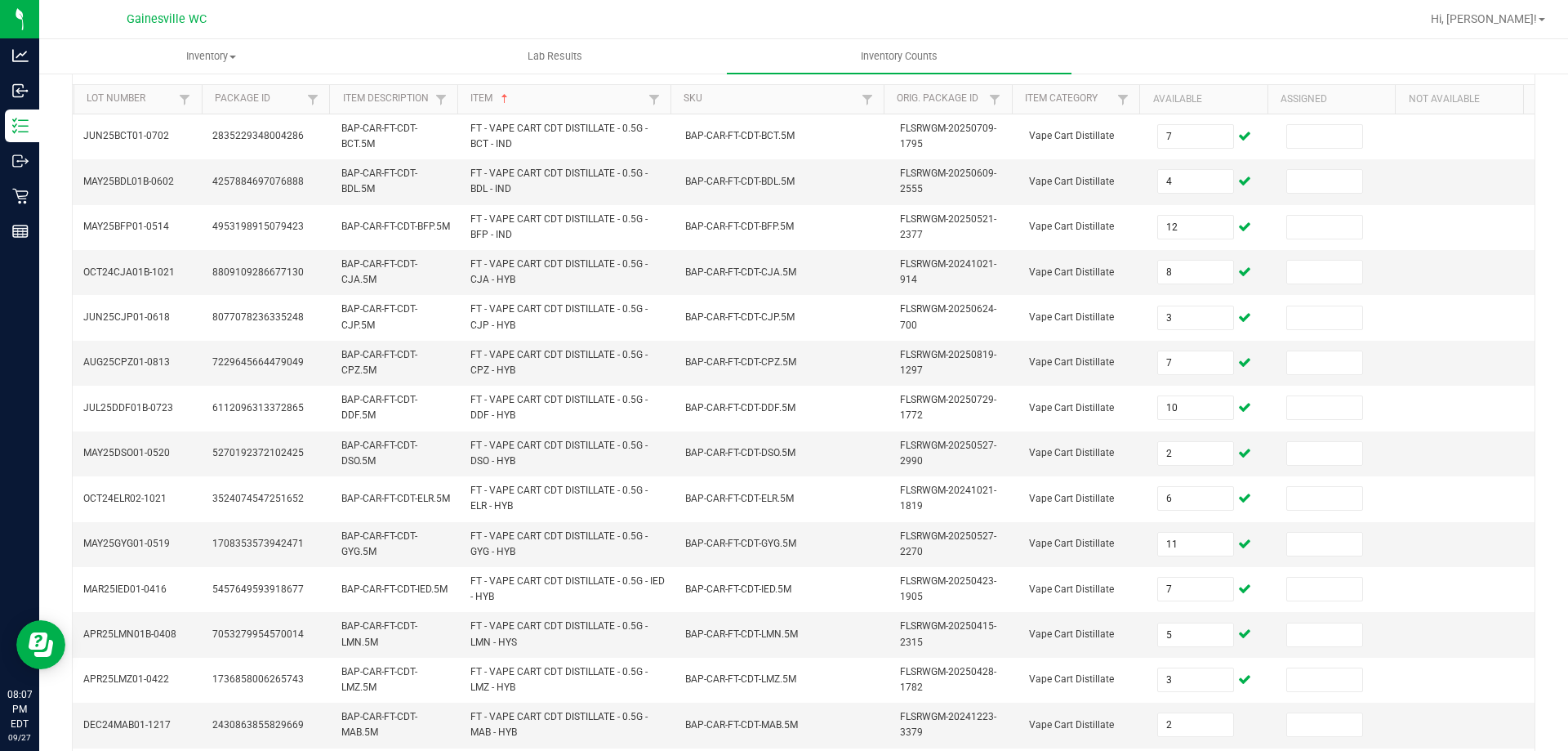
scroll to position [476, 0]
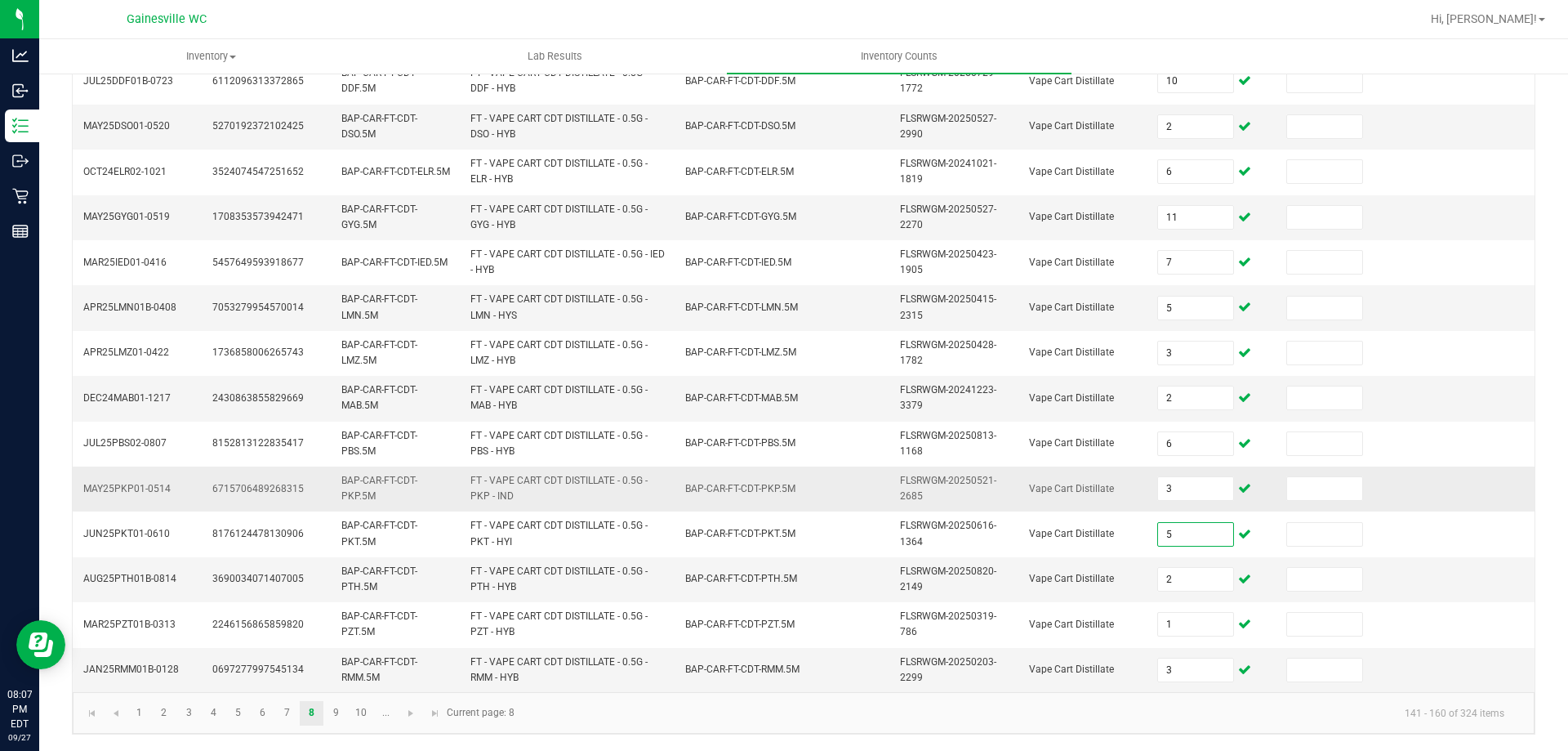
click at [1478, 473] on td at bounding box center [1469, 489] width 129 height 45
click at [335, 706] on link "9" at bounding box center [336, 712] width 23 height 24
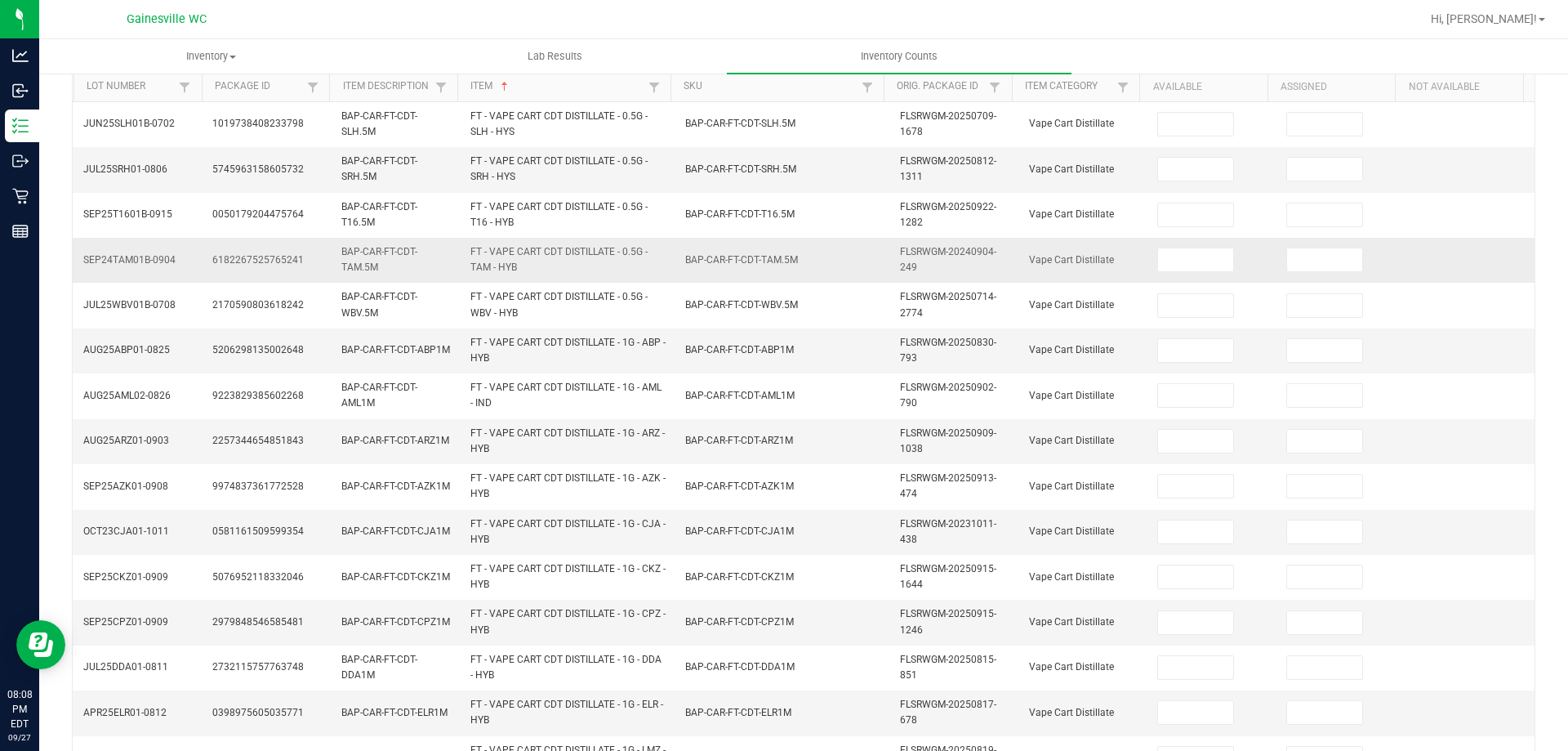
scroll to position [149, 0]
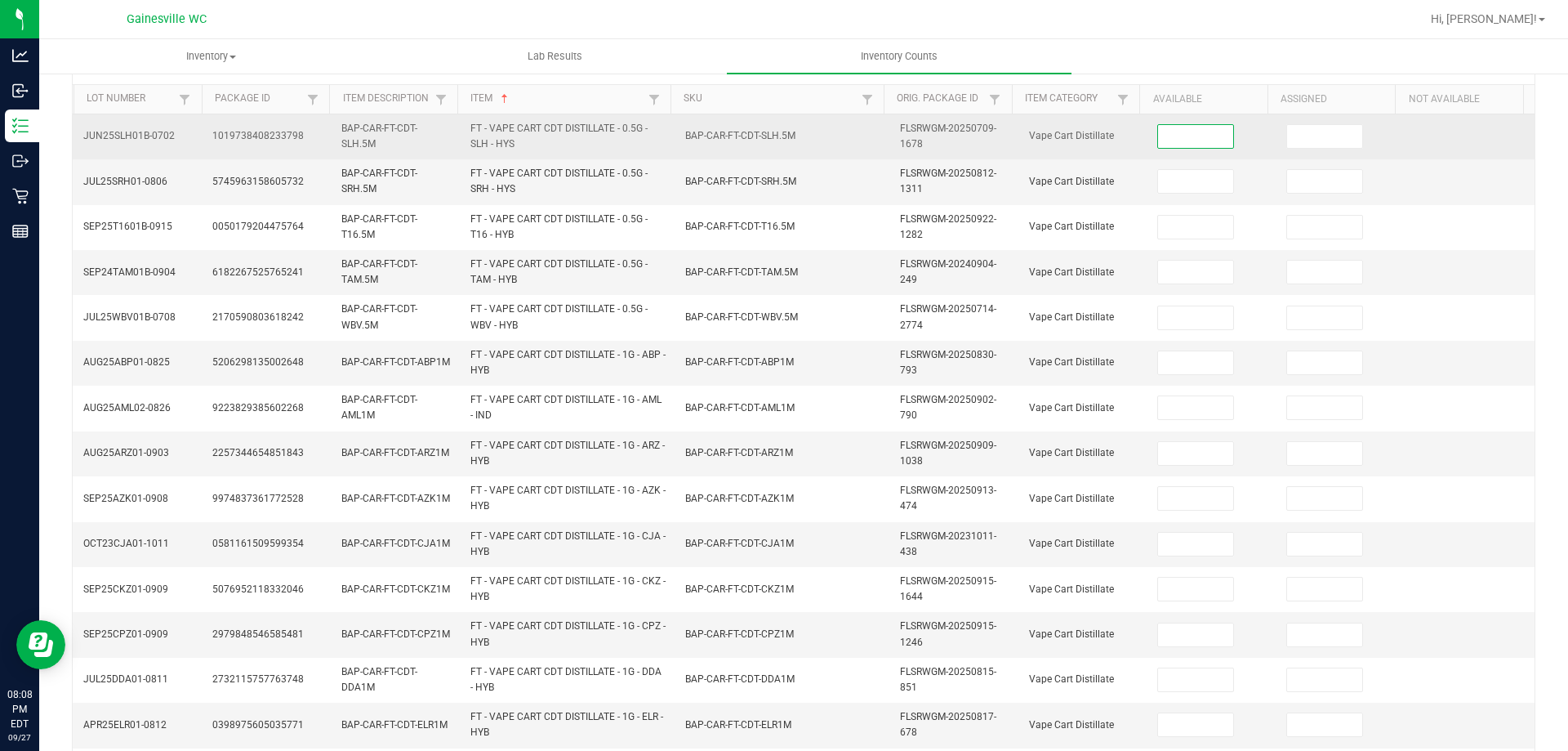
click at [1158, 137] on input at bounding box center [1196, 136] width 75 height 23
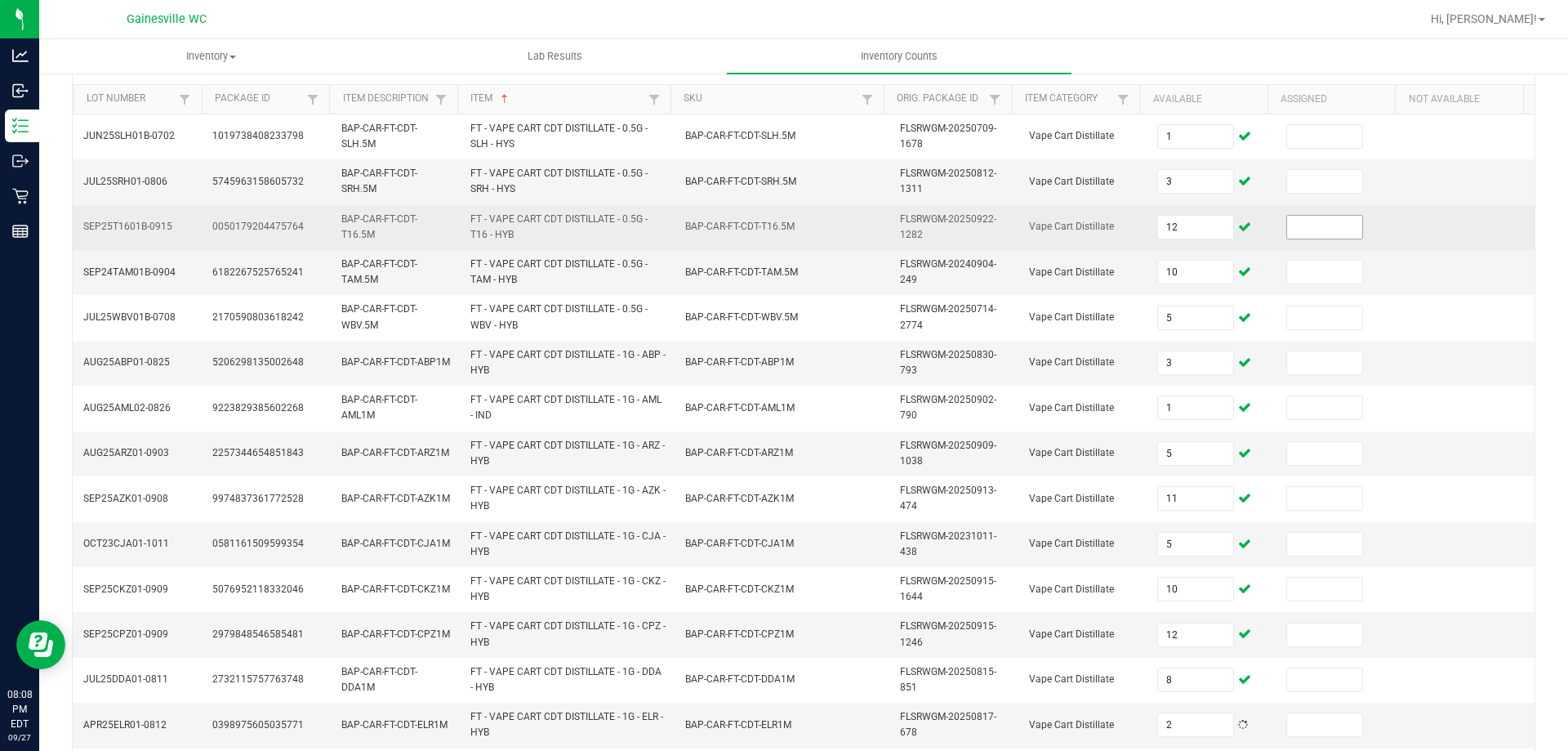
scroll to position [476, 0]
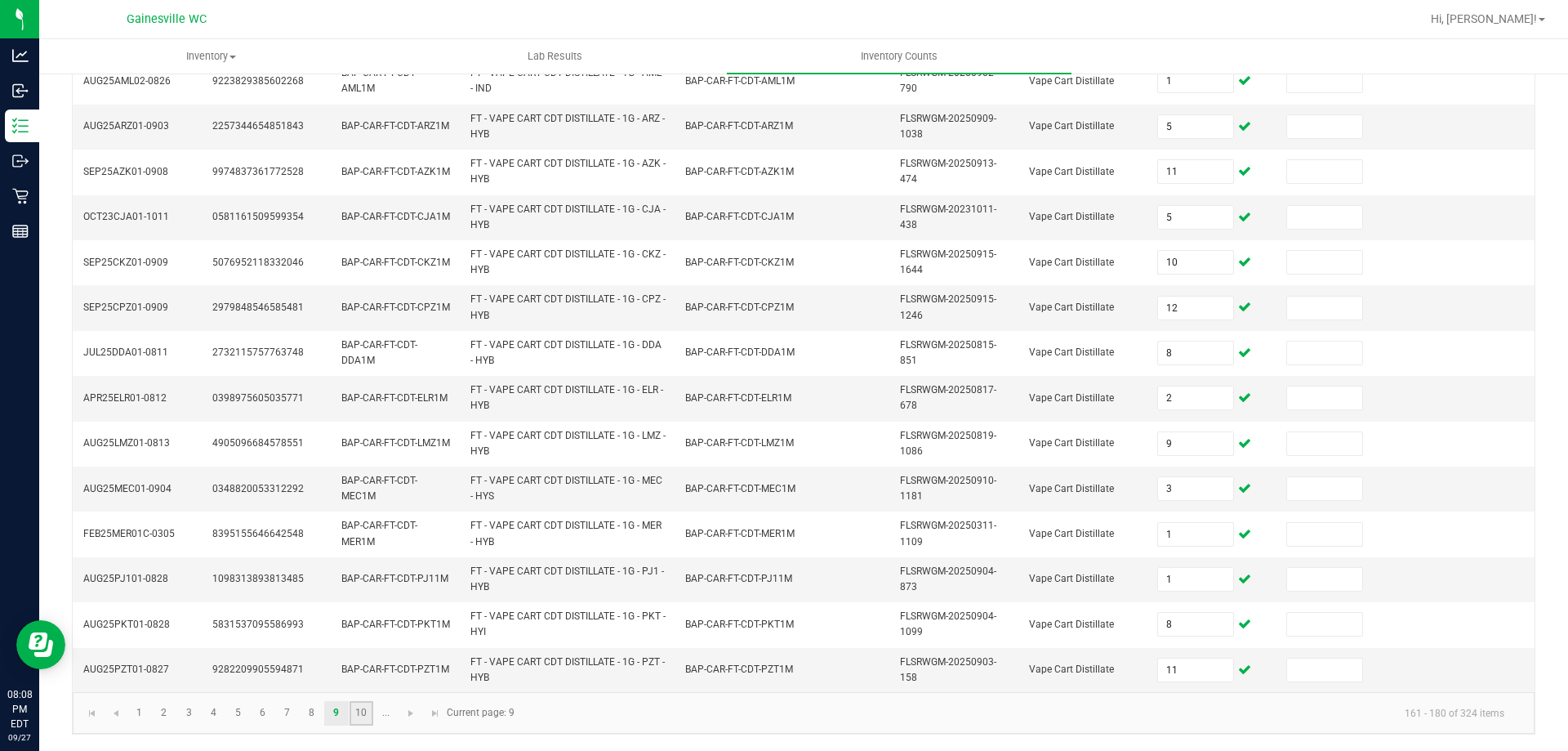
click at [351, 713] on link "10" at bounding box center [361, 712] width 23 height 24
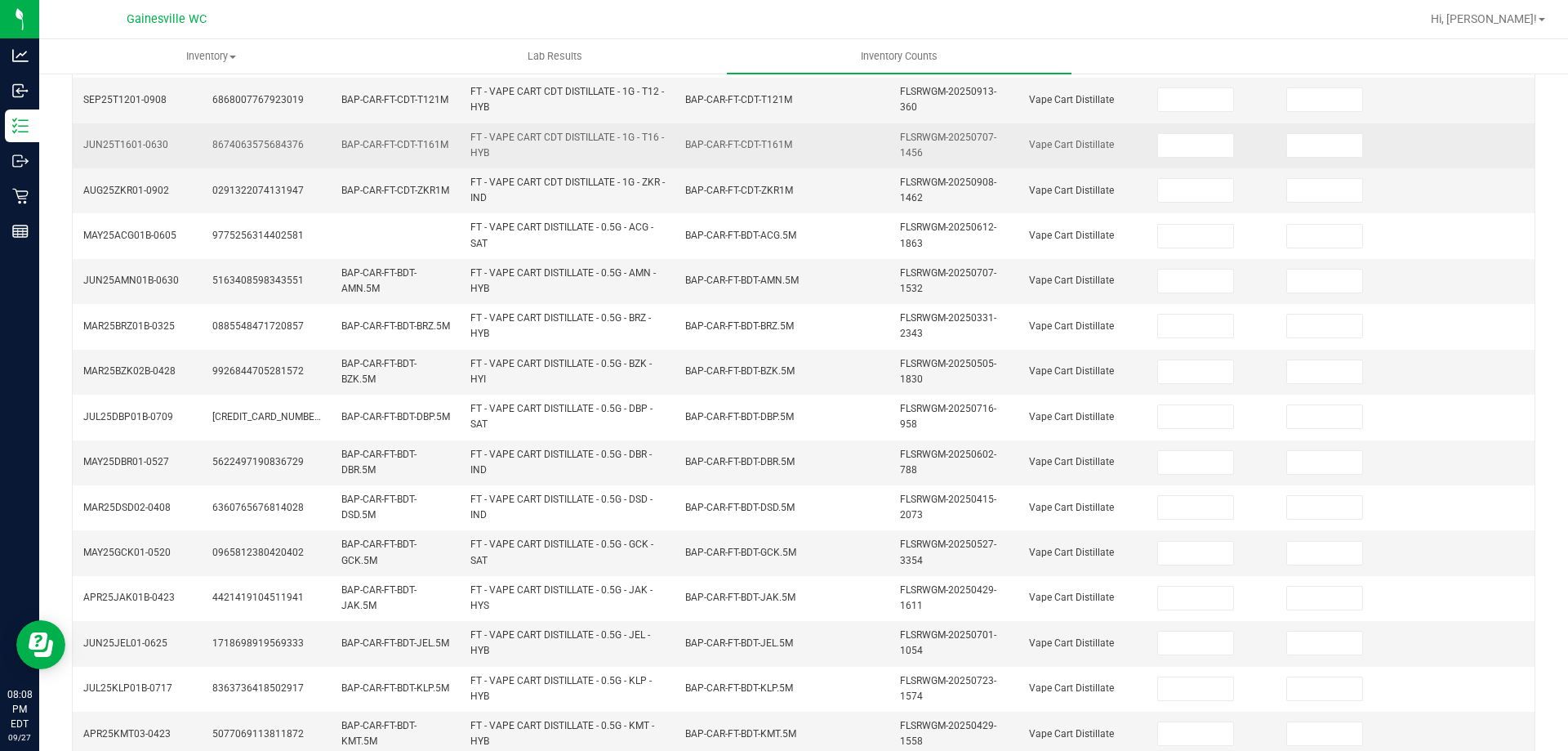
scroll to position [149, 0]
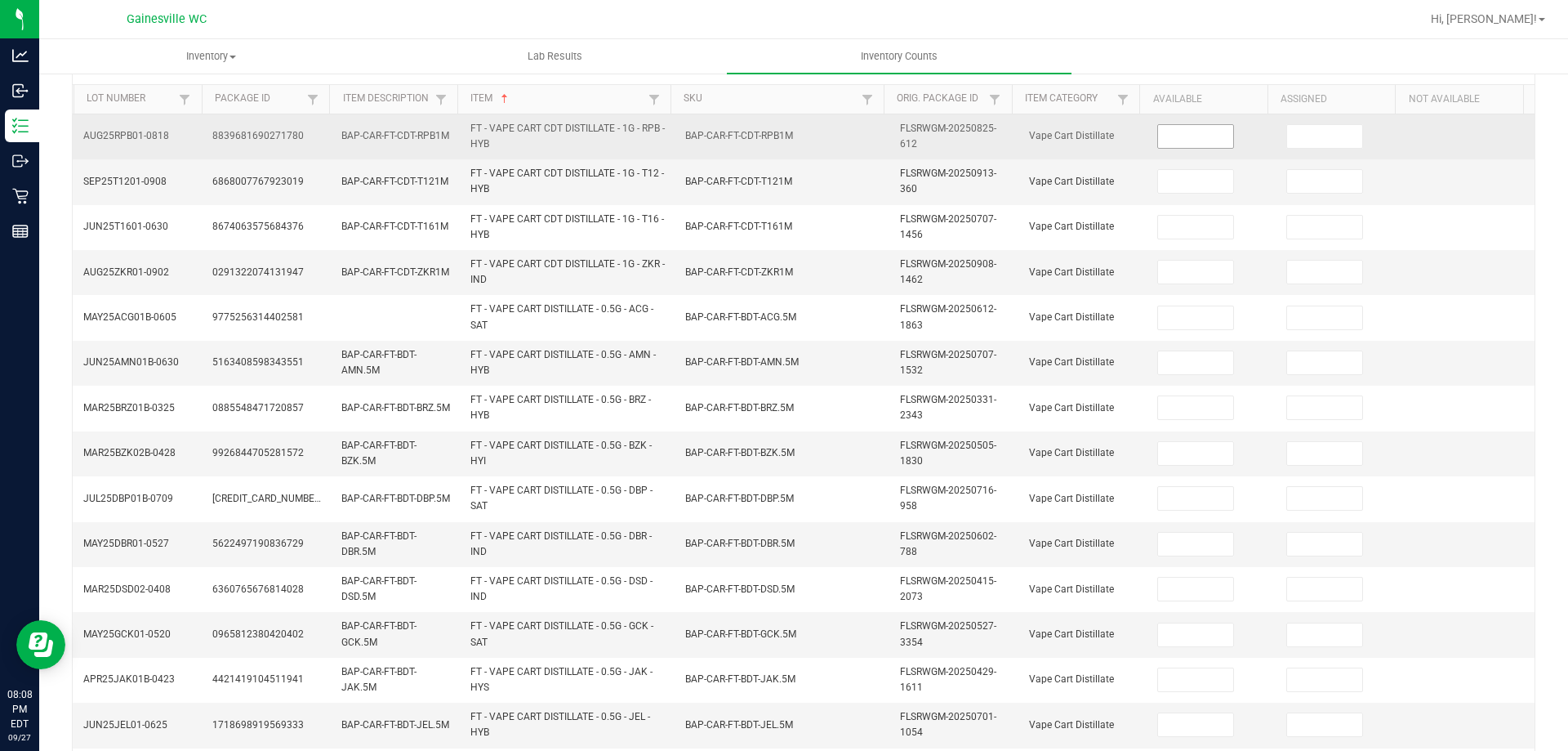
click at [1189, 138] on input at bounding box center [1196, 136] width 75 height 23
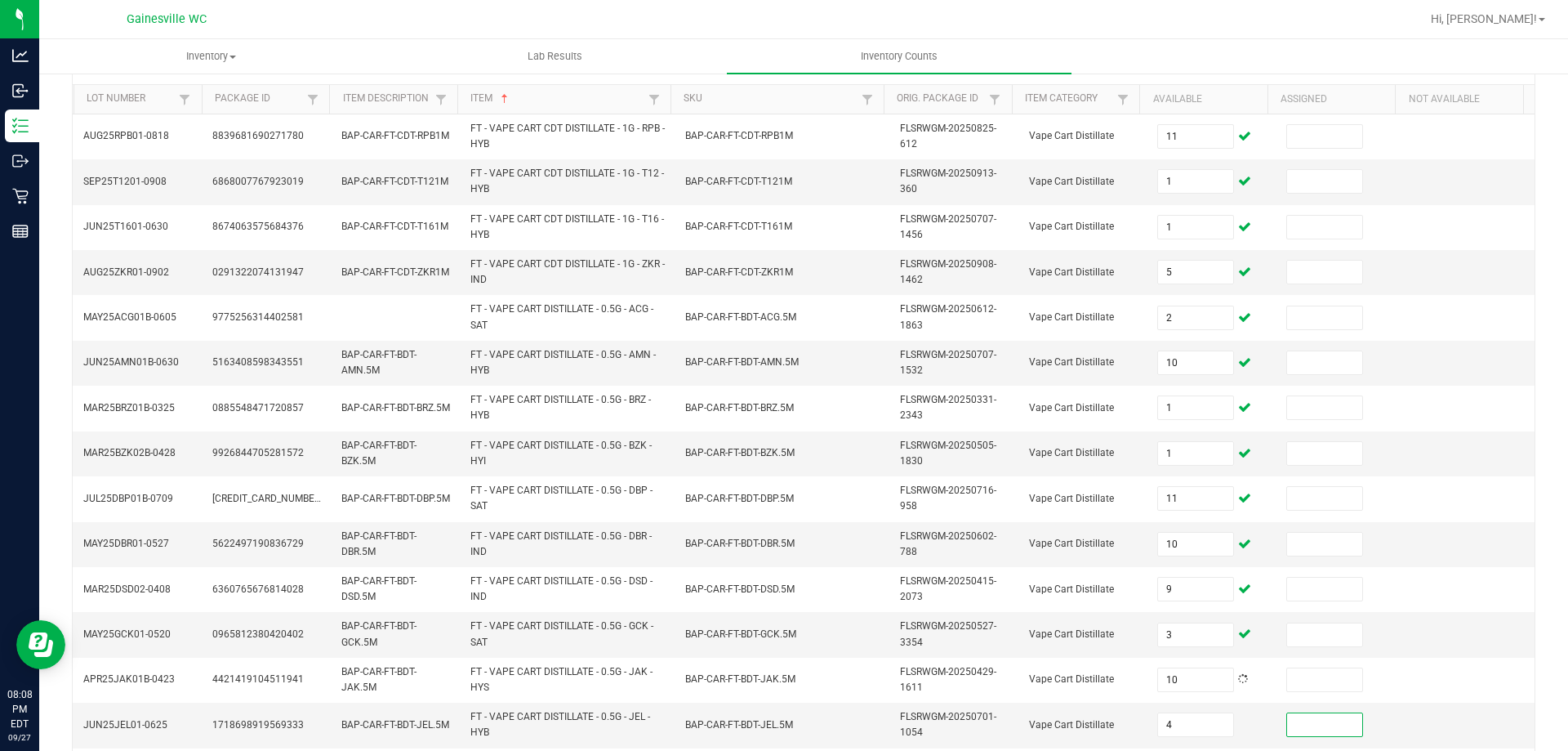
scroll to position [476, 0]
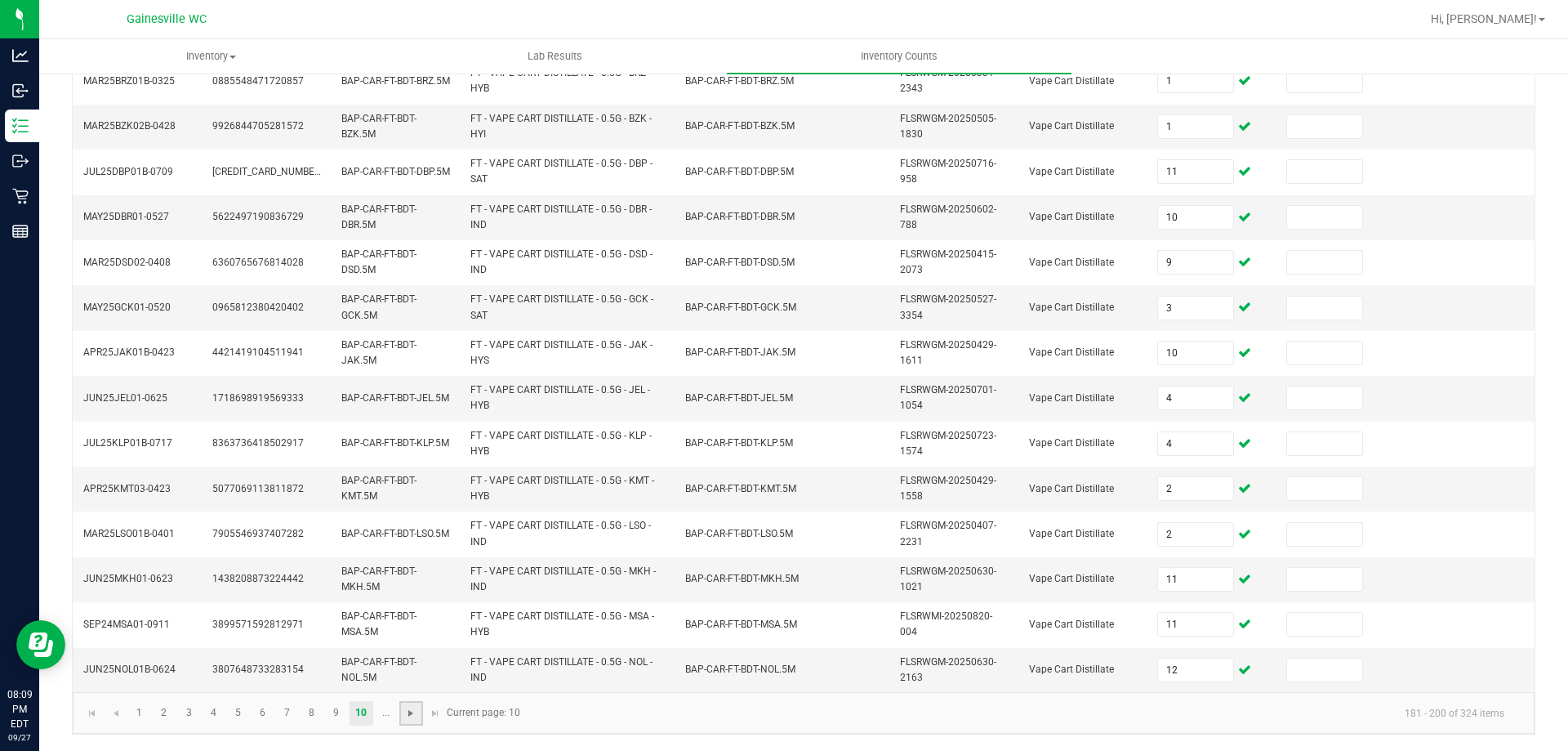
click at [406, 710] on span "Go to the next page" at bounding box center [411, 713] width 14 height 14
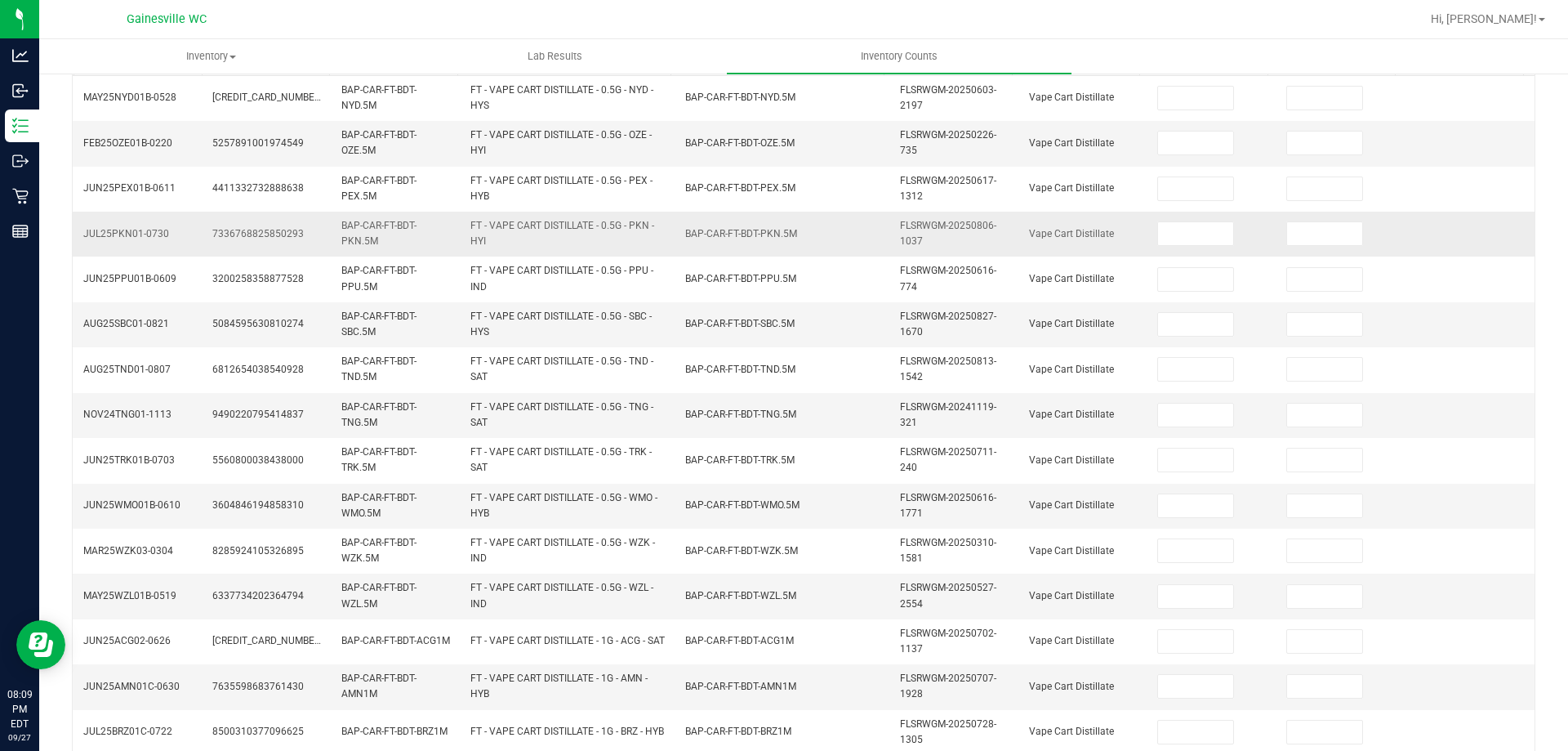
scroll to position [149, 0]
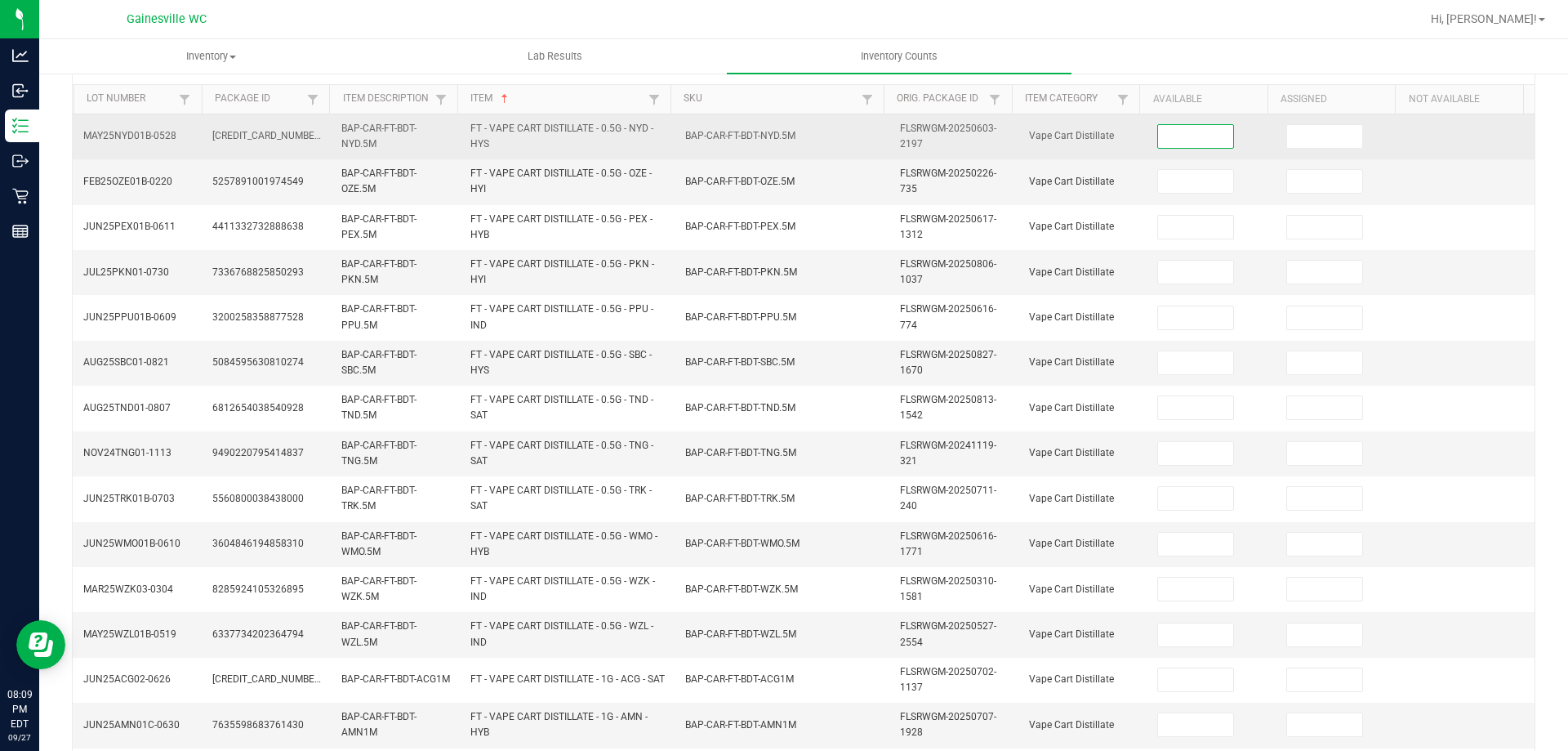
click at [1195, 133] on input at bounding box center [1196, 136] width 75 height 23
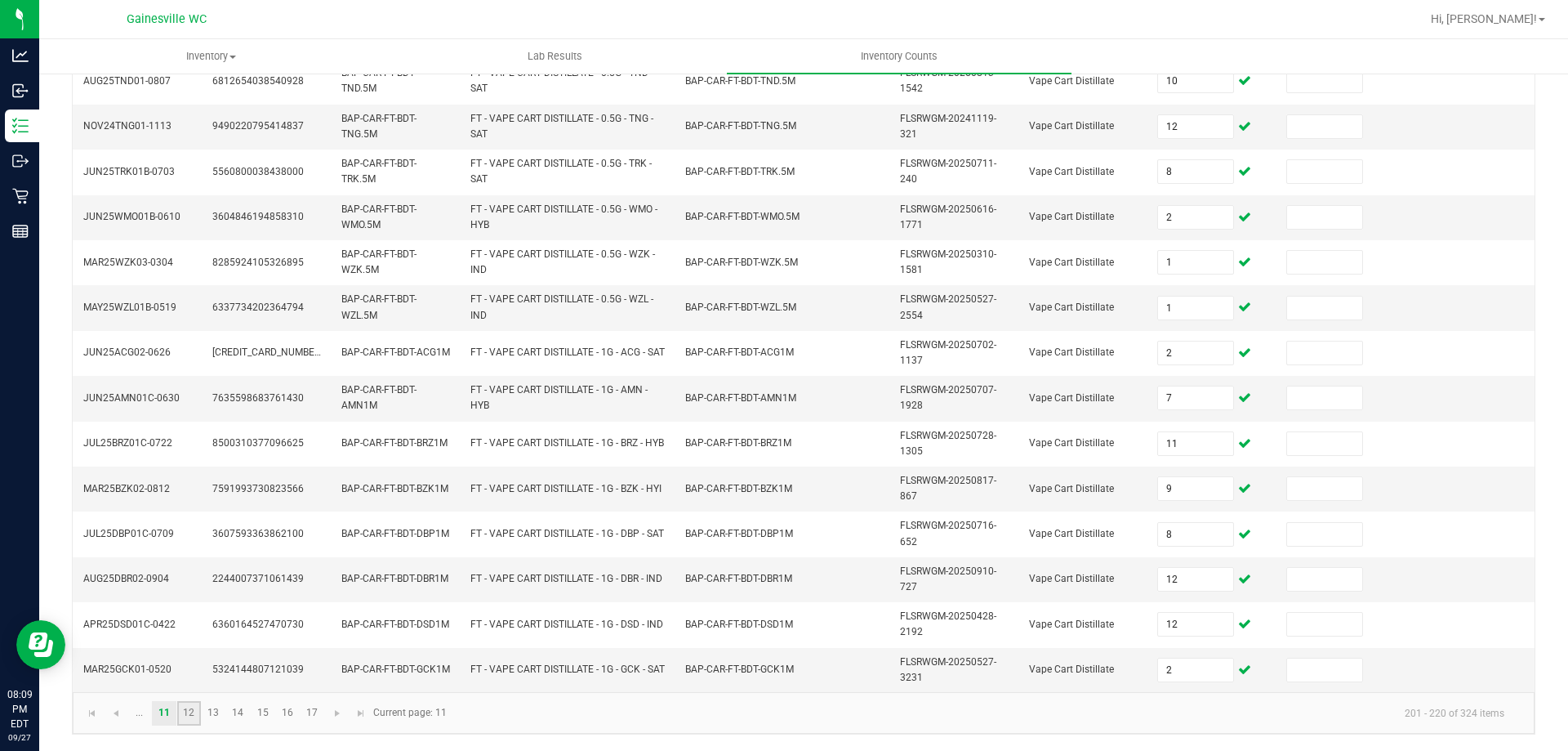
click at [186, 705] on link "12" at bounding box center [189, 712] width 23 height 24
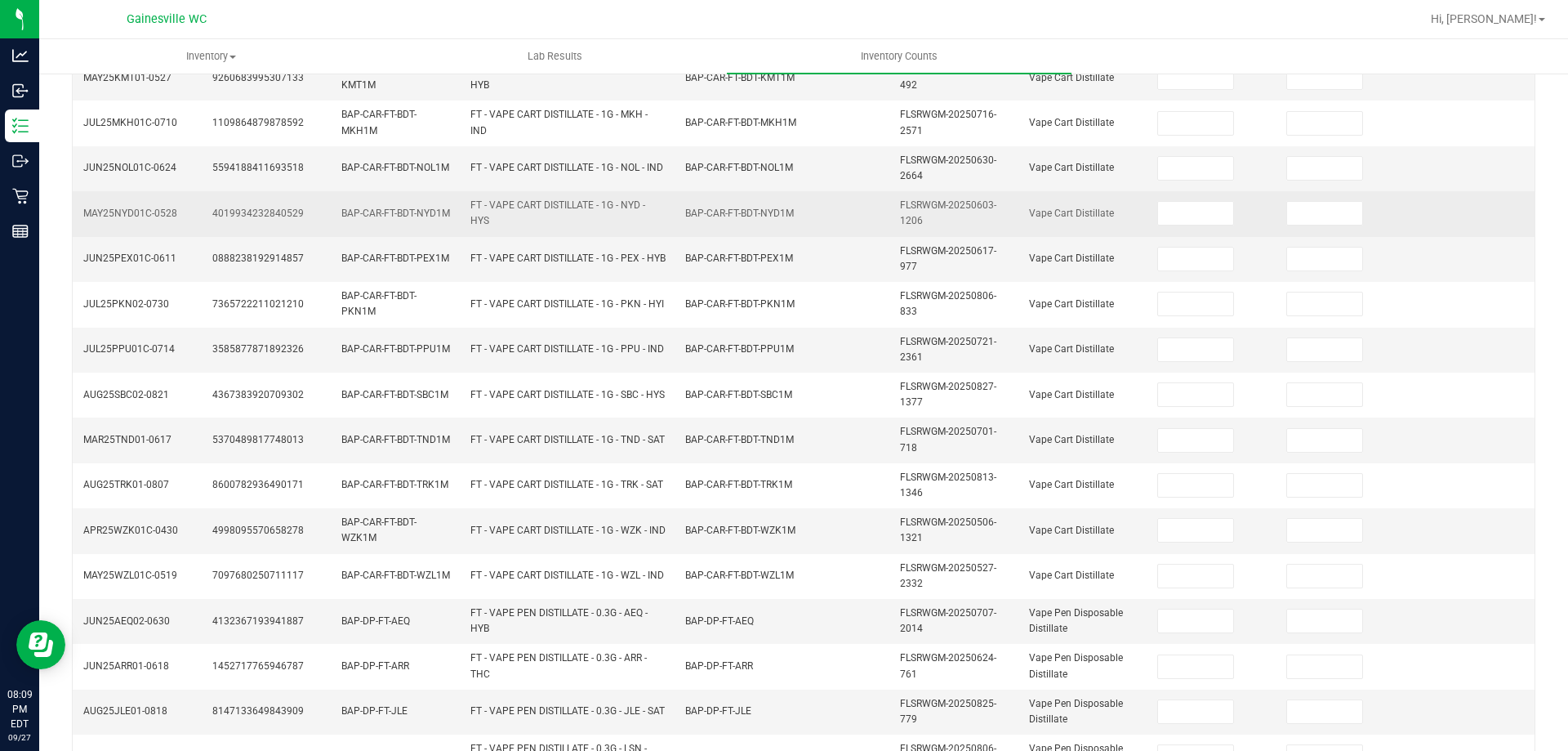
scroll to position [68, 0]
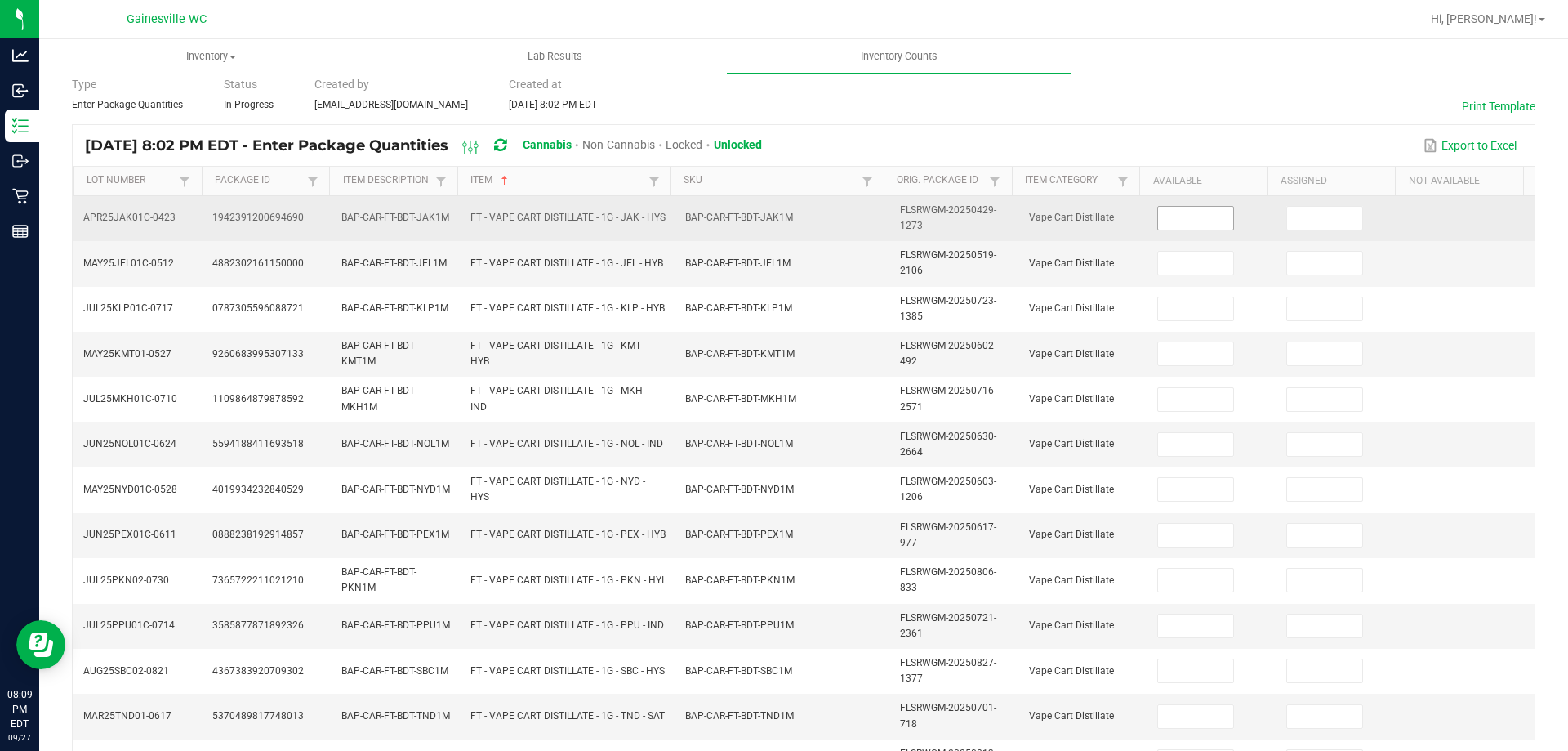
click at [1158, 209] on input at bounding box center [1196, 219] width 75 height 23
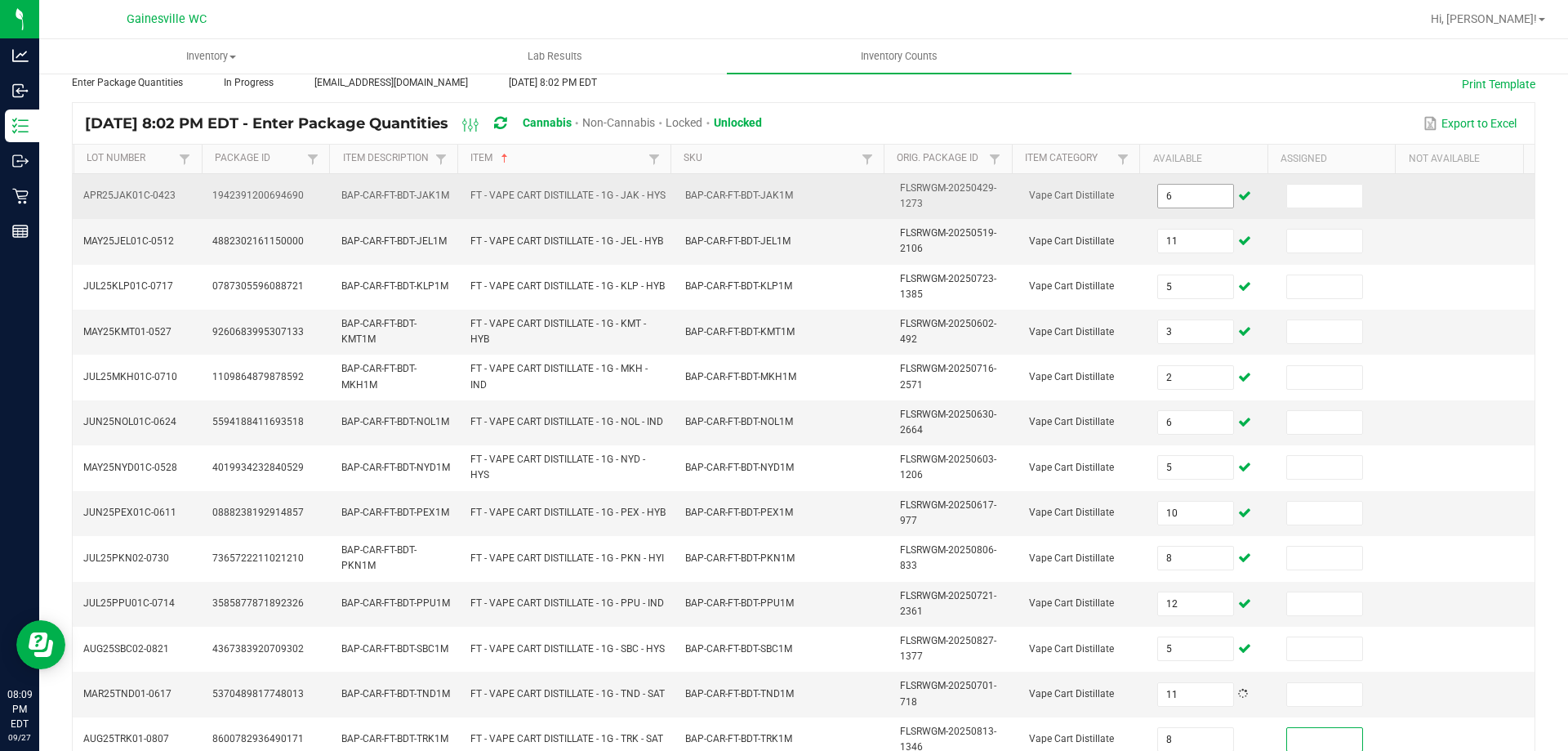
scroll to position [476, 0]
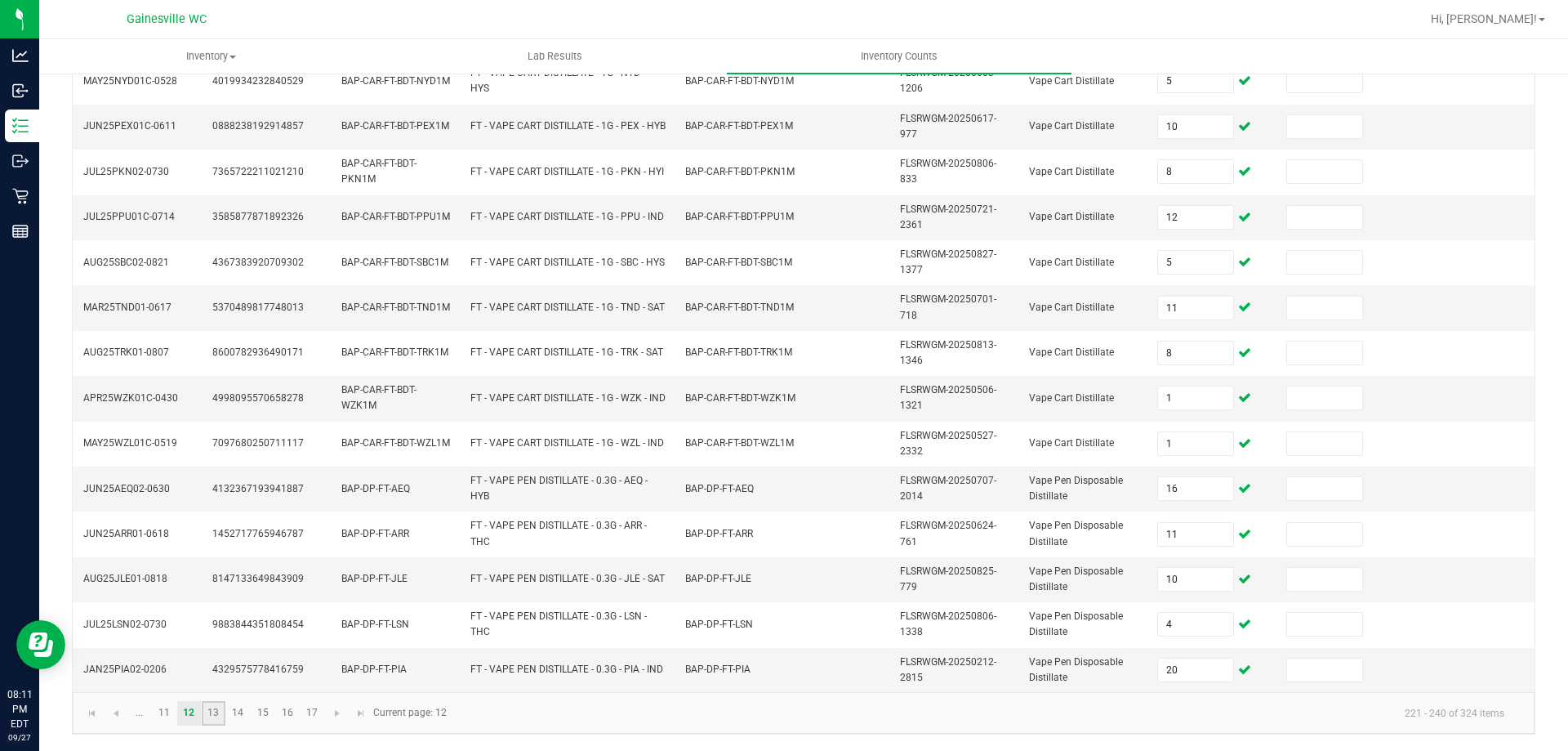
click at [218, 721] on link "13" at bounding box center [213, 712] width 23 height 24
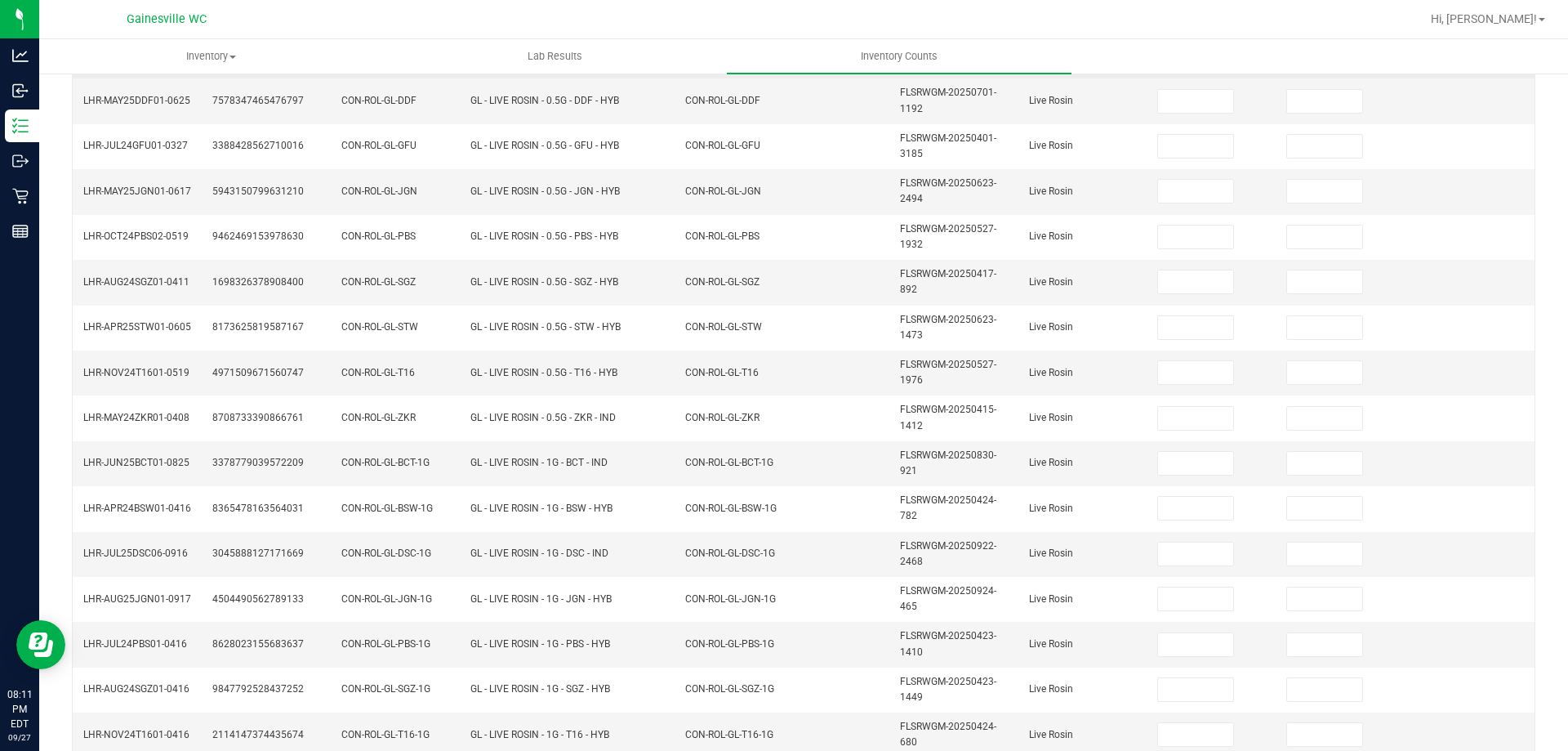
scroll to position [143, 0]
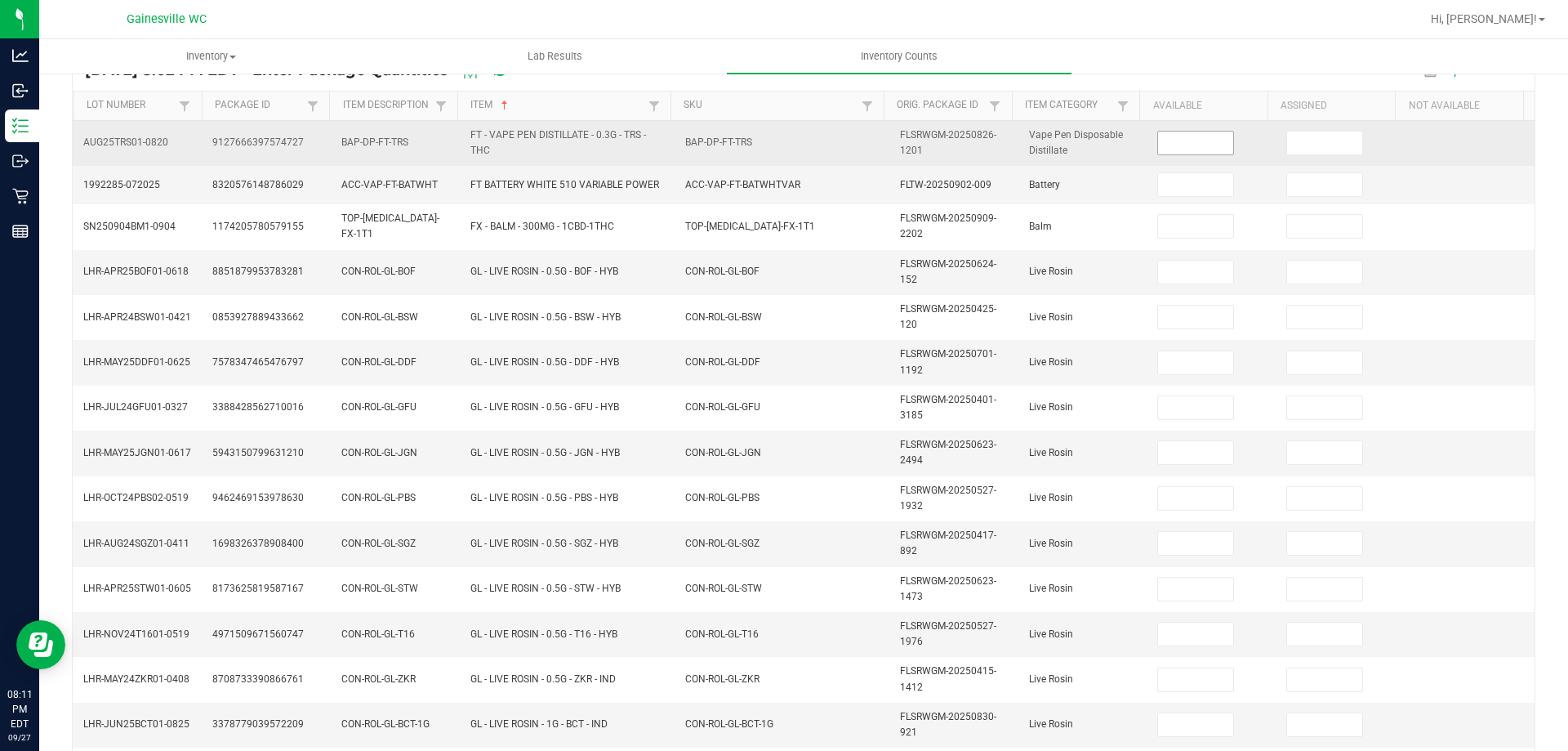
click at [1147, 137] on td at bounding box center [1211, 143] width 129 height 45
click at [1158, 136] on input at bounding box center [1196, 143] width 75 height 23
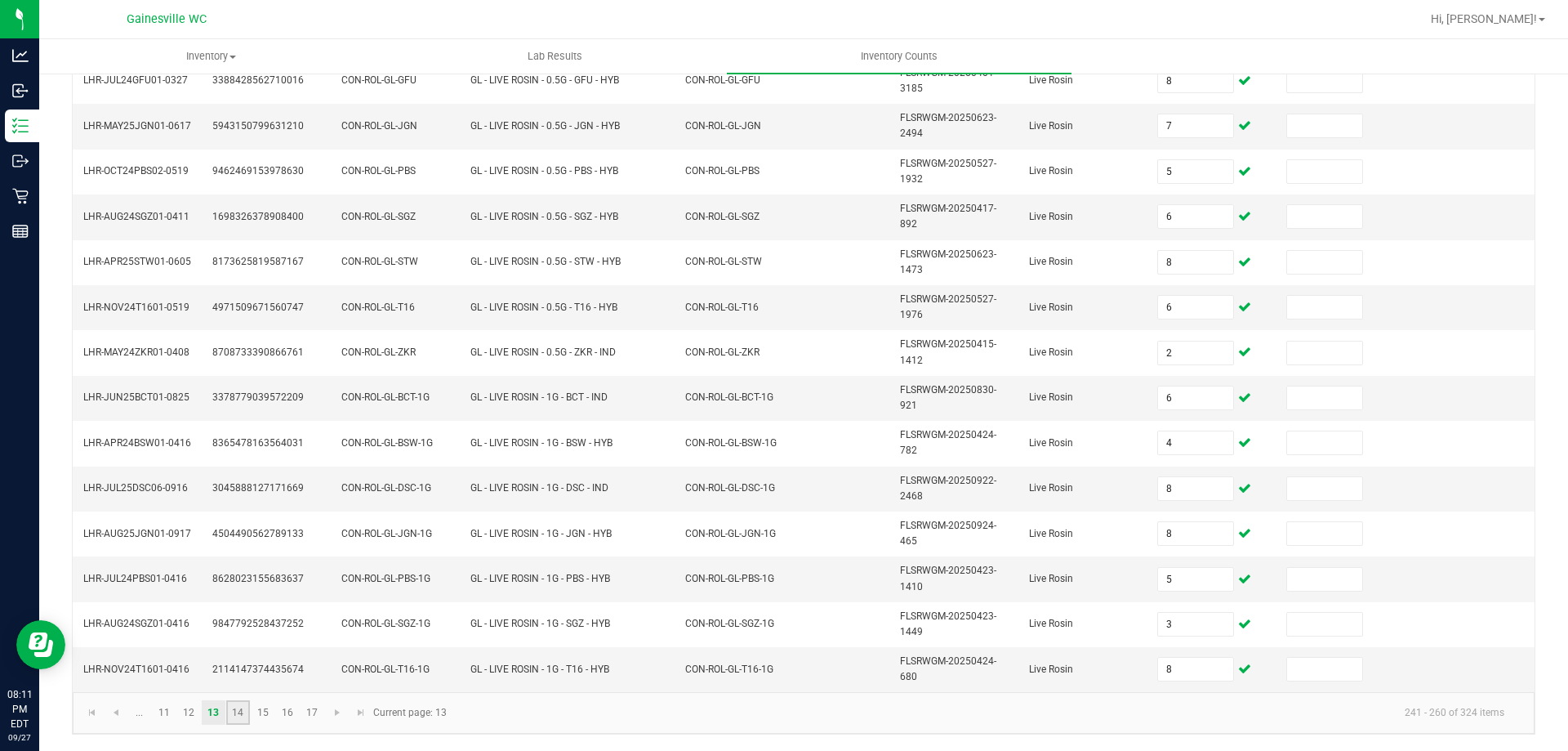
click at [236, 708] on link "14" at bounding box center [238, 711] width 23 height 24
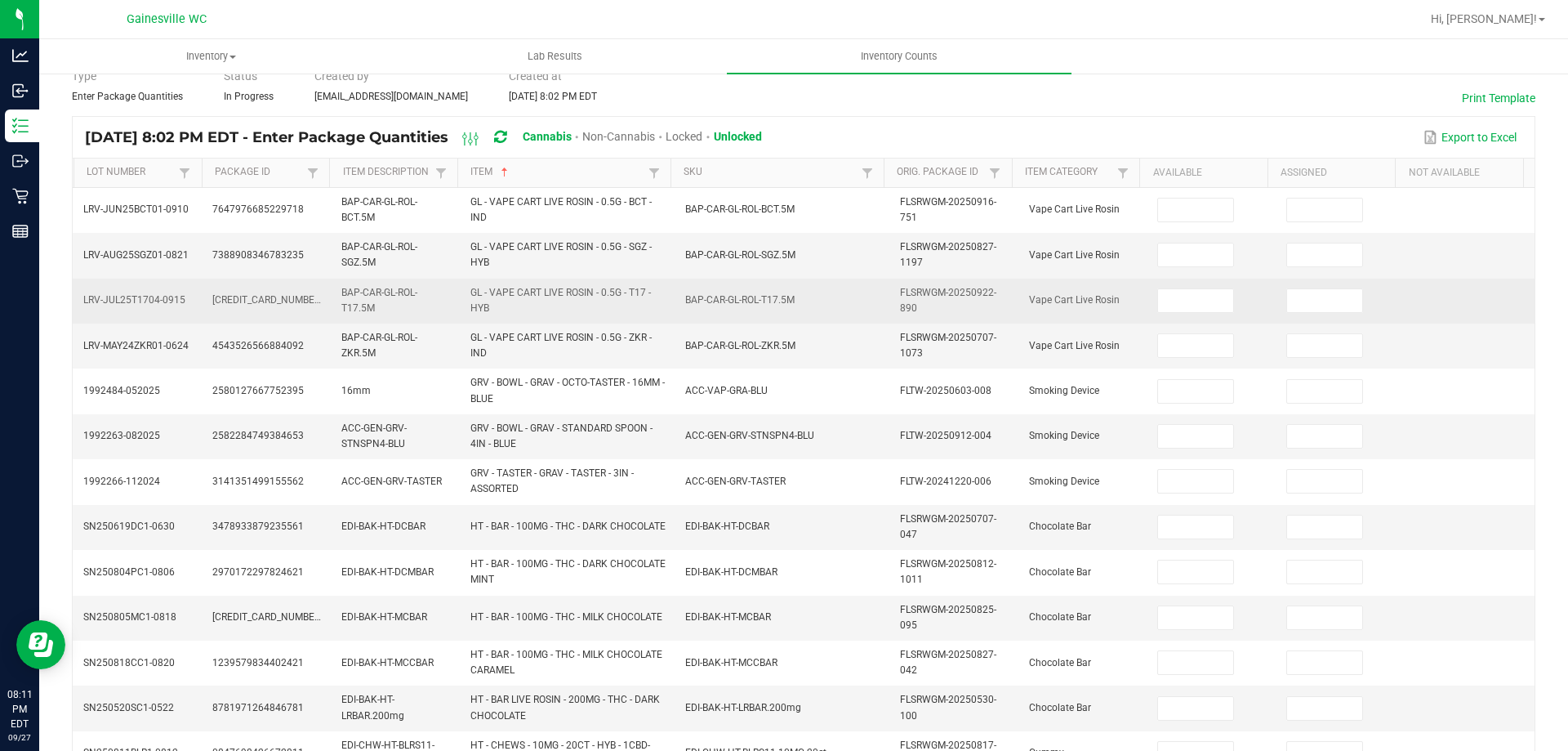
scroll to position [61, 0]
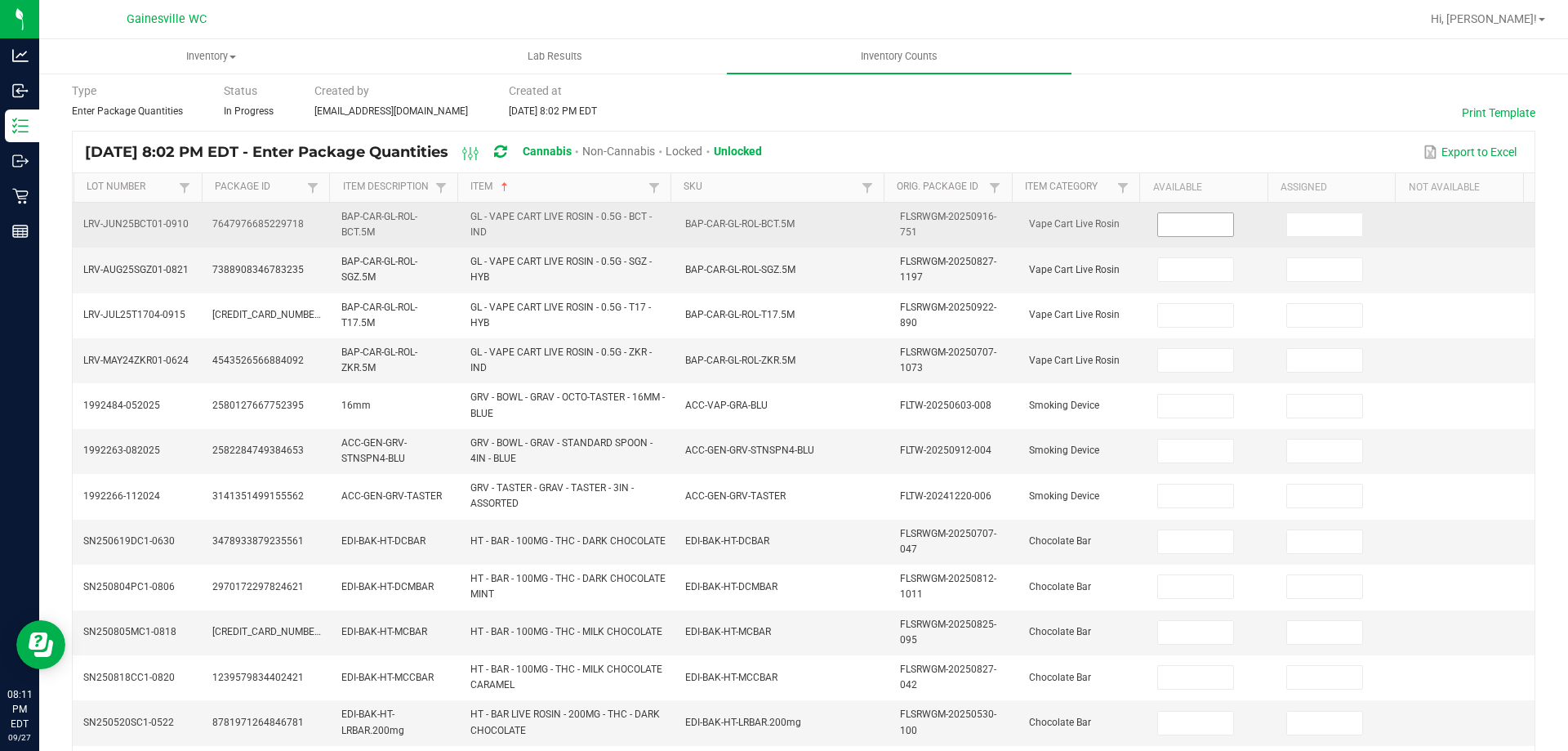
click at [1191, 227] on input at bounding box center [1196, 225] width 75 height 23
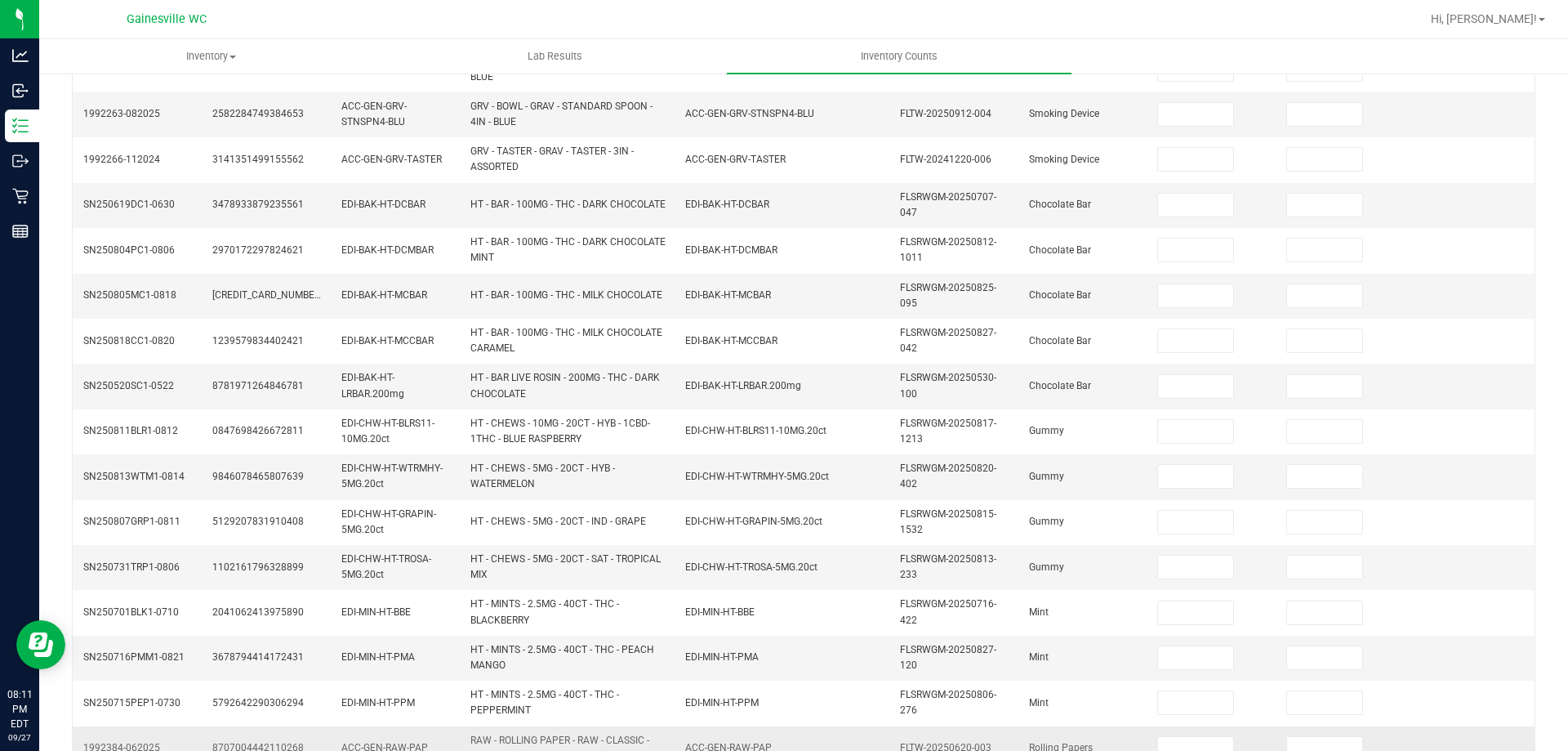
scroll to position [476, 0]
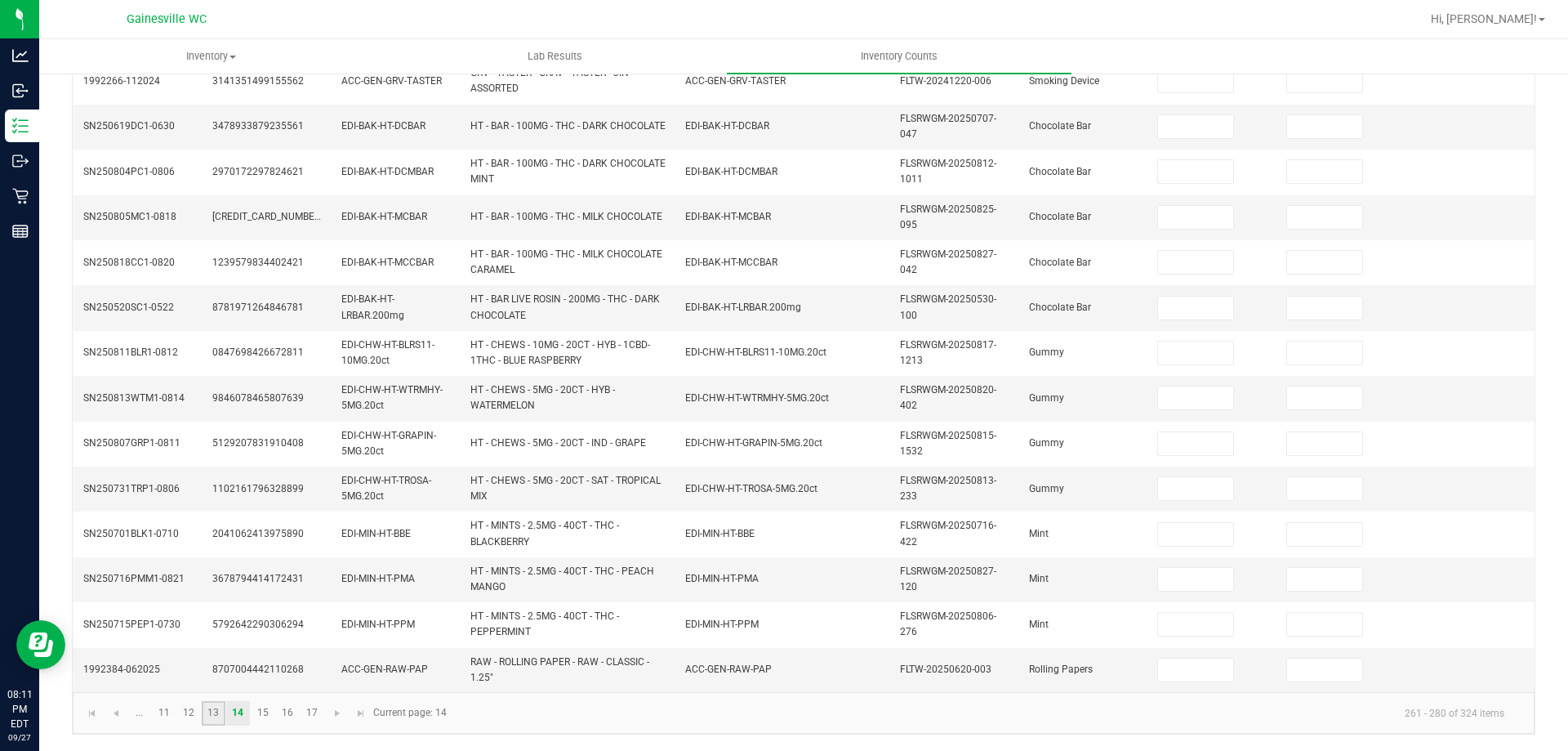
click at [222, 714] on link "13" at bounding box center [213, 712] width 23 height 24
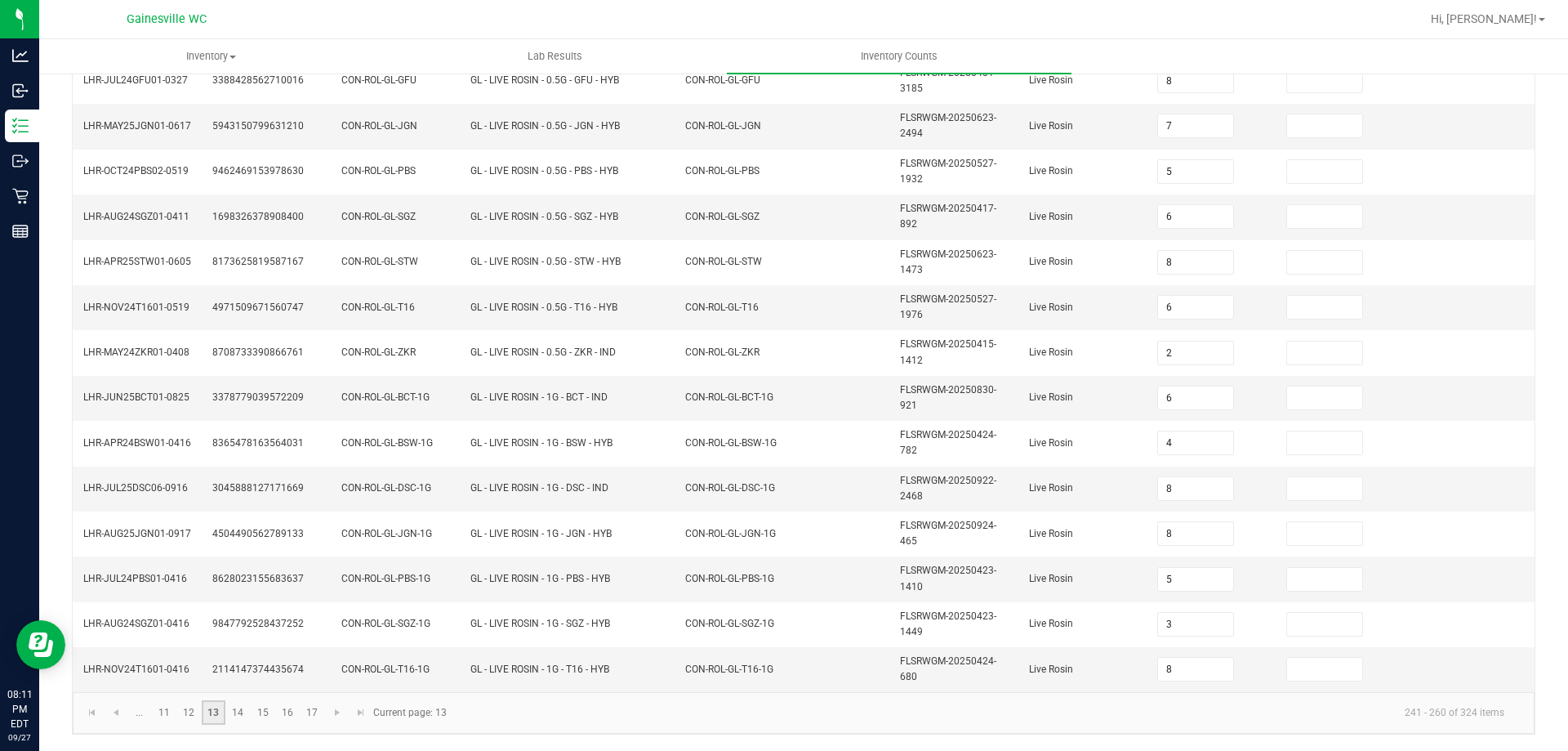
scroll to position [469, 0]
click at [243, 712] on link "14" at bounding box center [238, 711] width 23 height 24
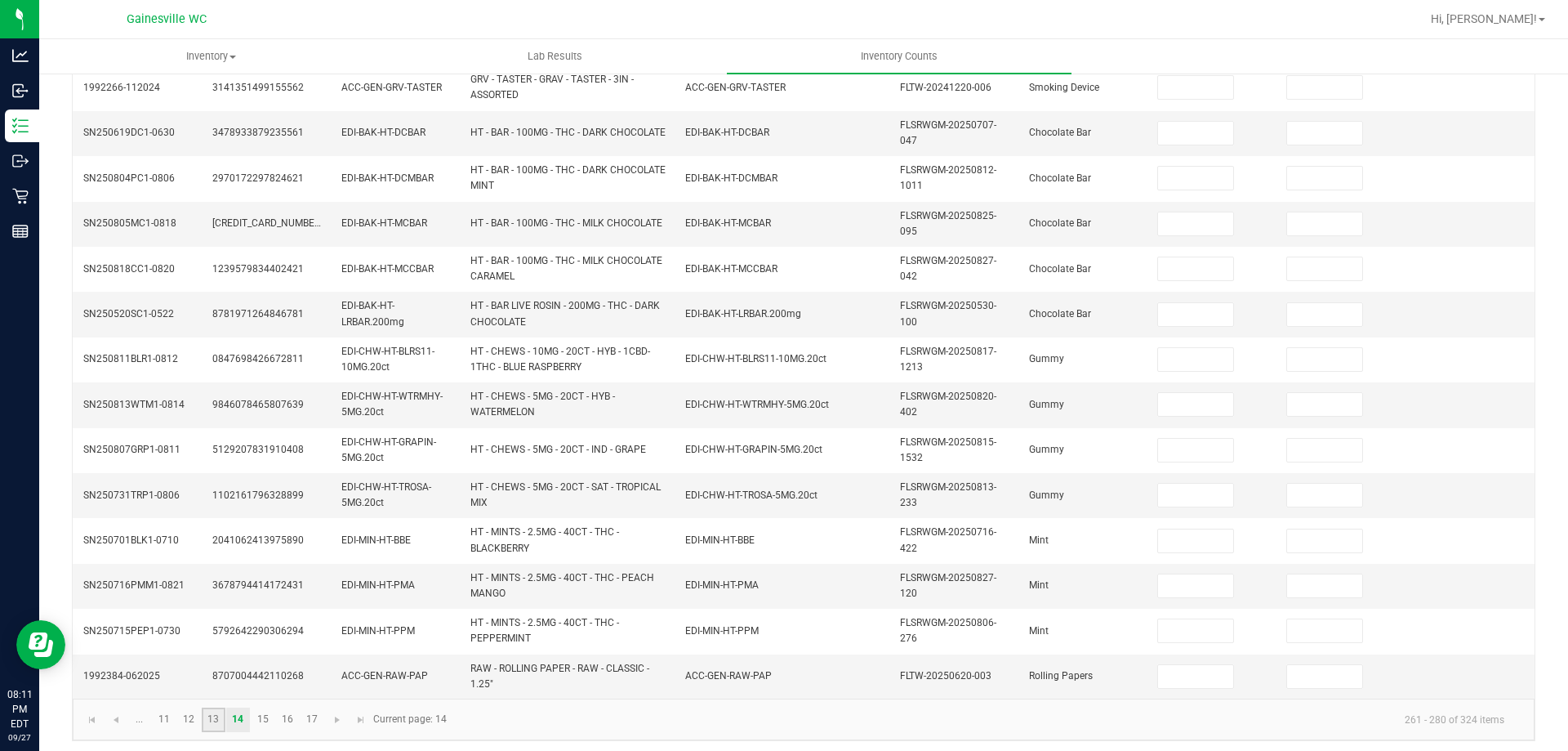
click at [220, 722] on link "13" at bounding box center [213, 719] width 23 height 24
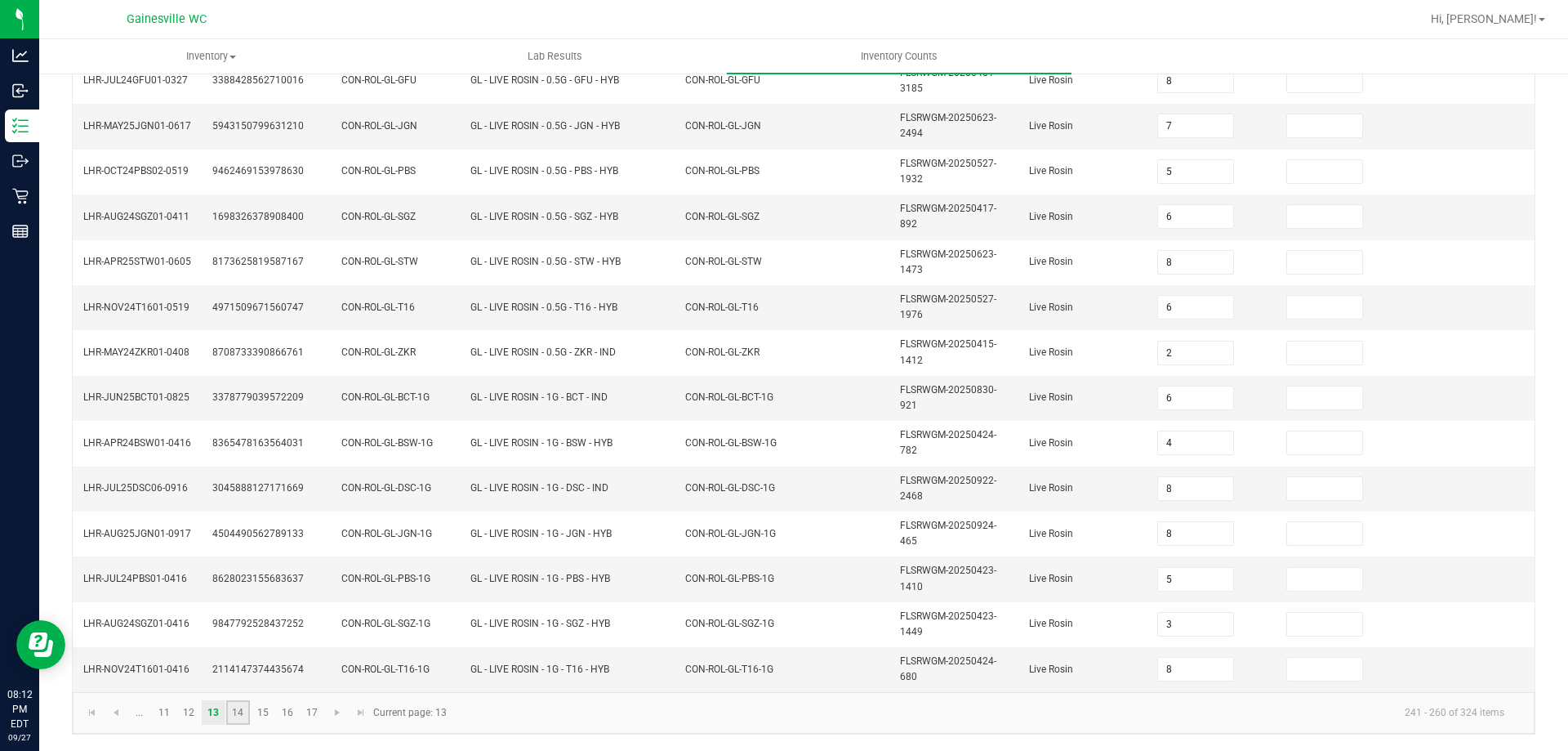
click at [245, 714] on link "14" at bounding box center [238, 711] width 23 height 24
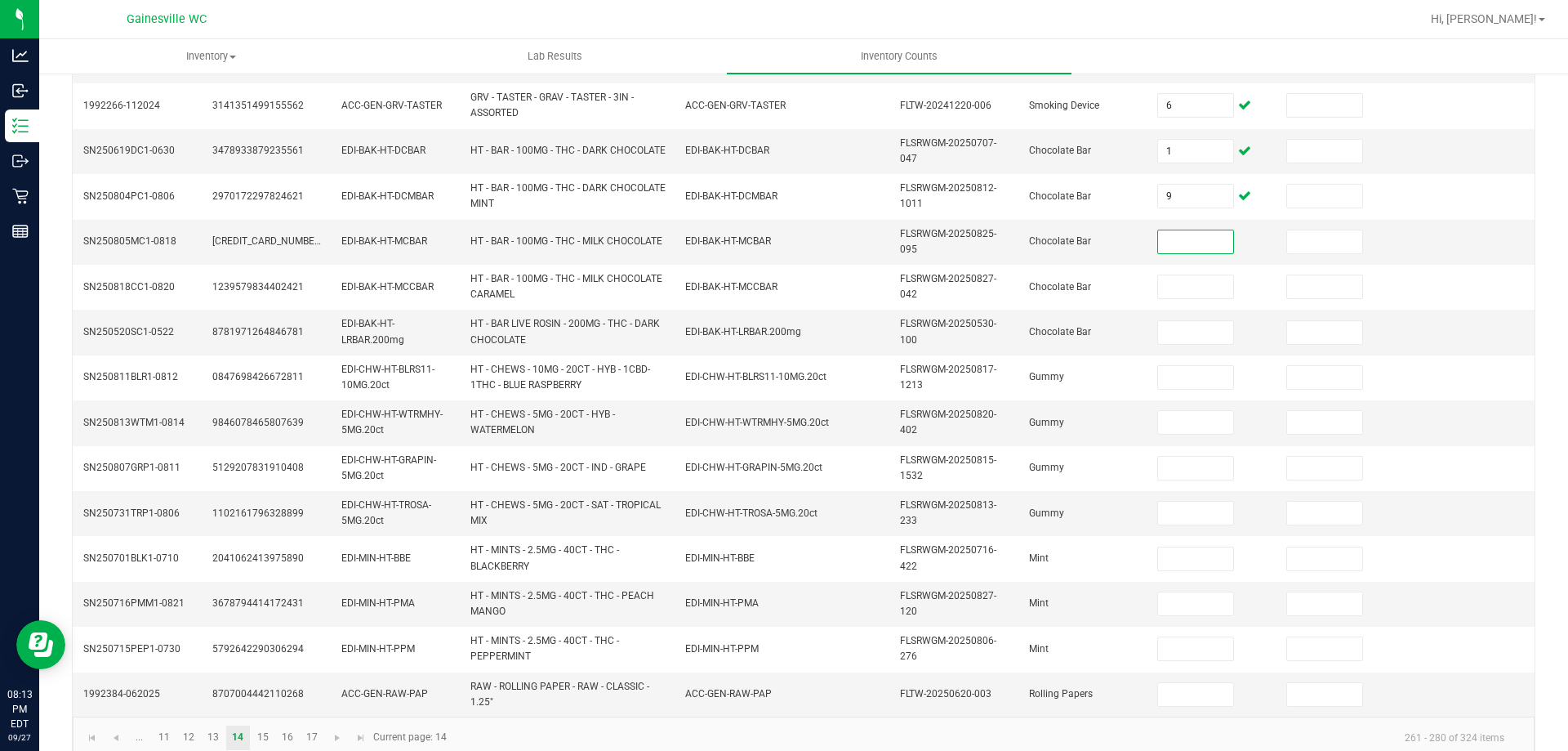
scroll to position [476, 0]
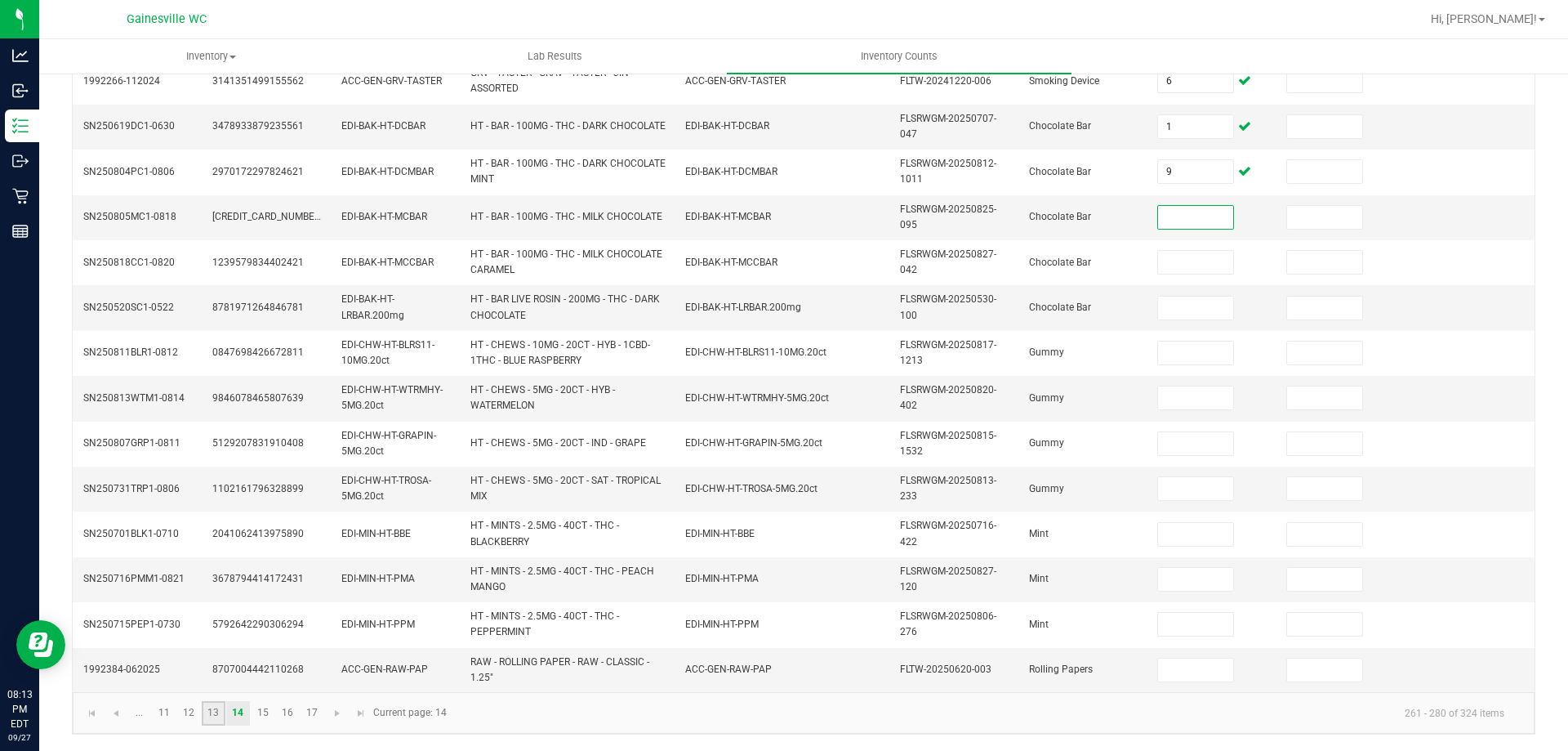
click at [217, 711] on link "13" at bounding box center [213, 712] width 23 height 24
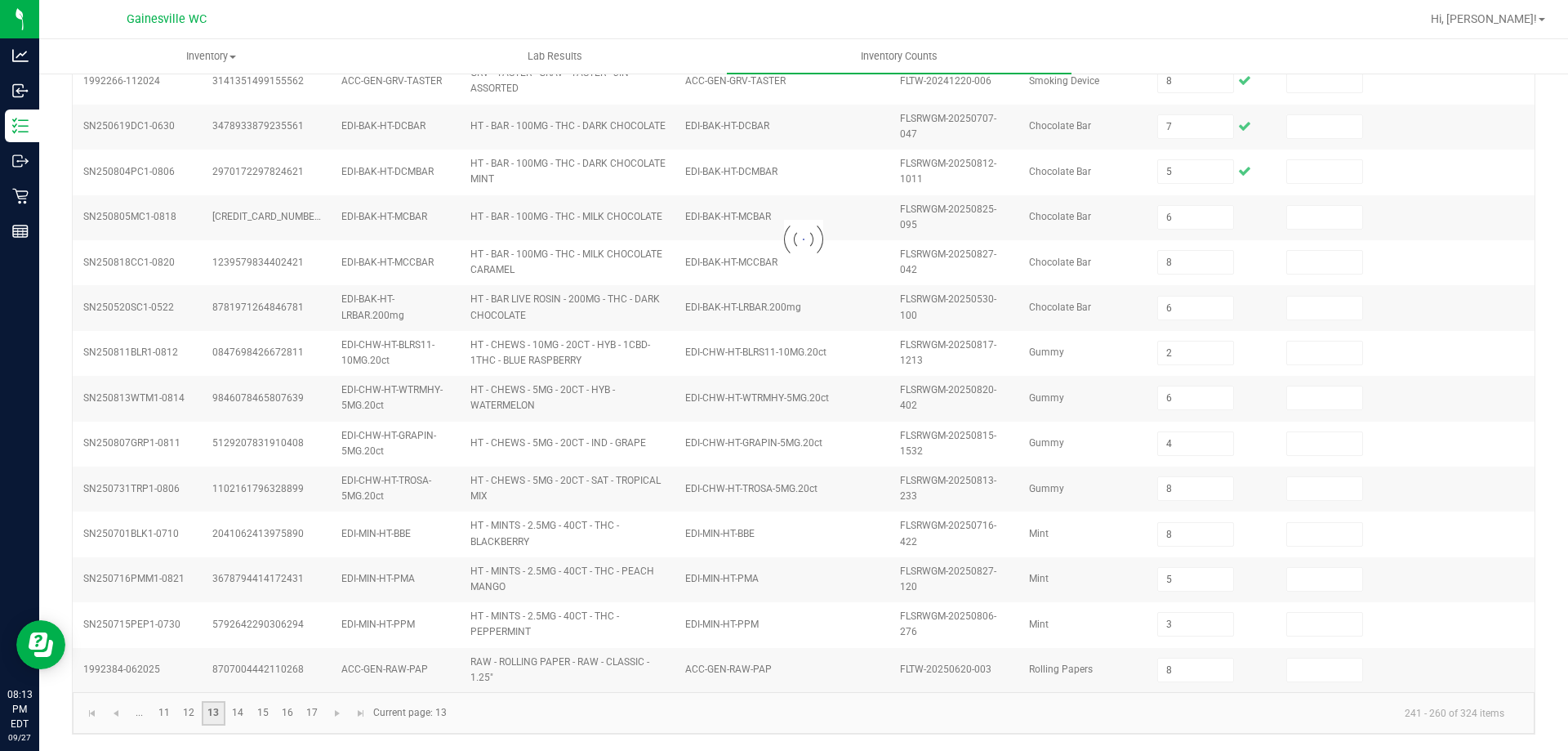
scroll to position [469, 0]
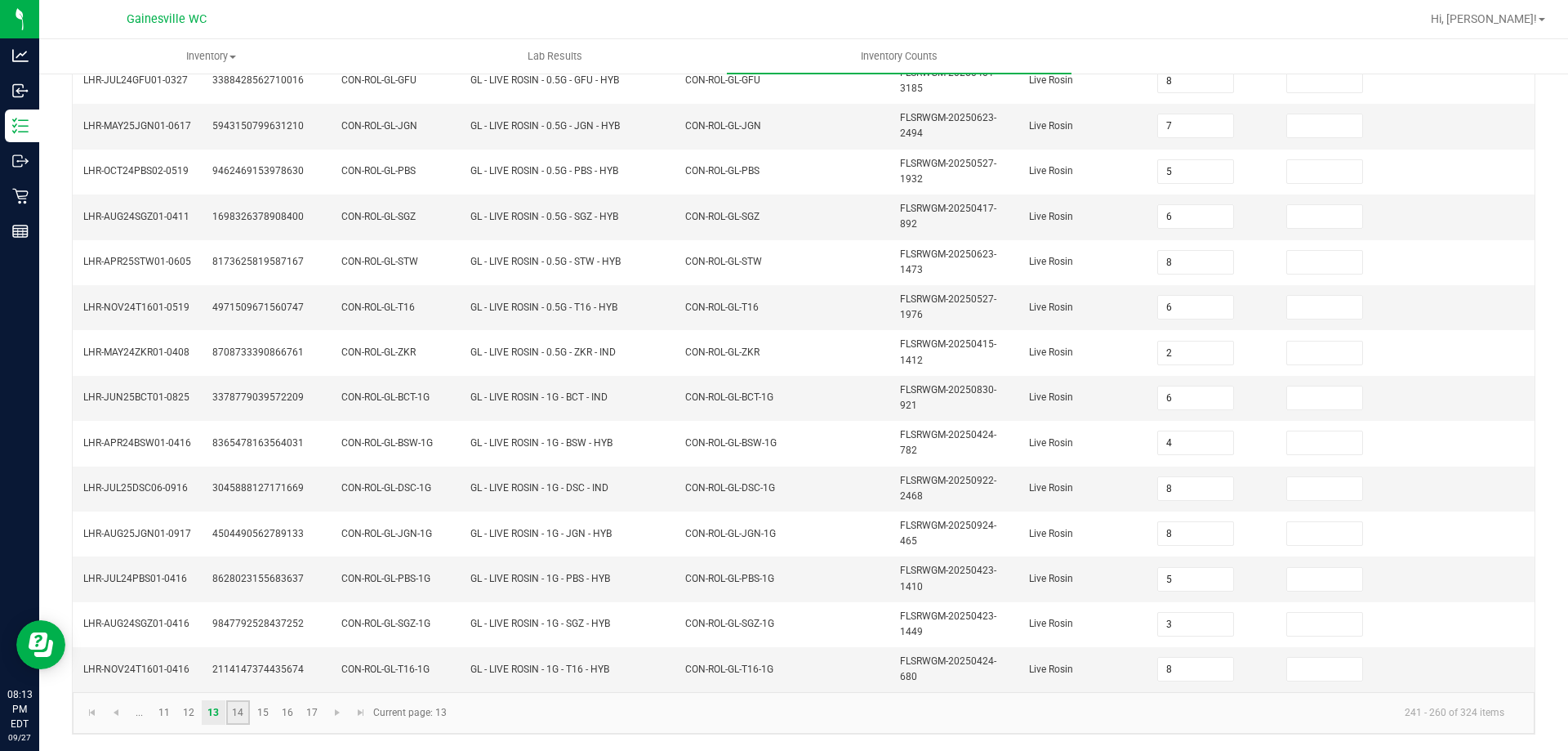
click at [237, 720] on link "14" at bounding box center [238, 711] width 23 height 24
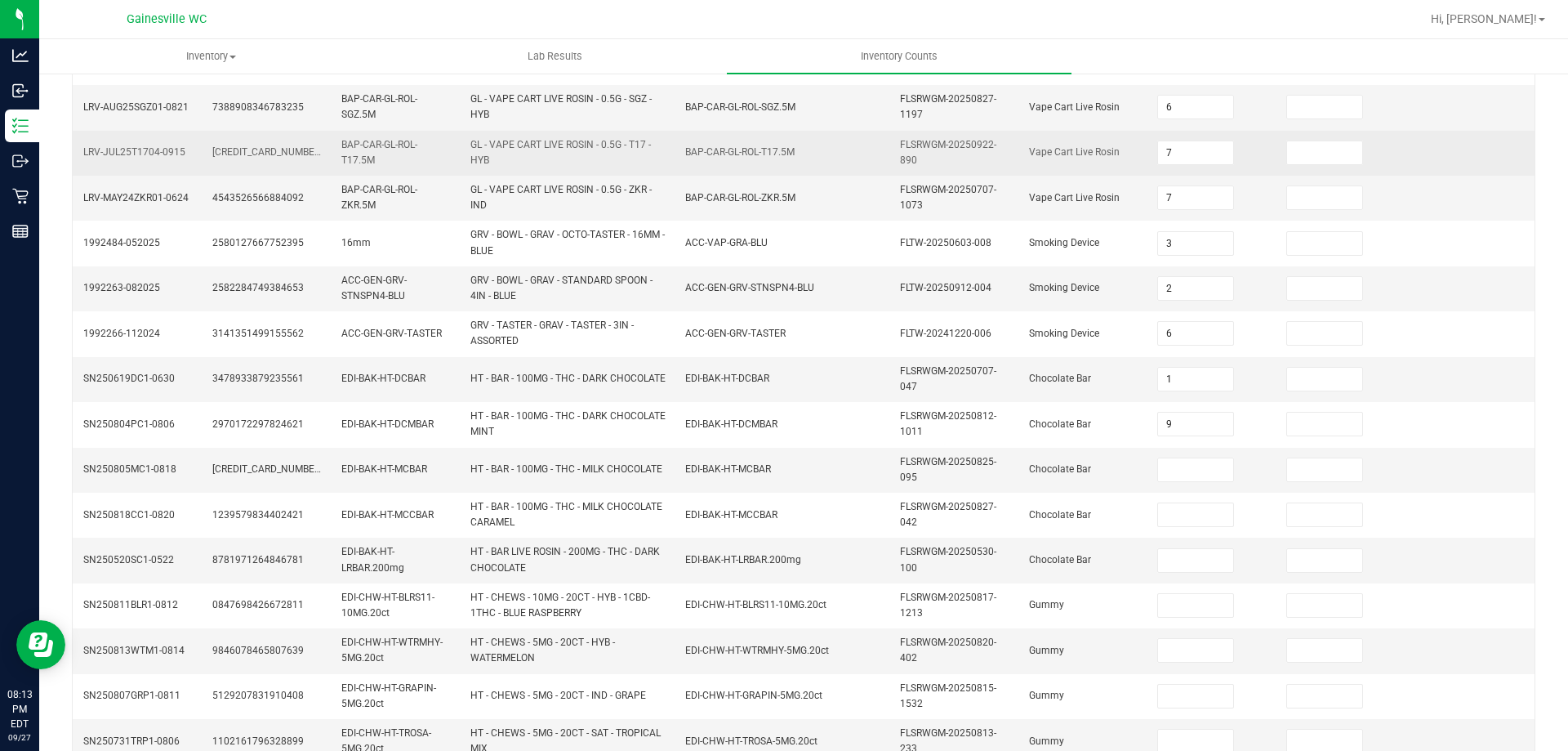
scroll to position [61, 0]
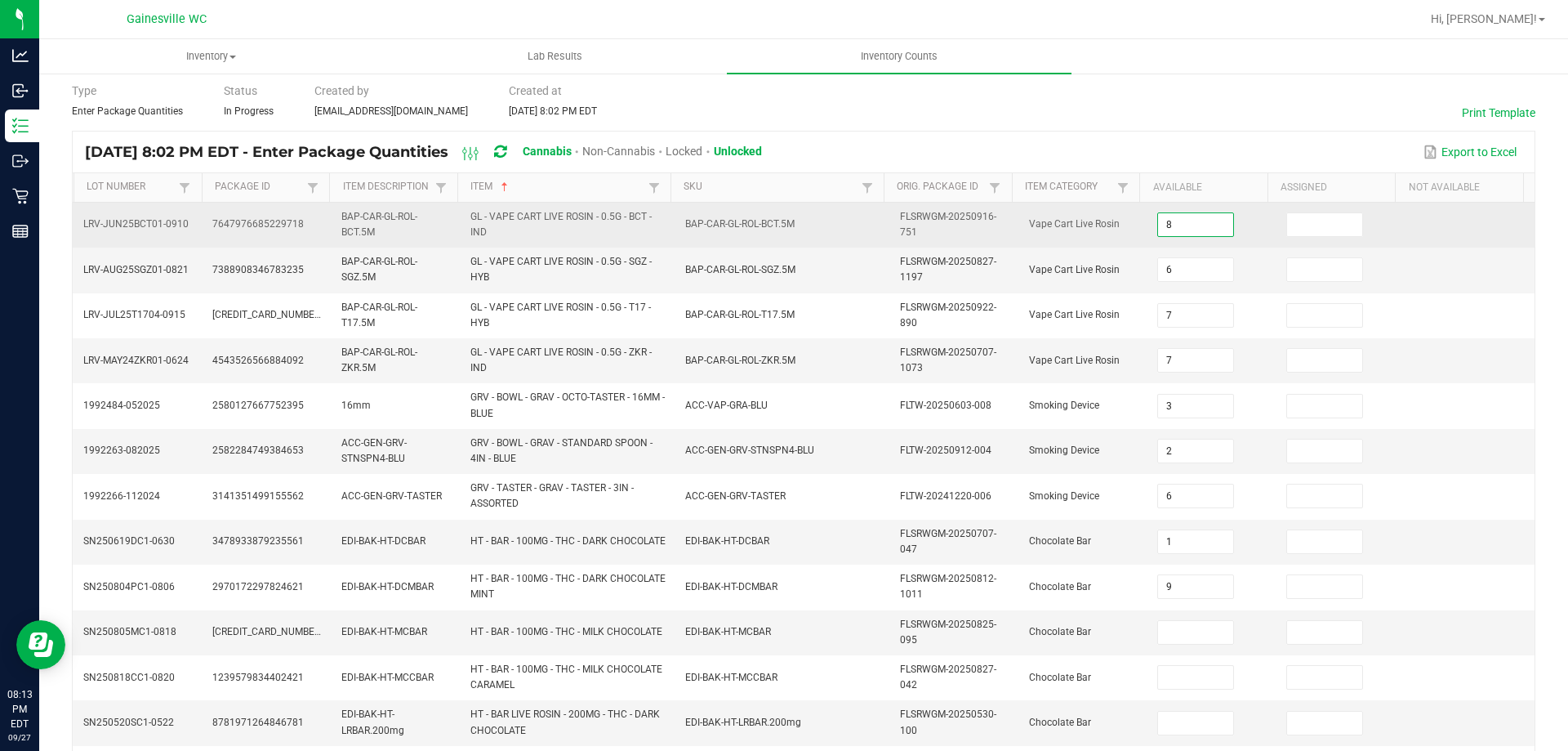
click at [1175, 229] on input "8" at bounding box center [1196, 225] width 75 height 23
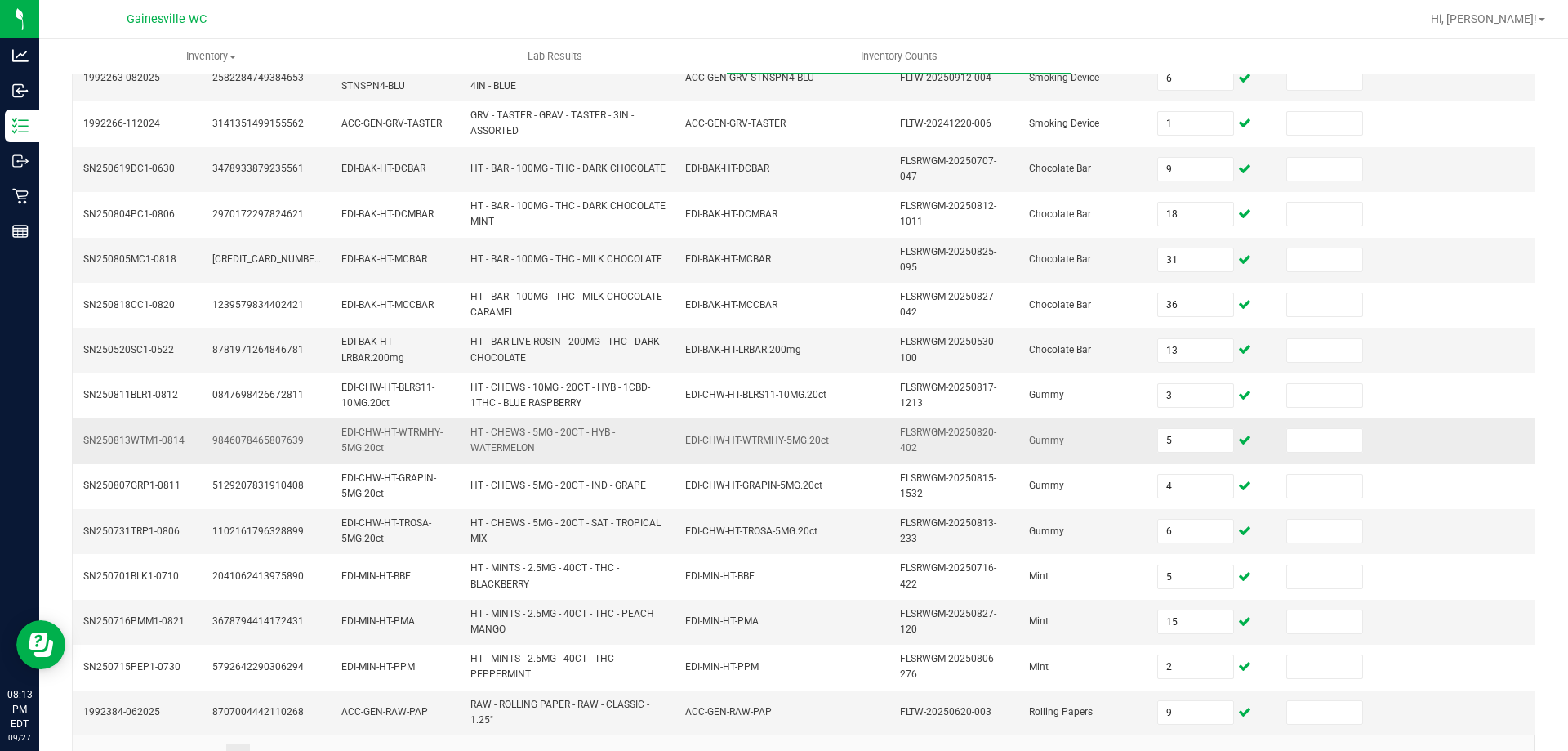
click at [1427, 444] on td at bounding box center [1469, 440] width 129 height 45
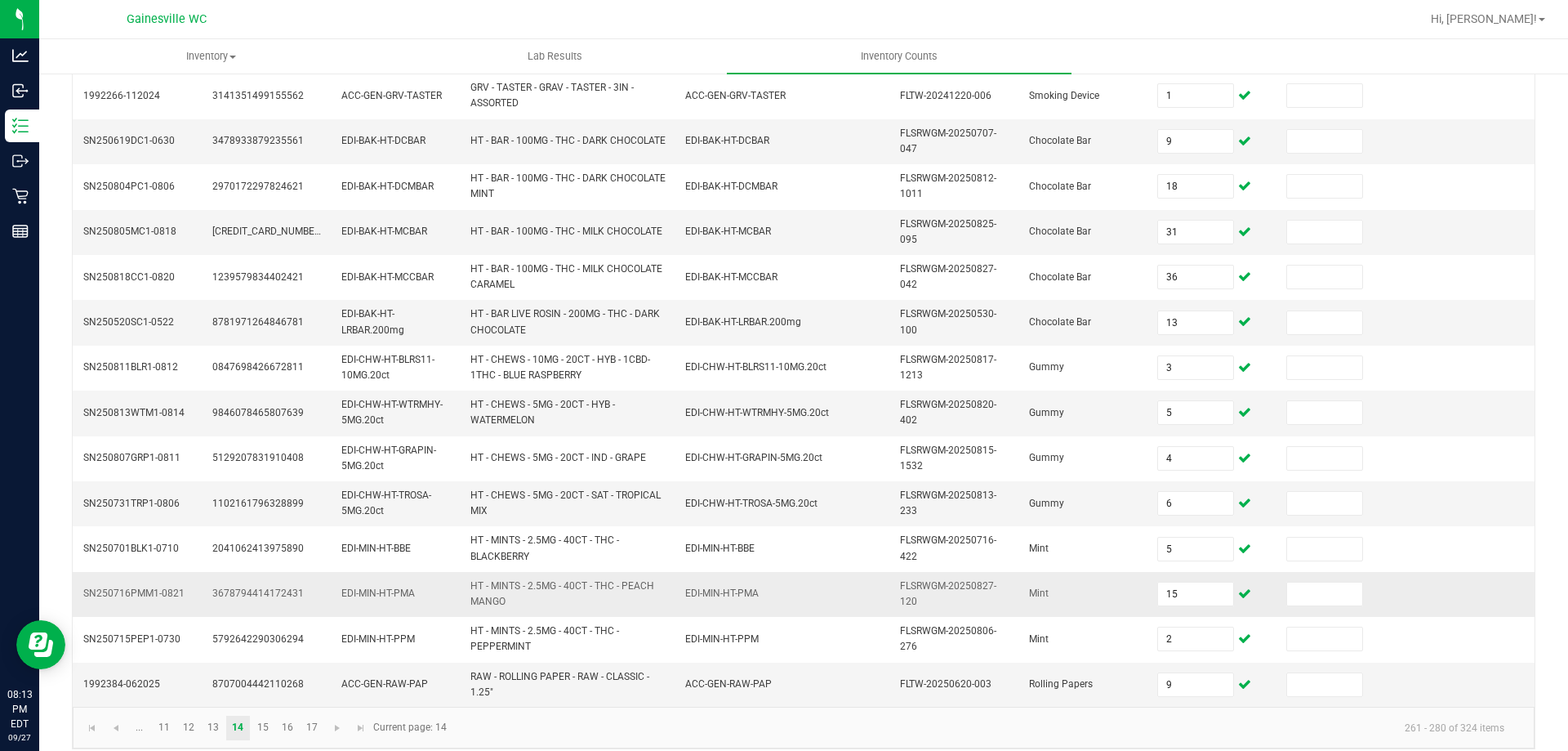
scroll to position [476, 0]
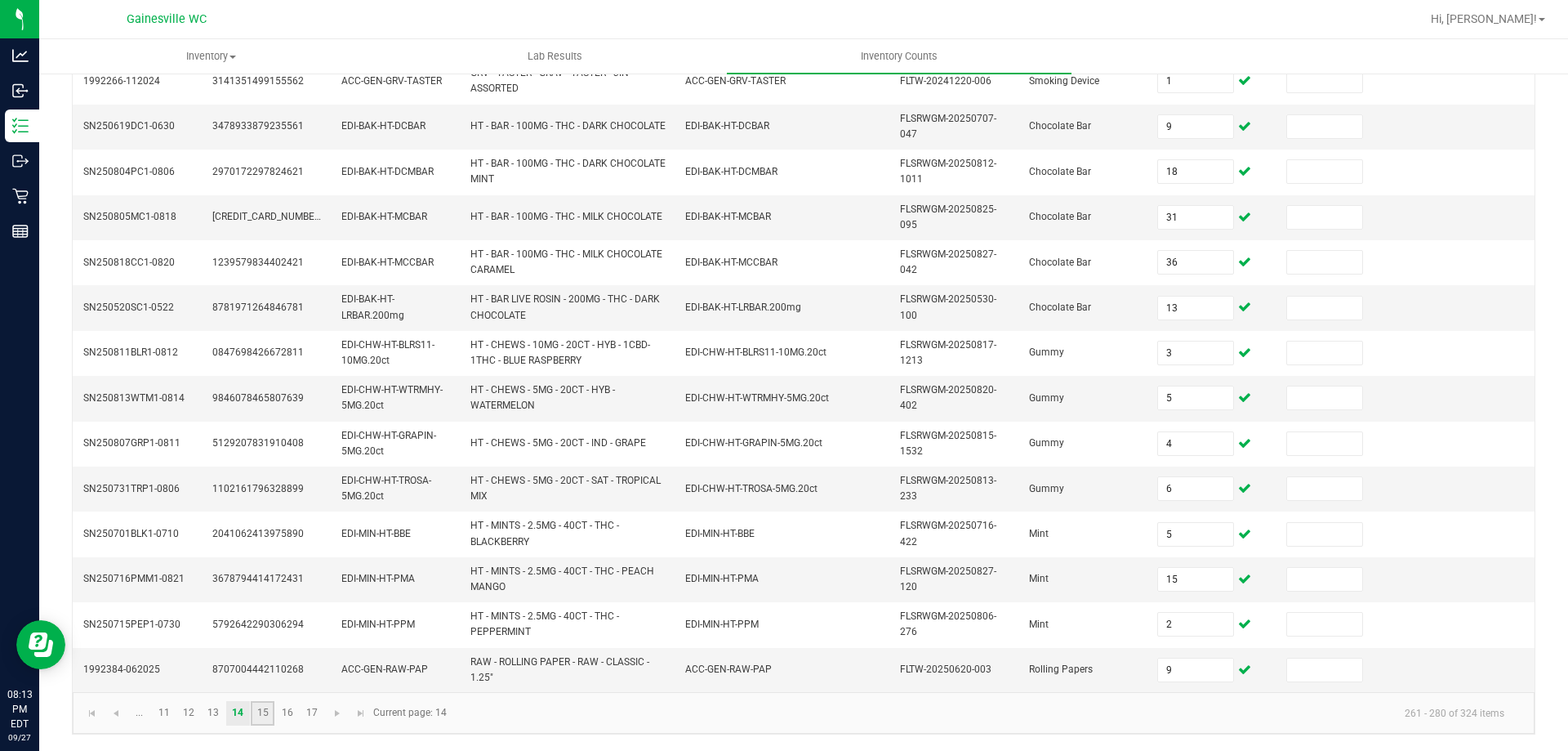
click at [263, 712] on link "15" at bounding box center [262, 712] width 23 height 24
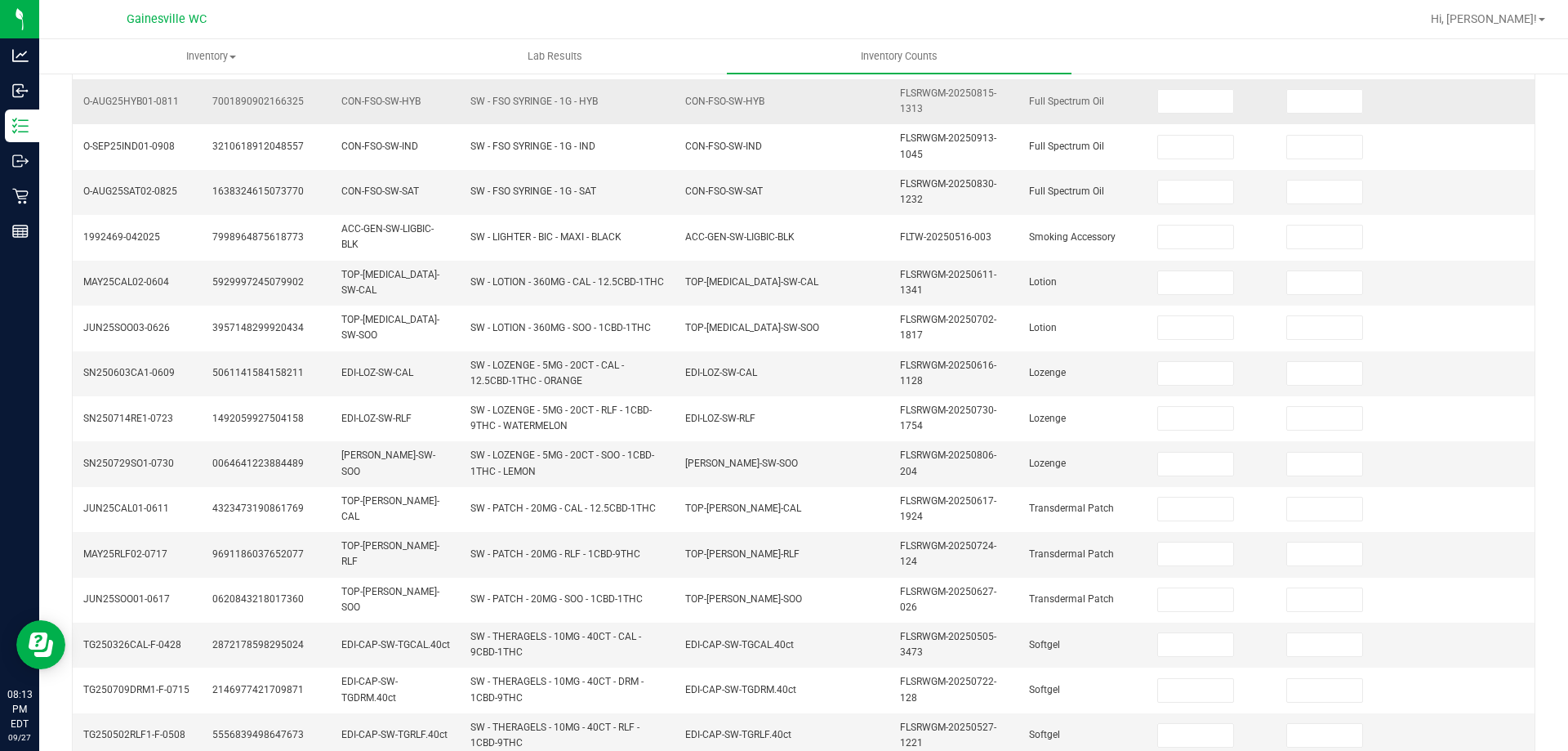
scroll to position [149, 0]
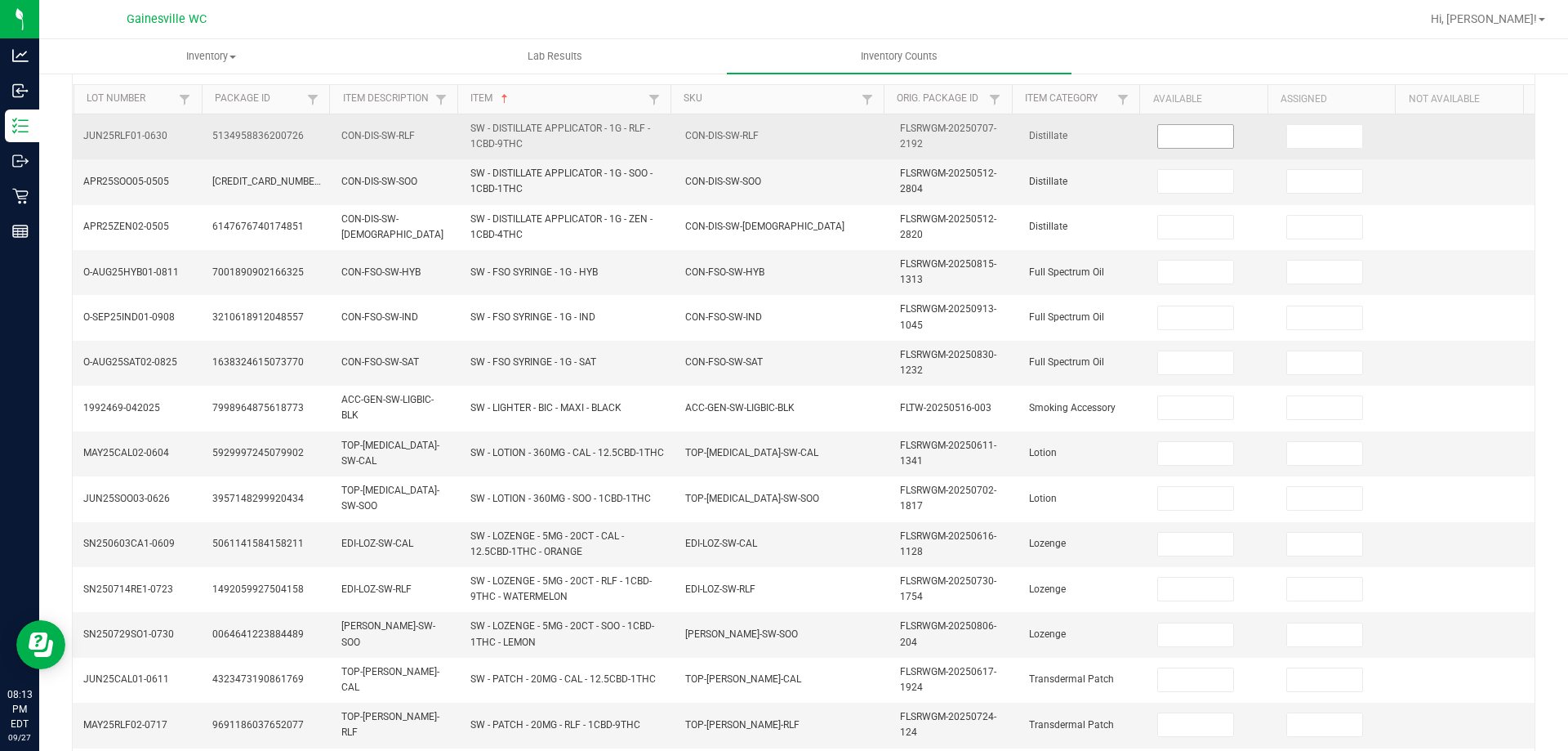
click at [1175, 133] on input at bounding box center [1196, 136] width 75 height 23
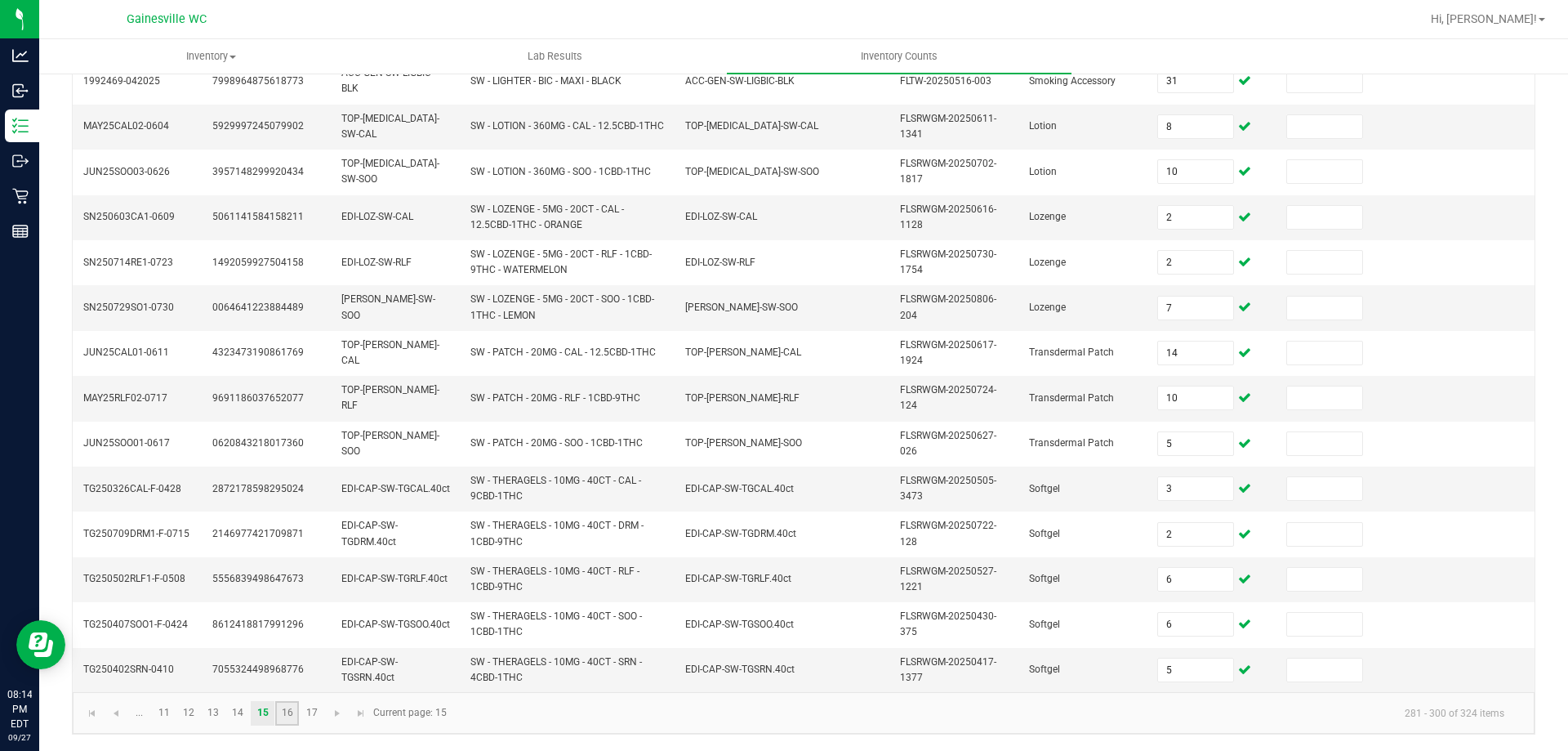
click at [295, 707] on link "16" at bounding box center [286, 712] width 23 height 24
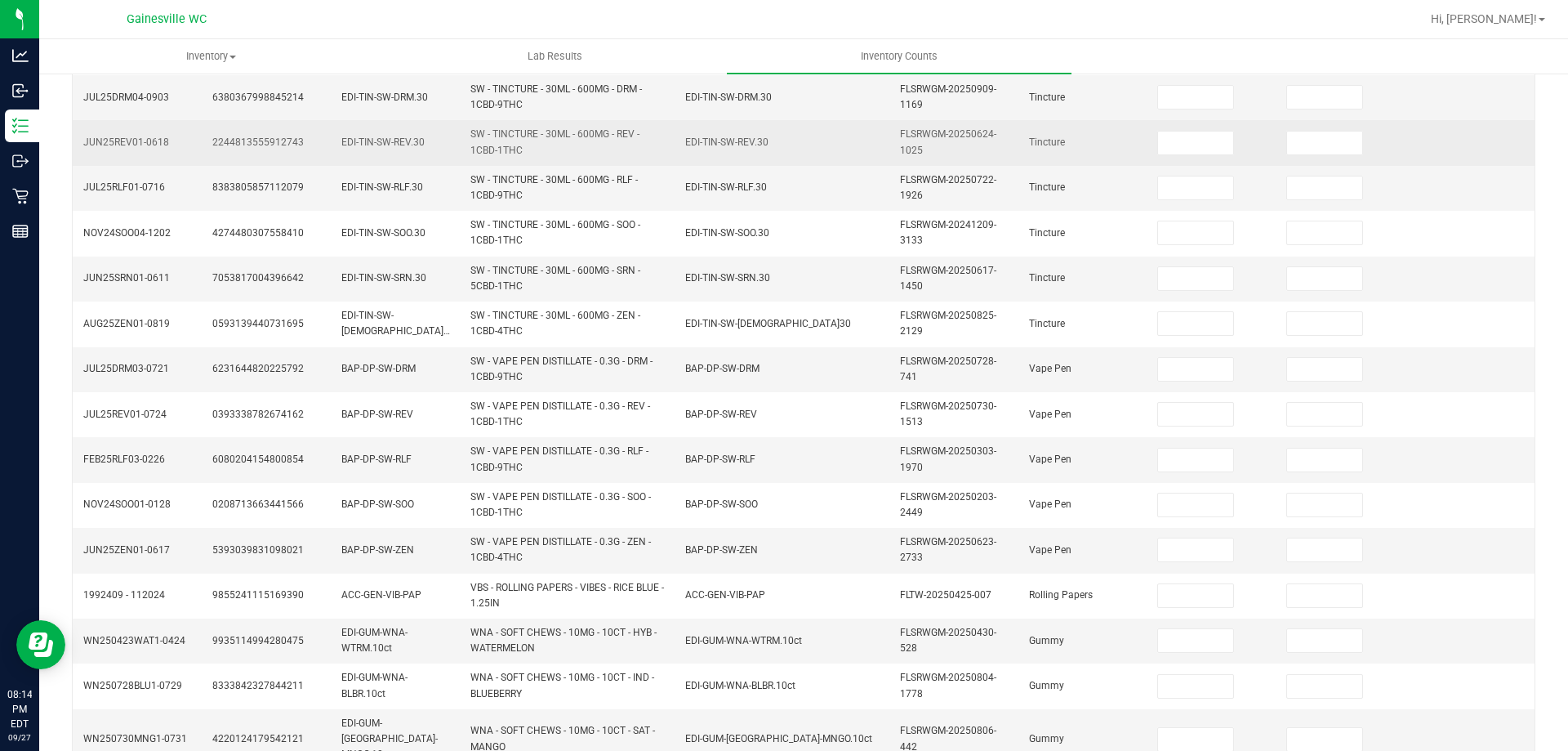
scroll to position [68, 0]
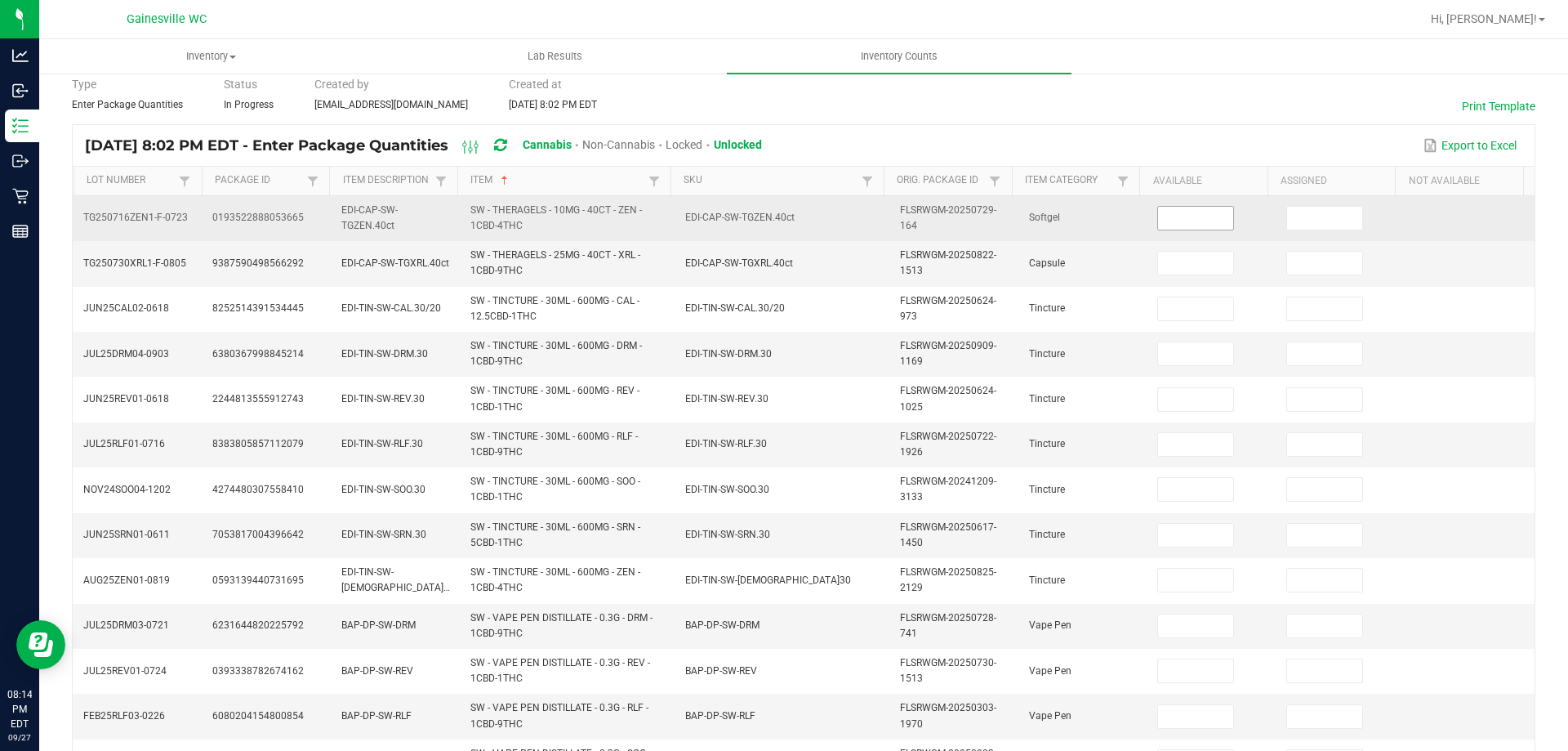
click at [1163, 215] on input at bounding box center [1196, 219] width 75 height 23
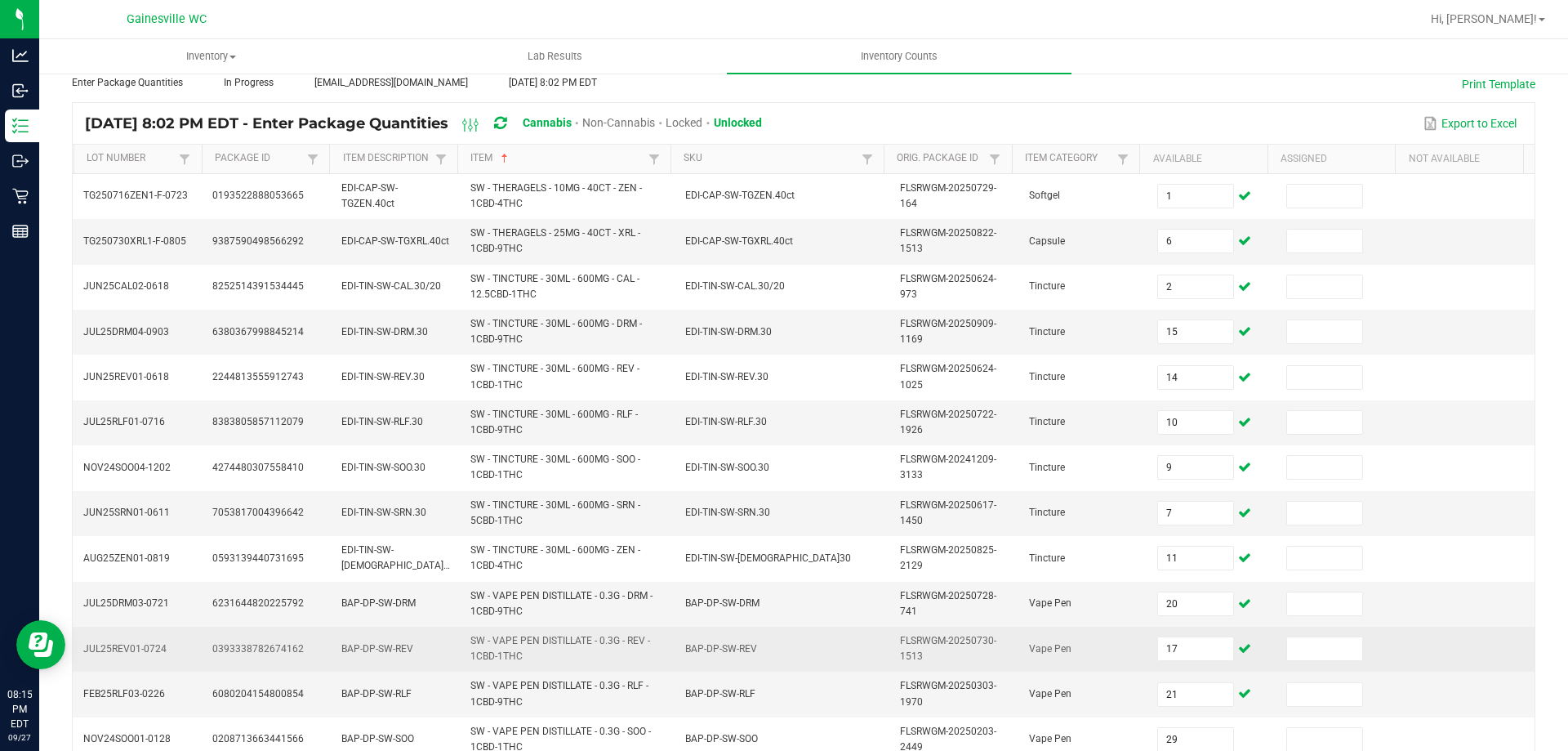
scroll to position [476, 0]
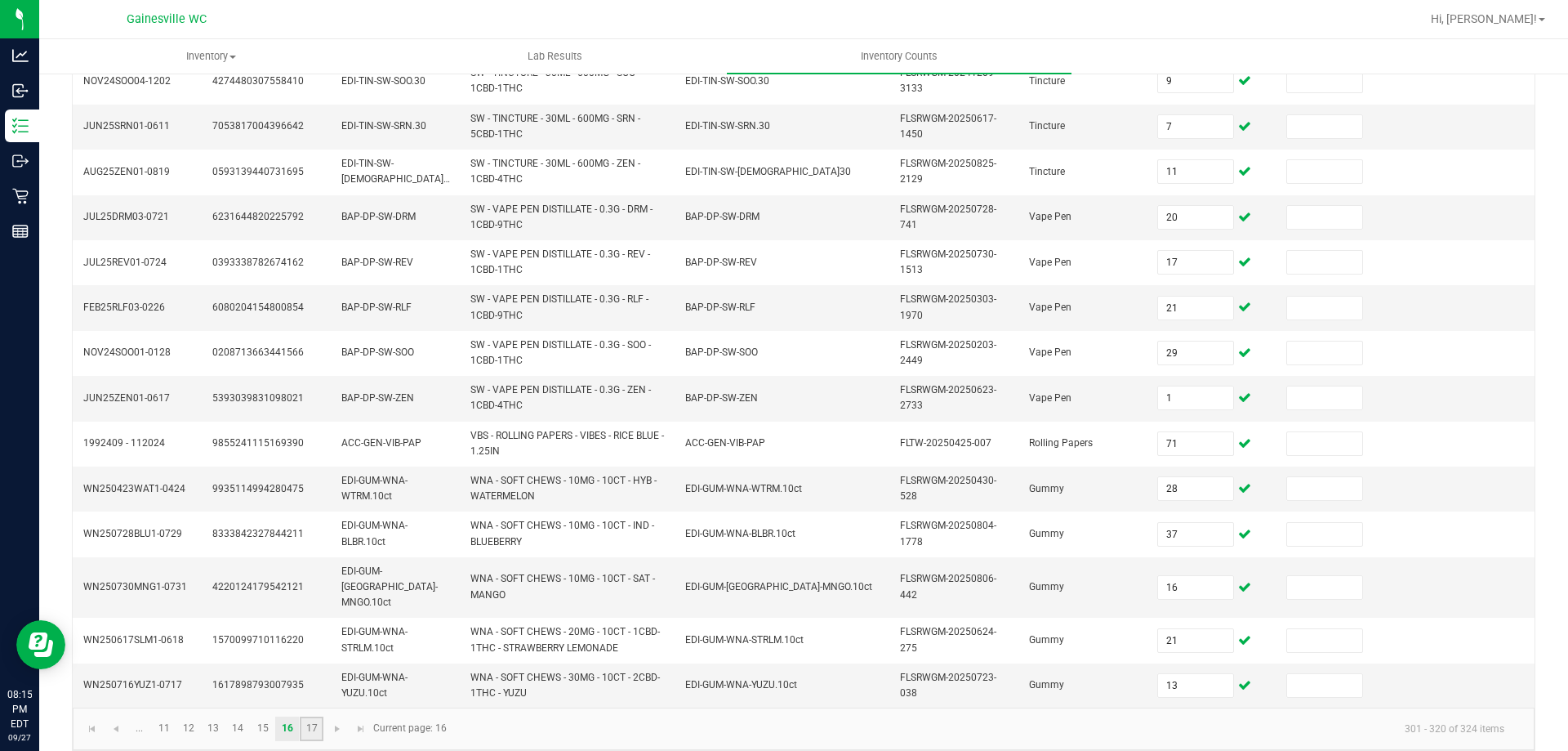
click at [301, 717] on link "17" at bounding box center [311, 728] width 23 height 24
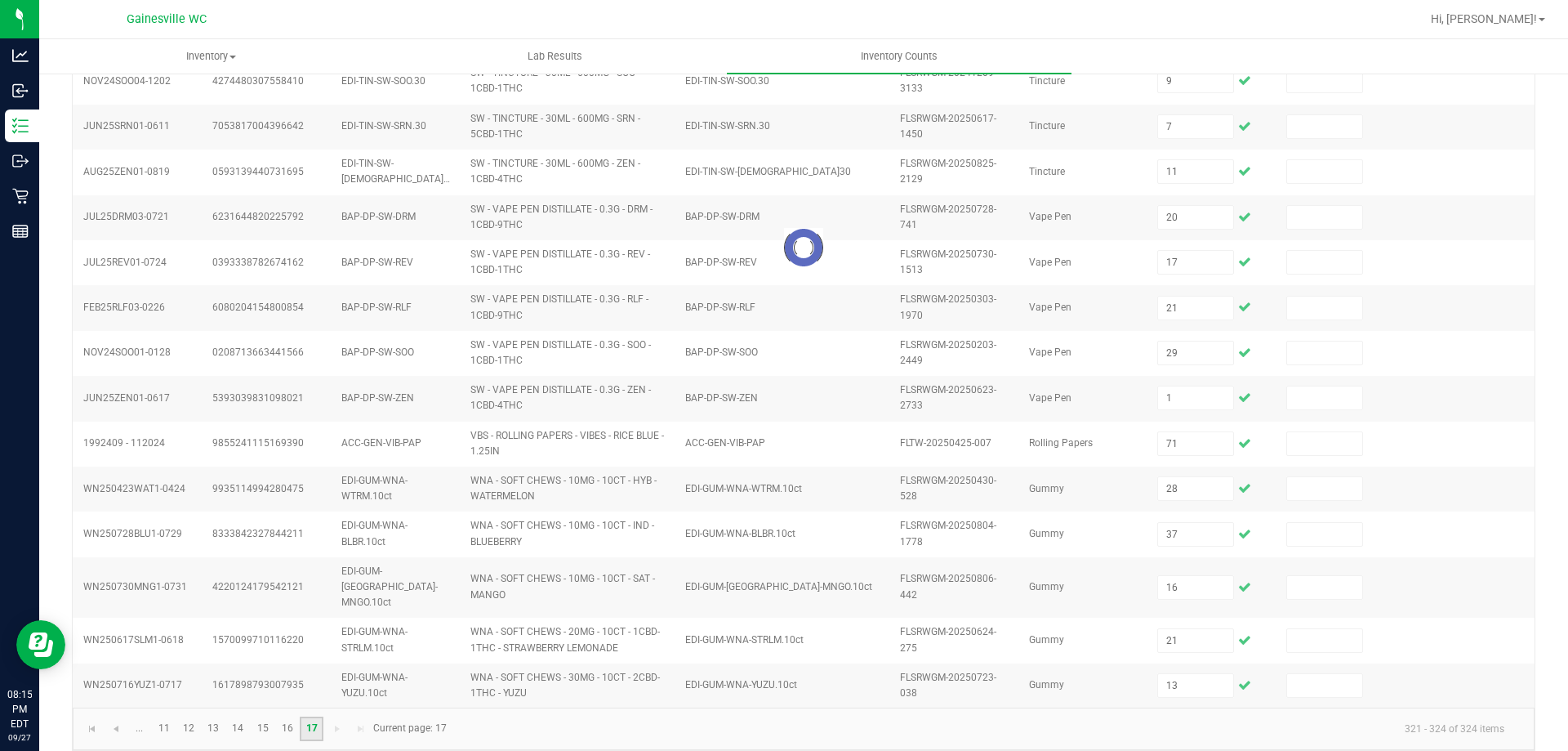
scroll to position [0, 0]
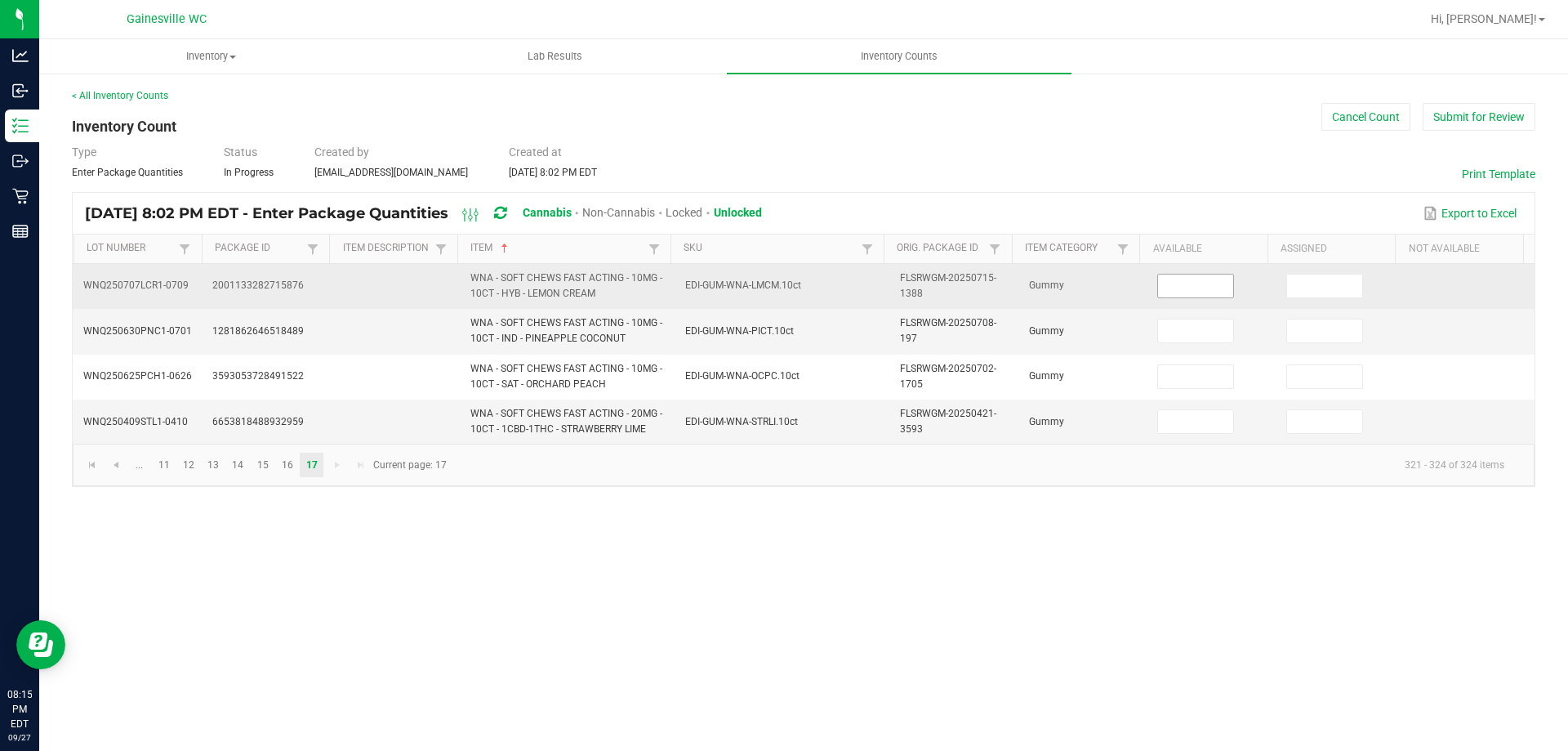
click at [1201, 290] on input at bounding box center [1196, 286] width 75 height 23
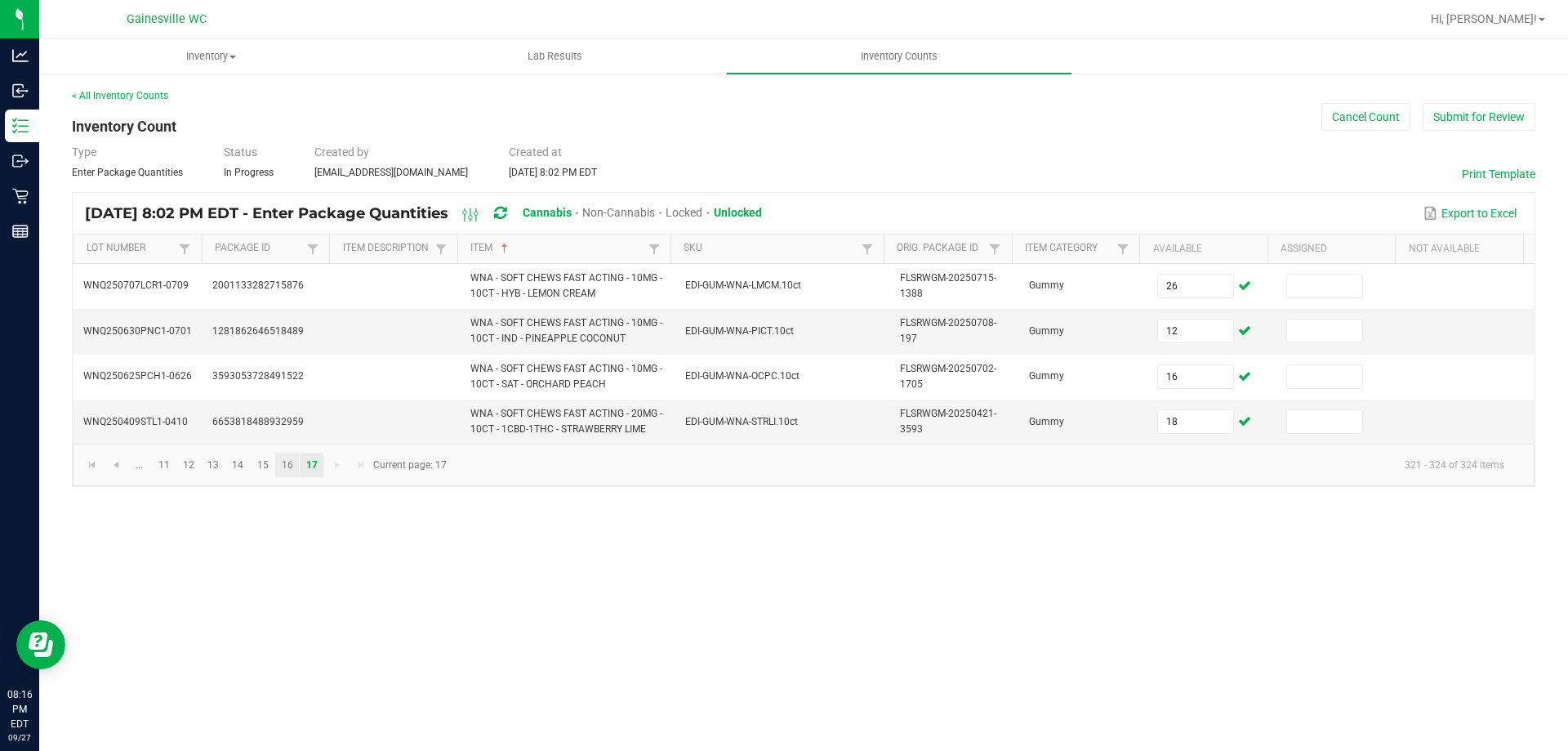
click at [290, 455] on link "16" at bounding box center [286, 465] width 23 height 24
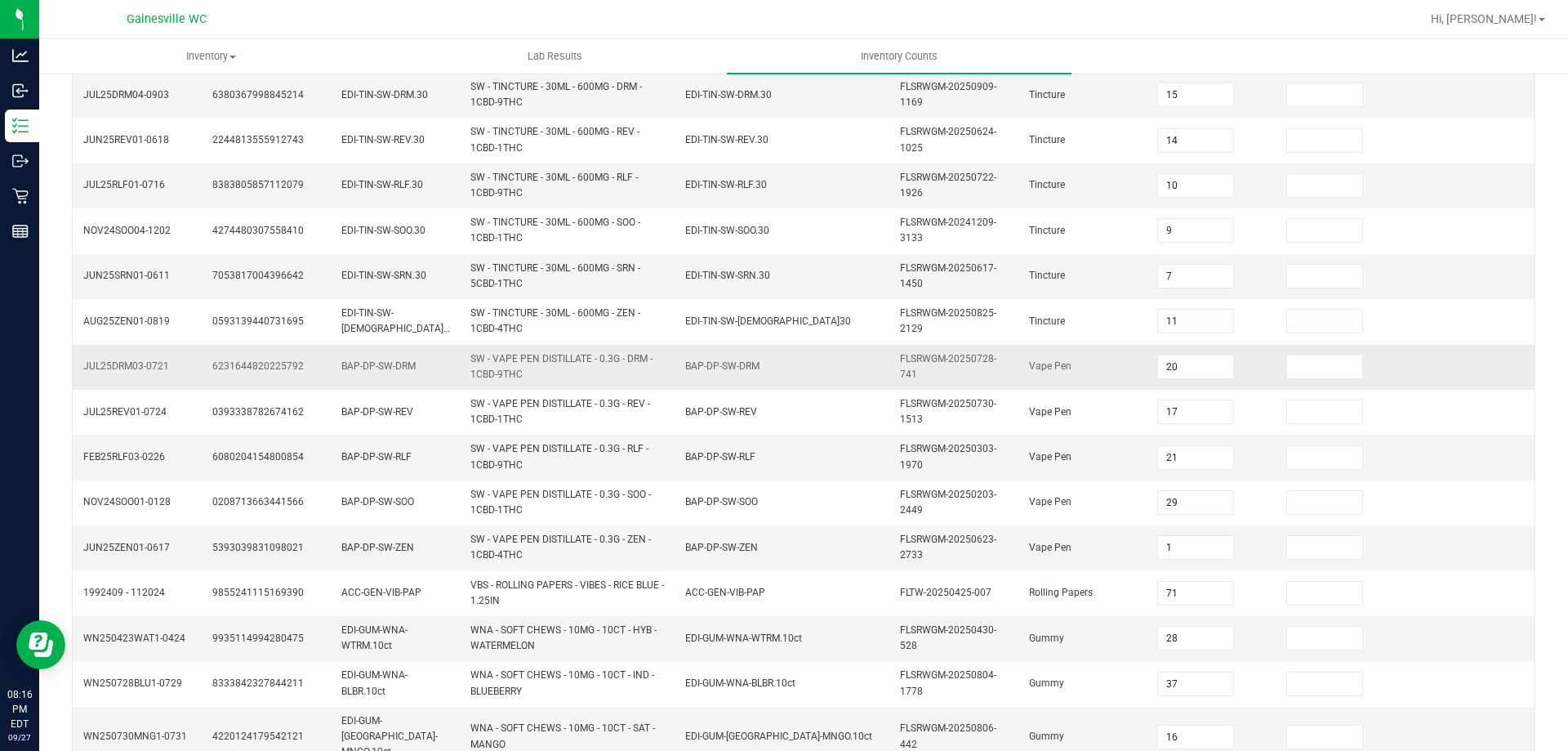
scroll to position [476, 0]
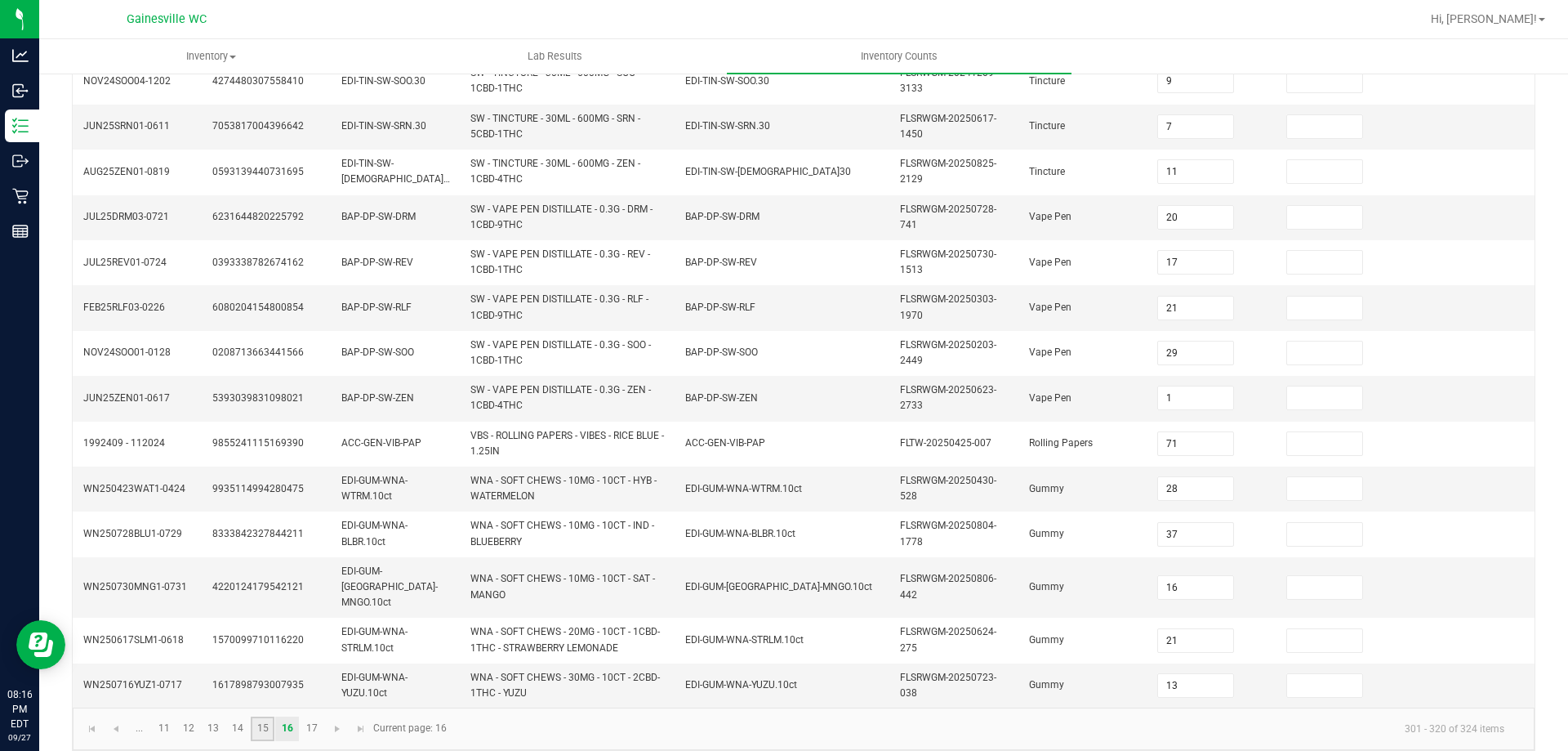
click at [268, 716] on link "15" at bounding box center [262, 728] width 23 height 24
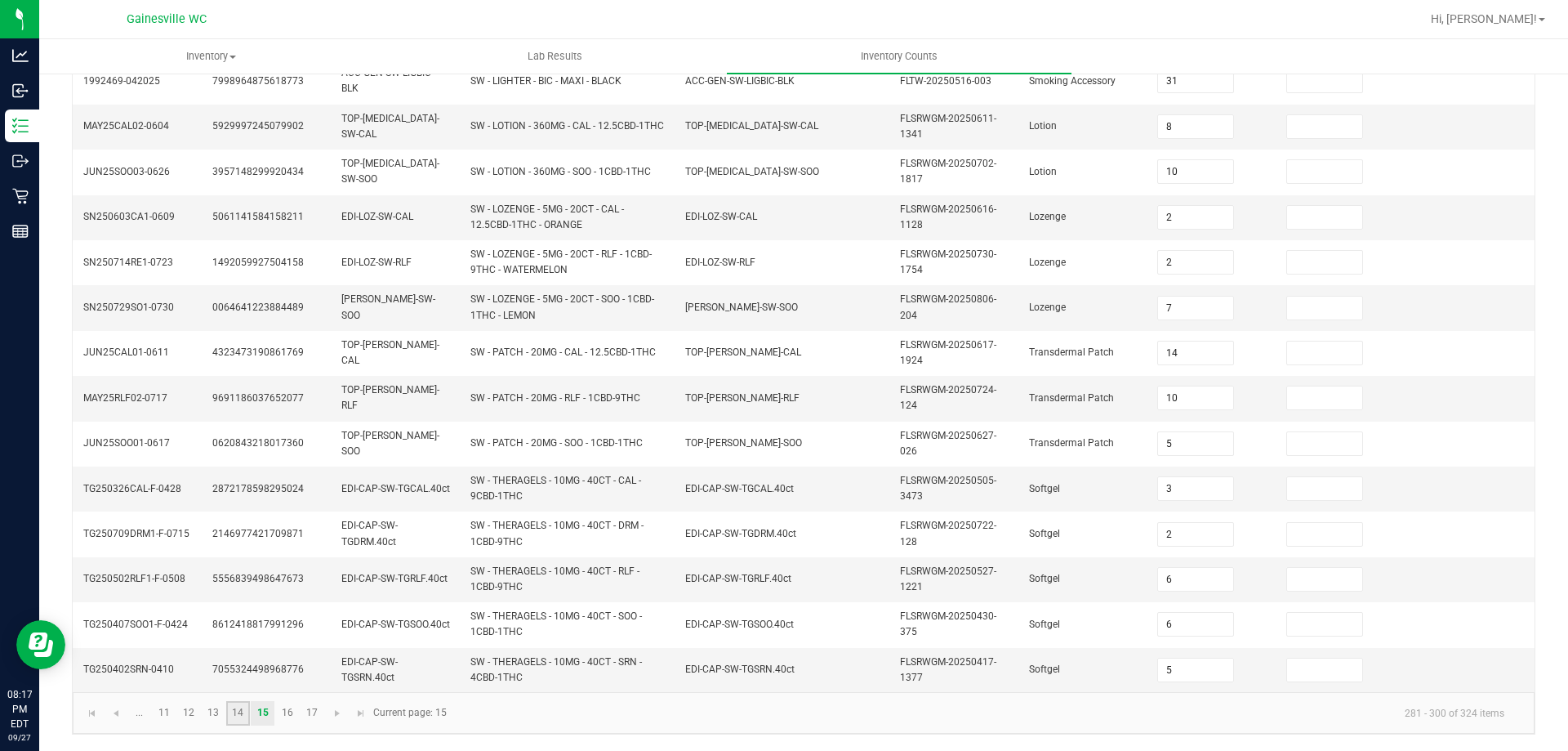
click at [248, 712] on link "14" at bounding box center [238, 712] width 23 height 24
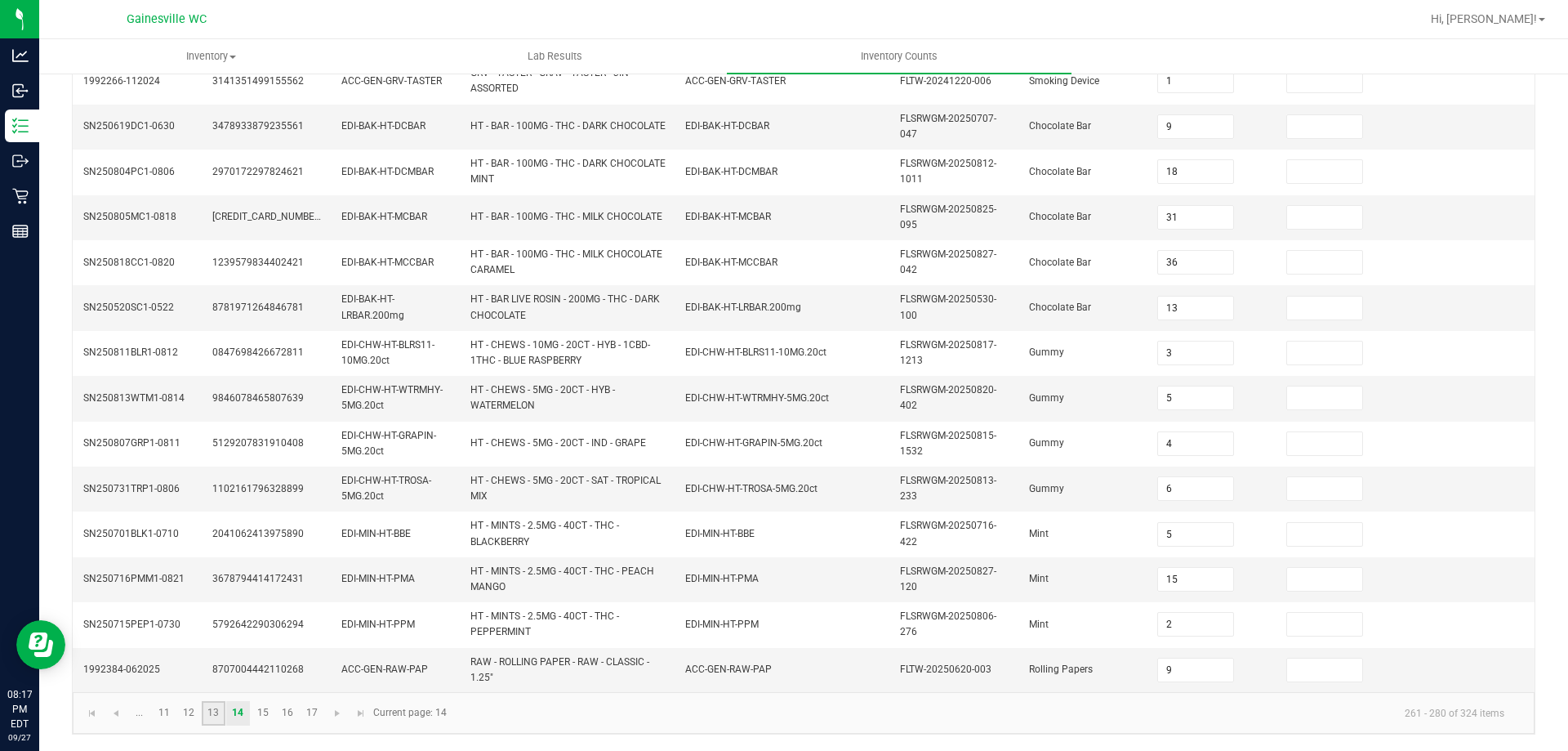
click at [217, 715] on link "13" at bounding box center [213, 712] width 23 height 24
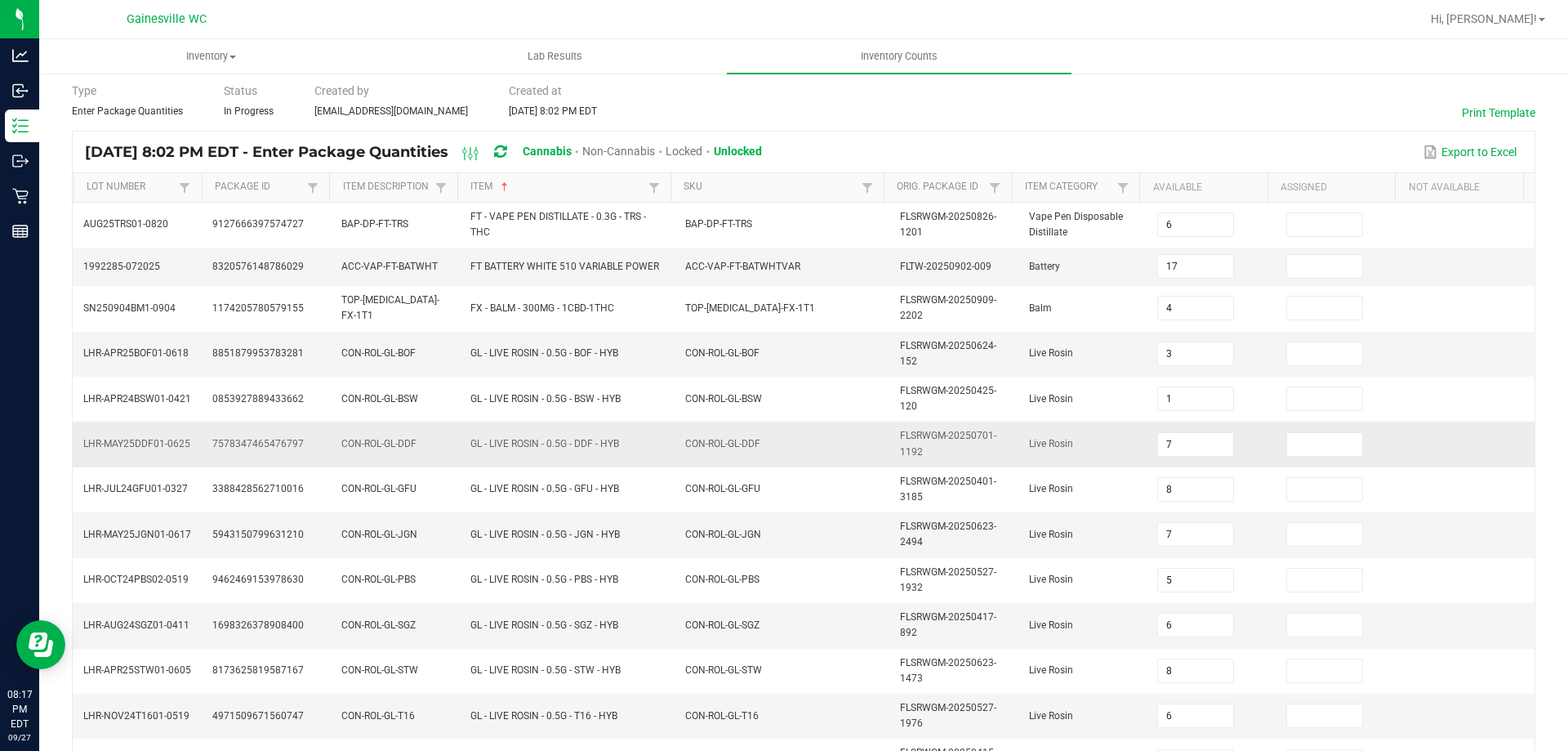
scroll to position [469, 0]
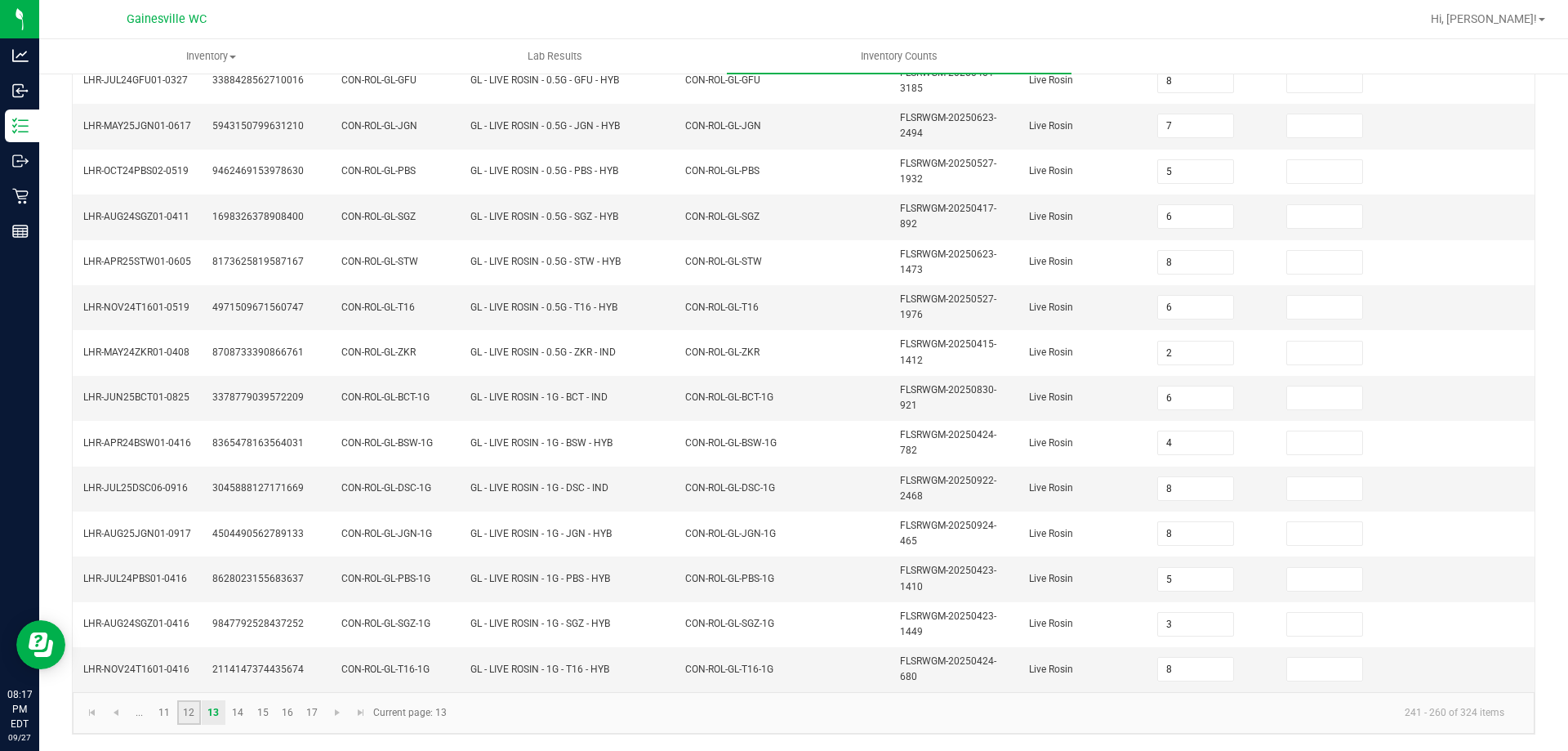
click at [194, 709] on link "12" at bounding box center [189, 711] width 23 height 24
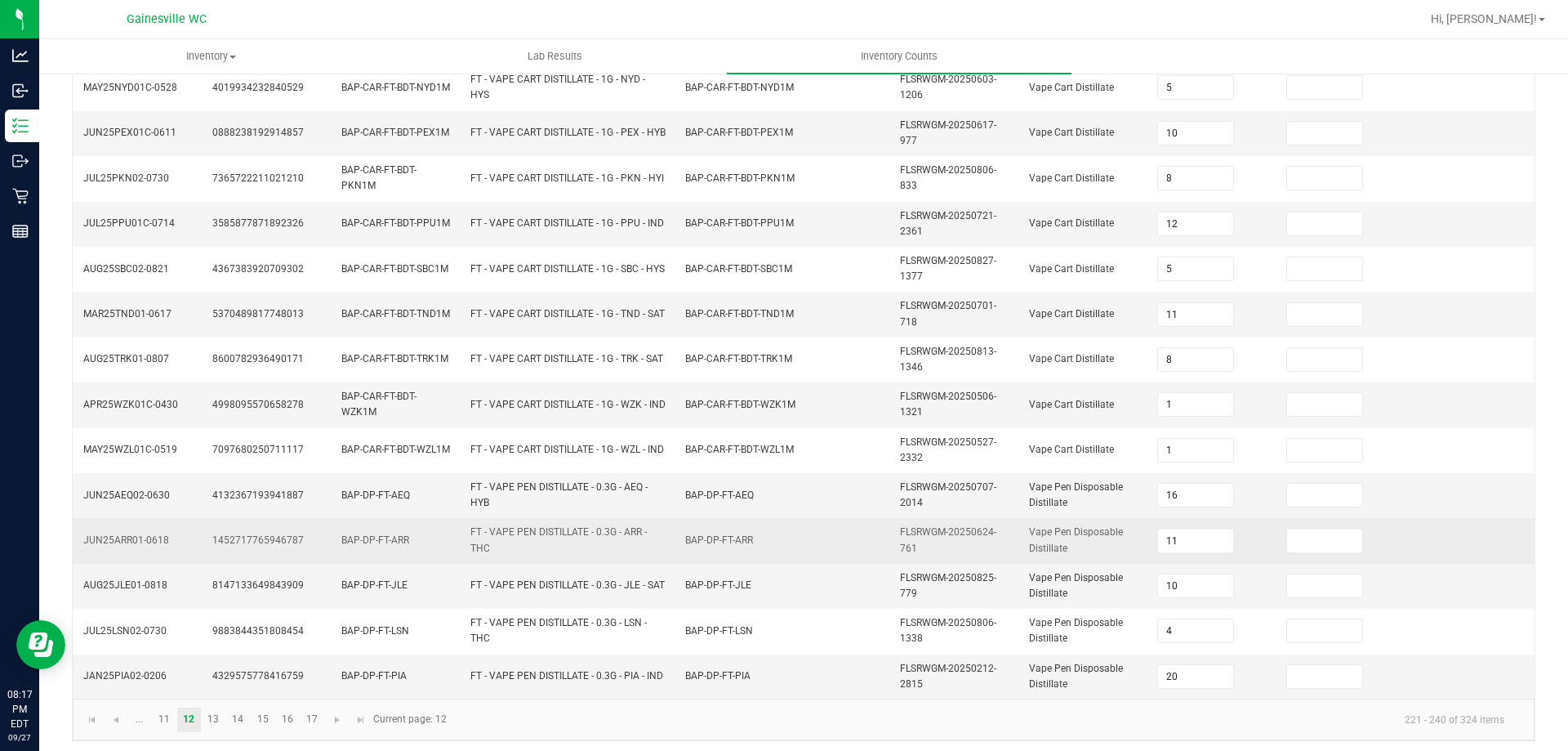
drag, startPoint x: 1189, startPoint y: 538, endPoint x: 1029, endPoint y: 526, distance: 160.4
click at [1029, 526] on tr "JUN25ARR01-0618 1452717765946787 BAP-DP-FT-ARR FT - VAPE PEN DISTILLATE - 0.3G …" at bounding box center [803, 540] width 1462 height 45
drag, startPoint x: 1143, startPoint y: 538, endPoint x: 1109, endPoint y: 535, distance: 34.1
click at [1112, 535] on tr "JUN25ARR01-0618 1452717765946787 BAP-DP-FT-ARR FT - VAPE PEN DISTILLATE - 0.3G …" at bounding box center [803, 540] width 1462 height 45
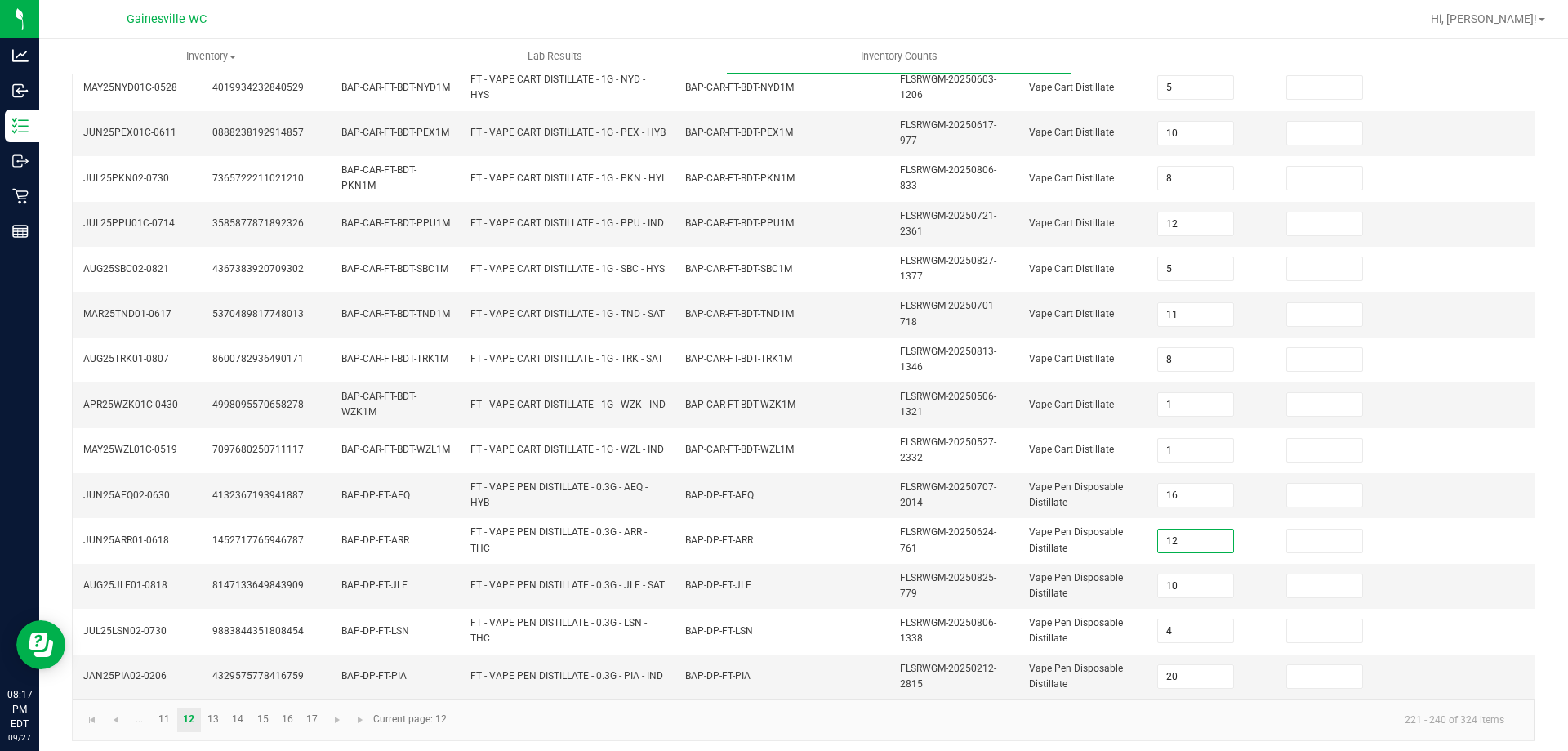
click at [752, 731] on kendo-pager-info "221 - 240 of 324 items" at bounding box center [987, 719] width 1060 height 27
click at [316, 720] on link "17" at bounding box center [311, 719] width 23 height 24
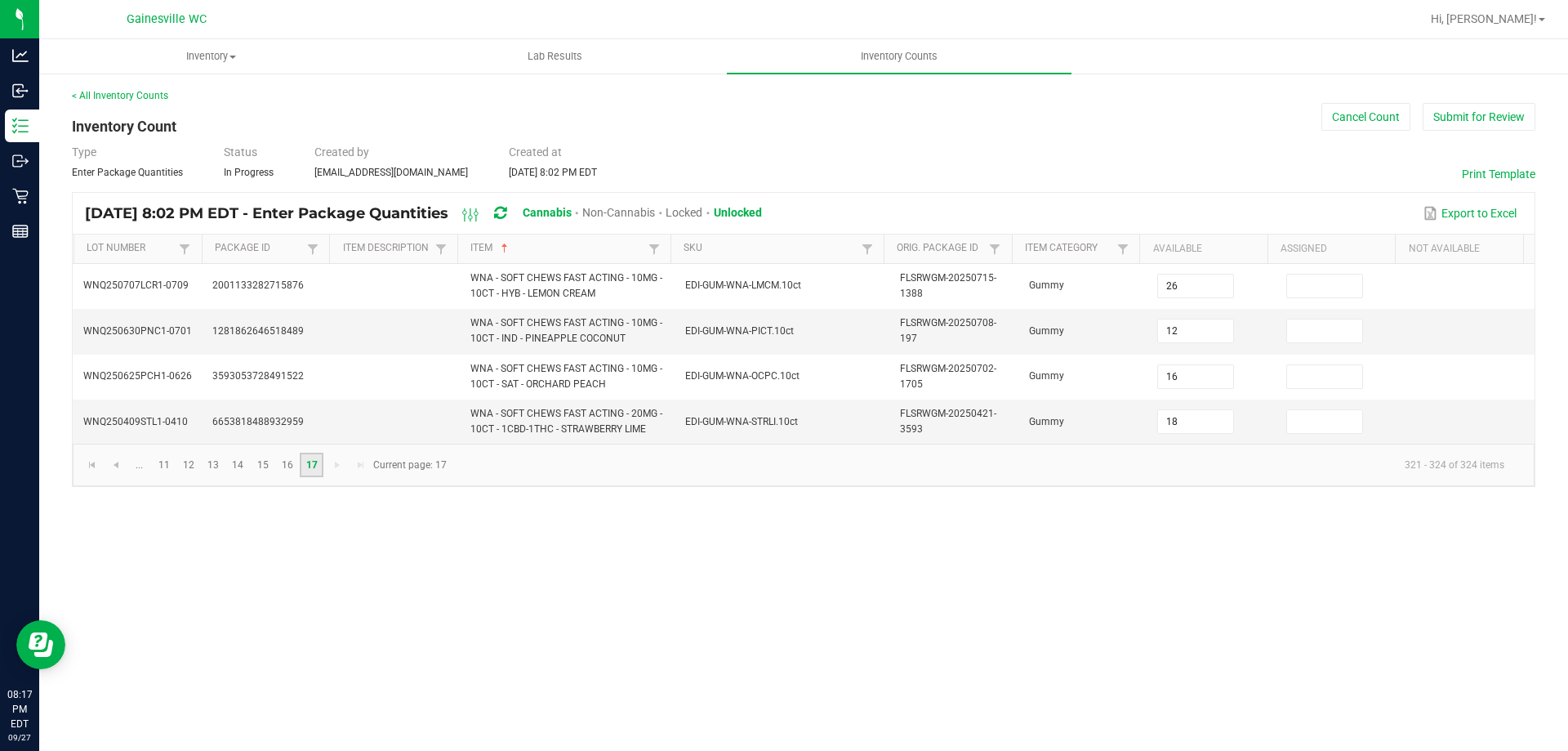
scroll to position [0, 0]
click at [1436, 119] on button "Submit for Review" at bounding box center [1478, 116] width 112 height 28
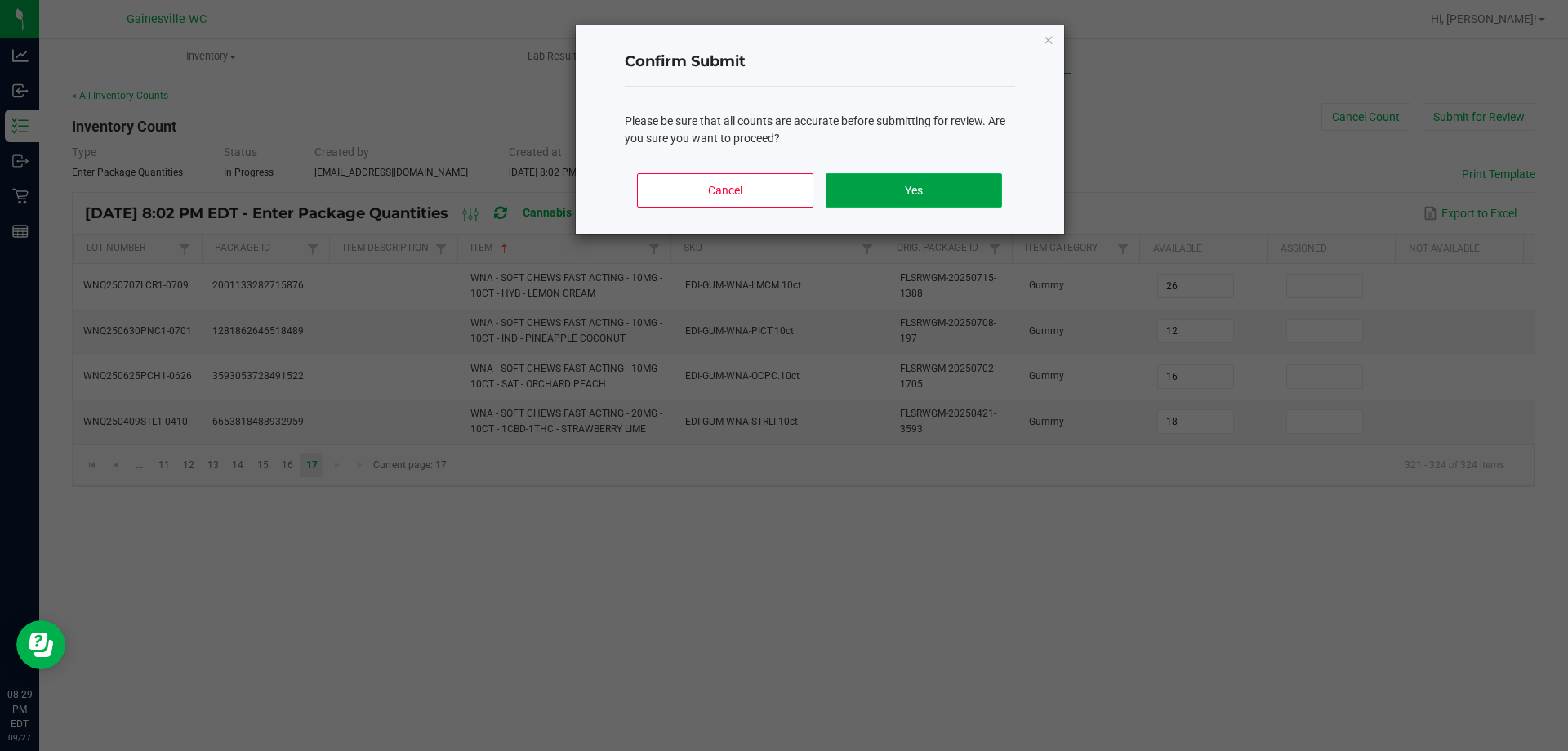
click at [977, 196] on button "Yes" at bounding box center [912, 190] width 175 height 34
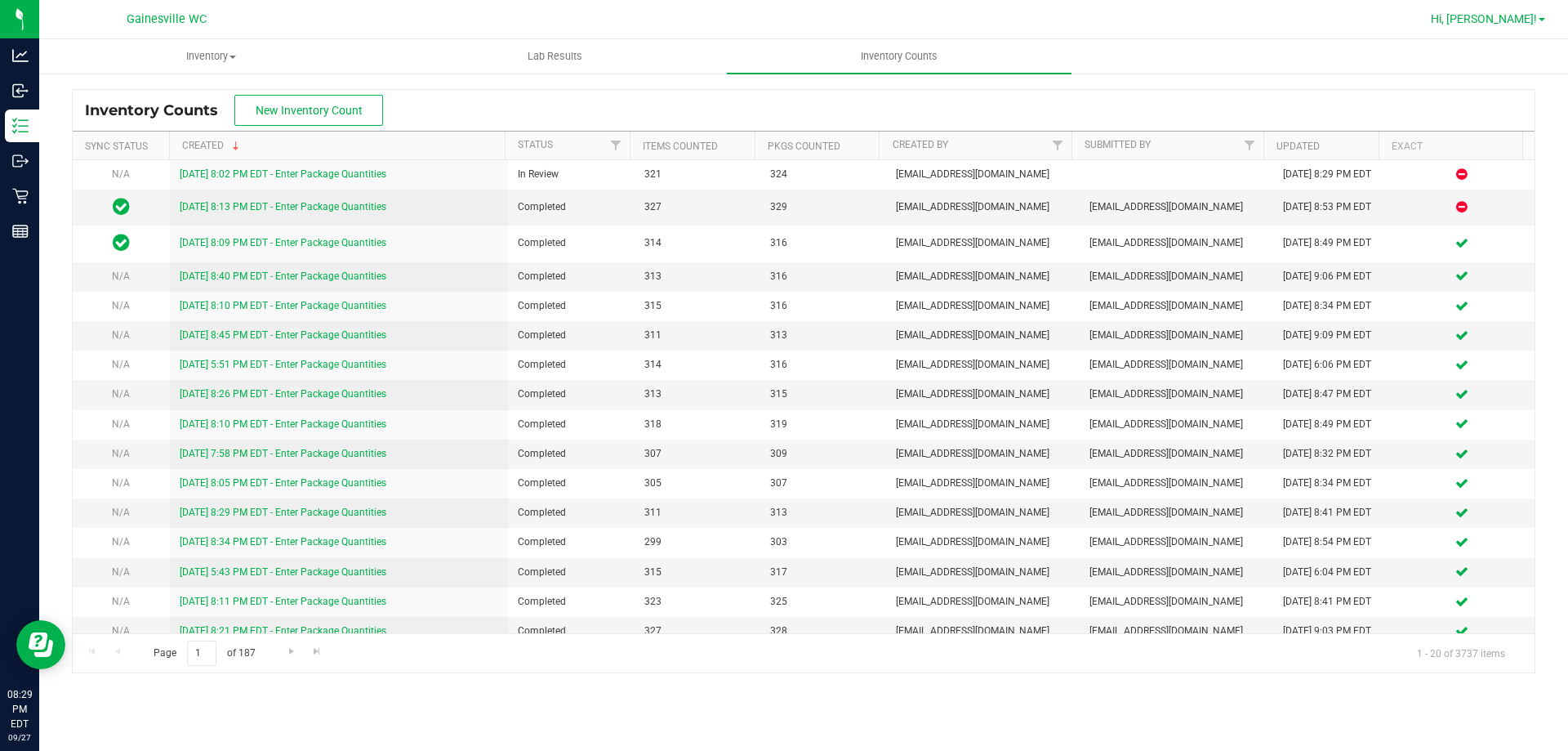
click at [1516, 17] on span "Hi, [PERSON_NAME]!" at bounding box center [1484, 19] width 106 height 14
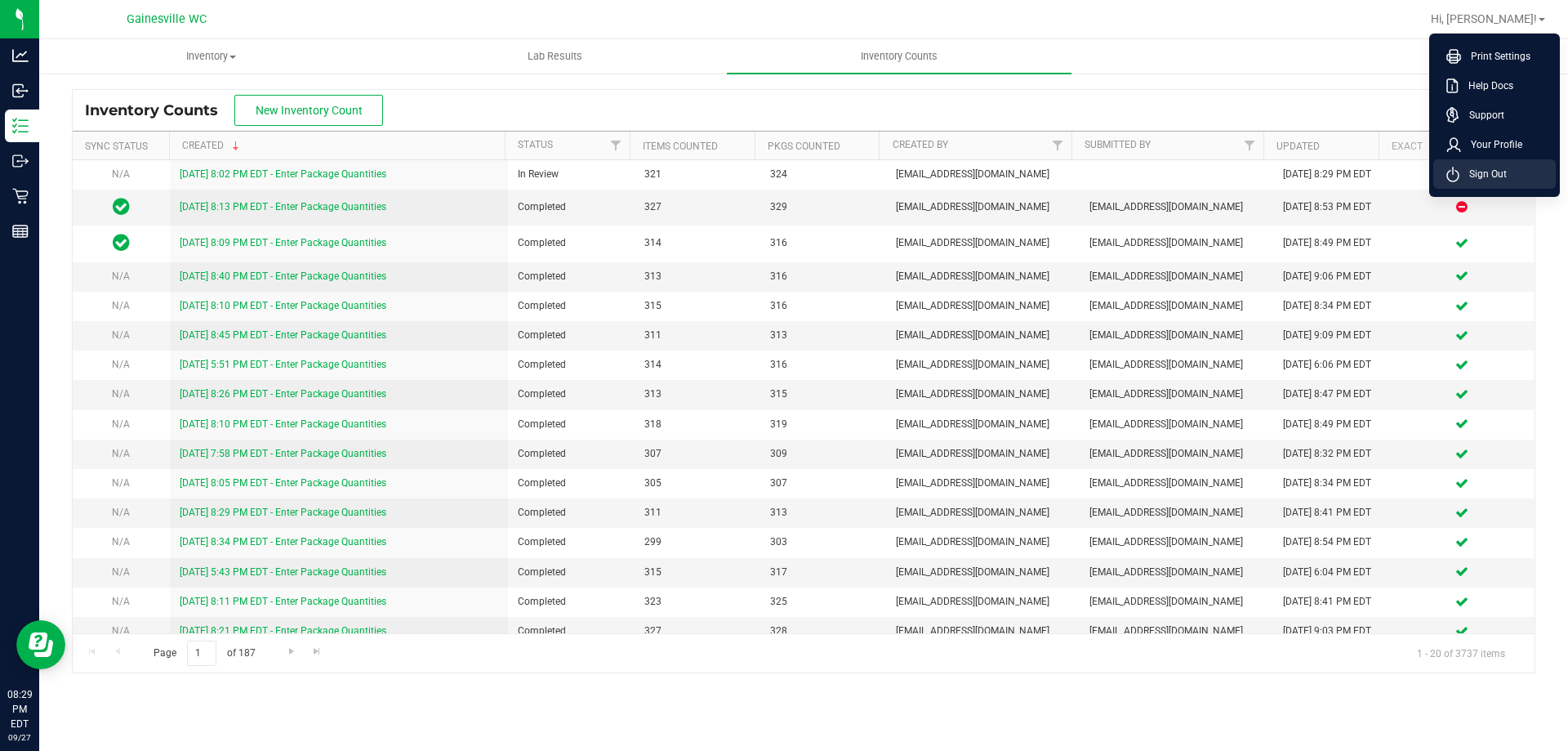
click at [1509, 182] on li "Sign Out" at bounding box center [1494, 174] width 123 height 29
